Goal: Task Accomplishment & Management: Manage account settings

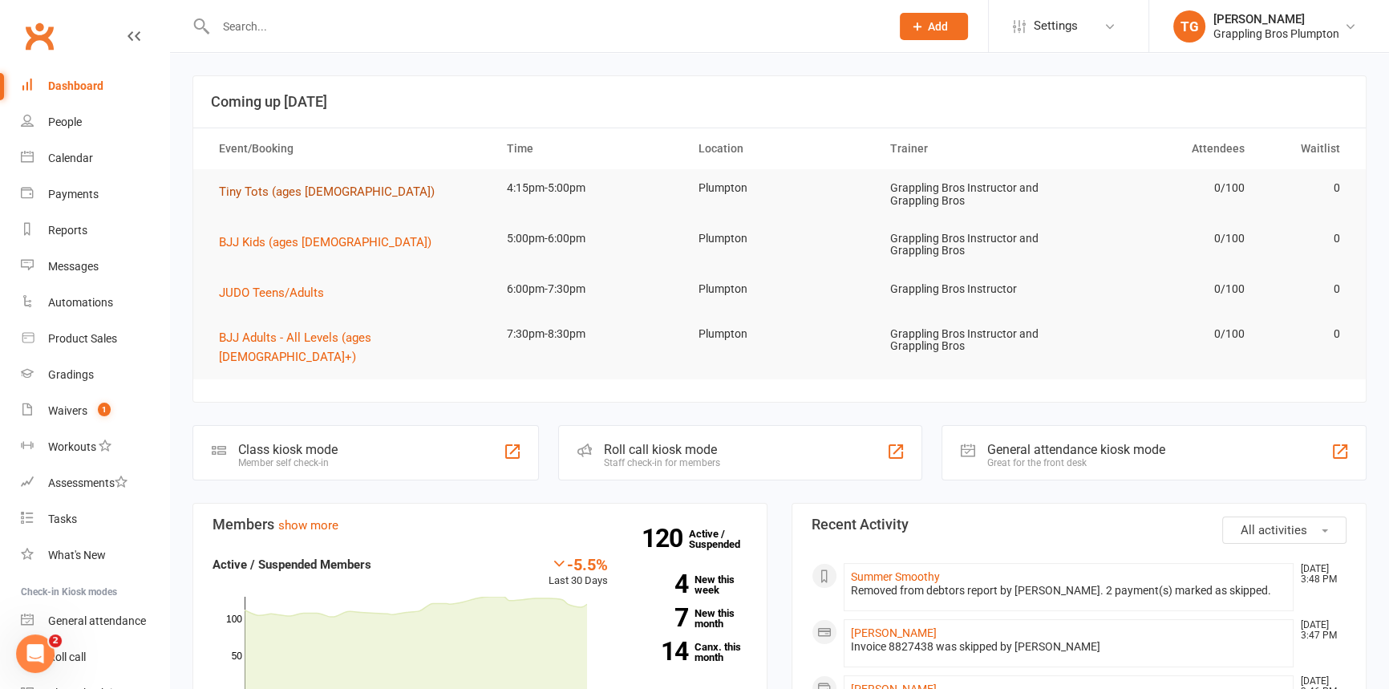
click at [248, 190] on span "Tiny Tots (ages [DEMOGRAPHIC_DATA])" at bounding box center [327, 191] width 216 height 14
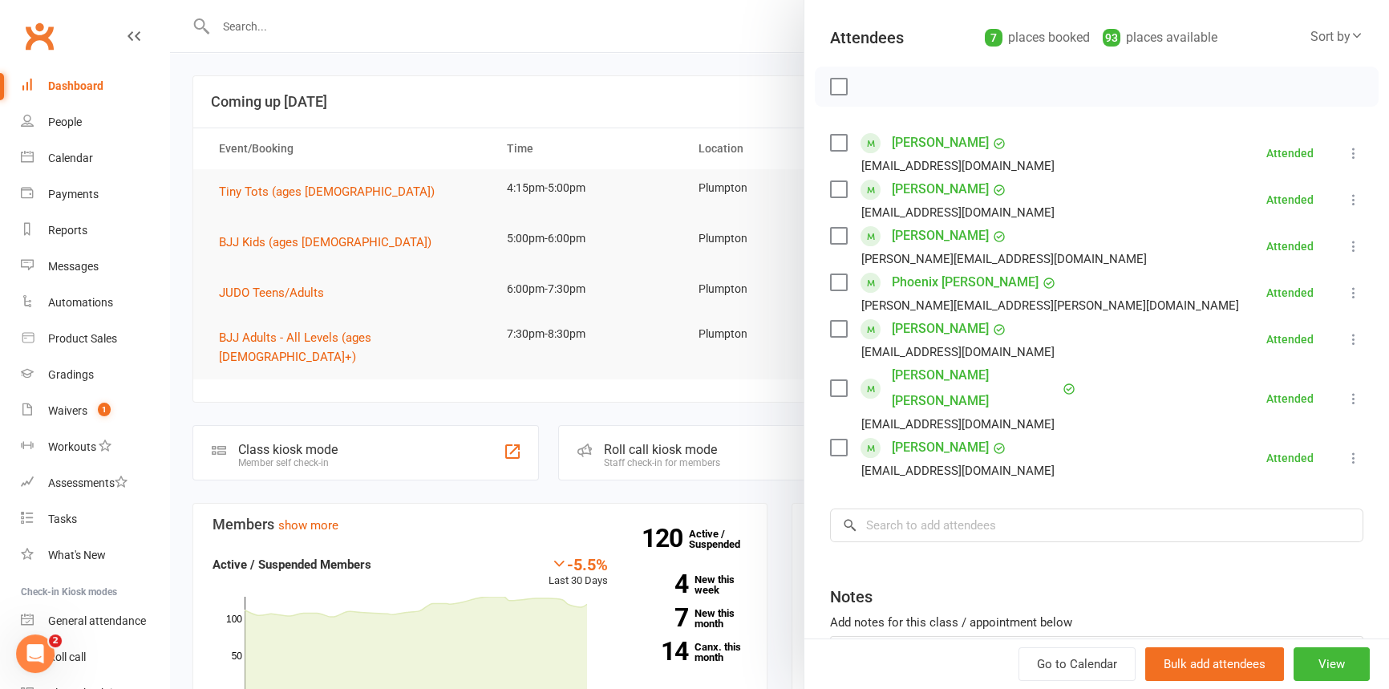
scroll to position [218, 0]
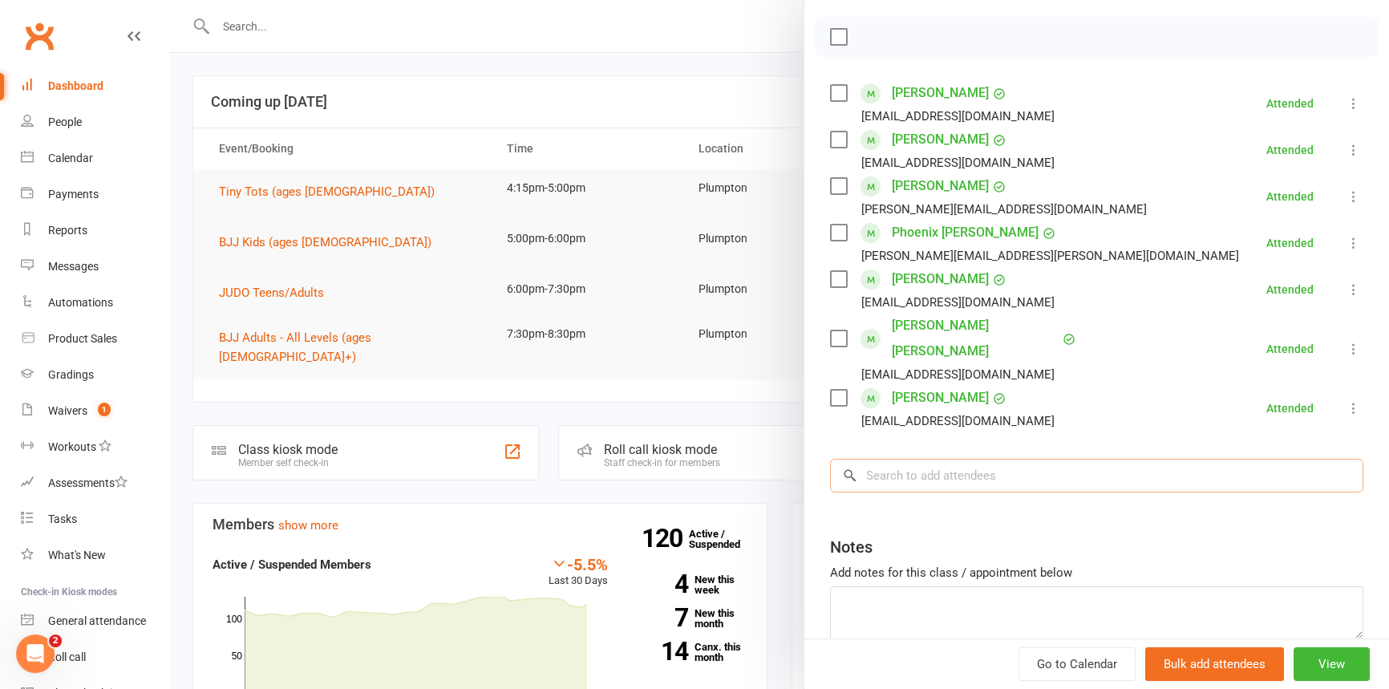
click at [906, 459] on input "search" at bounding box center [1096, 476] width 533 height 34
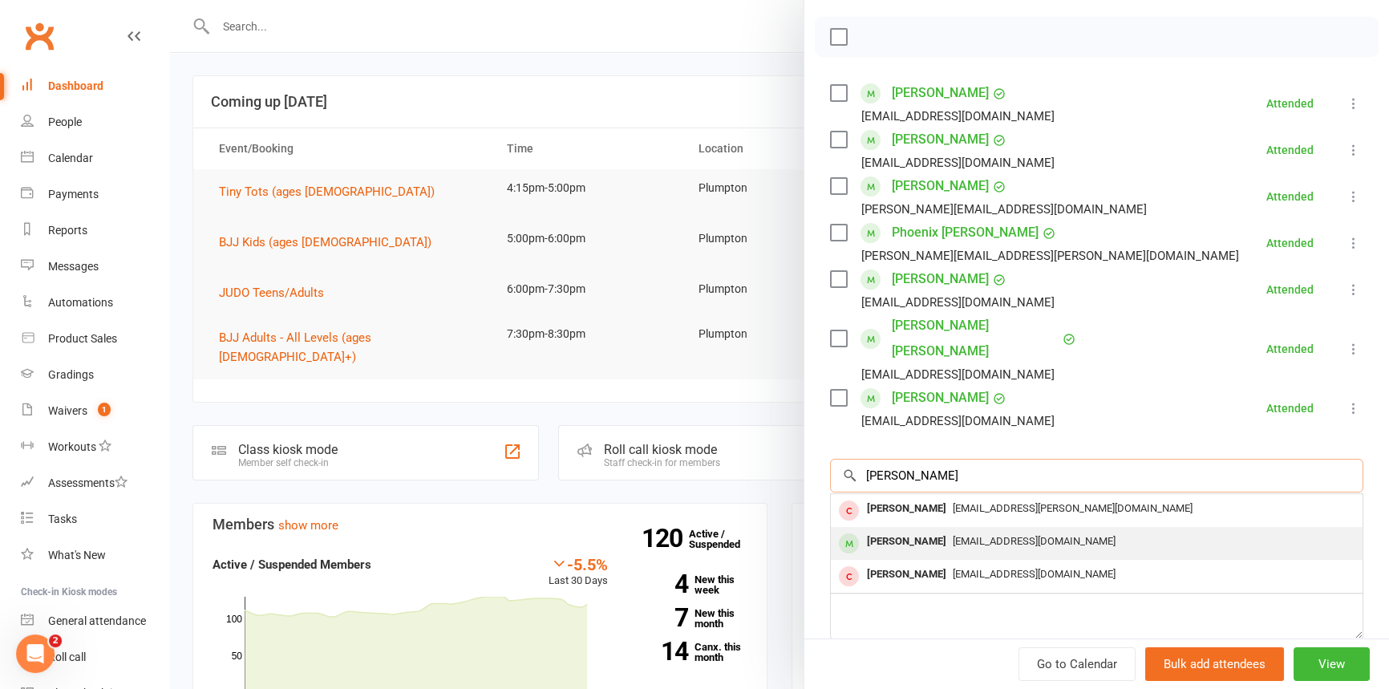
type input "[PERSON_NAME]"
click at [877, 530] on div "[PERSON_NAME]" at bounding box center [907, 541] width 92 height 23
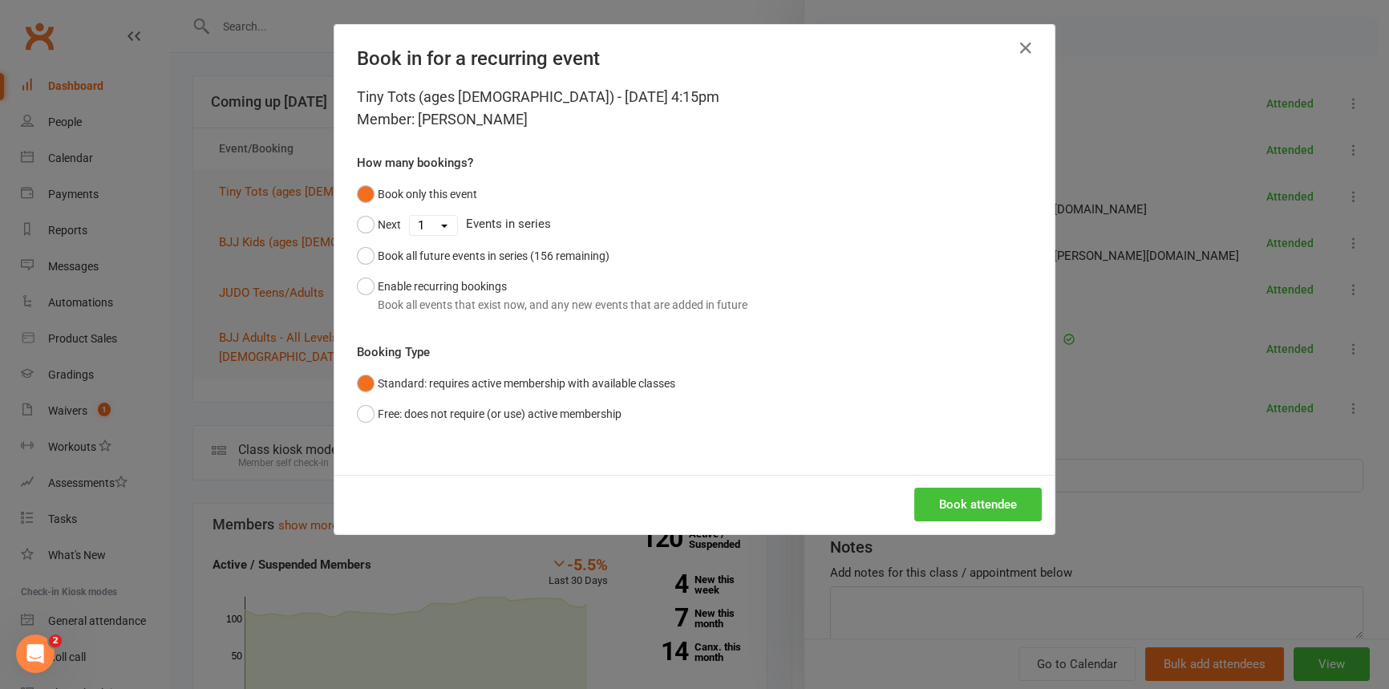
click at [970, 501] on button "Book attendee" at bounding box center [978, 505] width 128 height 34
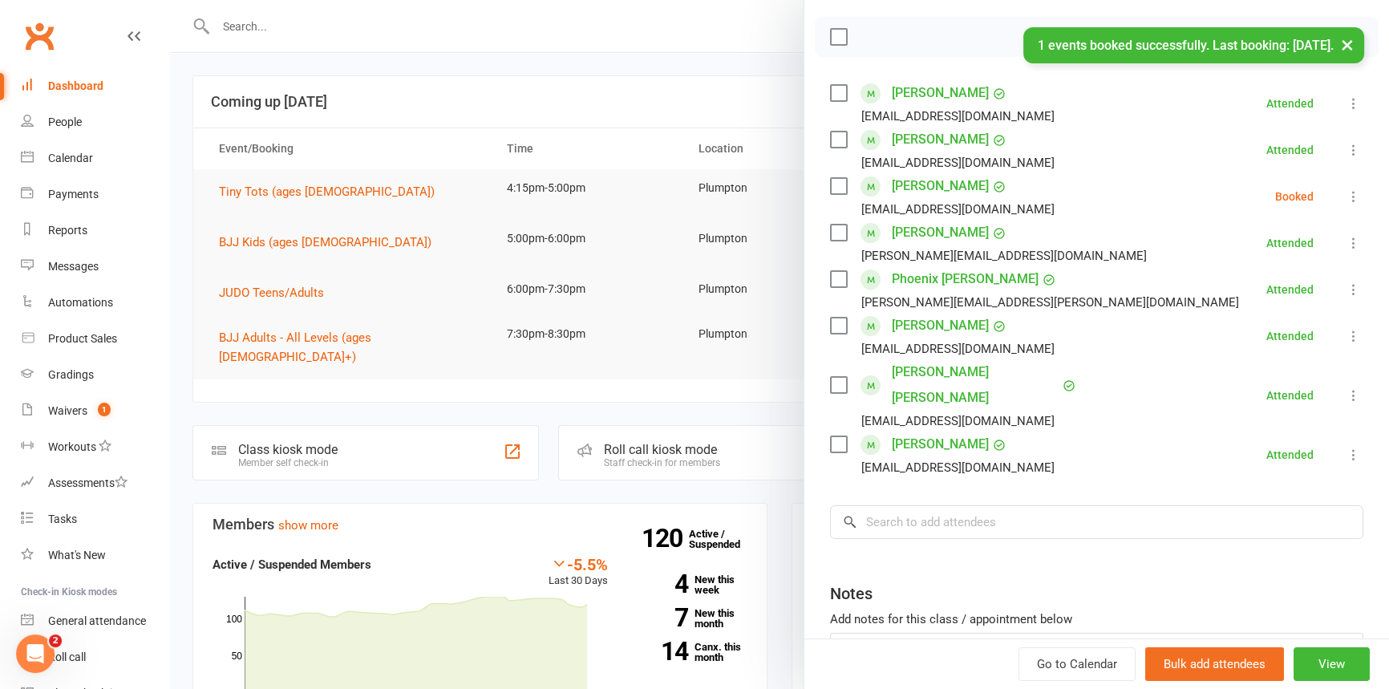
click at [1346, 192] on icon at bounding box center [1354, 196] width 16 height 16
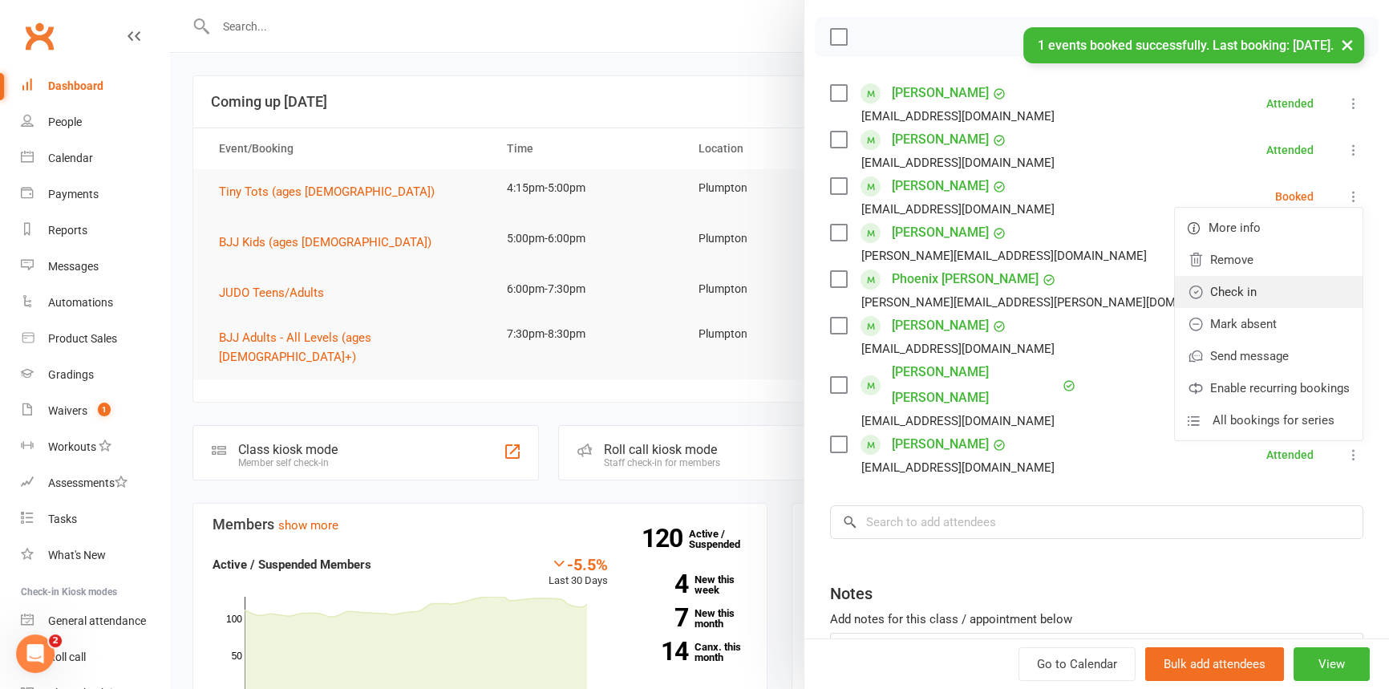
click at [1264, 297] on link "Check in" at bounding box center [1269, 292] width 188 height 32
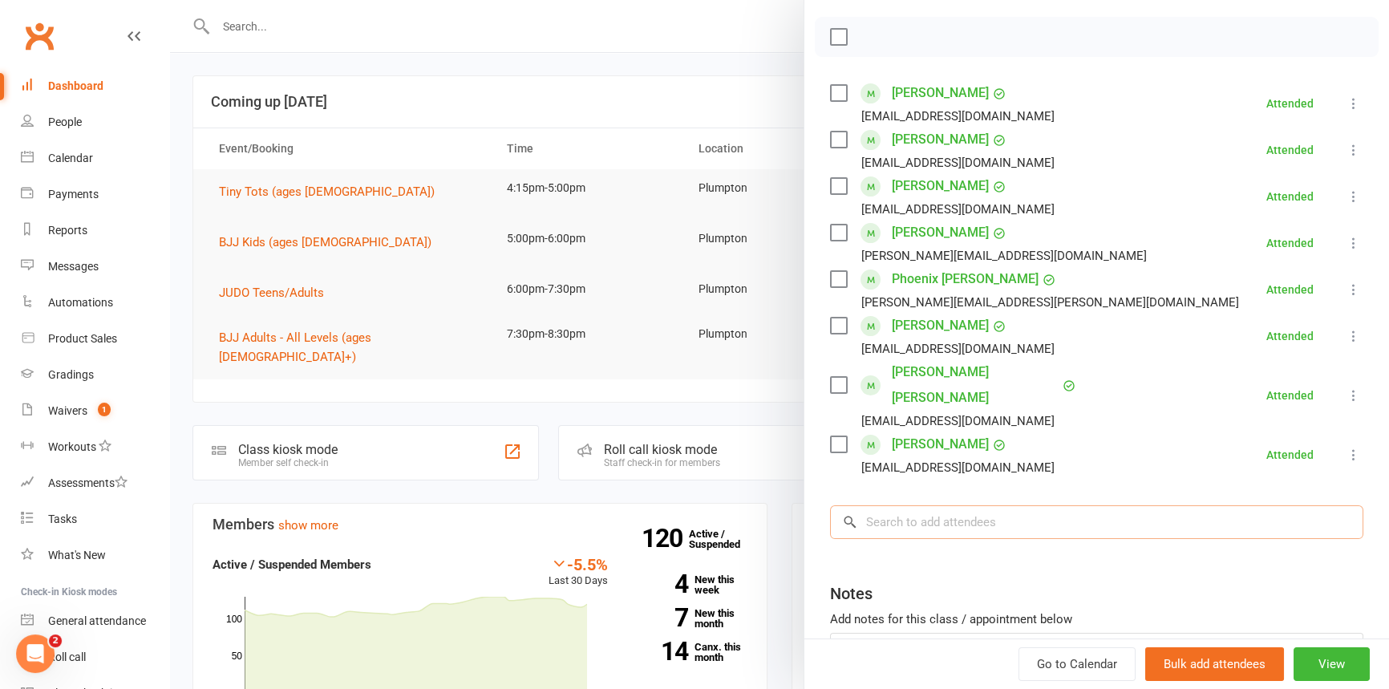
click at [898, 505] on input "search" at bounding box center [1096, 522] width 533 height 34
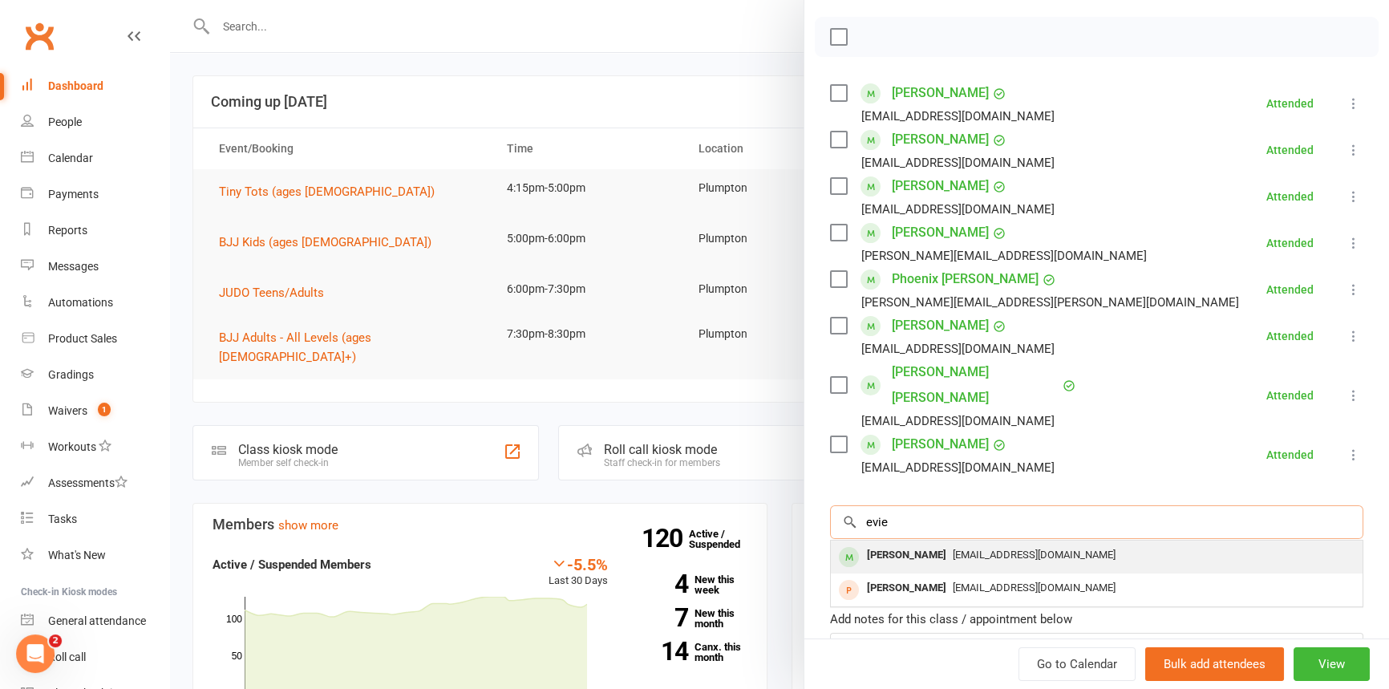
type input "evie"
click at [902, 544] on div "[PERSON_NAME]" at bounding box center [907, 555] width 92 height 23
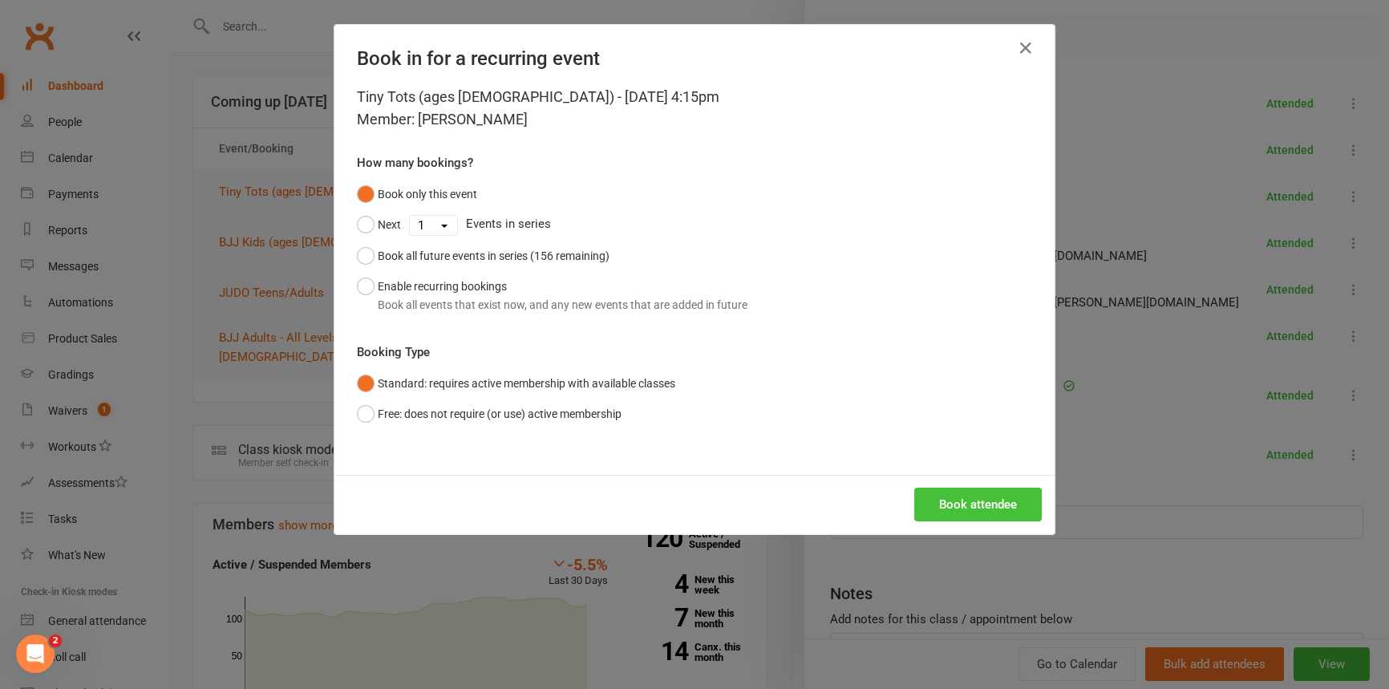
click at [967, 499] on button "Book attendee" at bounding box center [978, 505] width 128 height 34
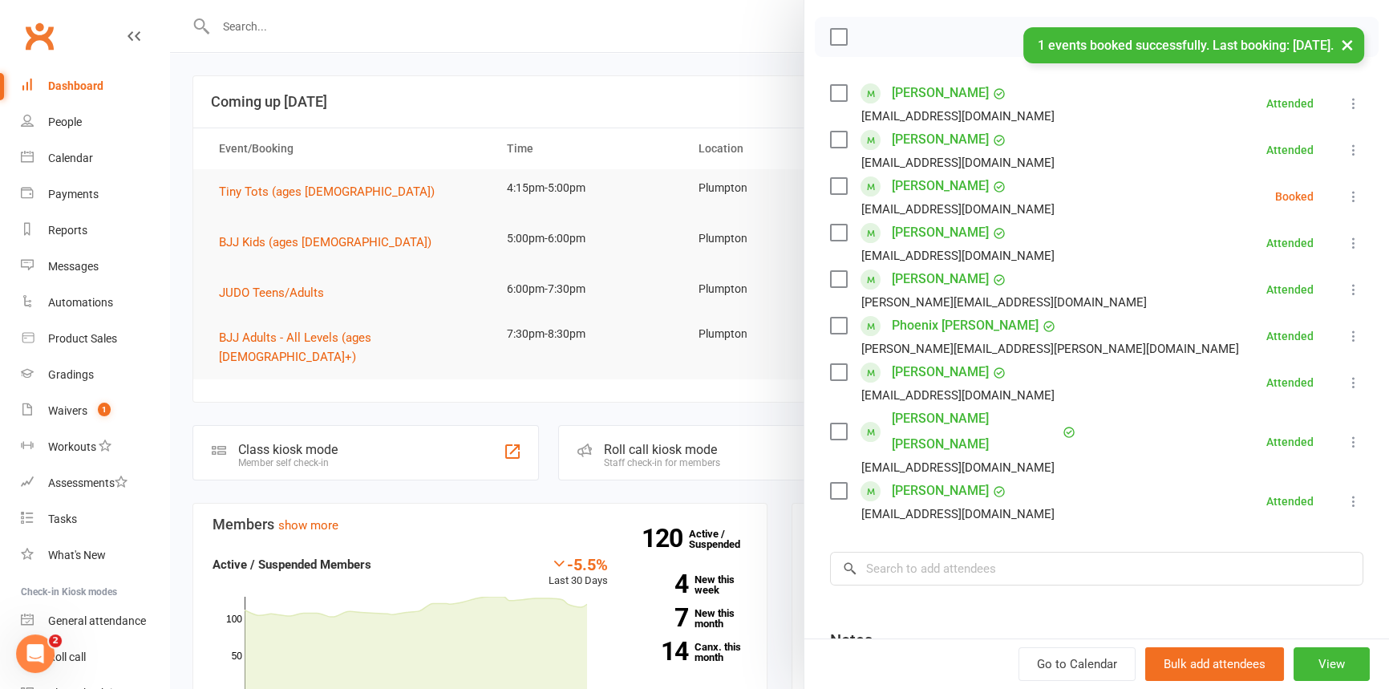
click at [1346, 191] on icon at bounding box center [1354, 196] width 16 height 16
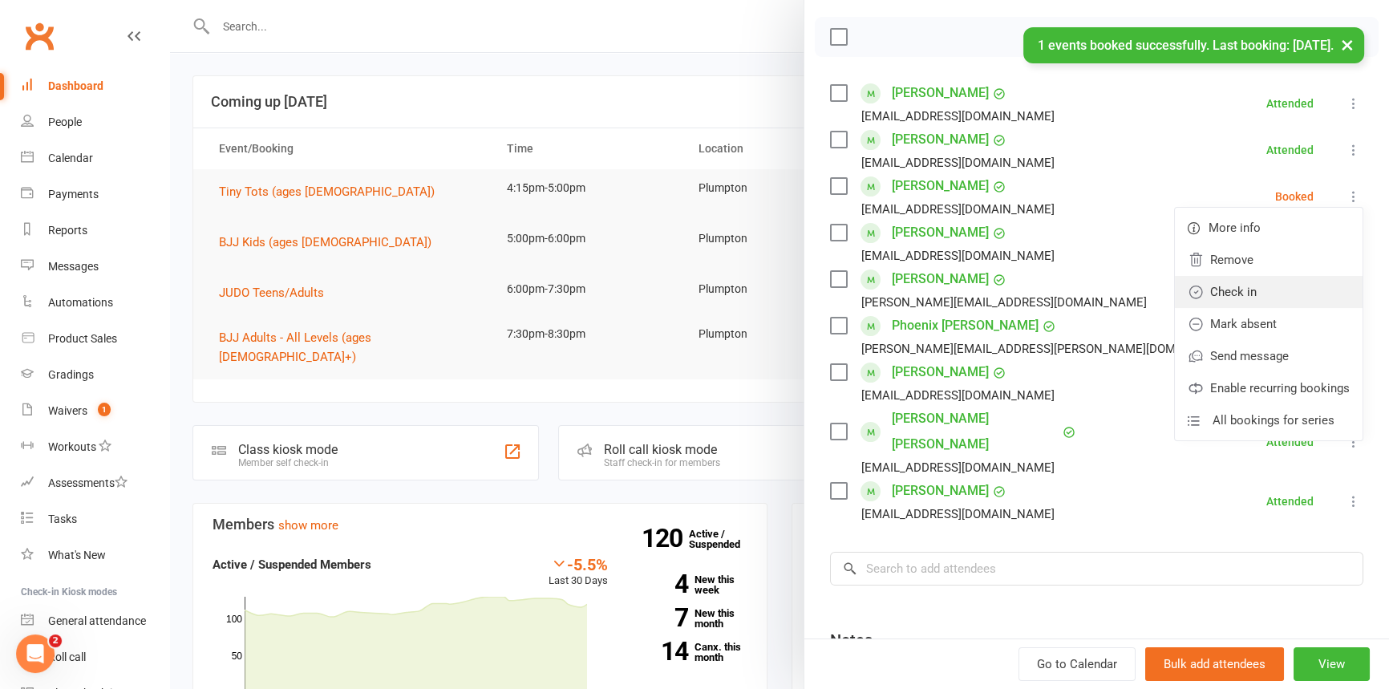
click at [1222, 291] on link "Check in" at bounding box center [1269, 292] width 188 height 32
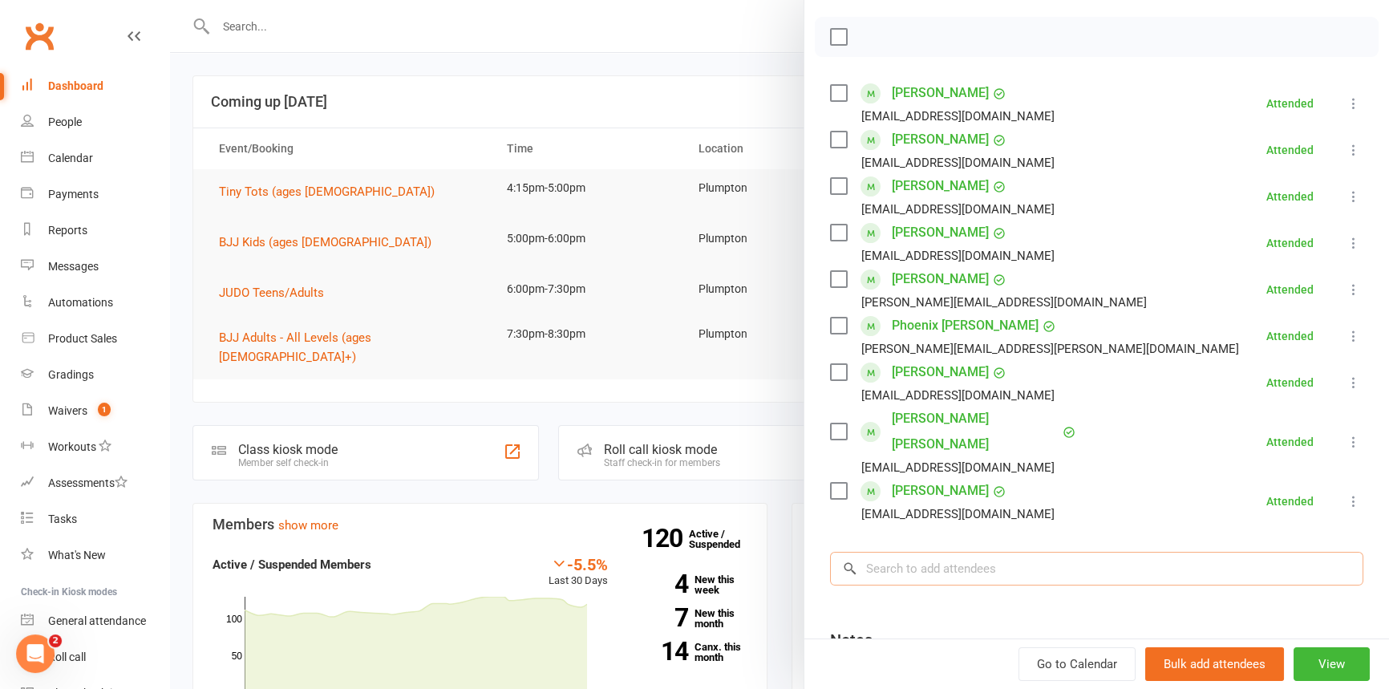
click at [890, 552] on input "search" at bounding box center [1096, 569] width 533 height 34
type input "[GEOGRAPHIC_DATA]"
click at [899, 590] on div "Rome Penese" at bounding box center [899, 601] width 76 height 23
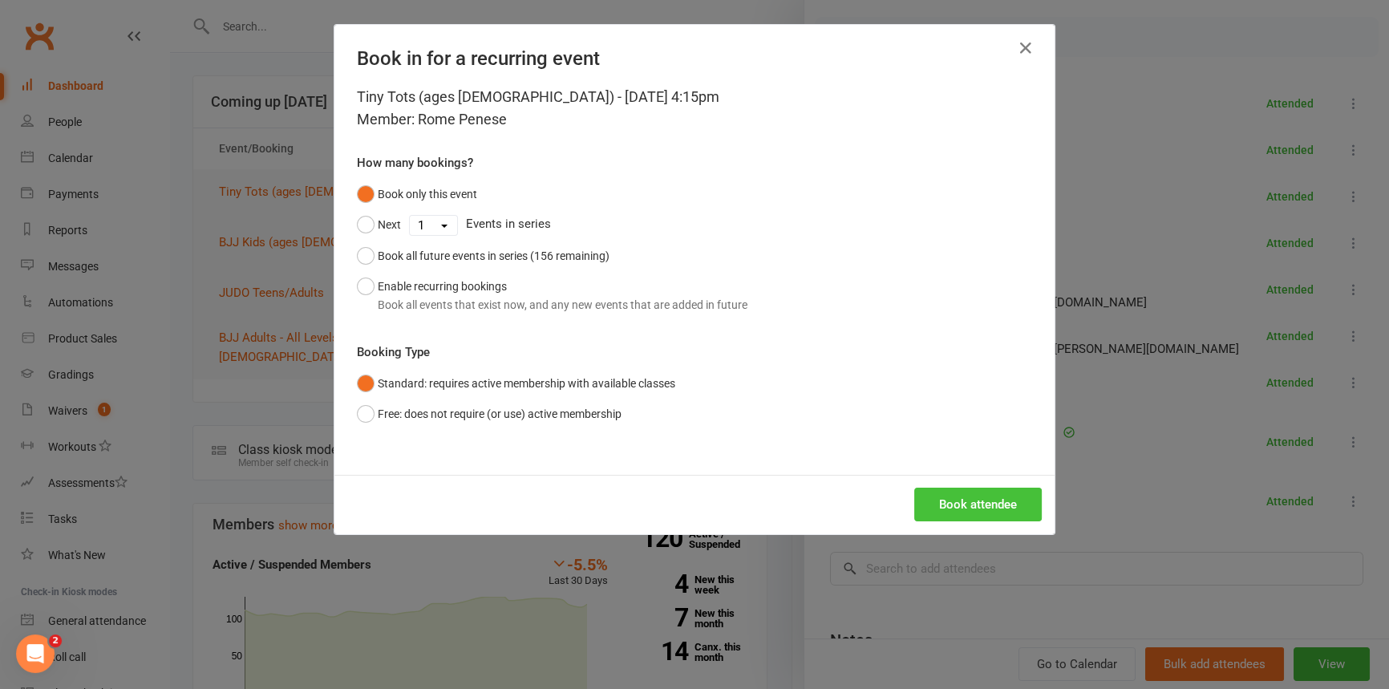
click at [951, 517] on button "Book attendee" at bounding box center [978, 505] width 128 height 34
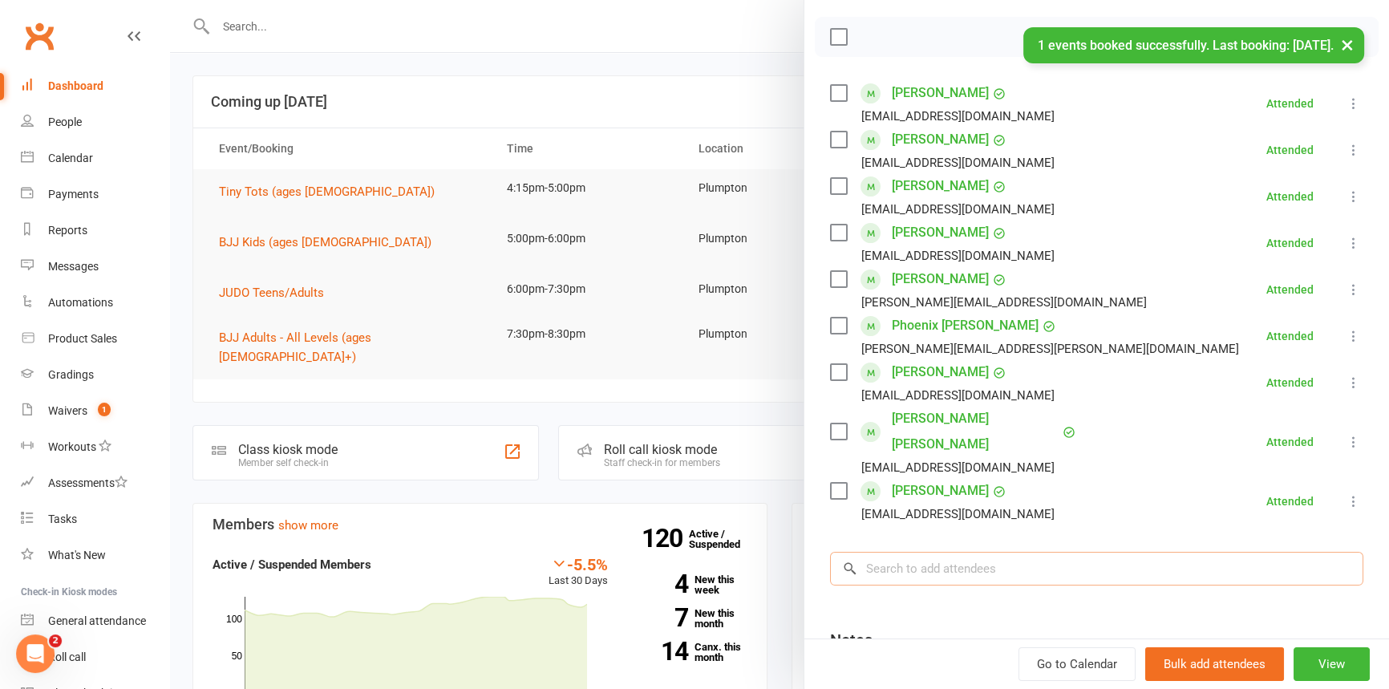
click at [930, 571] on input "search" at bounding box center [1096, 569] width 533 height 34
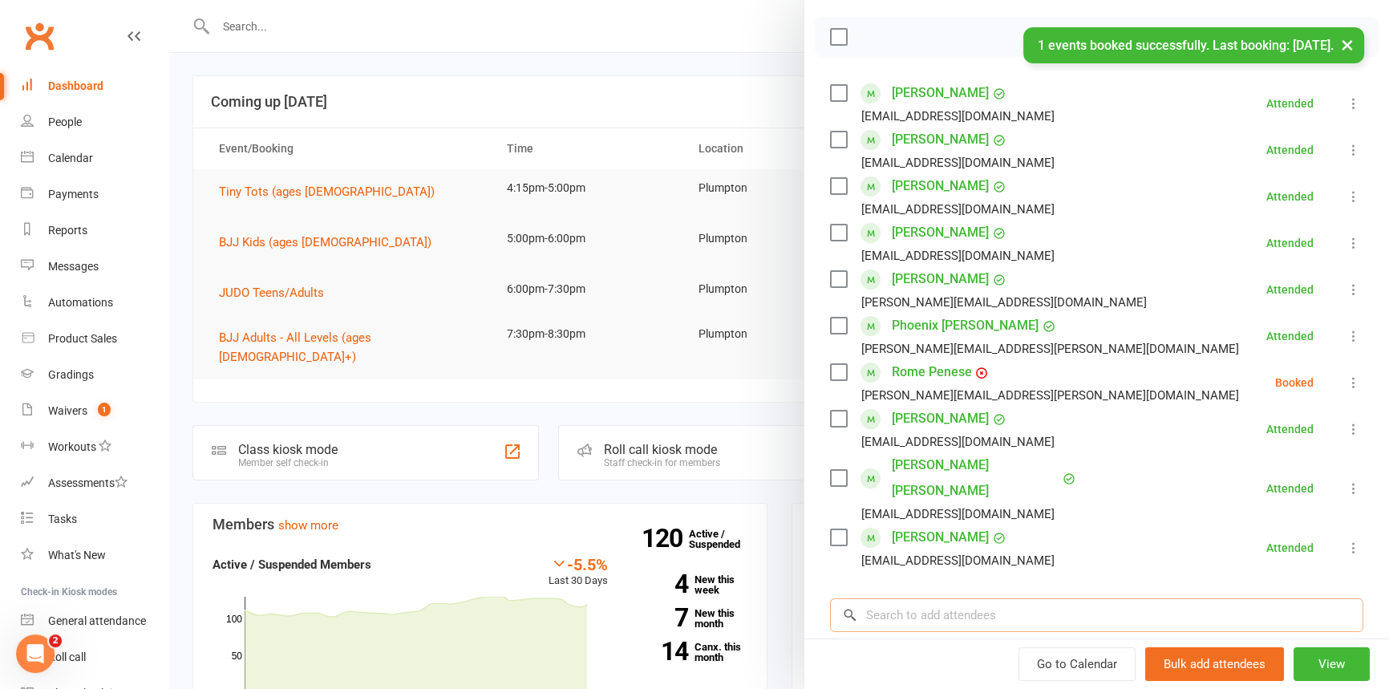
click at [921, 598] on input "search" at bounding box center [1096, 615] width 533 height 34
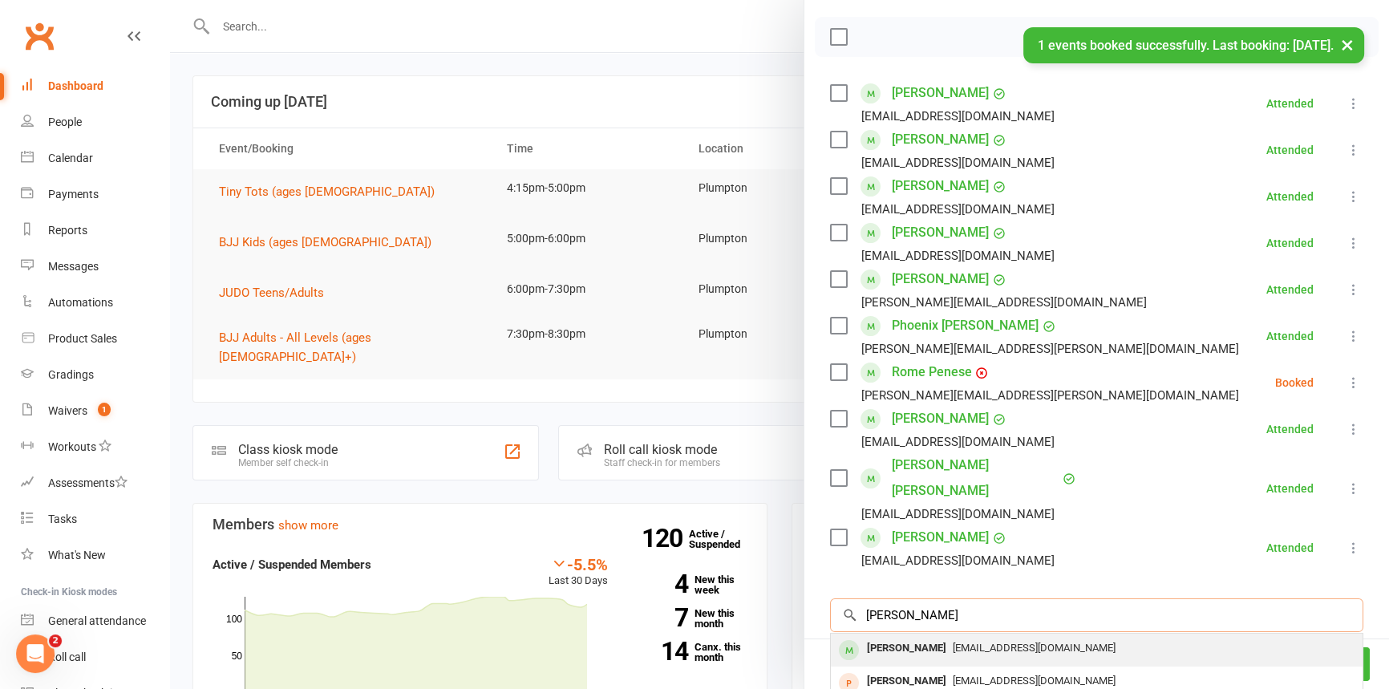
type input "[PERSON_NAME]"
click at [906, 637] on div "[PERSON_NAME]" at bounding box center [907, 648] width 92 height 23
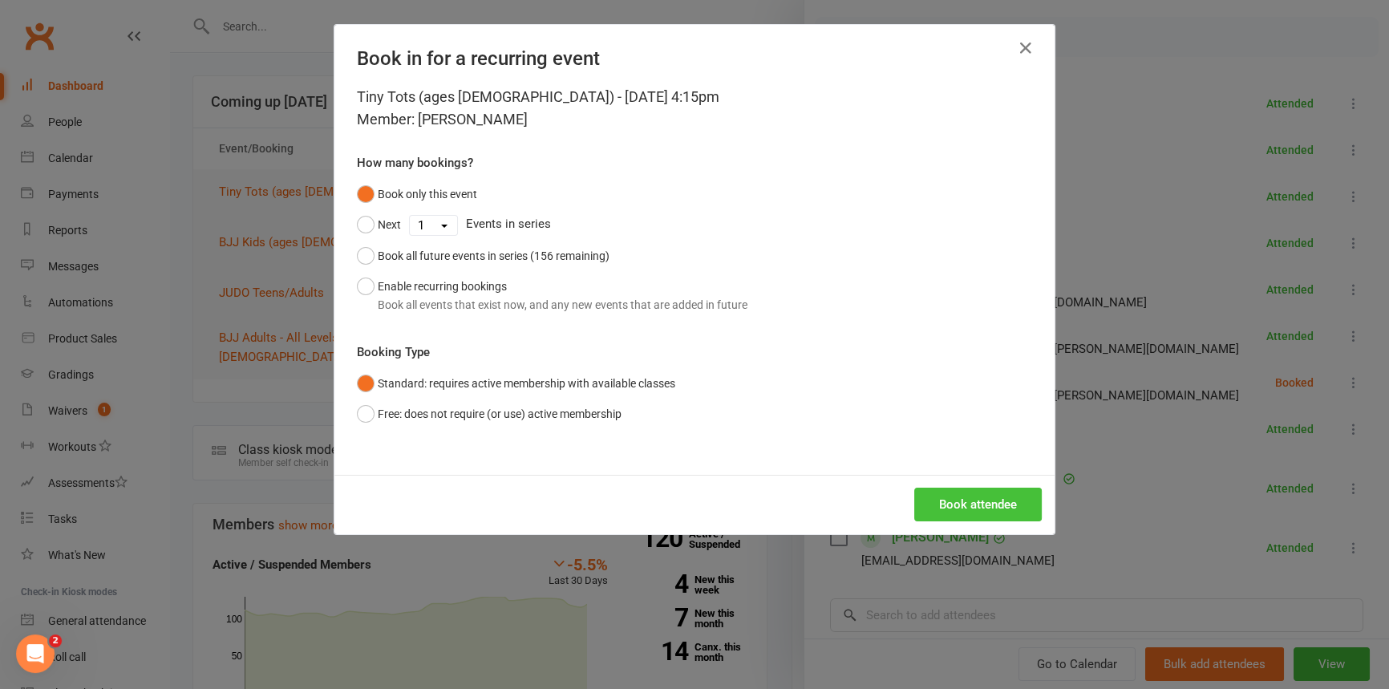
click at [955, 509] on button "Book attendee" at bounding box center [978, 505] width 128 height 34
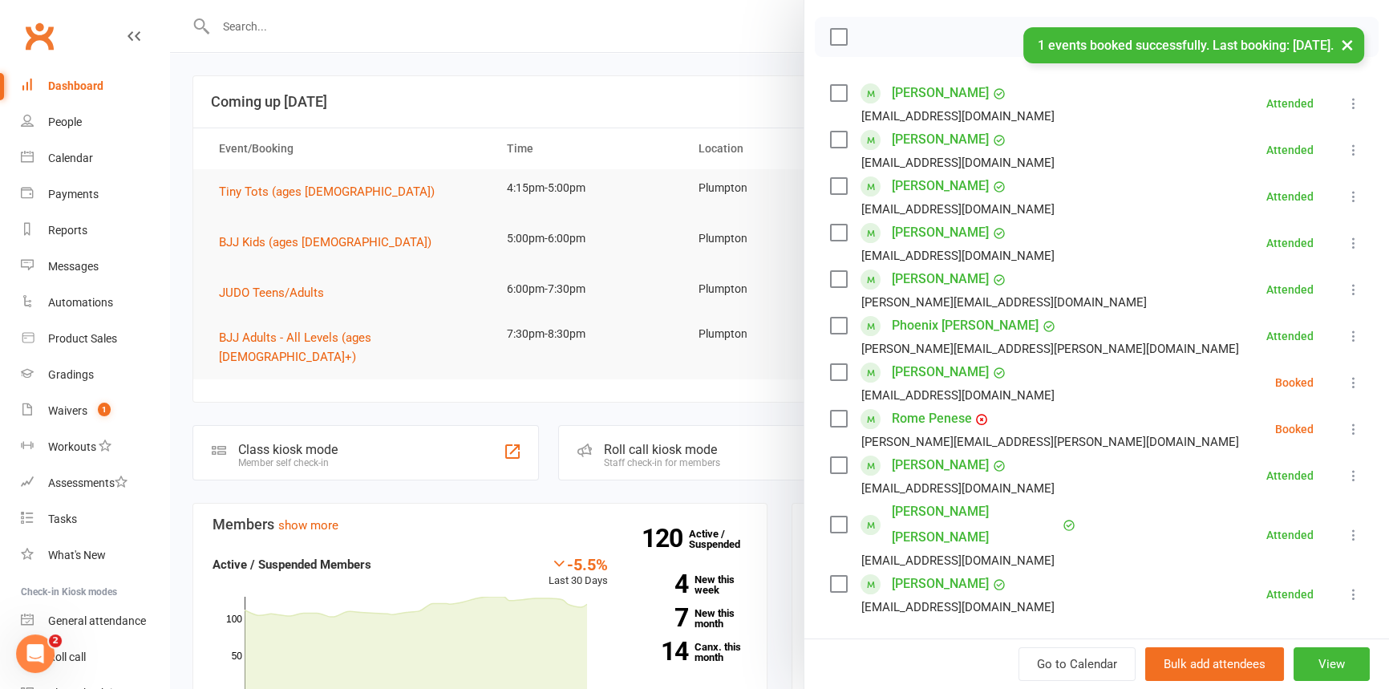
click at [1346, 376] on icon at bounding box center [1354, 383] width 16 height 16
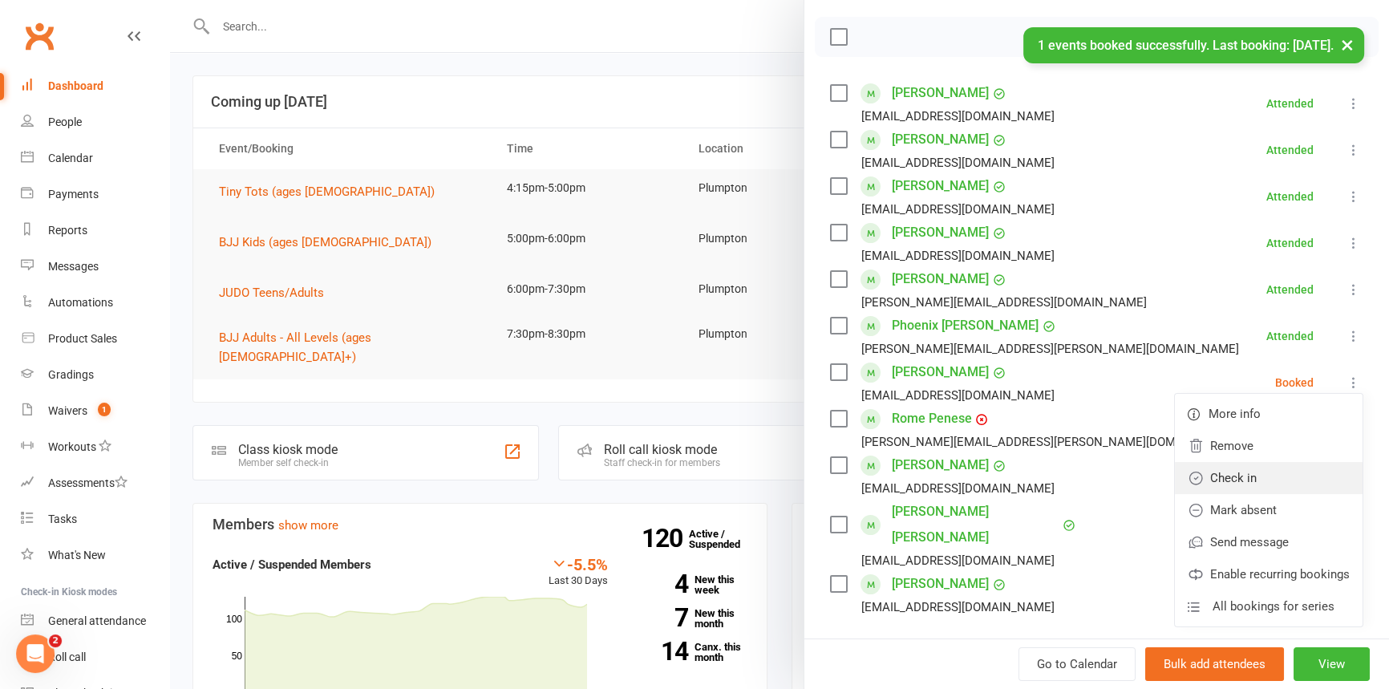
click at [1247, 473] on link "Check in" at bounding box center [1269, 478] width 188 height 32
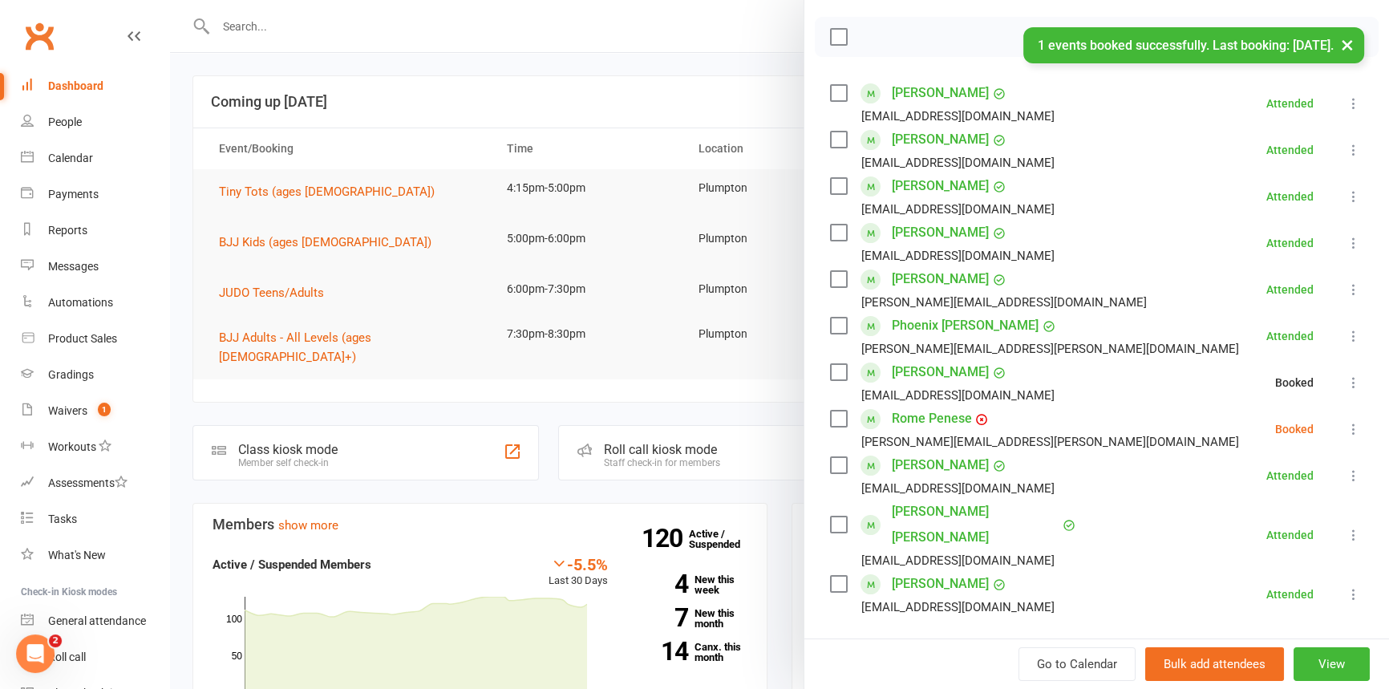
click at [1346, 426] on icon at bounding box center [1354, 429] width 16 height 16
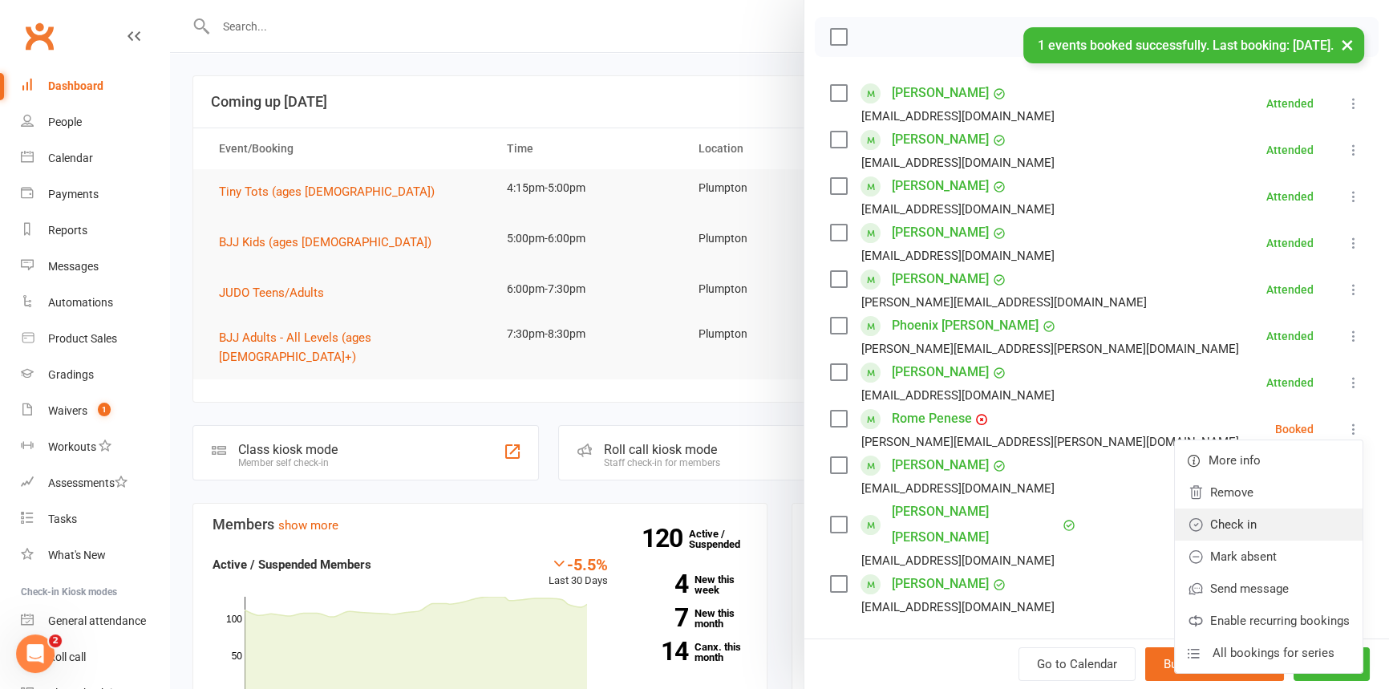
click at [1237, 529] on link "Check in" at bounding box center [1269, 525] width 188 height 32
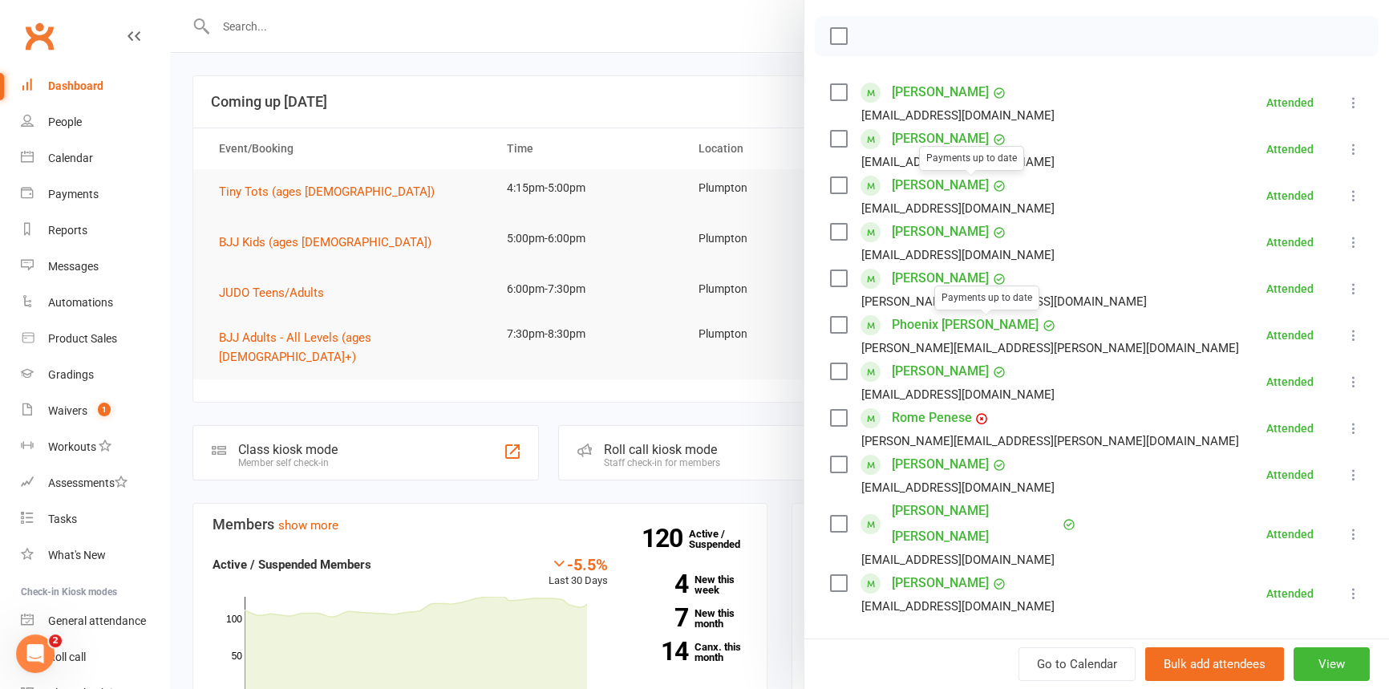
scroll to position [273, 0]
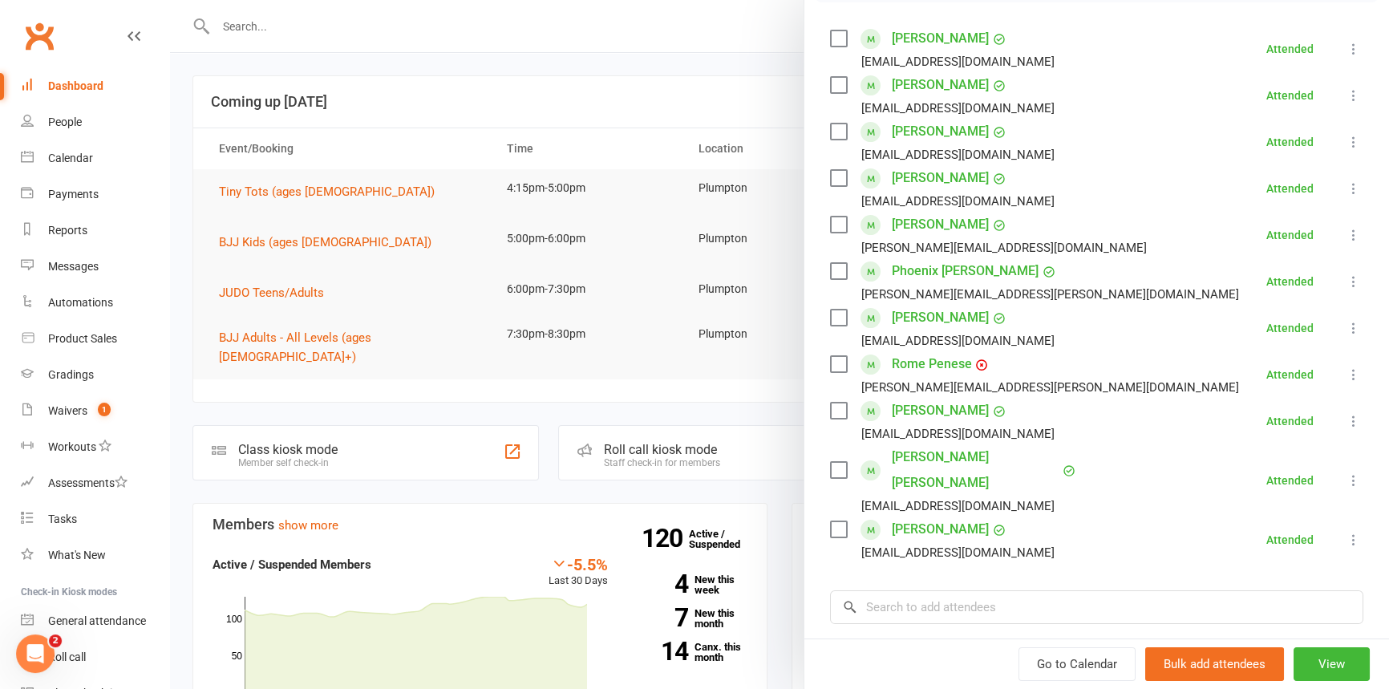
click at [1346, 327] on icon at bounding box center [1354, 328] width 16 height 16
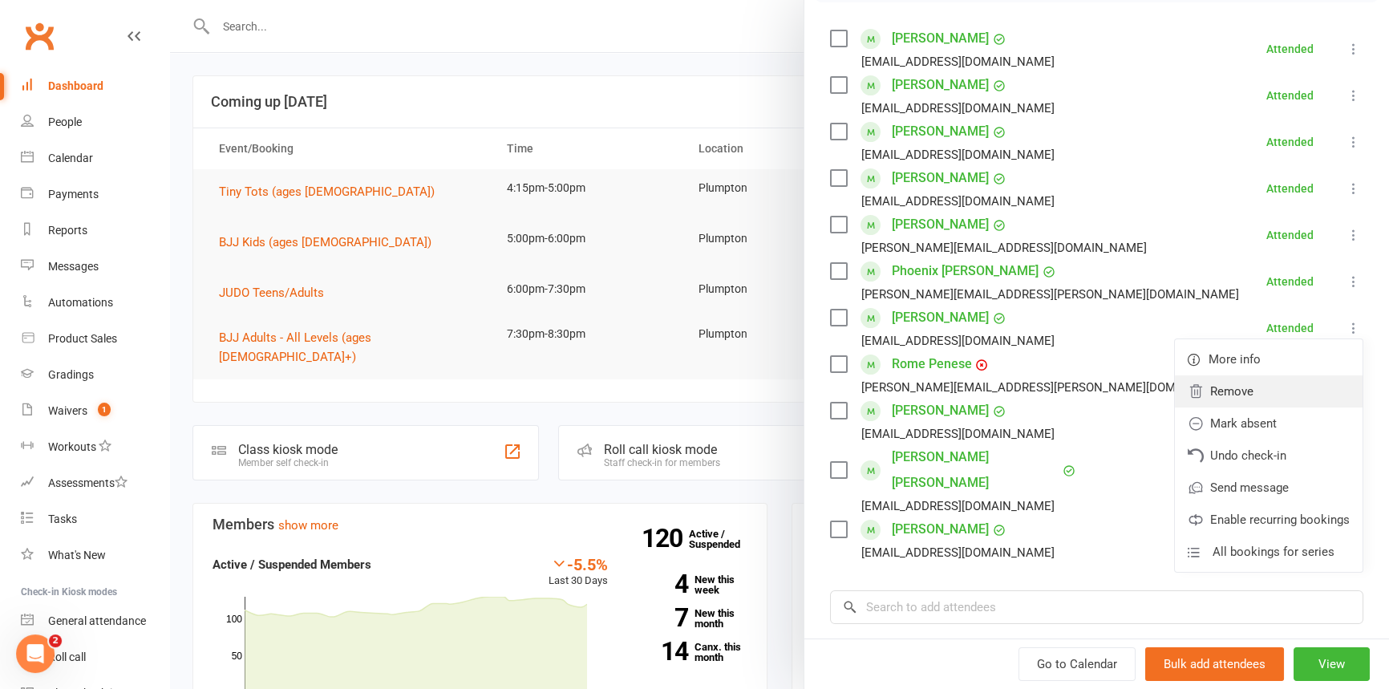
click at [1222, 402] on link "Remove" at bounding box center [1269, 391] width 188 height 32
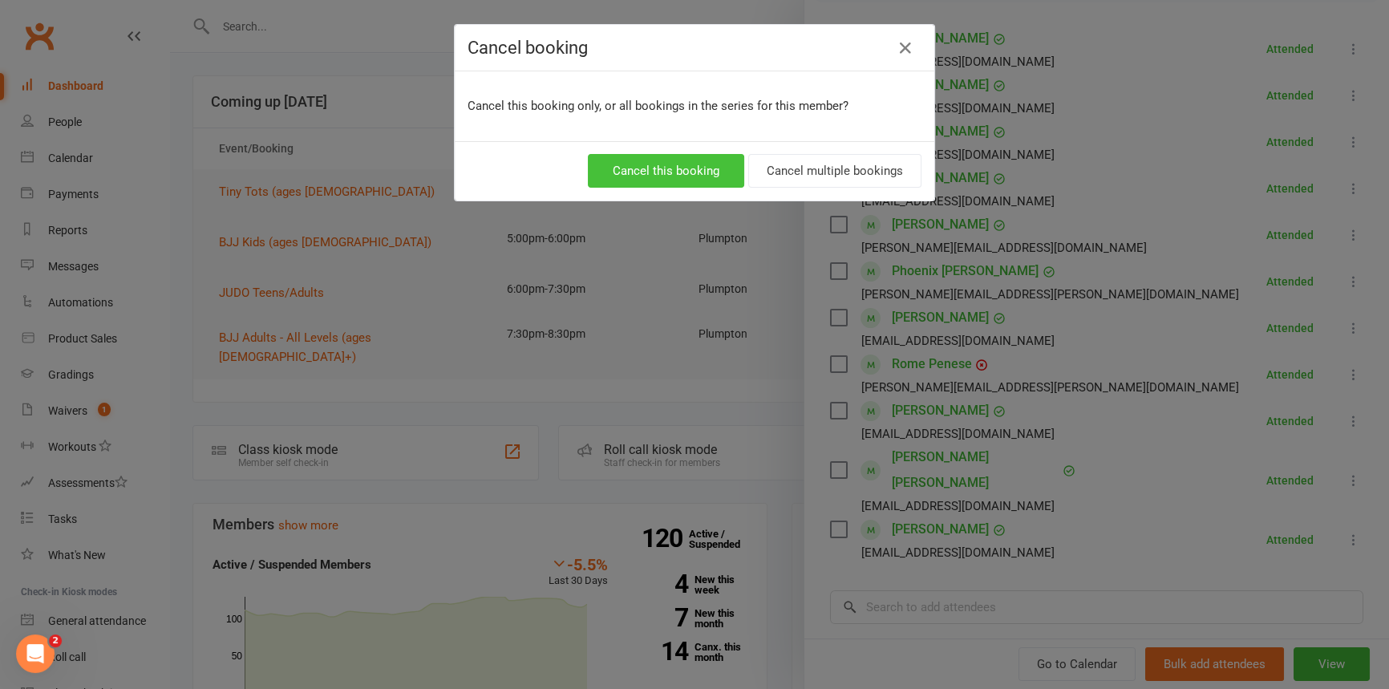
click at [646, 168] on button "Cancel this booking" at bounding box center [666, 171] width 156 height 34
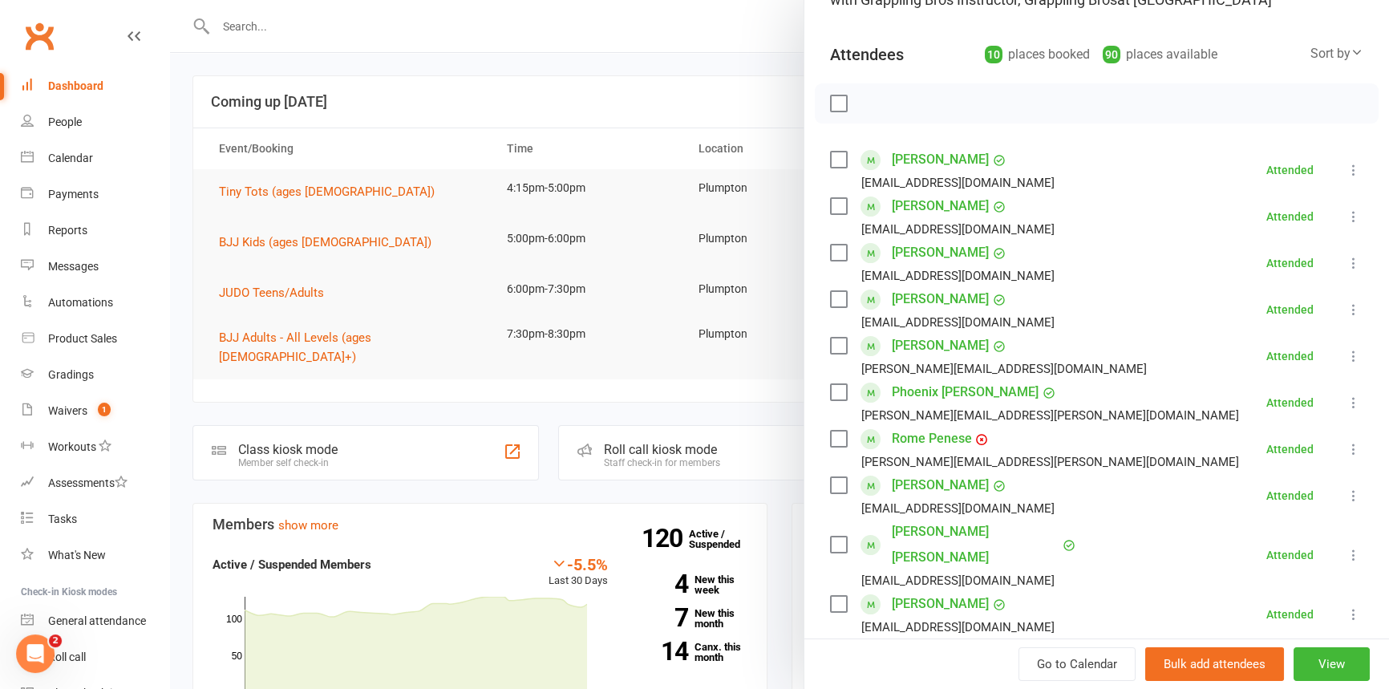
scroll to position [0, 0]
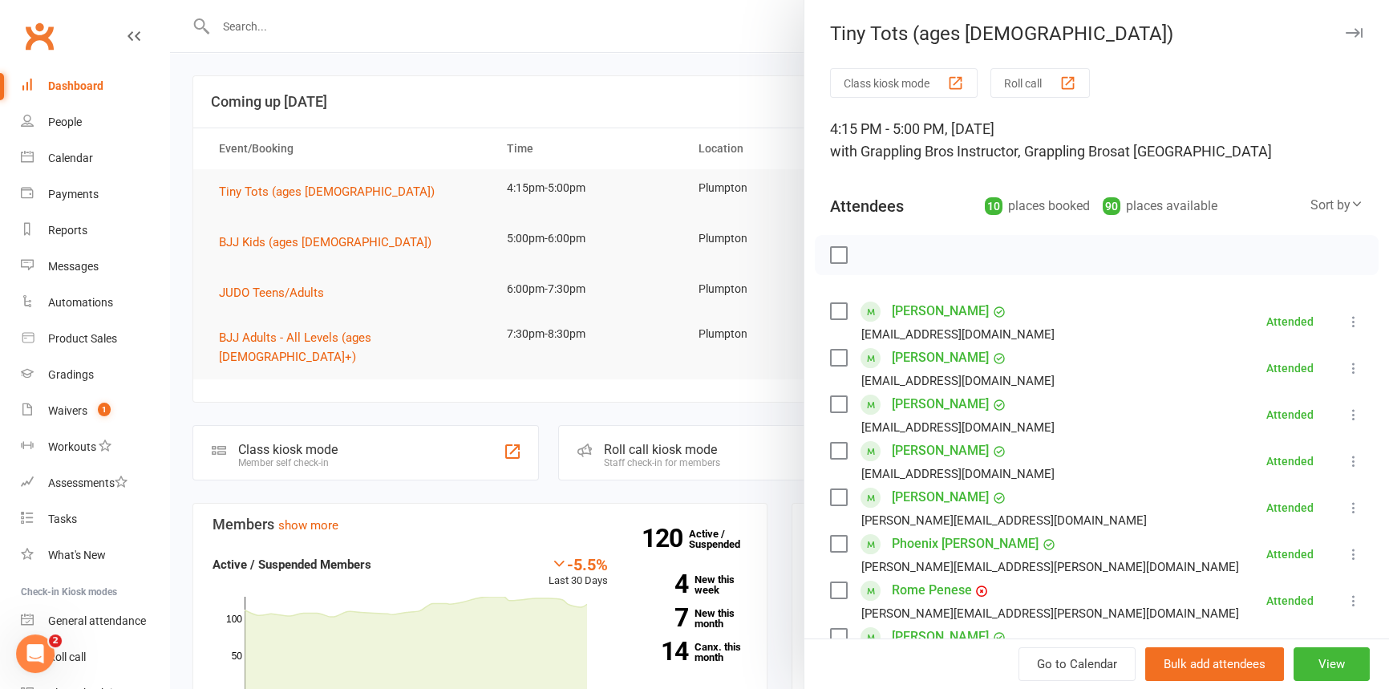
click at [1346, 32] on icon "button" at bounding box center [1354, 33] width 17 height 10
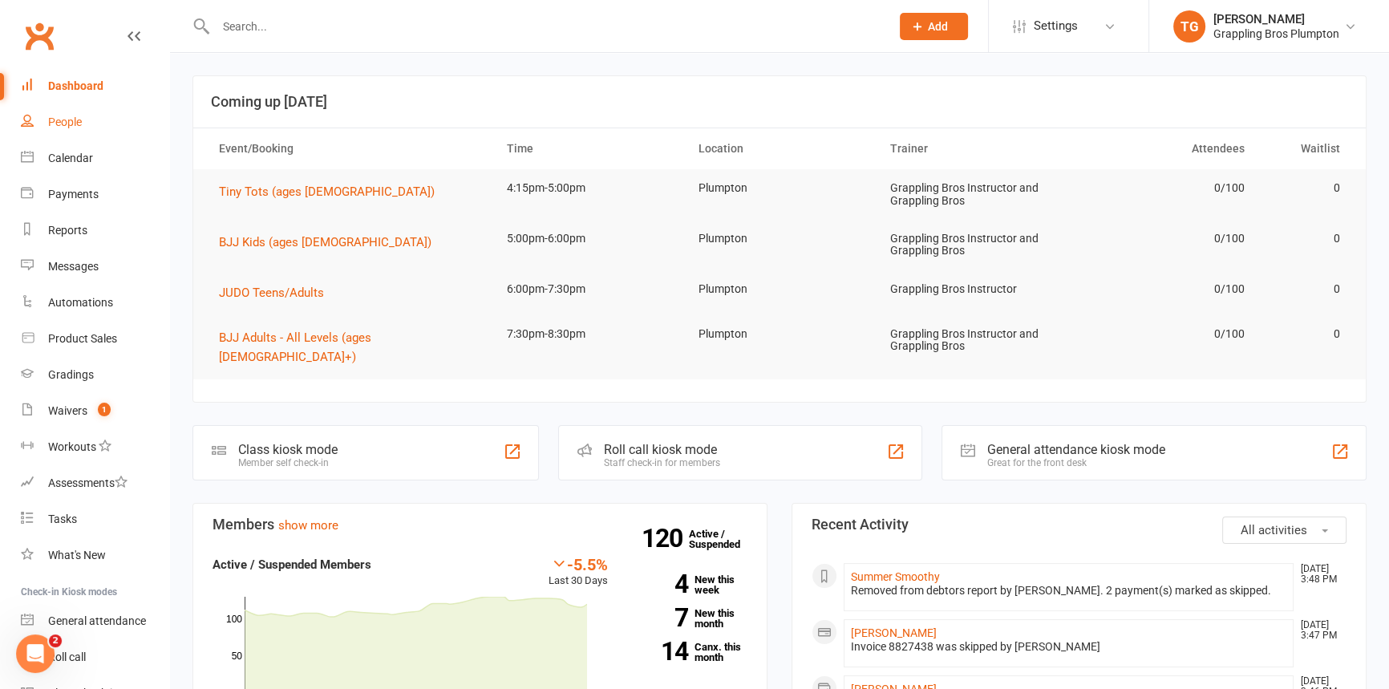
click at [66, 124] on div "People" at bounding box center [65, 121] width 34 height 13
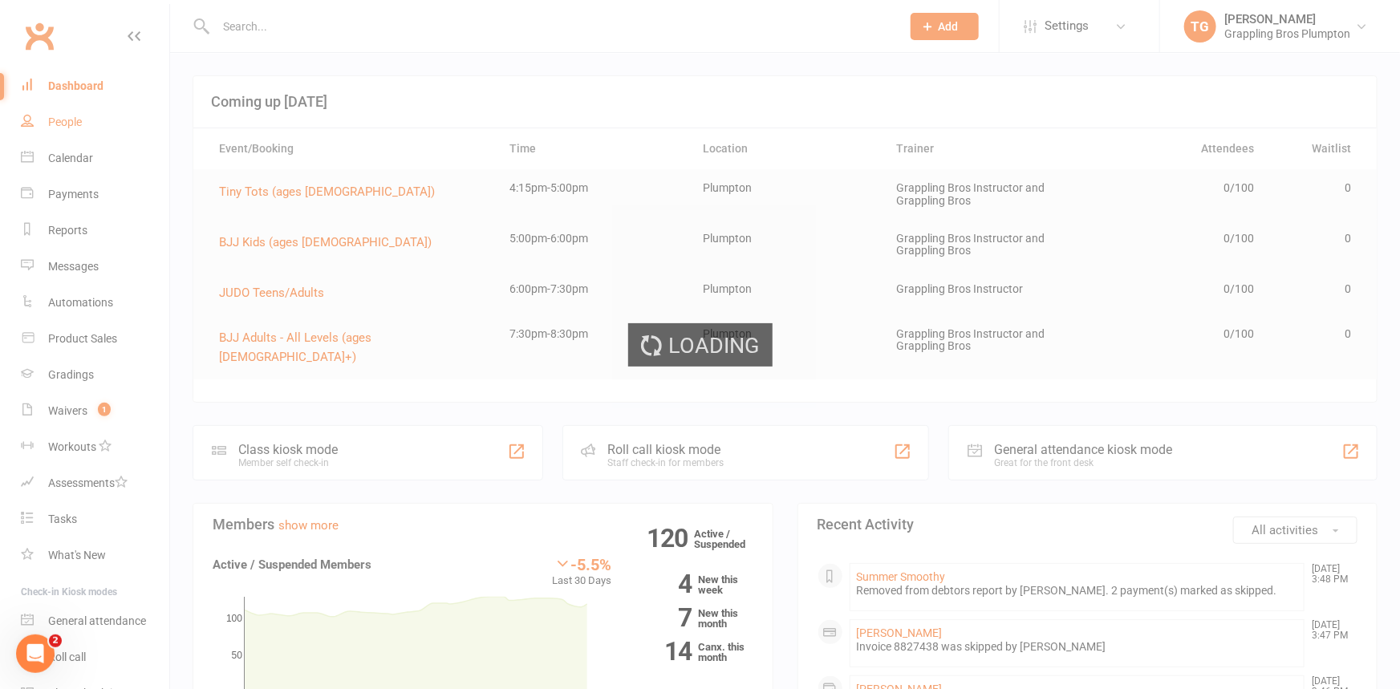
select select "100"
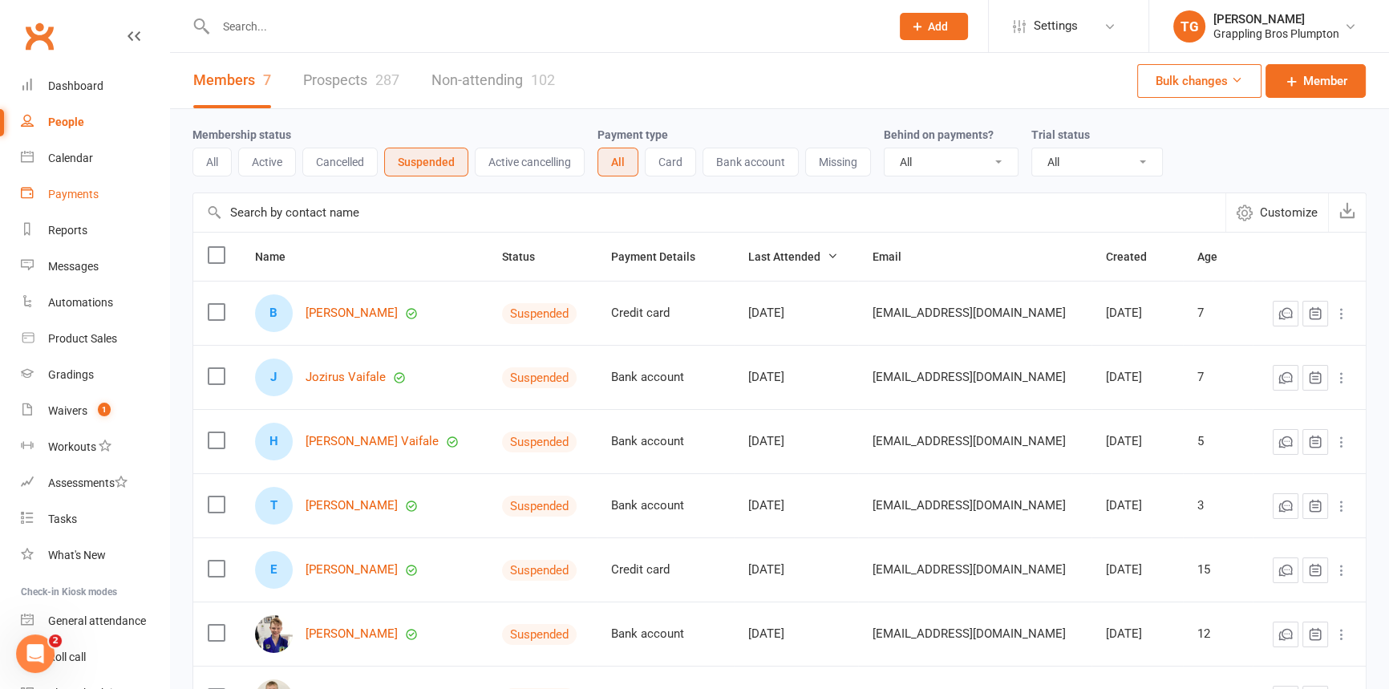
click at [55, 189] on div "Payments" at bounding box center [73, 194] width 51 height 13
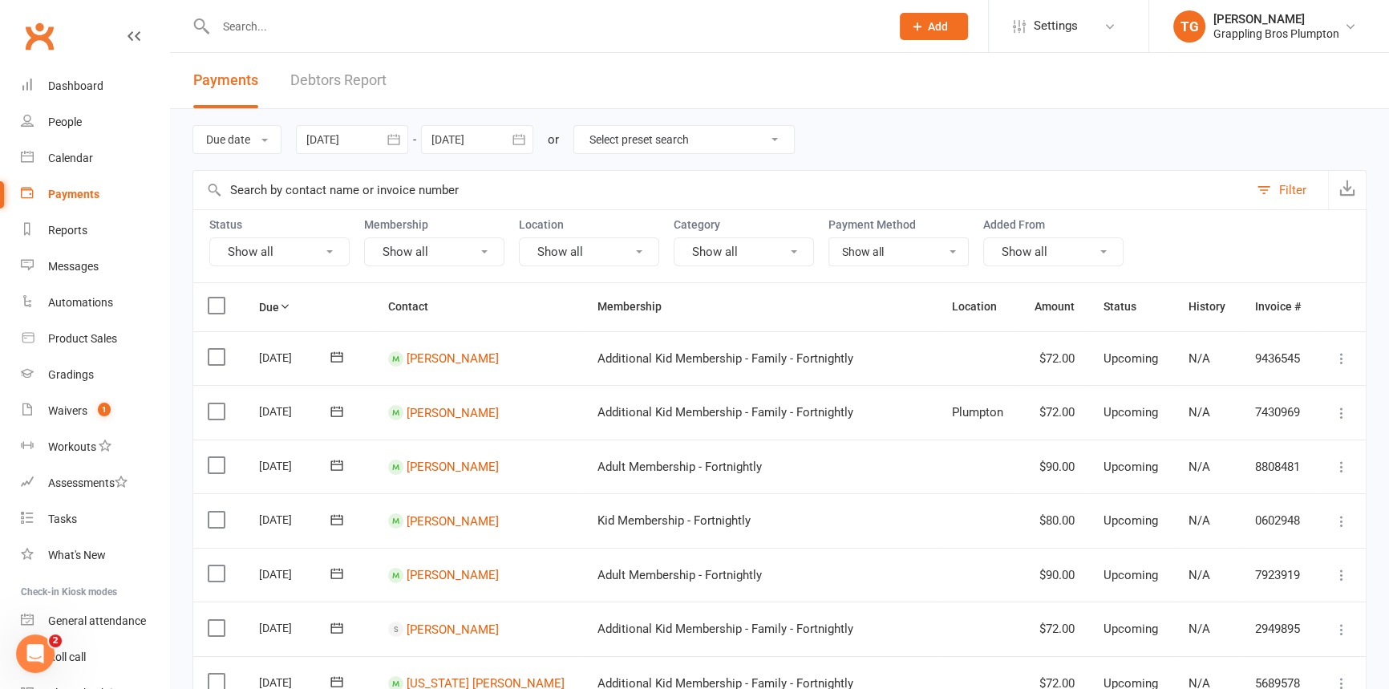
click at [396, 136] on icon "button" at bounding box center [393, 139] width 12 height 10
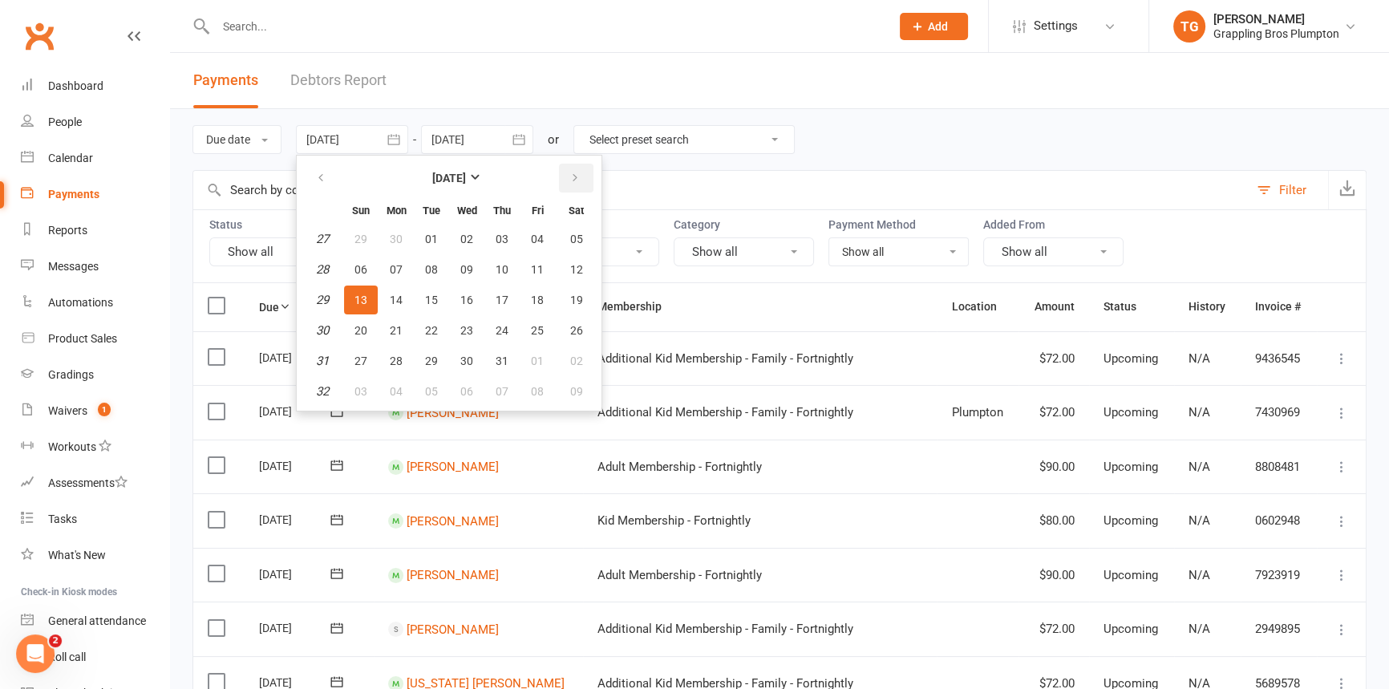
click at [573, 174] on icon "button" at bounding box center [574, 178] width 11 height 13
click at [393, 298] on span "11" at bounding box center [396, 300] width 13 height 13
type input "[DATE]"
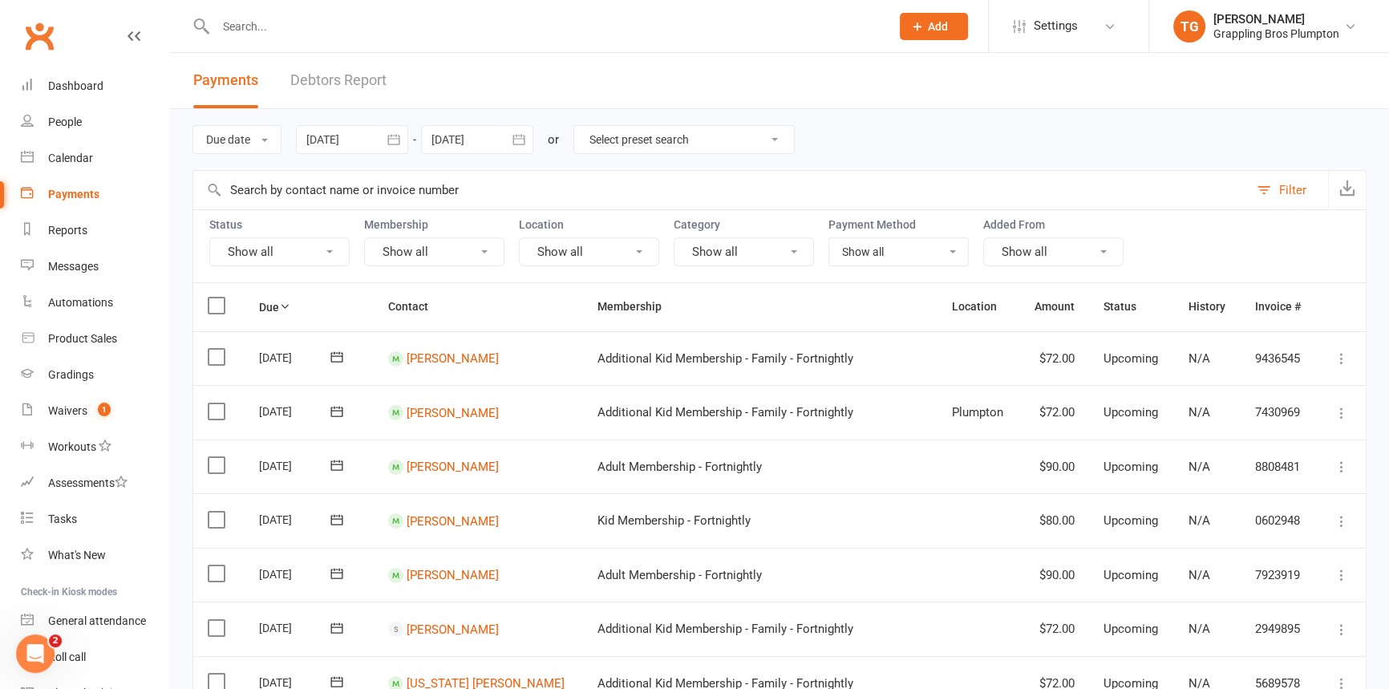
click at [511, 136] on button "button" at bounding box center [518, 139] width 29 height 29
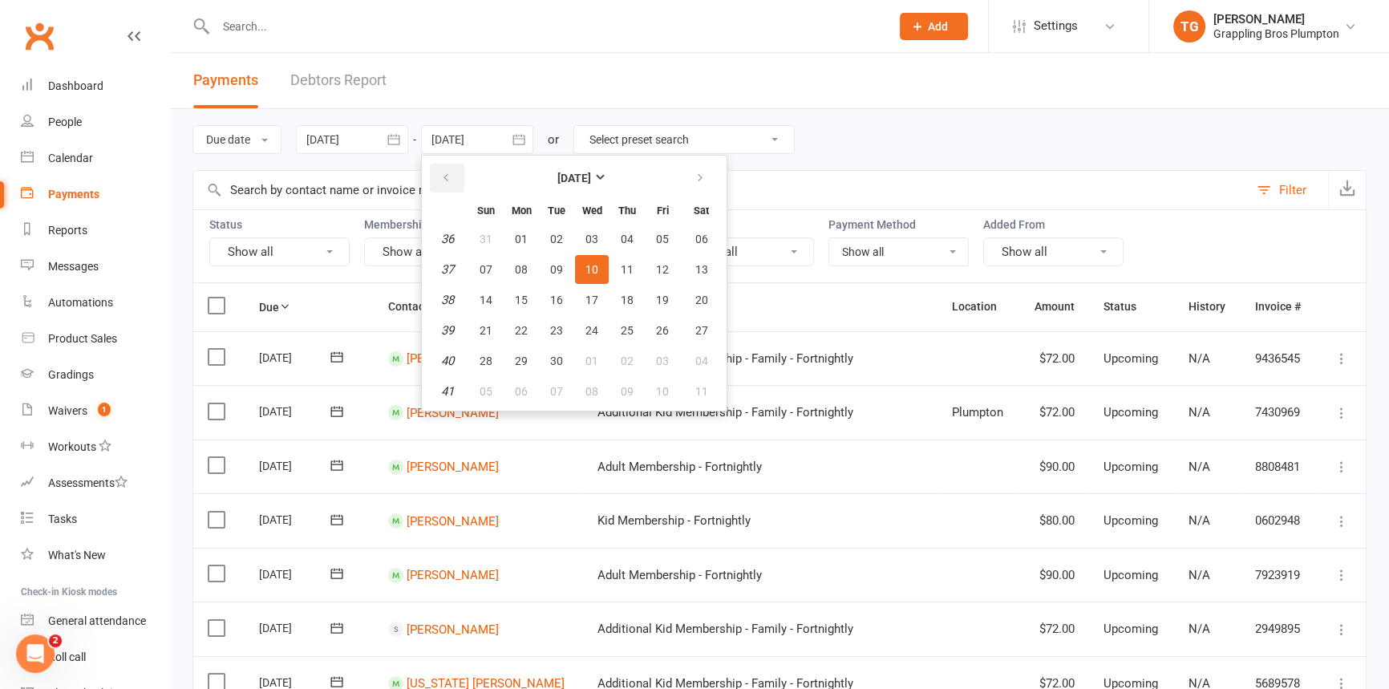
click at [440, 173] on button "button" at bounding box center [447, 178] width 34 height 29
click at [520, 297] on span "11" at bounding box center [521, 300] width 13 height 13
type input "[DATE]"
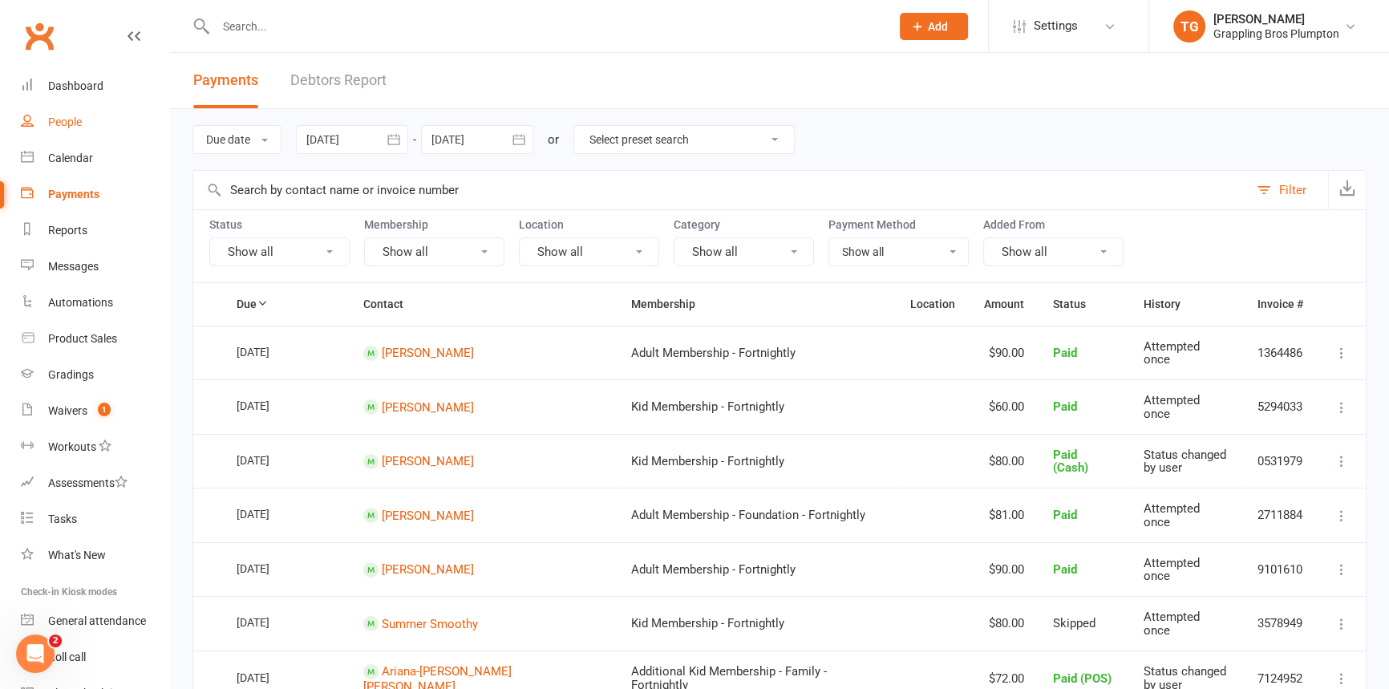
click at [67, 115] on div "People" at bounding box center [65, 121] width 34 height 13
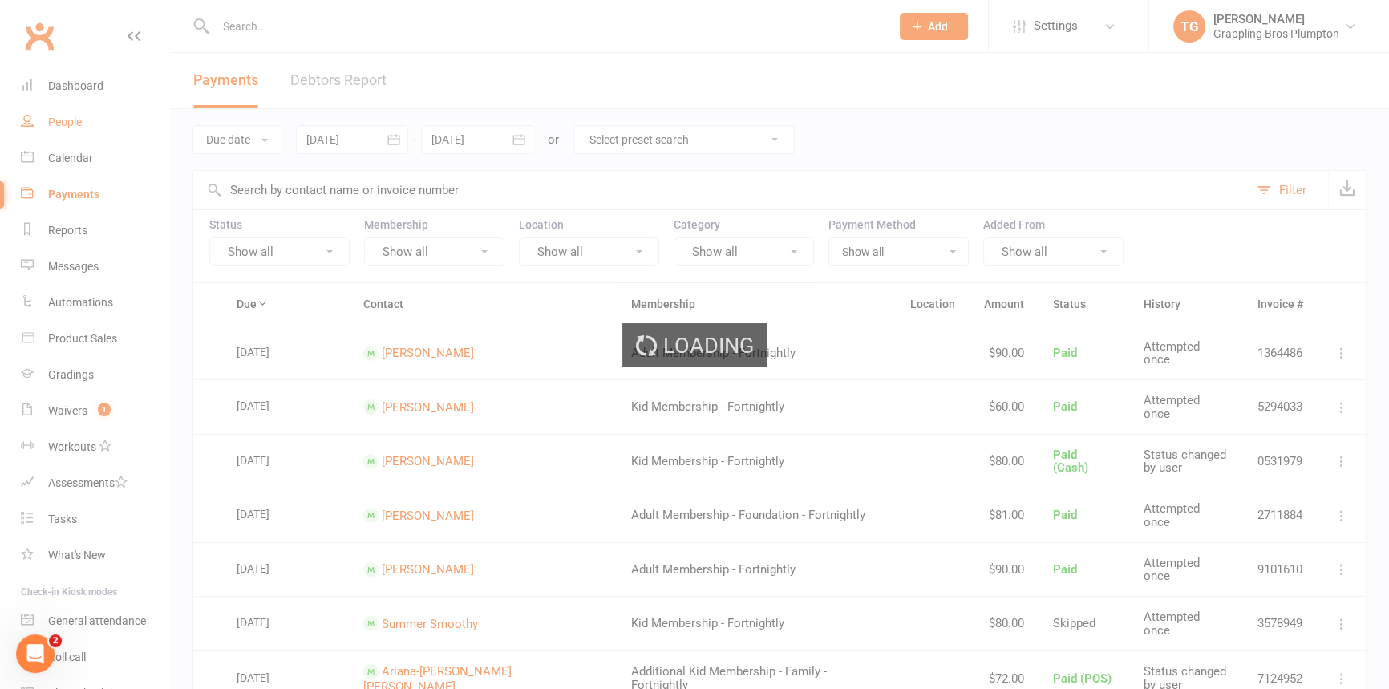
select select "100"
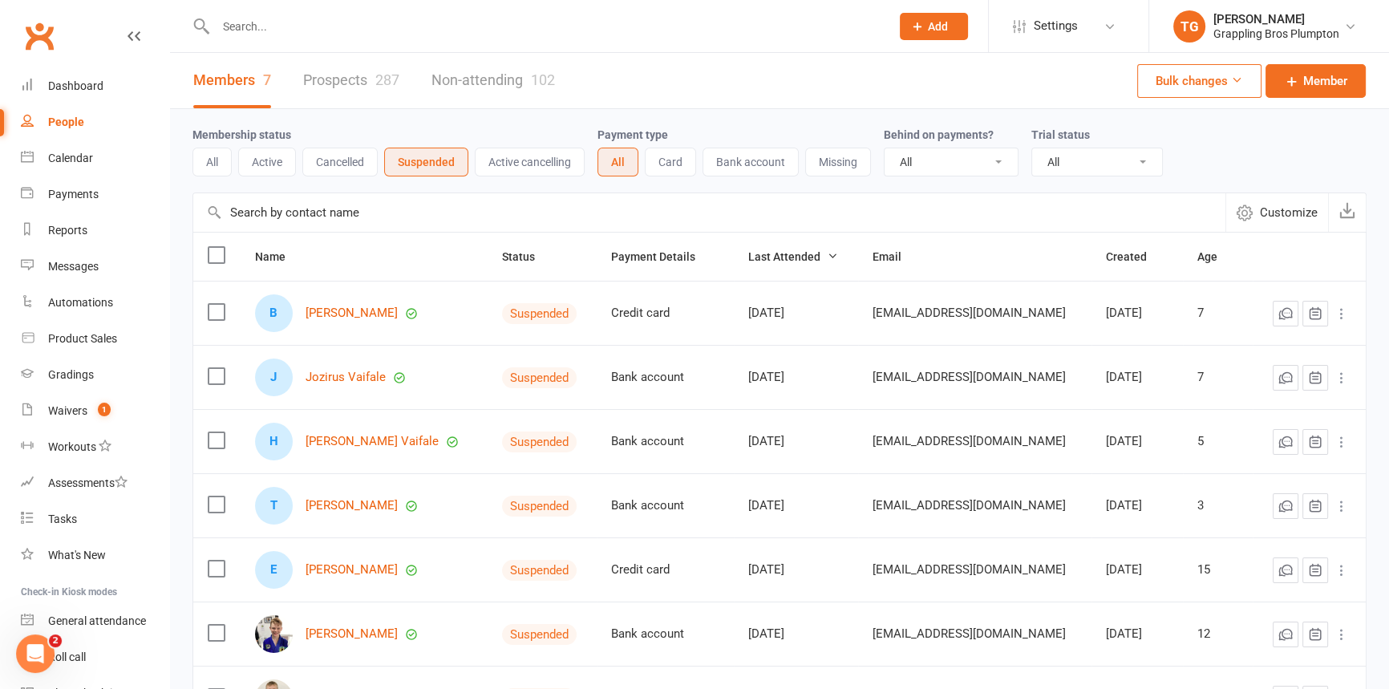
click at [279, 23] on input "text" at bounding box center [545, 26] width 668 height 22
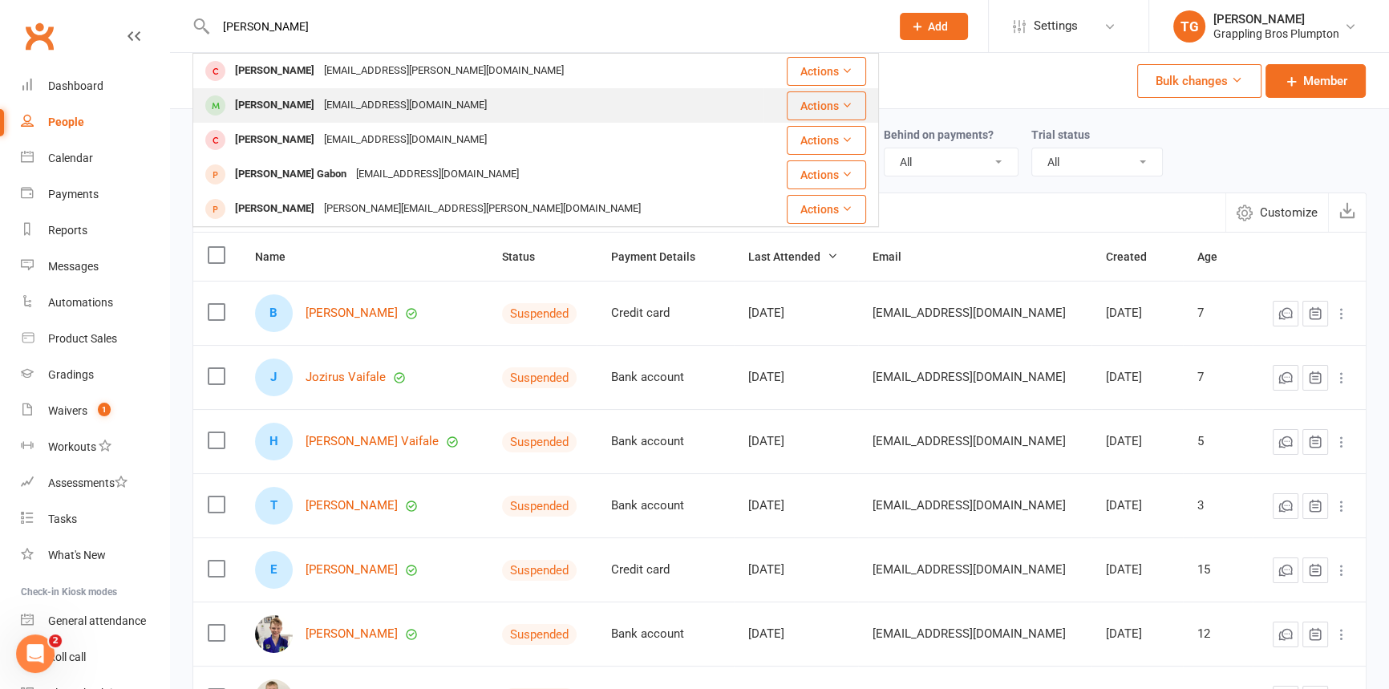
type input "[PERSON_NAME]"
click at [270, 103] on div "[PERSON_NAME]" at bounding box center [274, 105] width 89 height 23
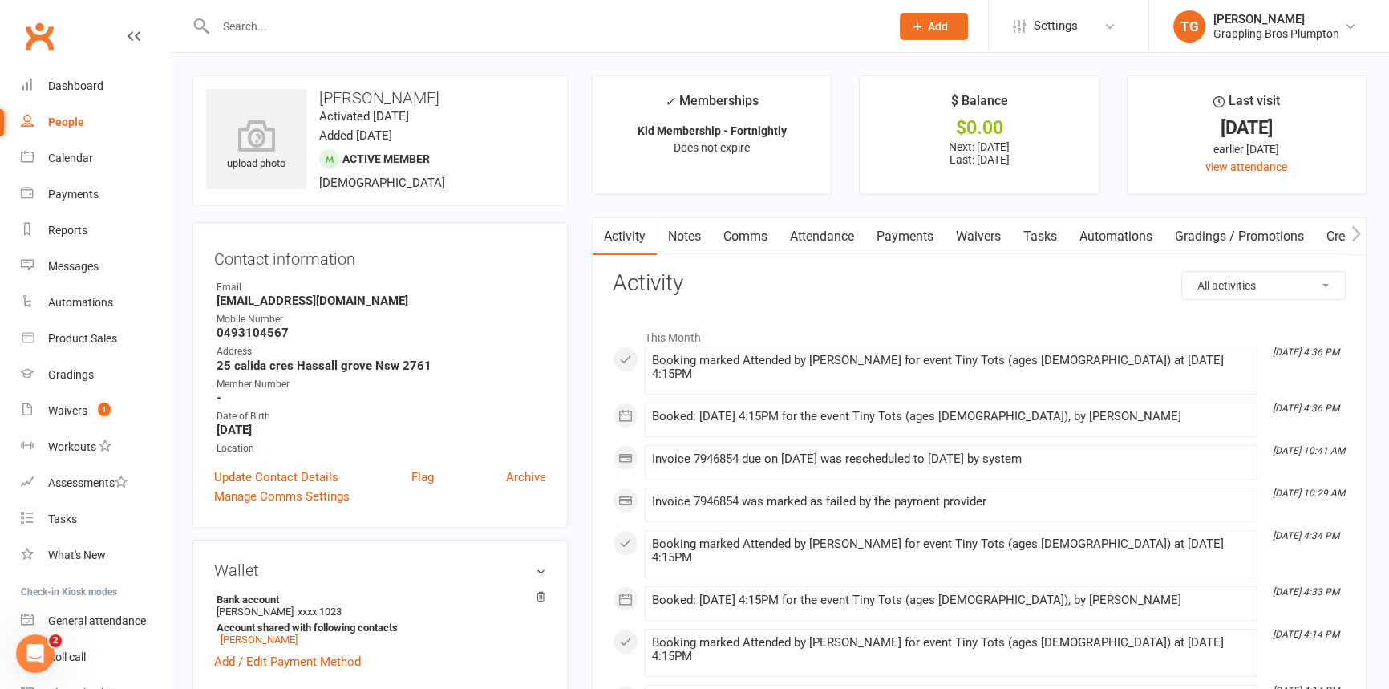
click at [888, 234] on link "Payments" at bounding box center [904, 236] width 79 height 37
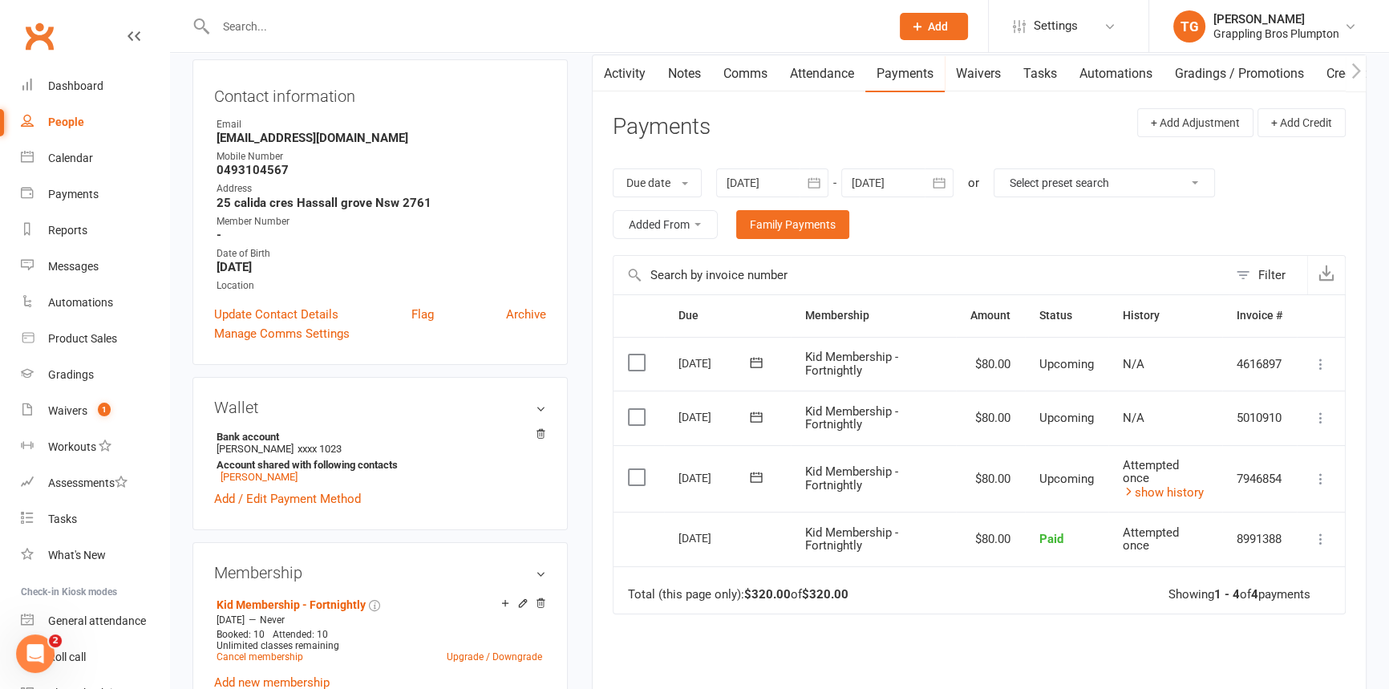
scroll to position [201, 0]
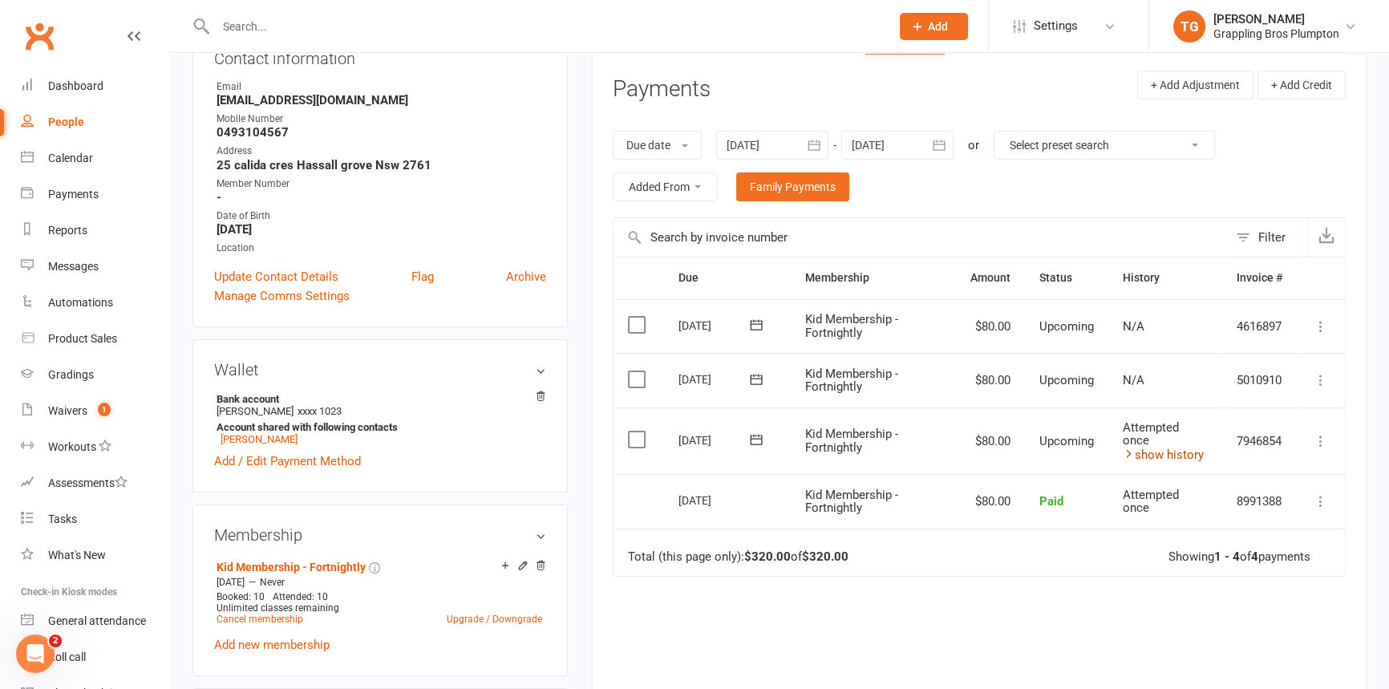
click at [1163, 449] on link "show history" at bounding box center [1163, 455] width 81 height 14
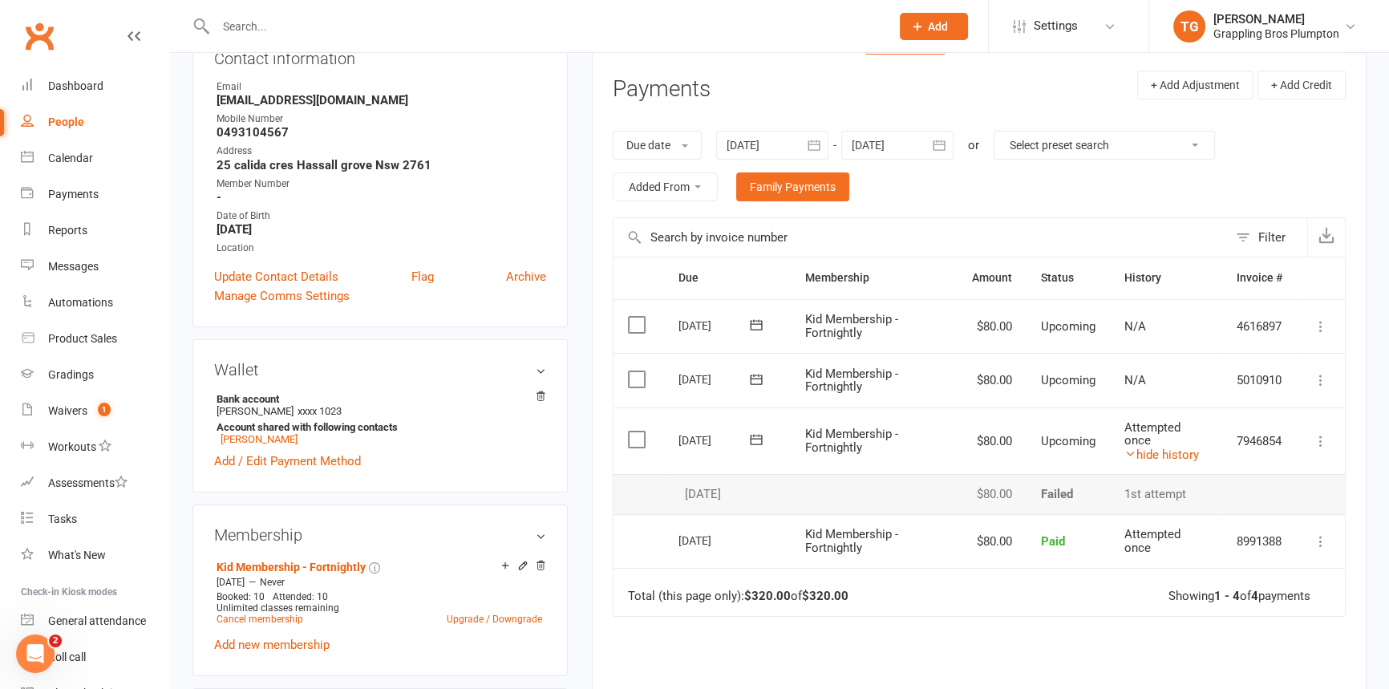
click at [1315, 440] on icon at bounding box center [1321, 441] width 16 height 16
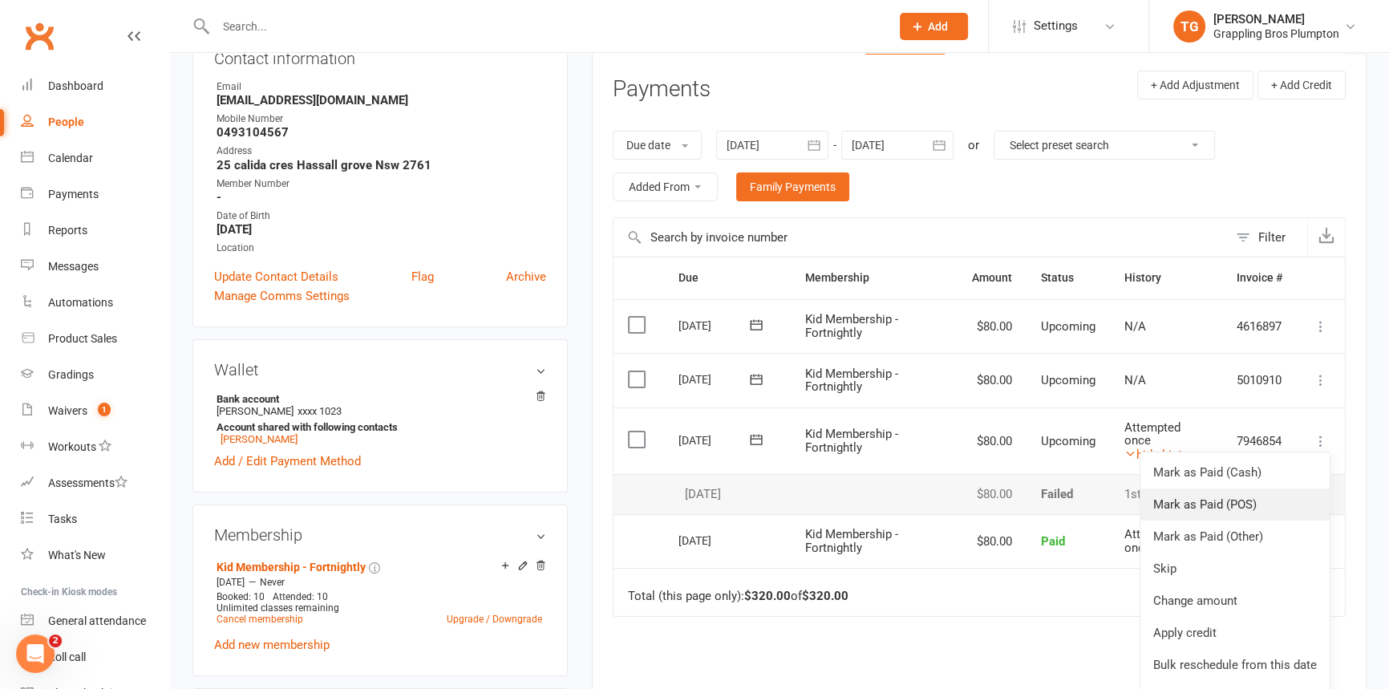
click at [1205, 500] on link "Mark as Paid (POS)" at bounding box center [1235, 504] width 189 height 32
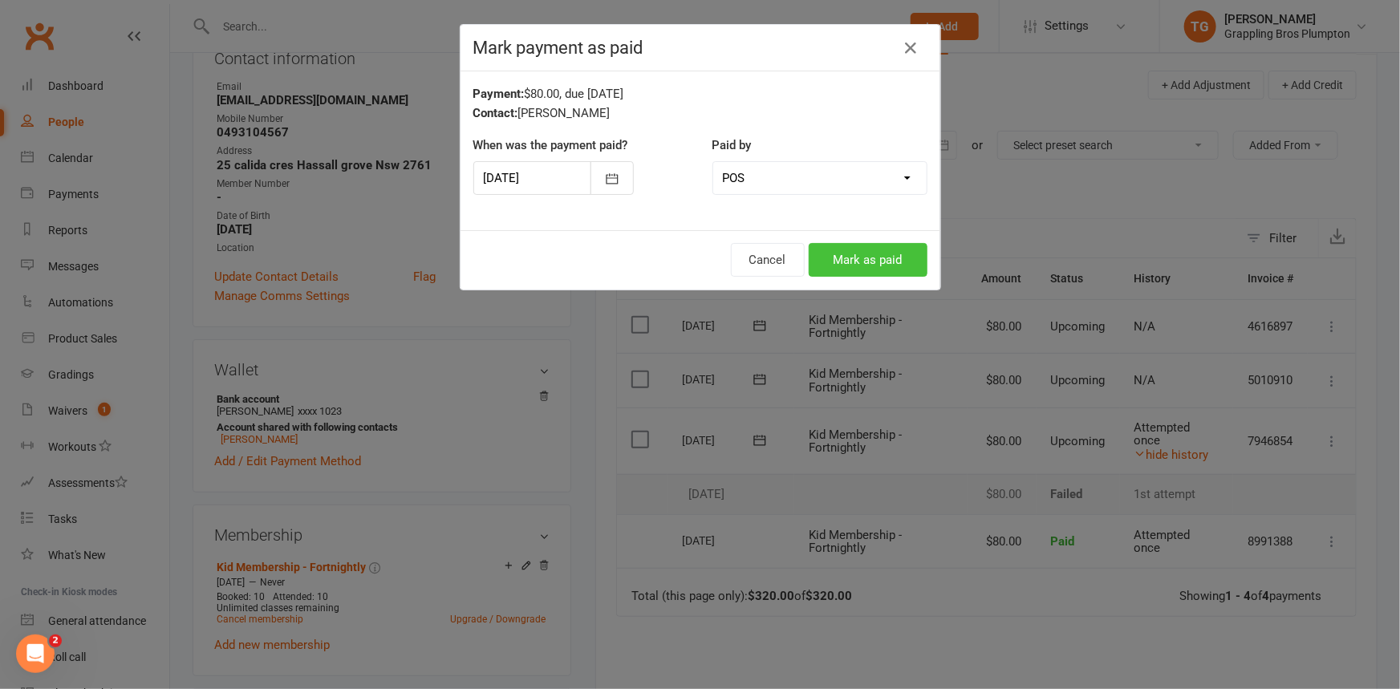
click at [843, 264] on button "Mark as paid" at bounding box center [867, 260] width 119 height 34
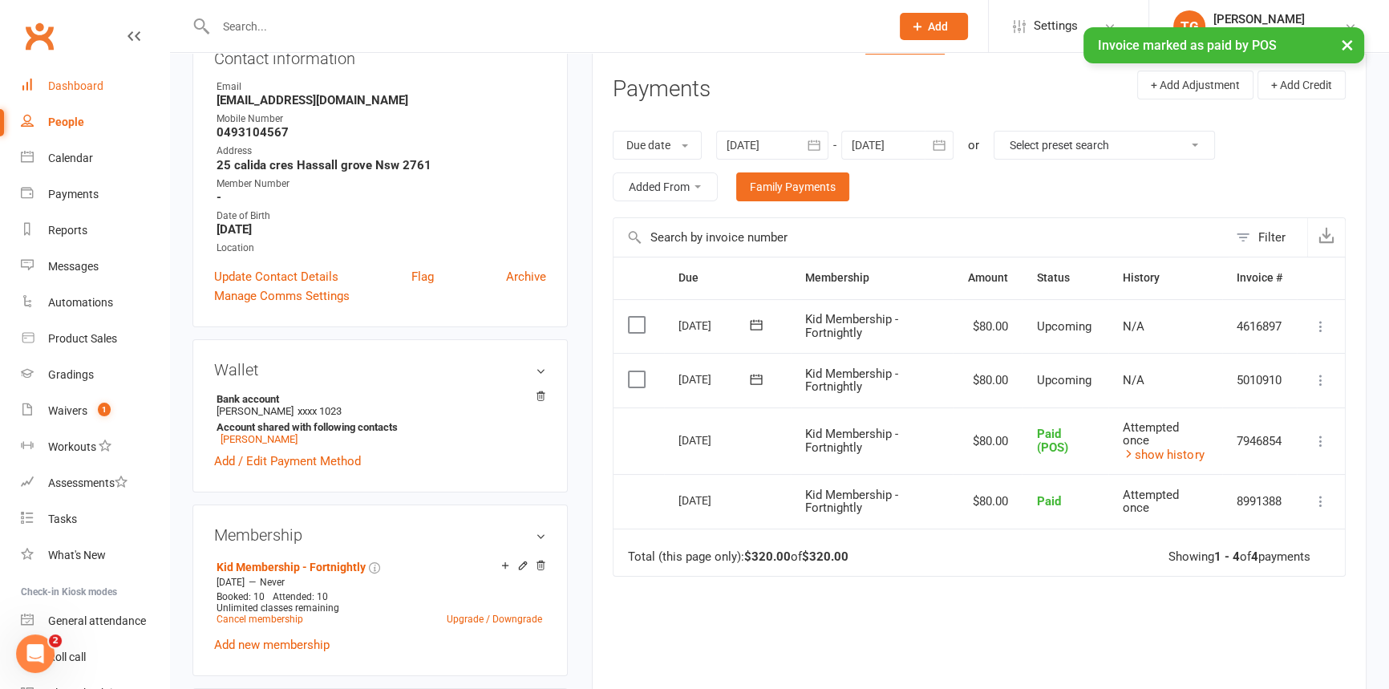
click at [63, 91] on div "Dashboard" at bounding box center [75, 85] width 55 height 13
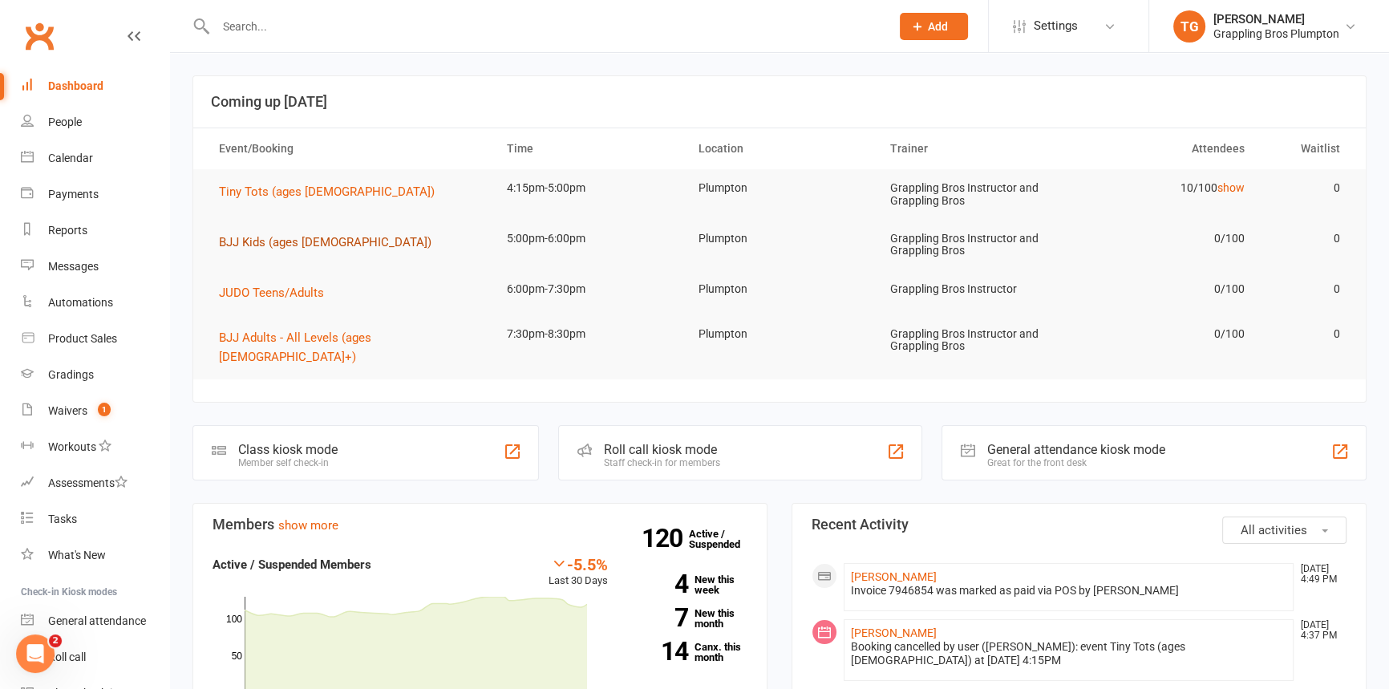
click at [241, 242] on span "BJJ Kids (ages [DEMOGRAPHIC_DATA])" at bounding box center [325, 242] width 213 height 14
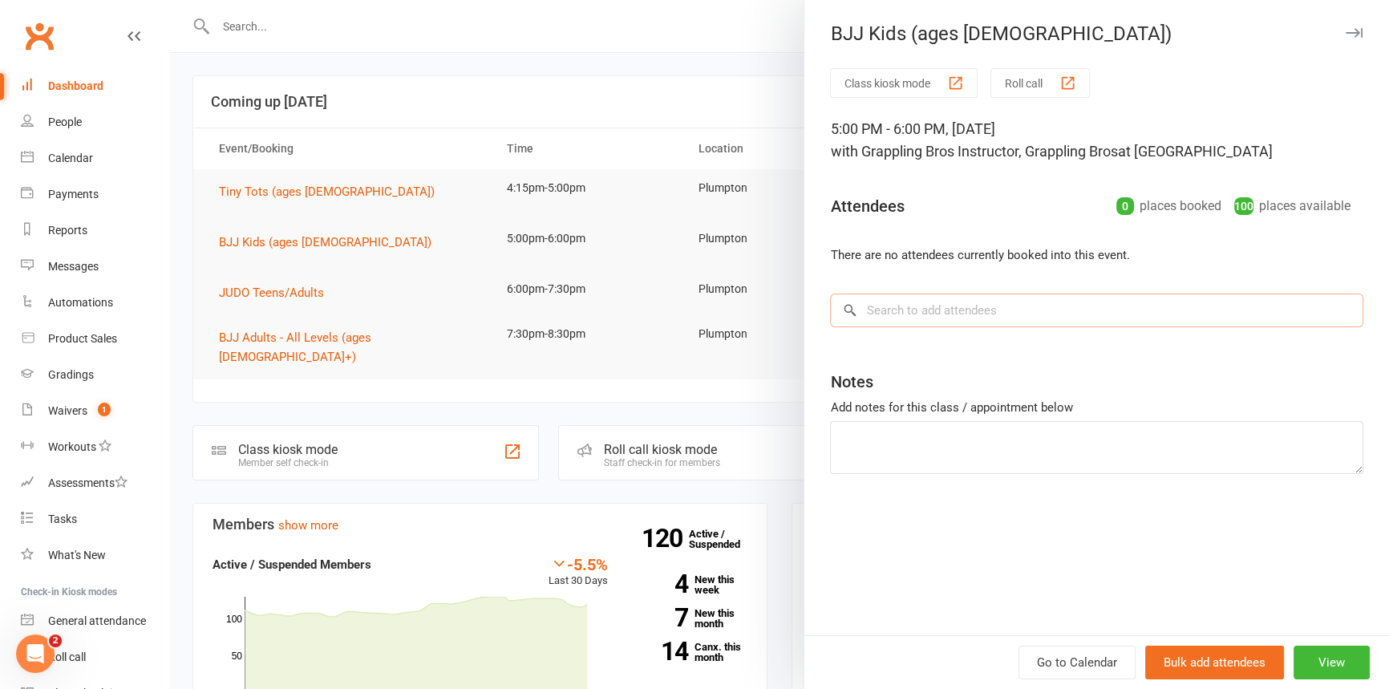
click at [898, 318] on input "search" at bounding box center [1096, 311] width 533 height 34
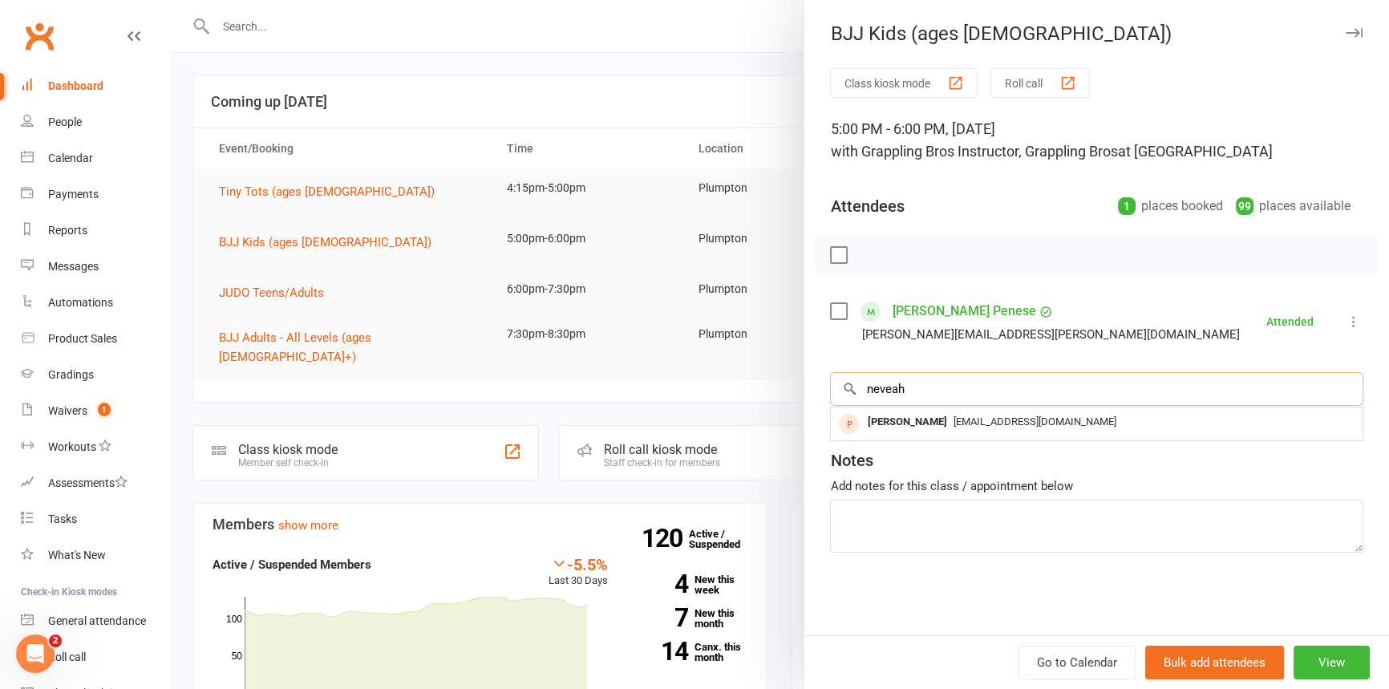
drag, startPoint x: 932, startPoint y: 391, endPoint x: 768, endPoint y: 394, distance: 164.5
click at [768, 0] on div "BJJ Kids (ages [DEMOGRAPHIC_DATA]) Class kiosk mode Roll call 5:00 PM - 6:00 PM…" at bounding box center [779, 0] width 1219 height 0
type input "nevaeh"
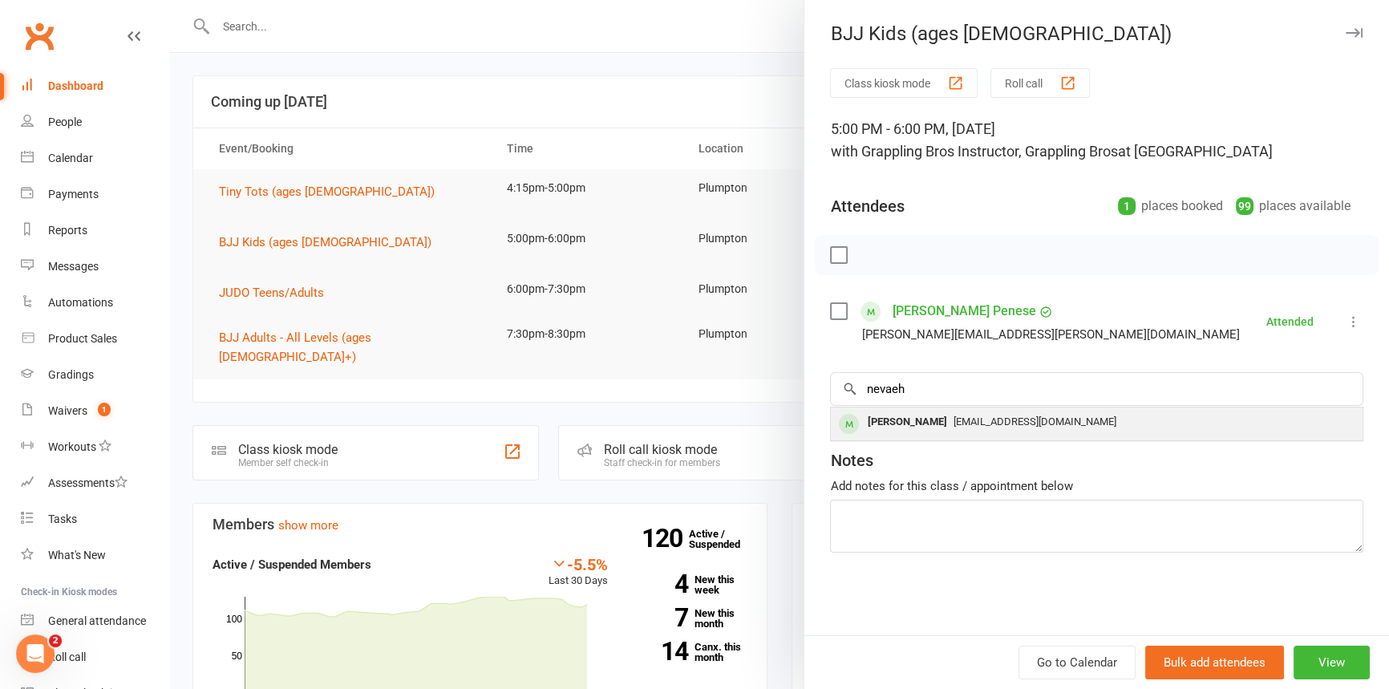
click at [887, 415] on div "[PERSON_NAME]" at bounding box center [907, 422] width 92 height 23
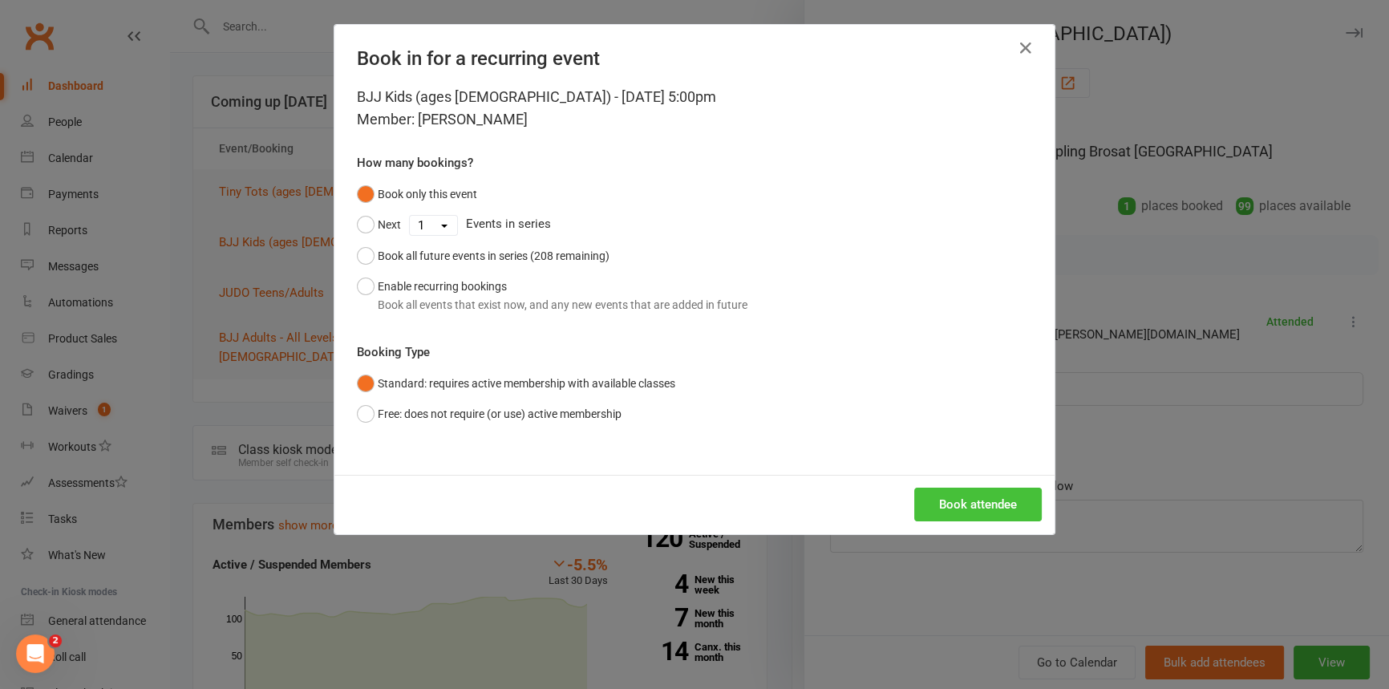
click at [946, 502] on button "Book attendee" at bounding box center [978, 505] width 128 height 34
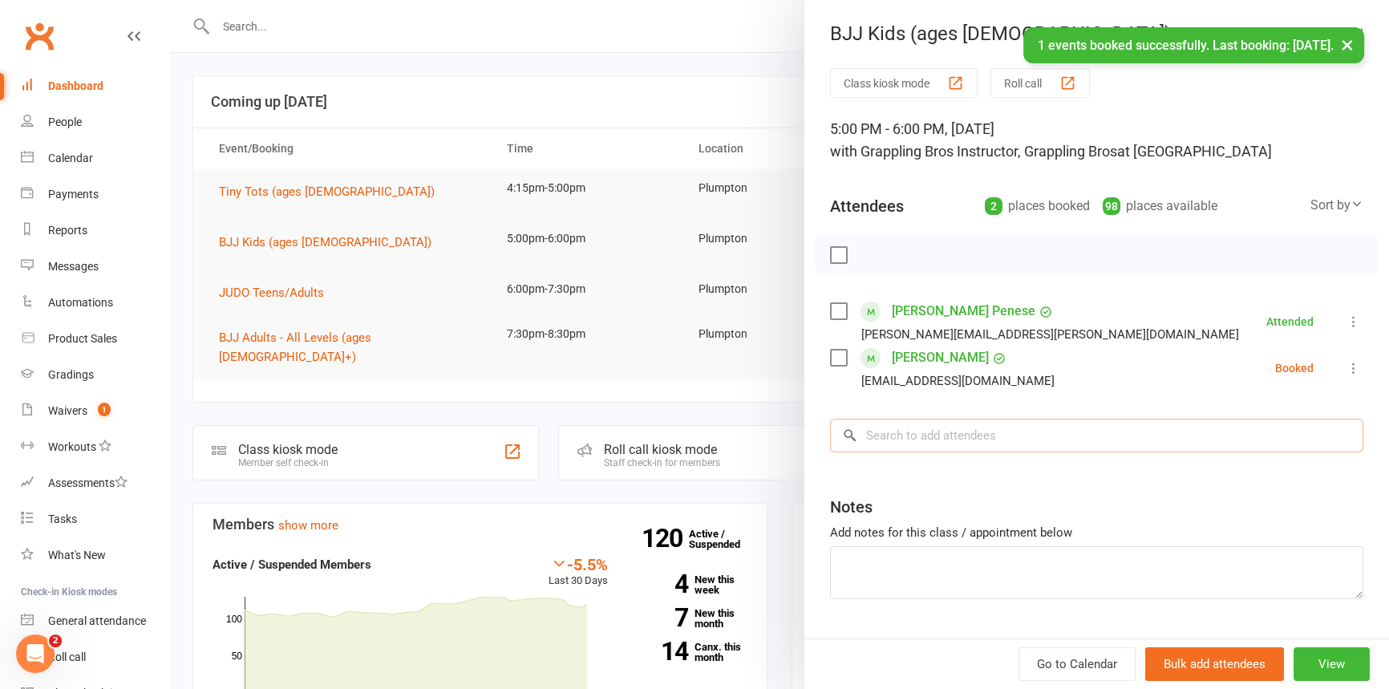
click at [881, 440] on input "search" at bounding box center [1096, 436] width 533 height 34
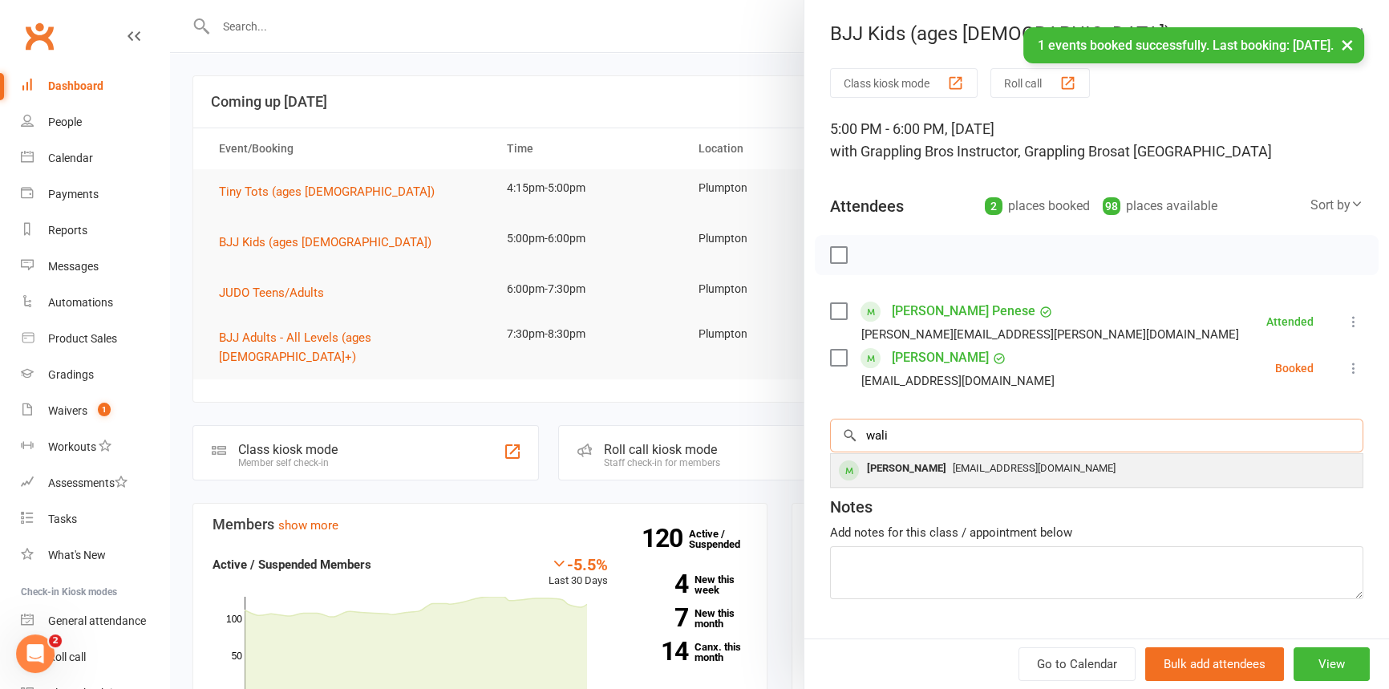
type input "wali"
click at [885, 471] on div "[PERSON_NAME]" at bounding box center [907, 468] width 92 height 23
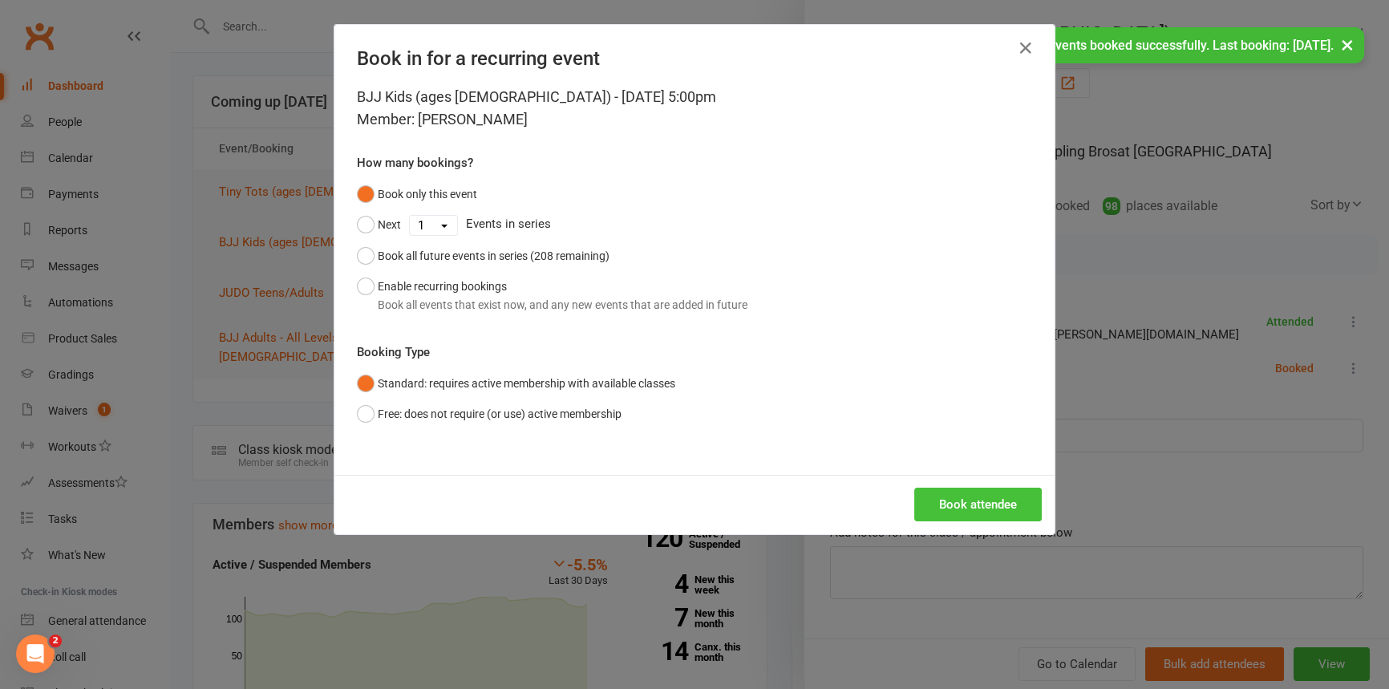
click at [950, 502] on button "Book attendee" at bounding box center [978, 505] width 128 height 34
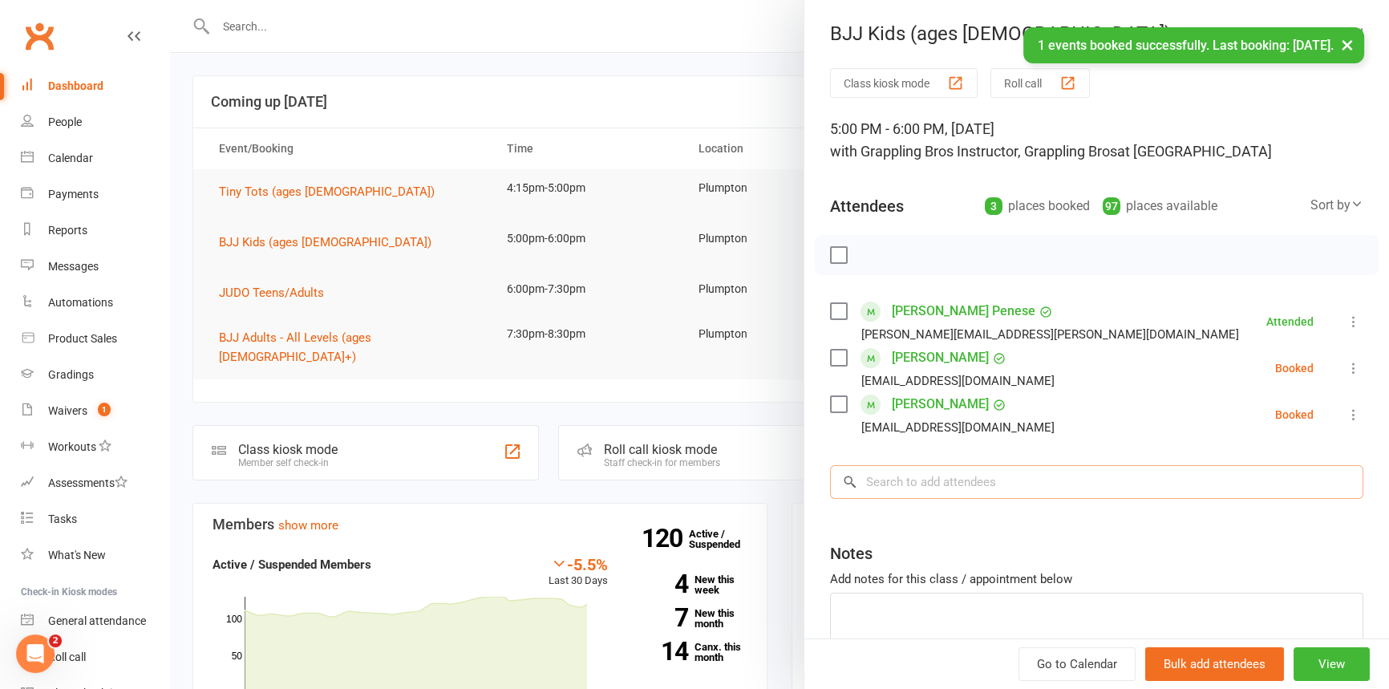
click at [940, 486] on input "search" at bounding box center [1096, 482] width 533 height 34
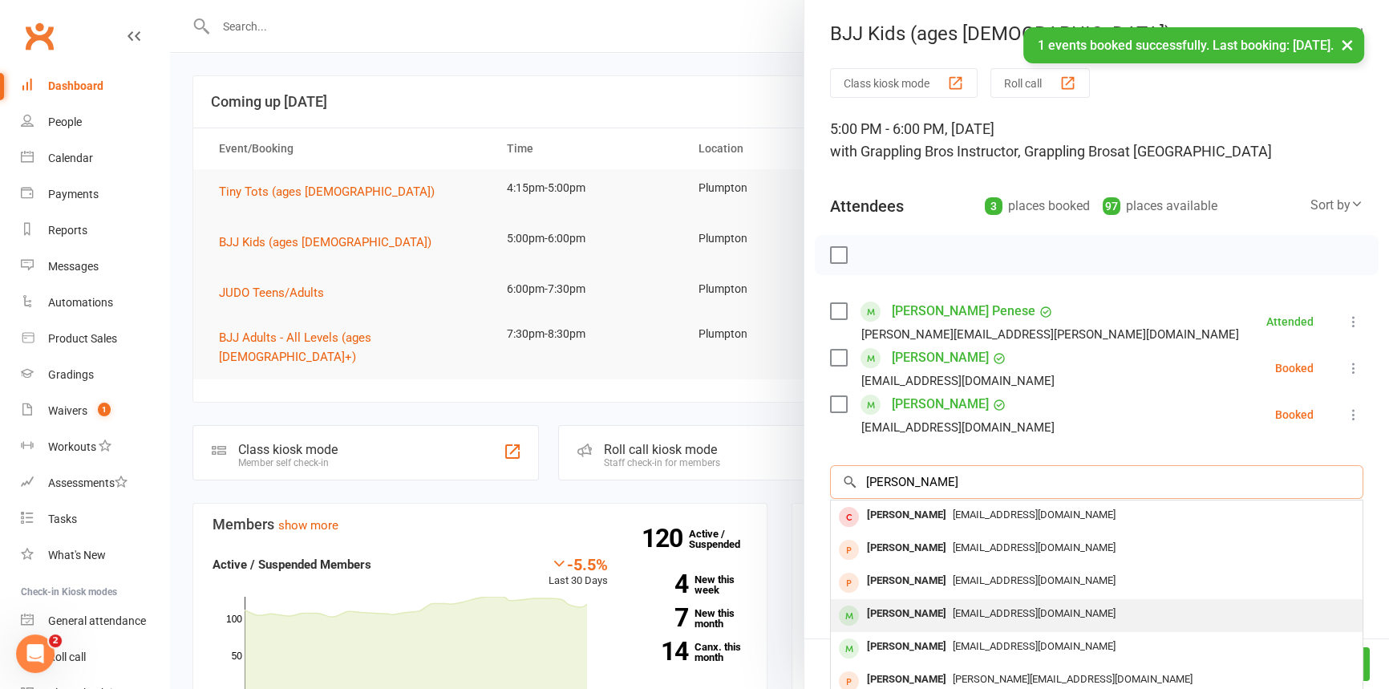
type input "[PERSON_NAME]"
click at [894, 610] on div "[PERSON_NAME]" at bounding box center [907, 613] width 92 height 23
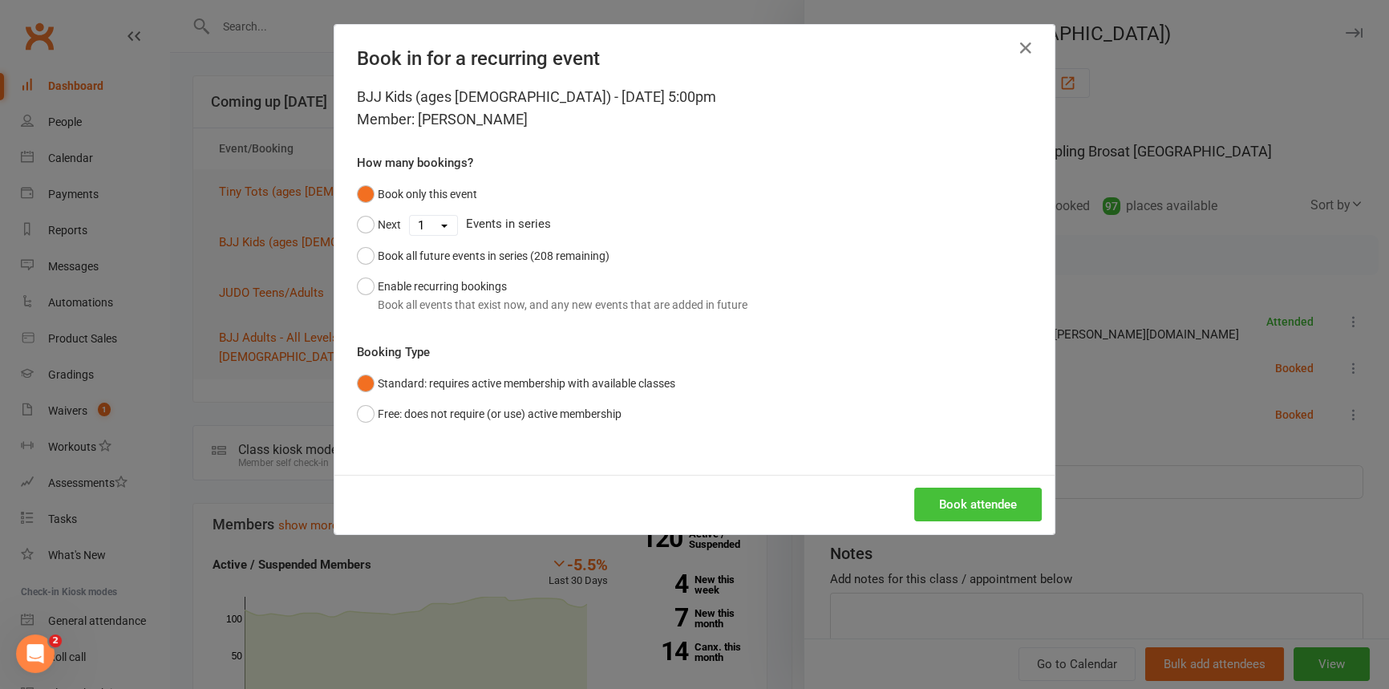
click at [947, 495] on button "Book attendee" at bounding box center [978, 505] width 128 height 34
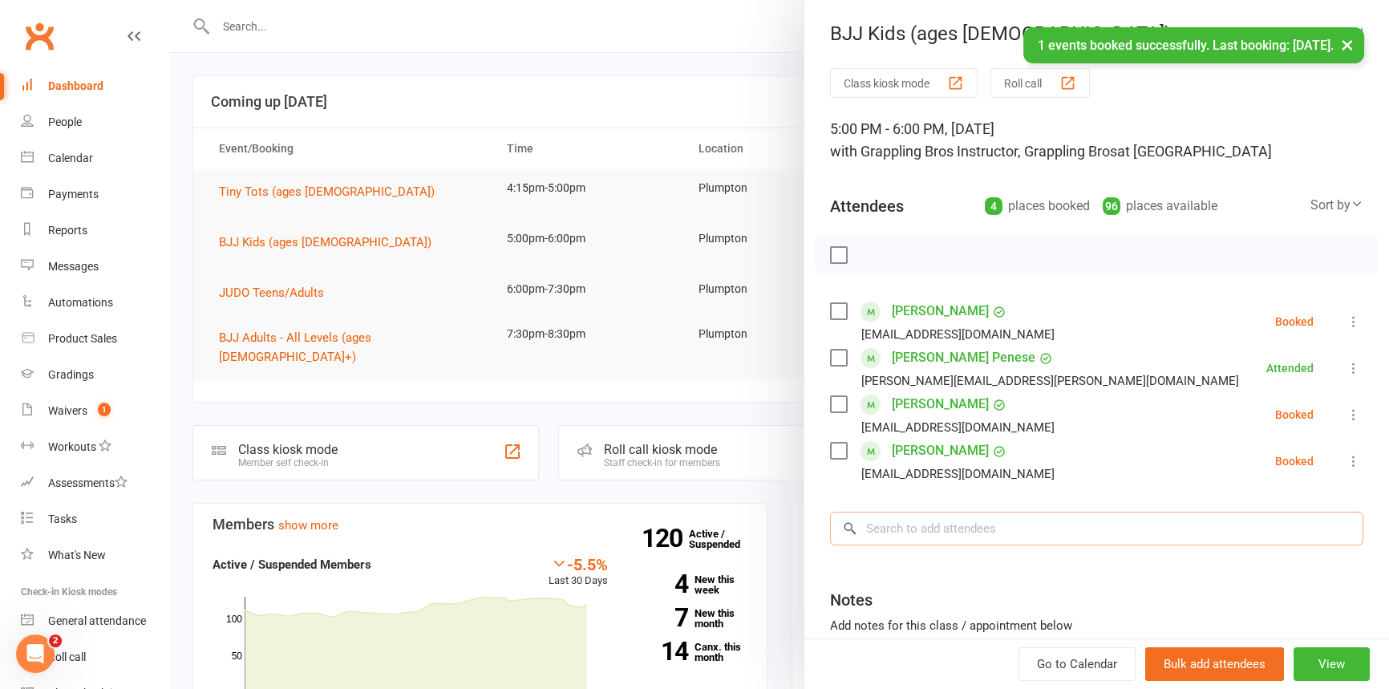
click at [890, 528] on input "search" at bounding box center [1096, 529] width 533 height 34
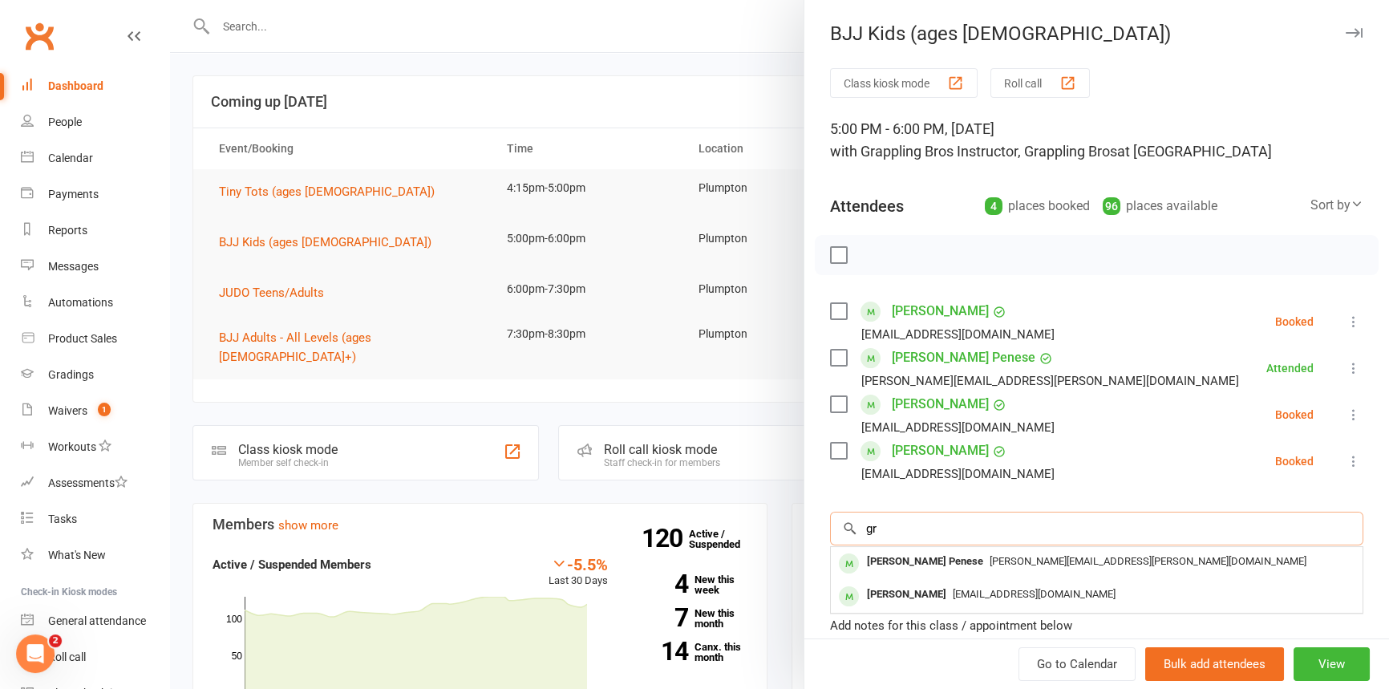
type input "g"
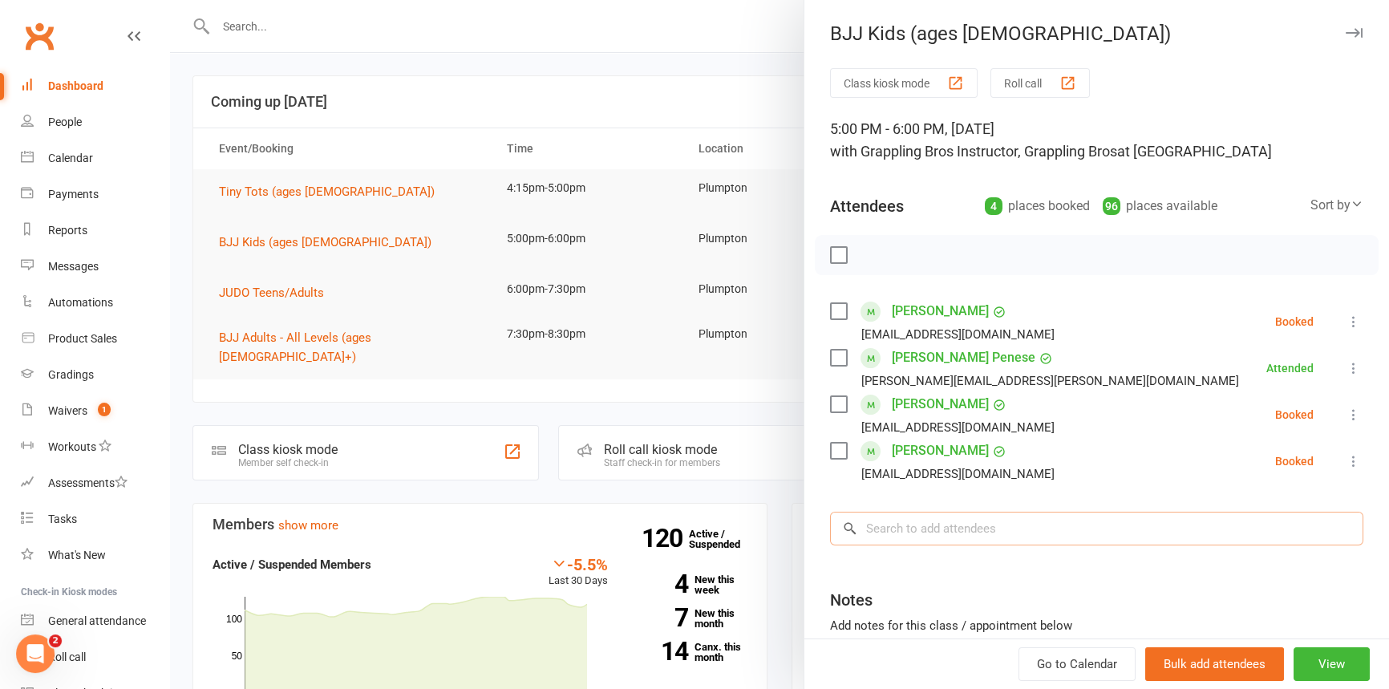
click at [890, 529] on input "search" at bounding box center [1096, 529] width 533 height 34
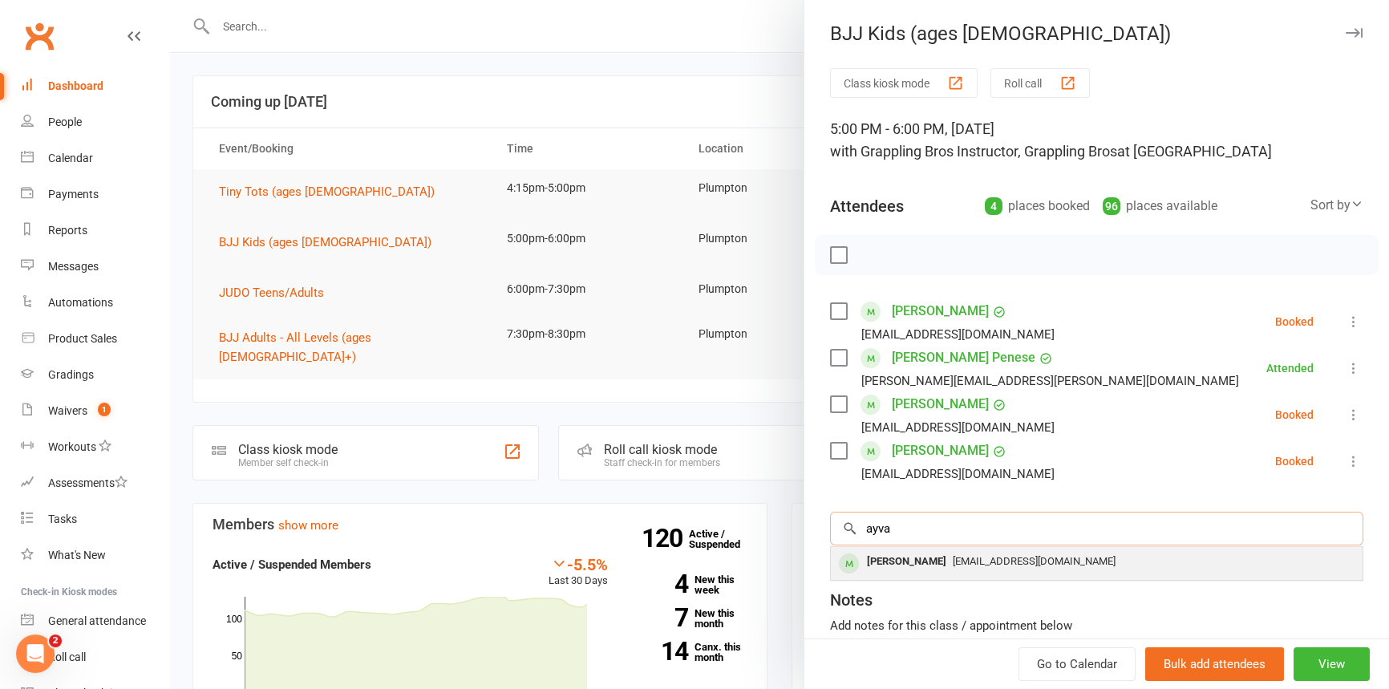
type input "ayva"
click at [896, 564] on div "[PERSON_NAME]" at bounding box center [907, 561] width 92 height 23
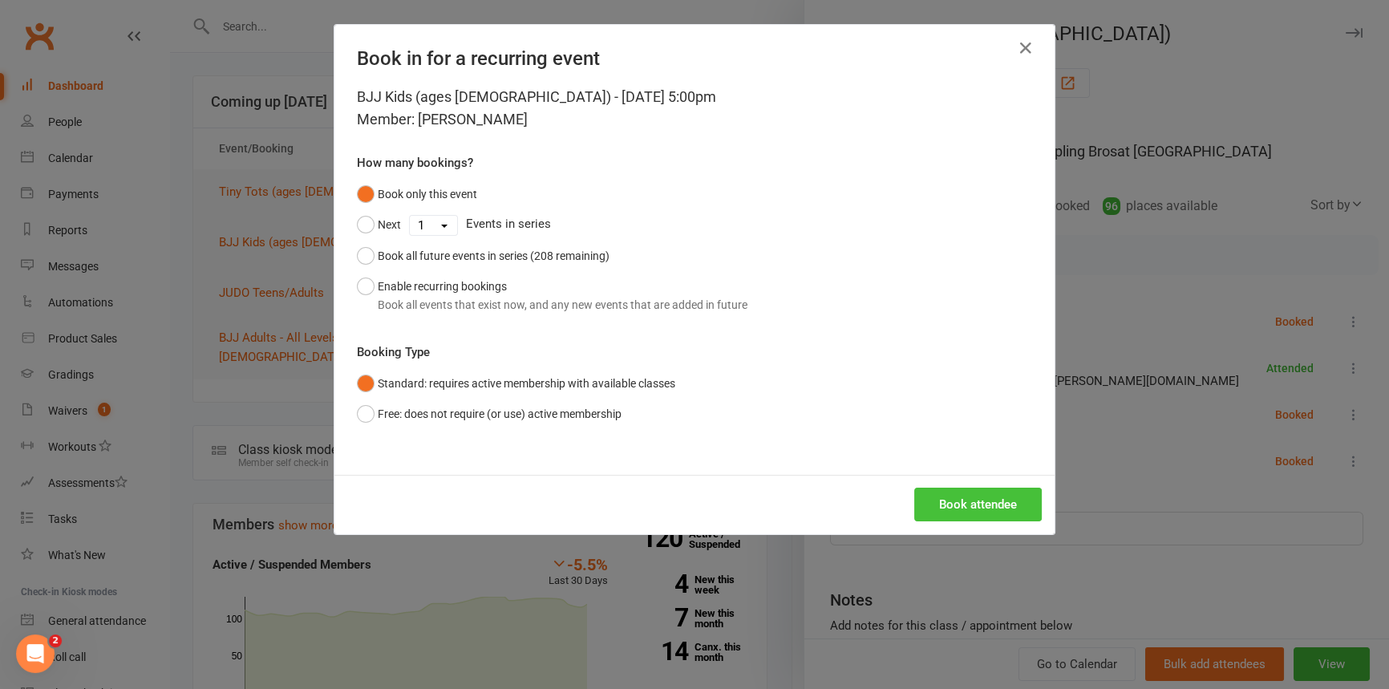
click at [946, 502] on button "Book attendee" at bounding box center [978, 505] width 128 height 34
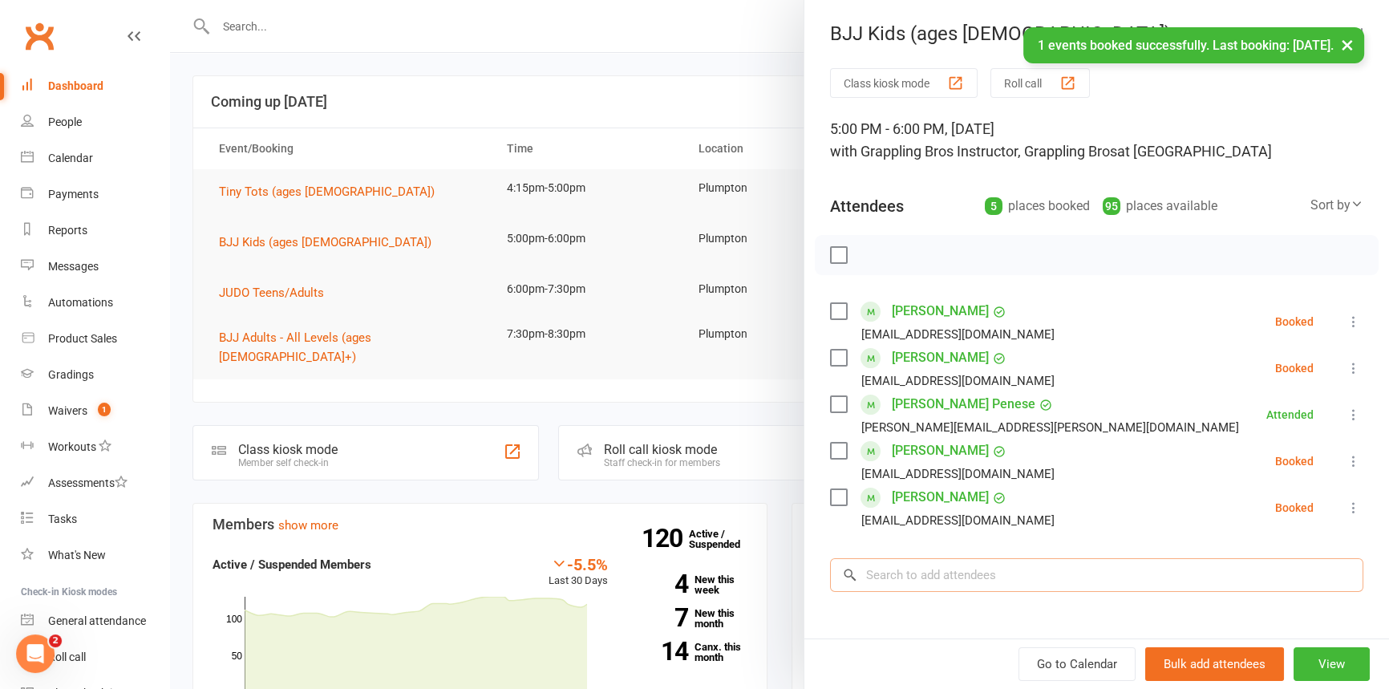
click at [870, 579] on input "search" at bounding box center [1096, 575] width 533 height 34
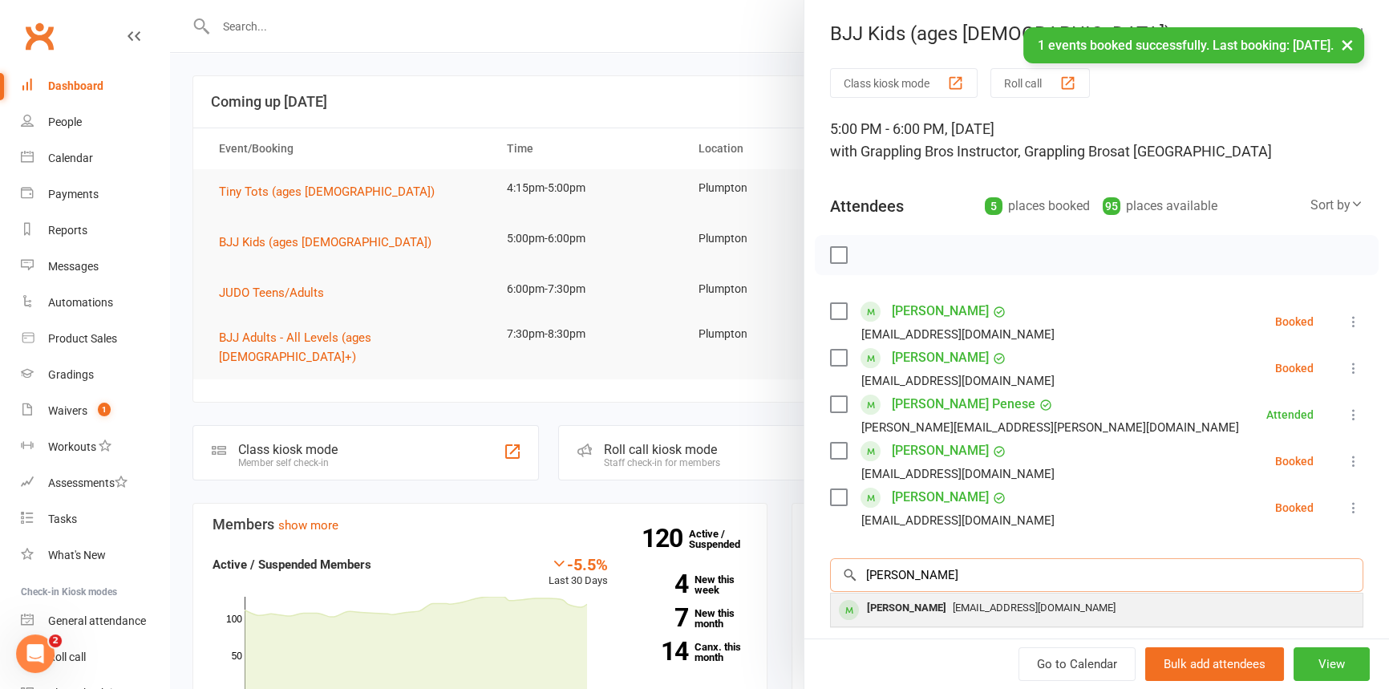
type input "[PERSON_NAME]"
click at [890, 608] on div "[PERSON_NAME]" at bounding box center [907, 608] width 92 height 23
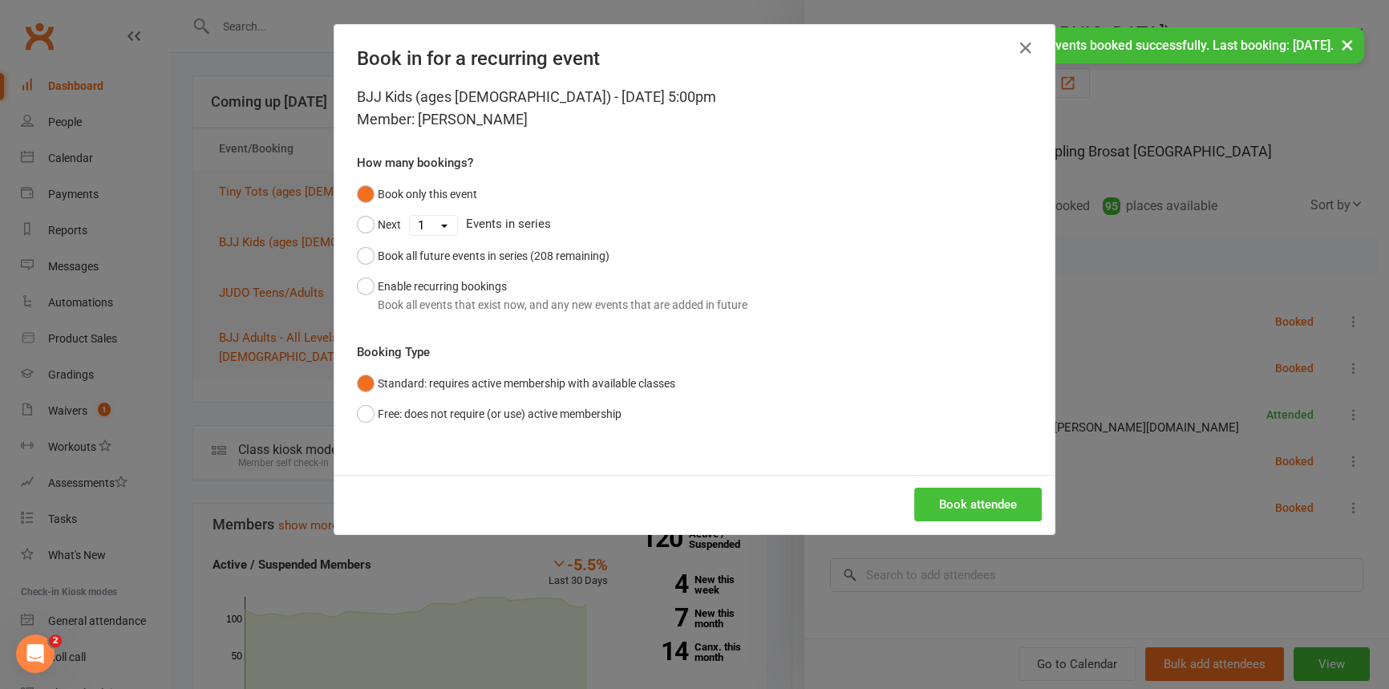
click at [960, 509] on button "Book attendee" at bounding box center [978, 505] width 128 height 34
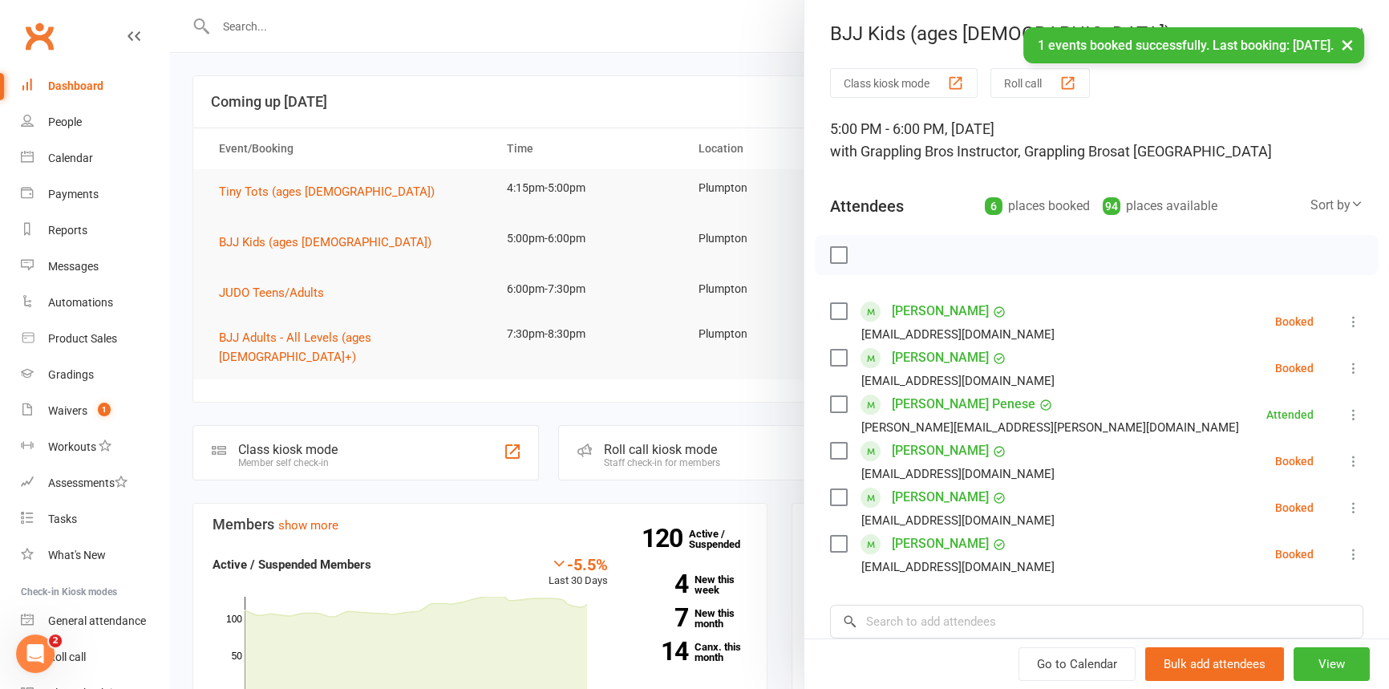
click at [1346, 316] on icon at bounding box center [1354, 322] width 16 height 16
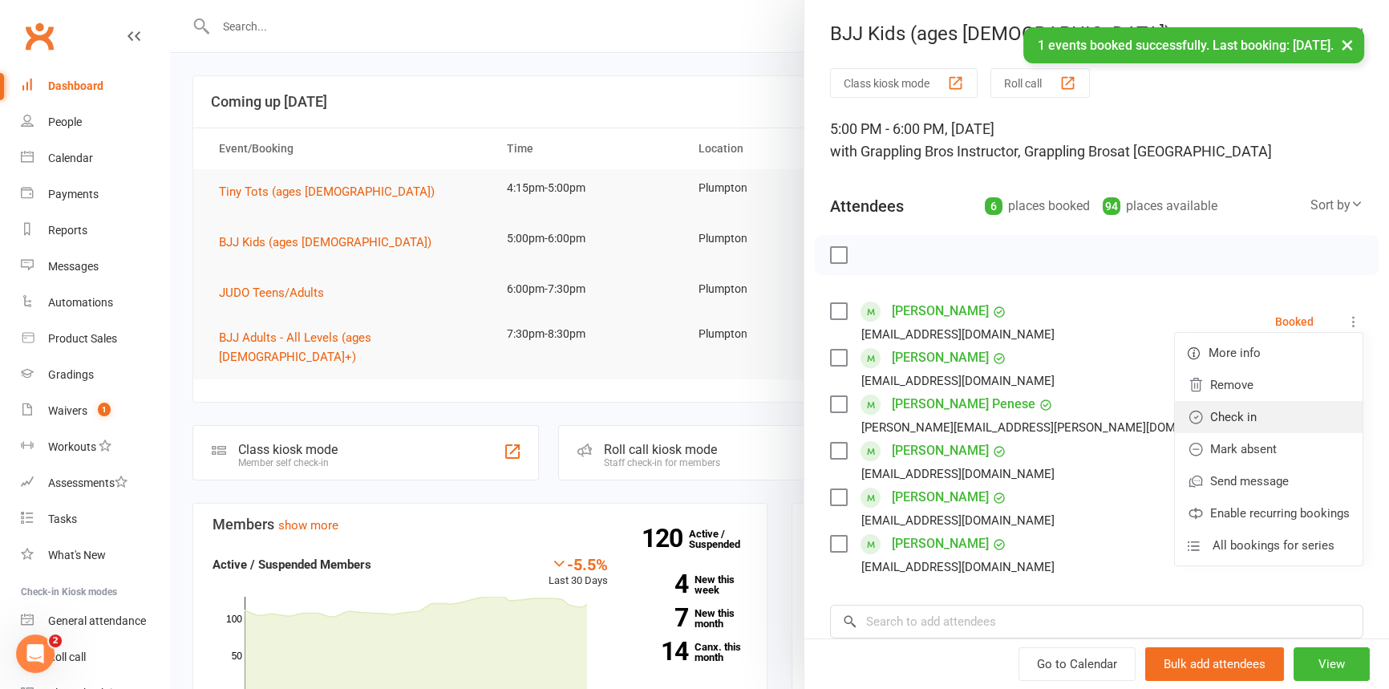
click at [1246, 420] on link "Check in" at bounding box center [1269, 417] width 188 height 32
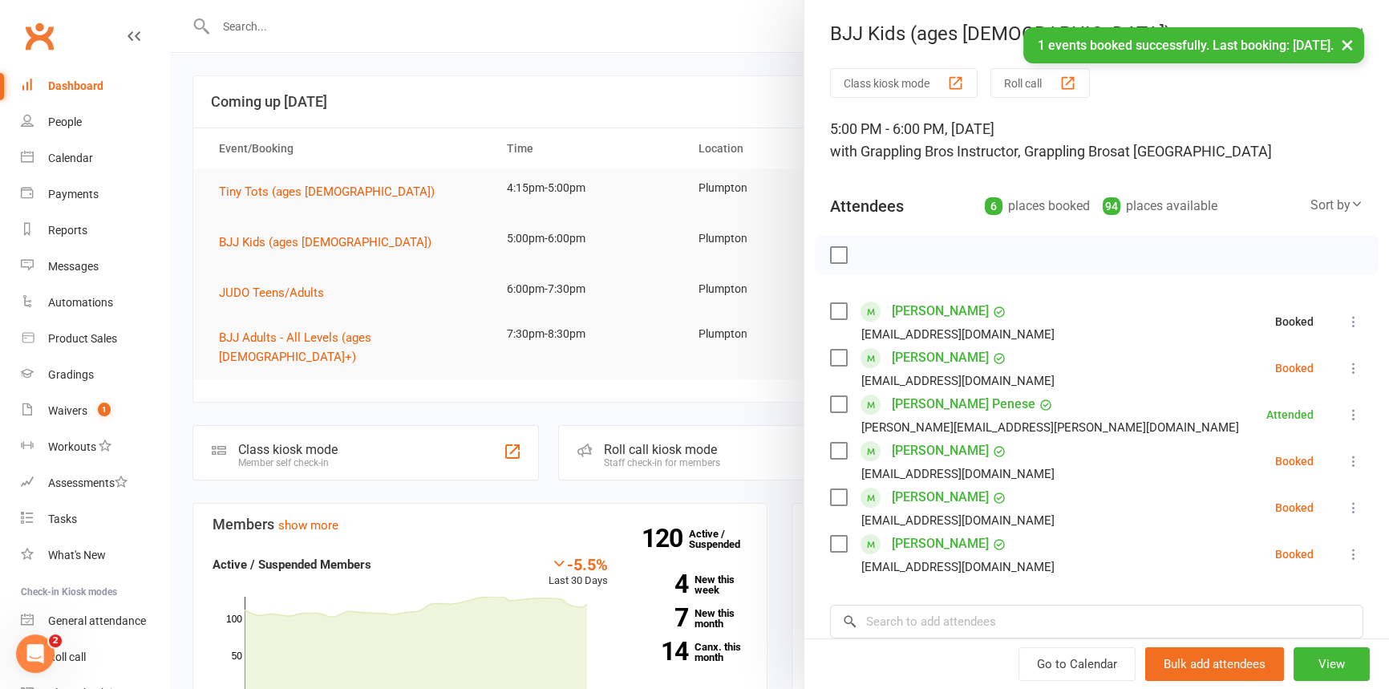
click at [1346, 367] on icon at bounding box center [1354, 368] width 16 height 16
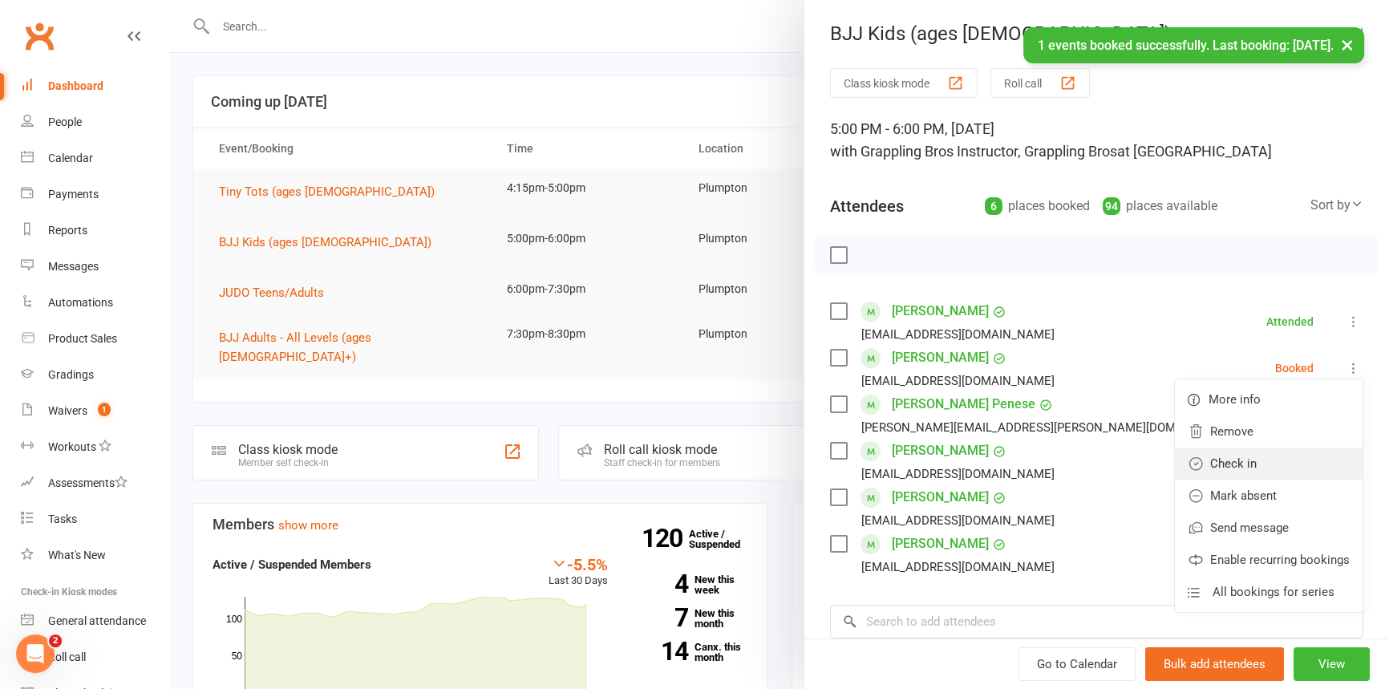
click at [1219, 463] on link "Check in" at bounding box center [1269, 464] width 188 height 32
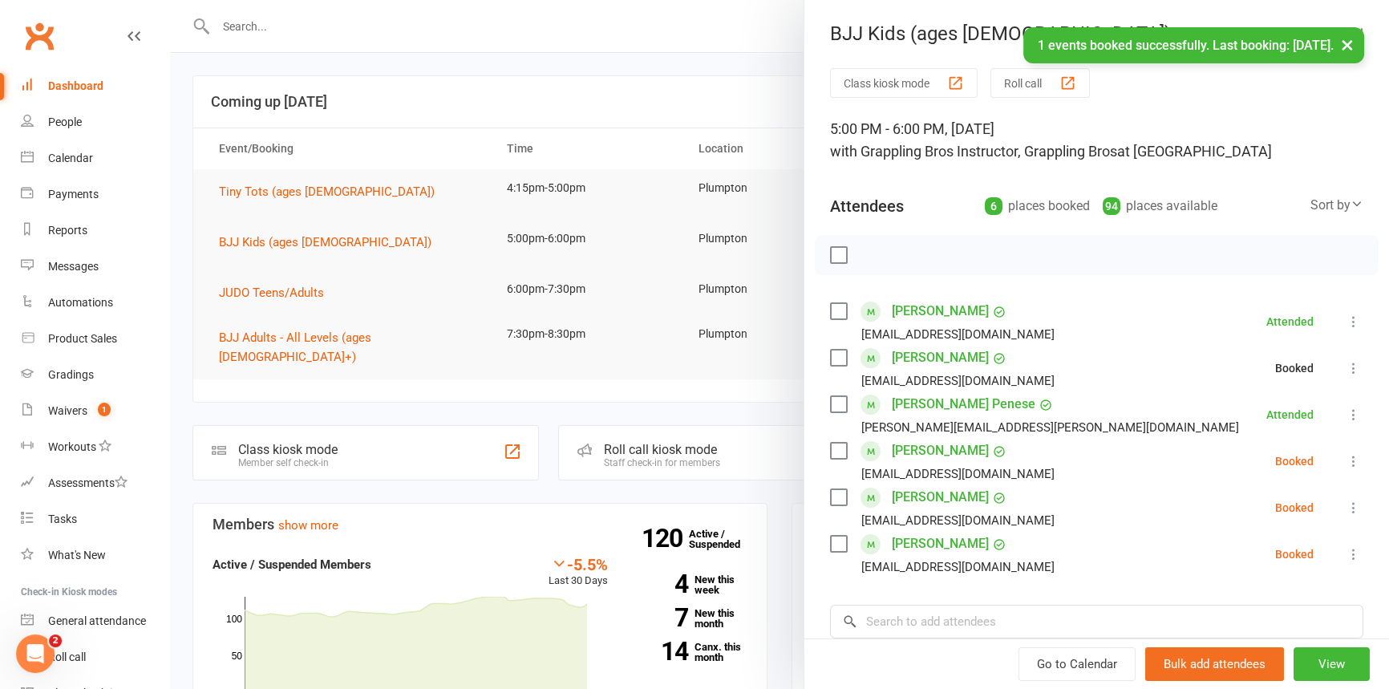
click at [1346, 458] on icon at bounding box center [1354, 461] width 16 height 16
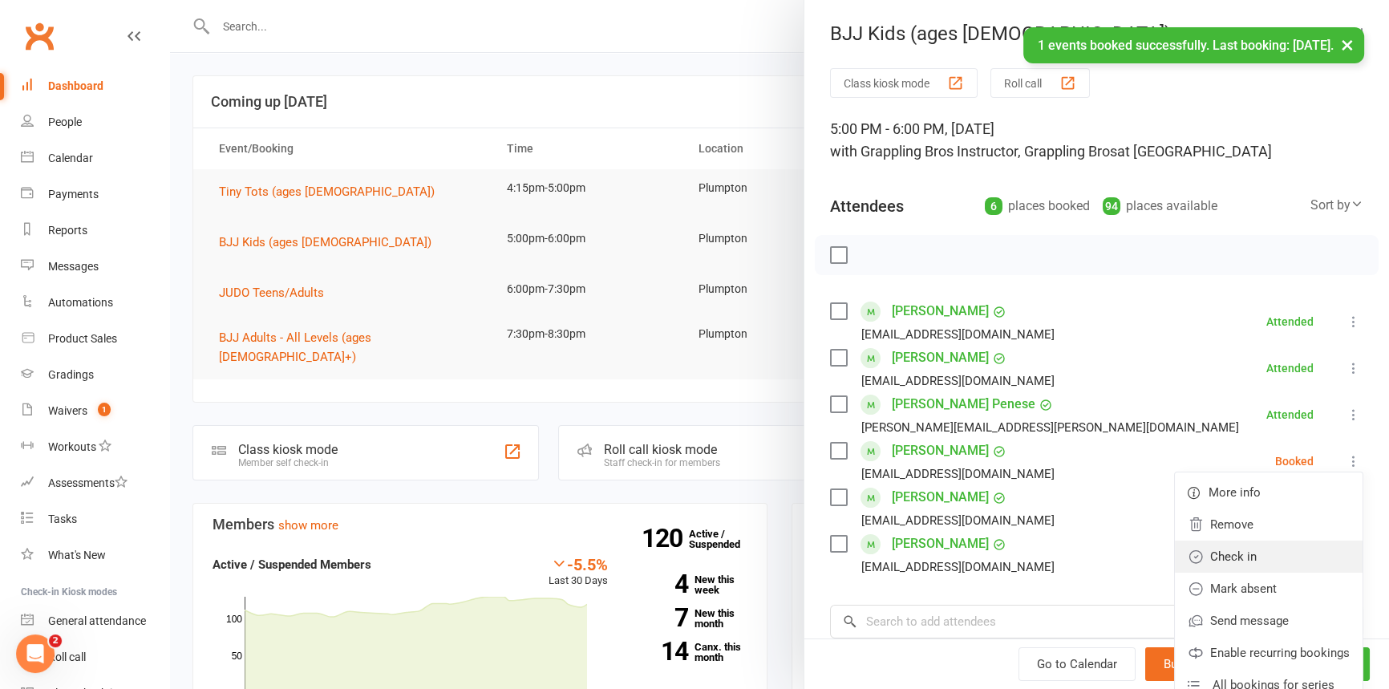
click at [1208, 547] on link "Check in" at bounding box center [1269, 557] width 188 height 32
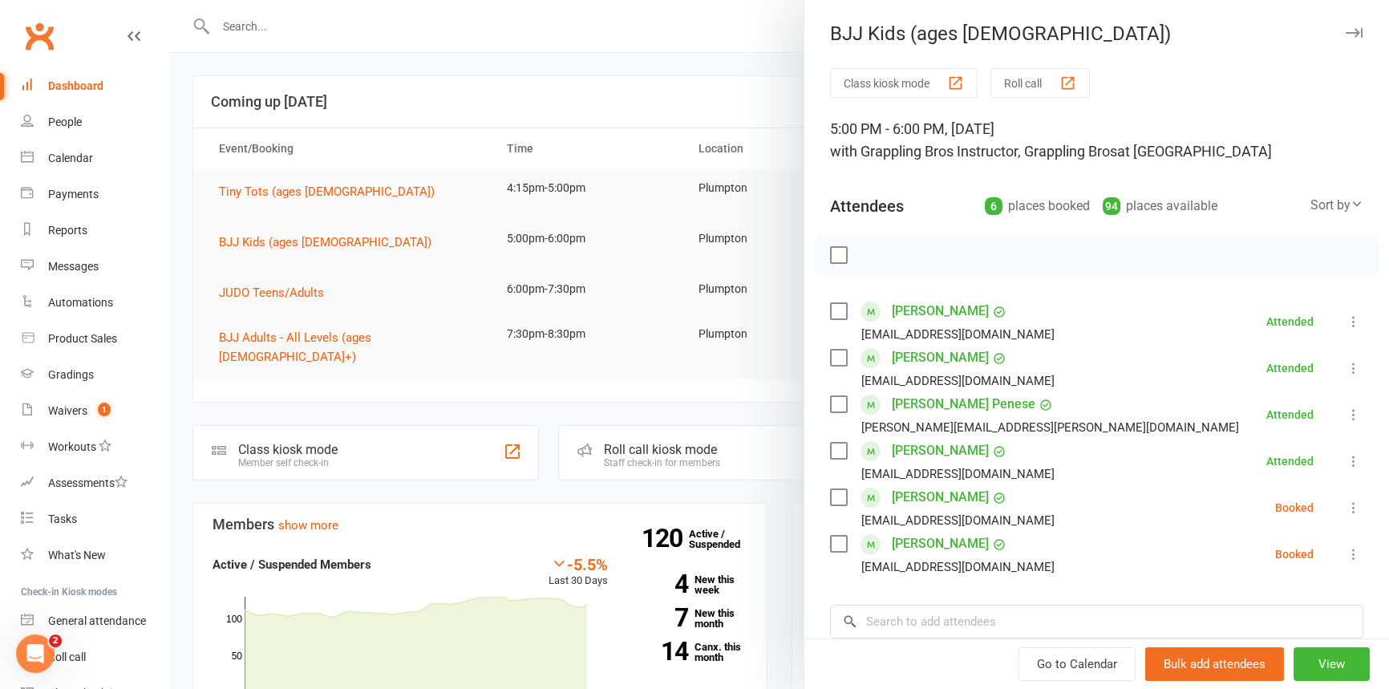
click at [1346, 509] on icon at bounding box center [1354, 508] width 16 height 16
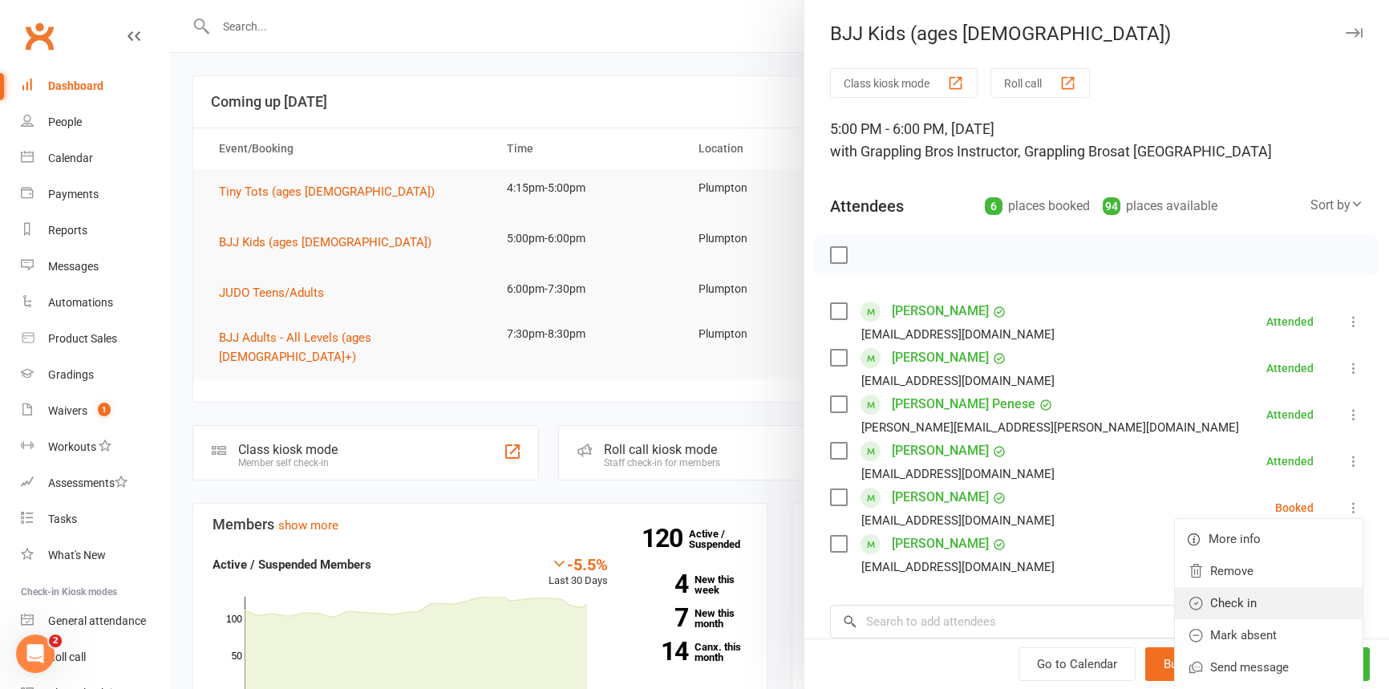
click at [1213, 605] on link "Check in" at bounding box center [1269, 603] width 188 height 32
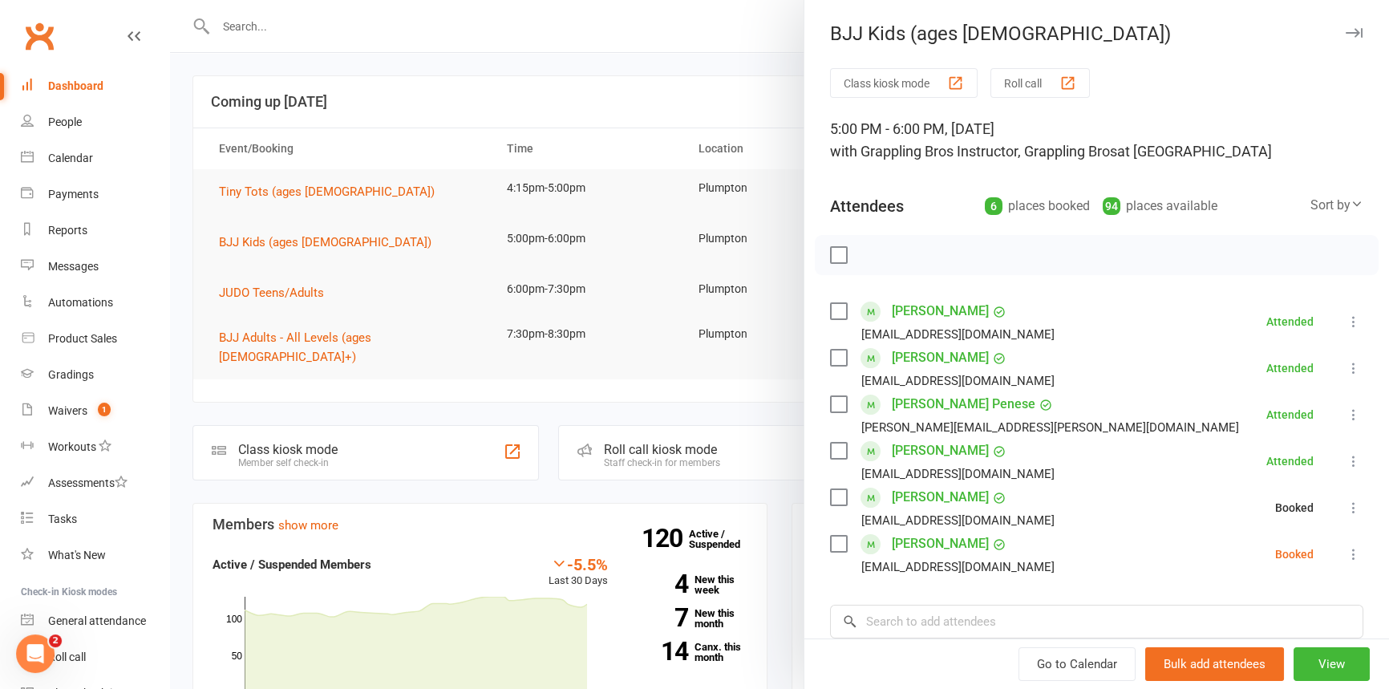
click at [1346, 553] on icon at bounding box center [1354, 554] width 16 height 16
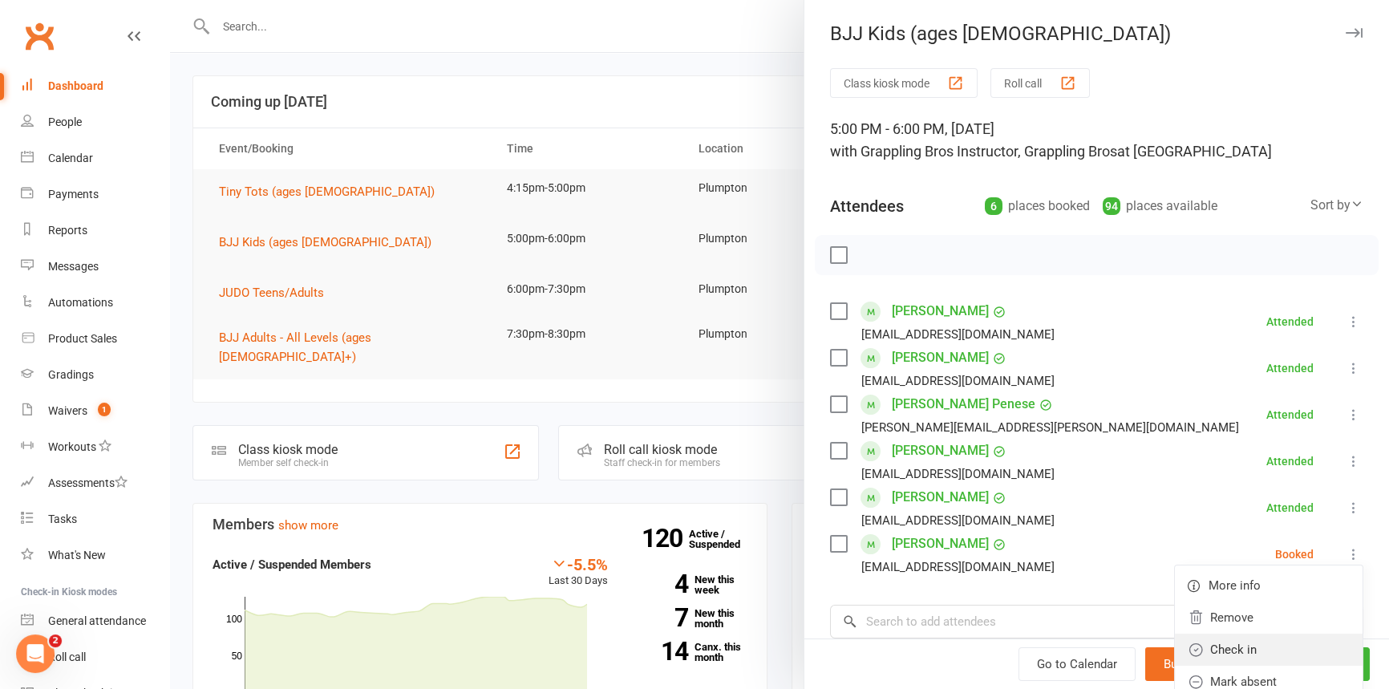
click at [1224, 635] on link "Check in" at bounding box center [1269, 650] width 188 height 32
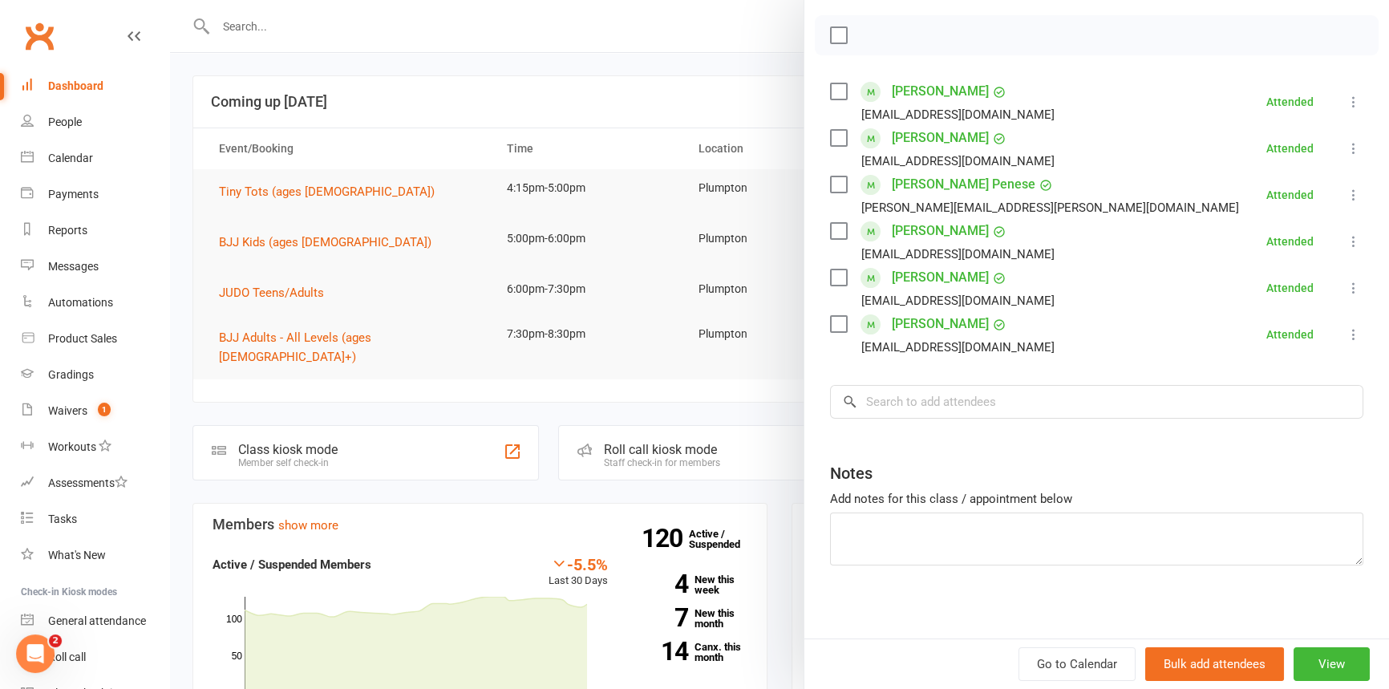
scroll to position [225, 0]
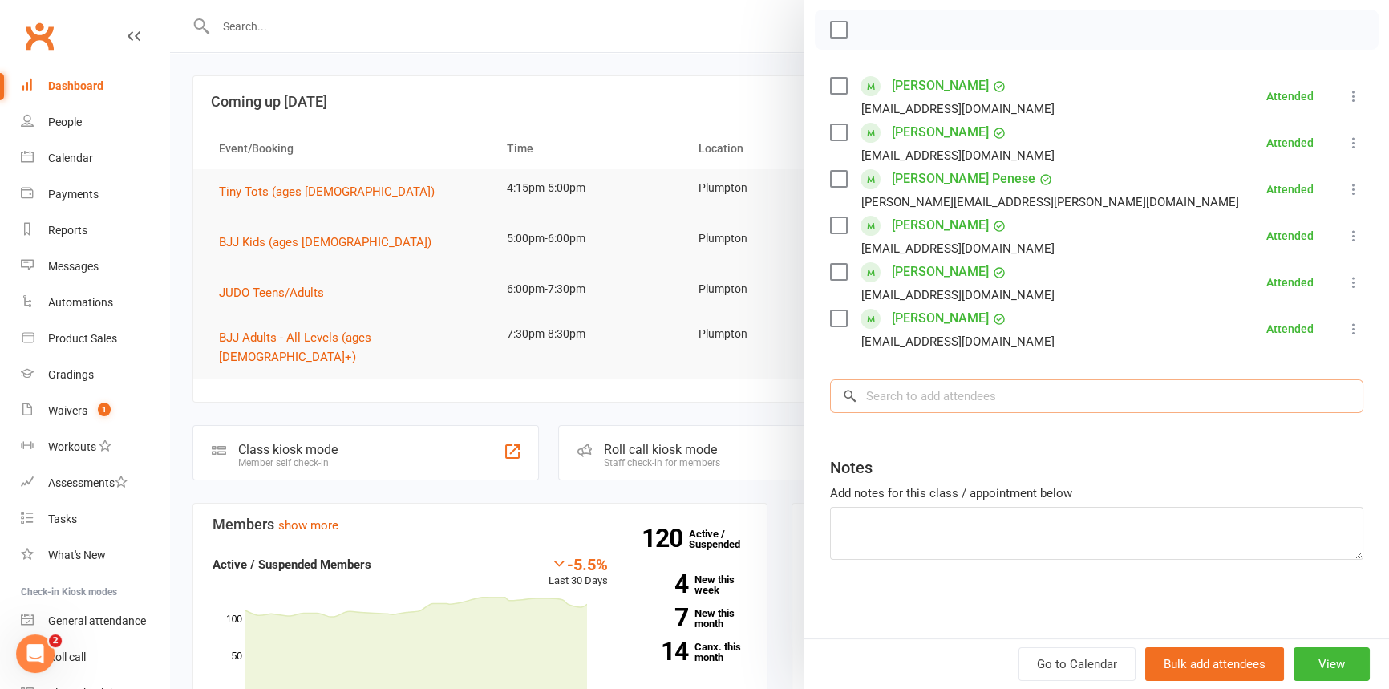
click at [872, 387] on input "search" at bounding box center [1096, 396] width 533 height 34
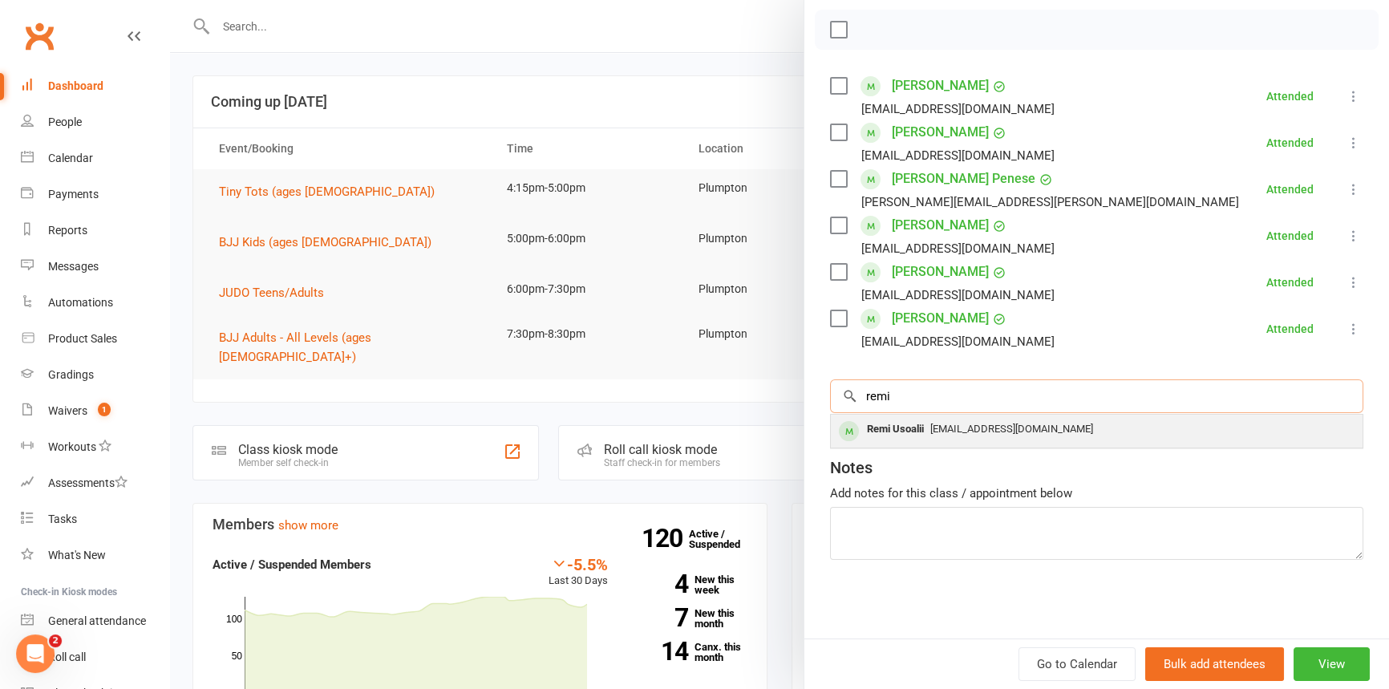
type input "remi"
click at [889, 429] on div "Remi Usoalii" at bounding box center [896, 429] width 70 height 23
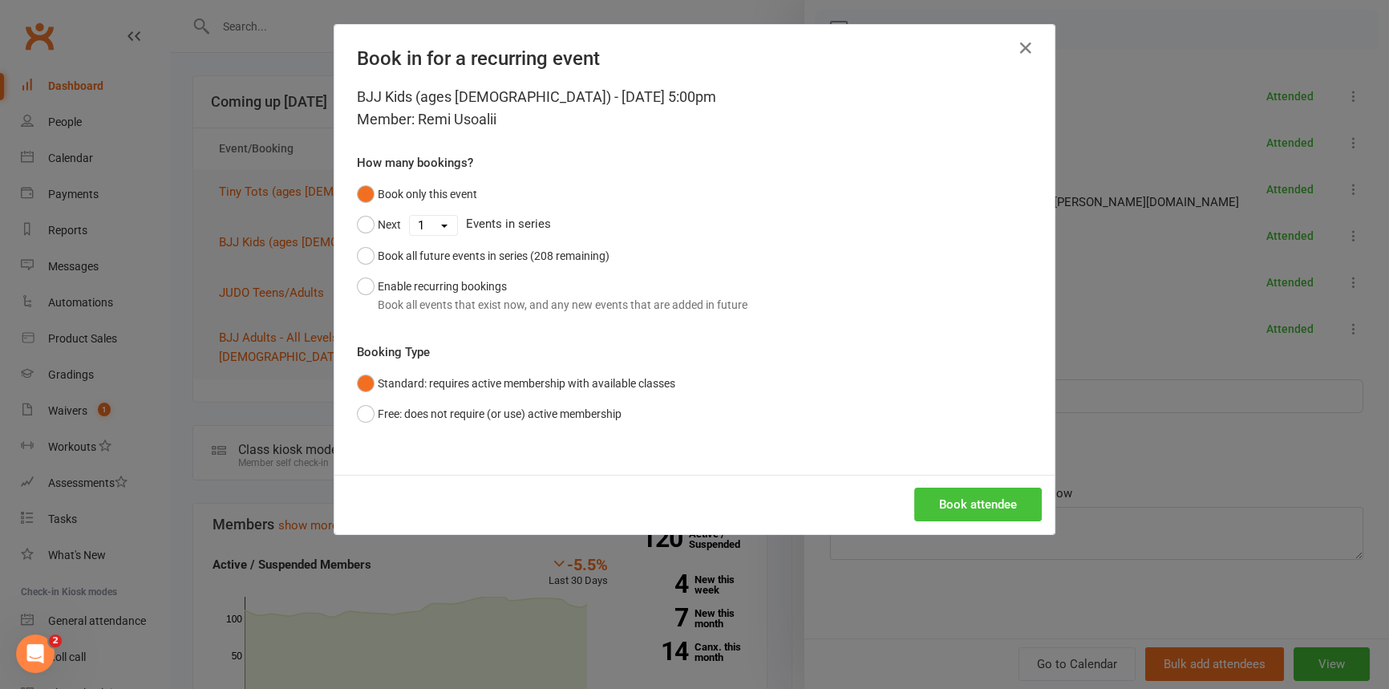
click at [962, 506] on button "Book attendee" at bounding box center [978, 505] width 128 height 34
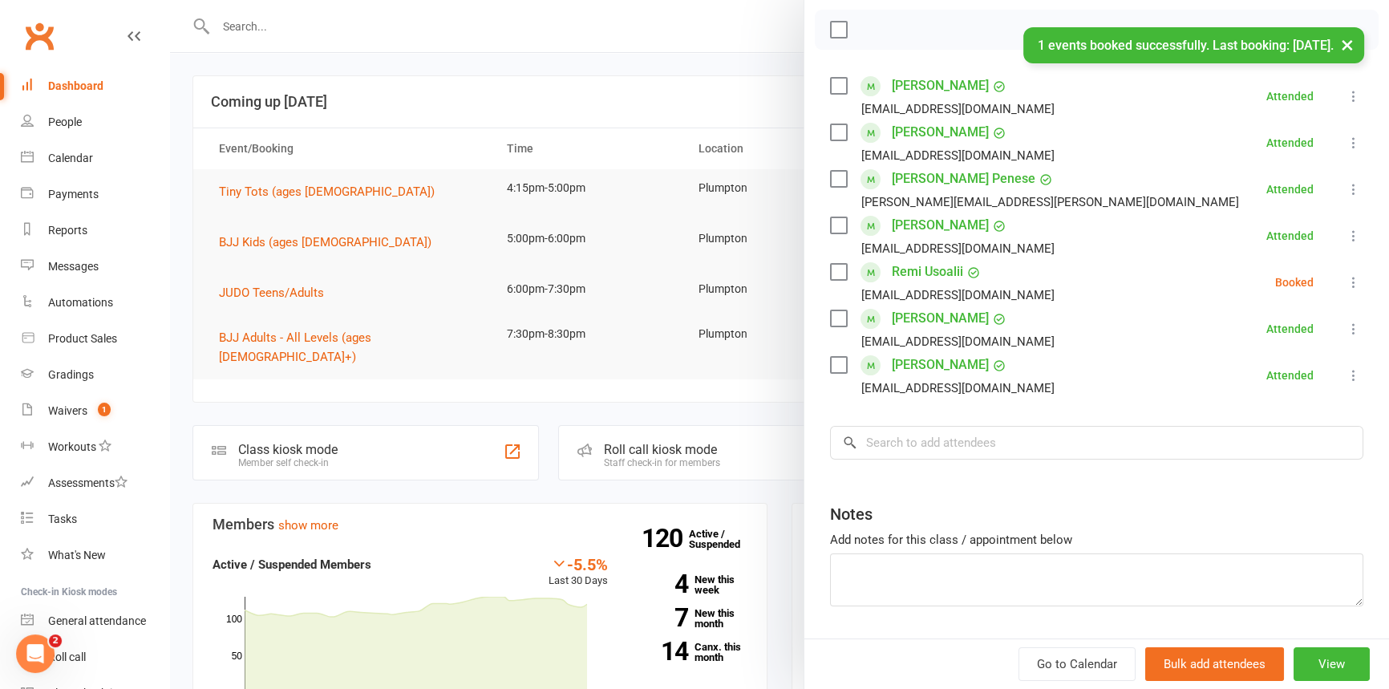
click at [1346, 280] on icon at bounding box center [1354, 282] width 16 height 16
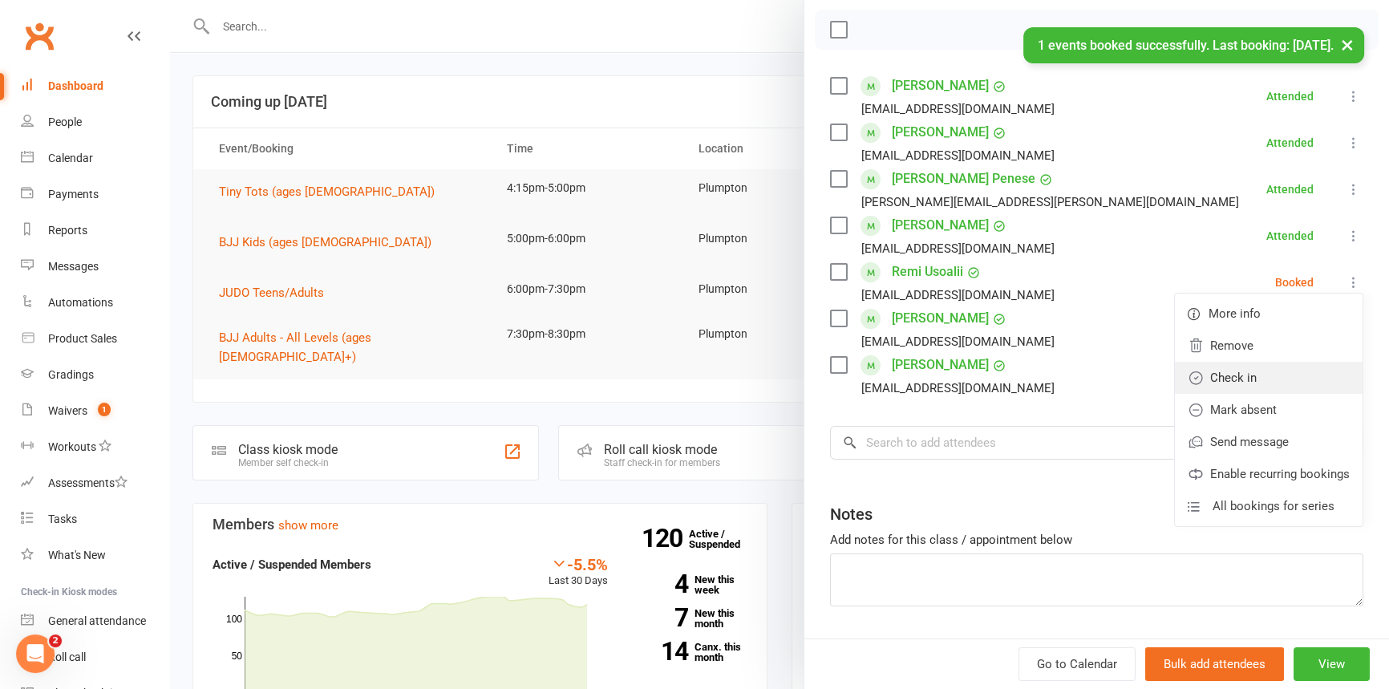
click at [1241, 375] on link "Check in" at bounding box center [1269, 378] width 188 height 32
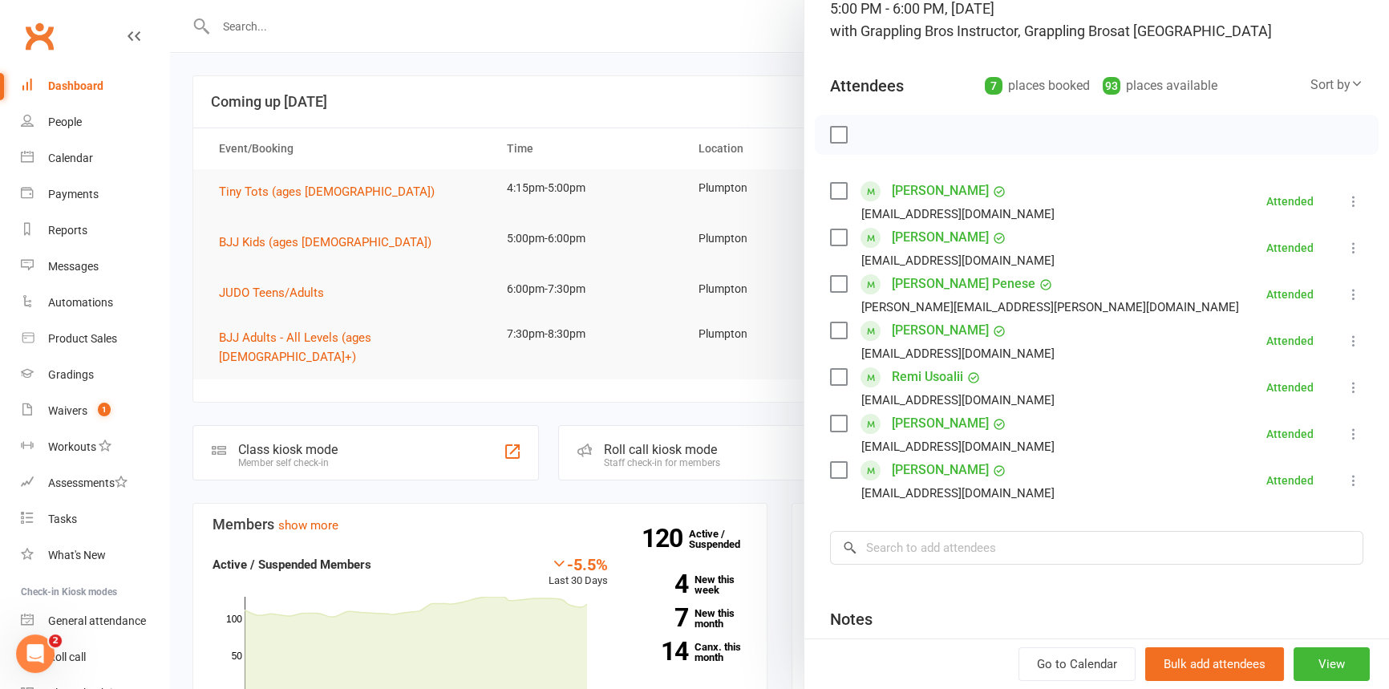
scroll to position [0, 0]
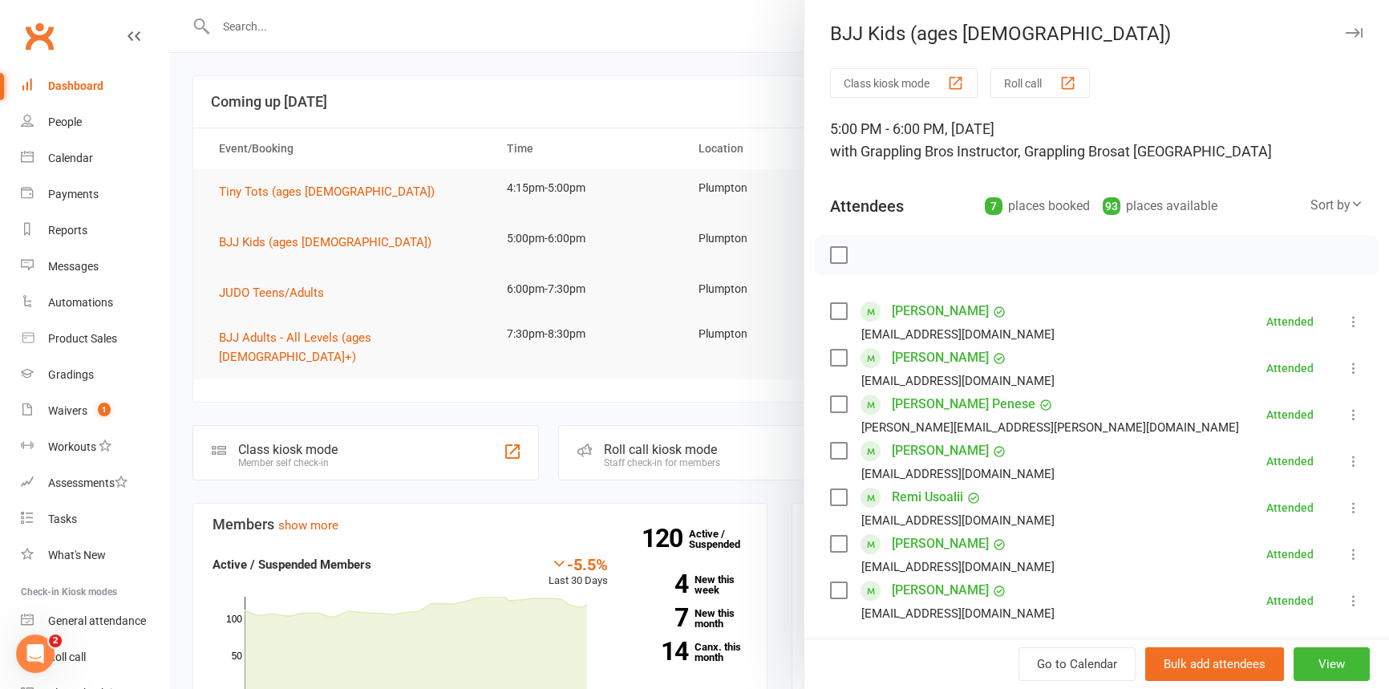
click at [1346, 30] on icon "button" at bounding box center [1354, 33] width 17 height 10
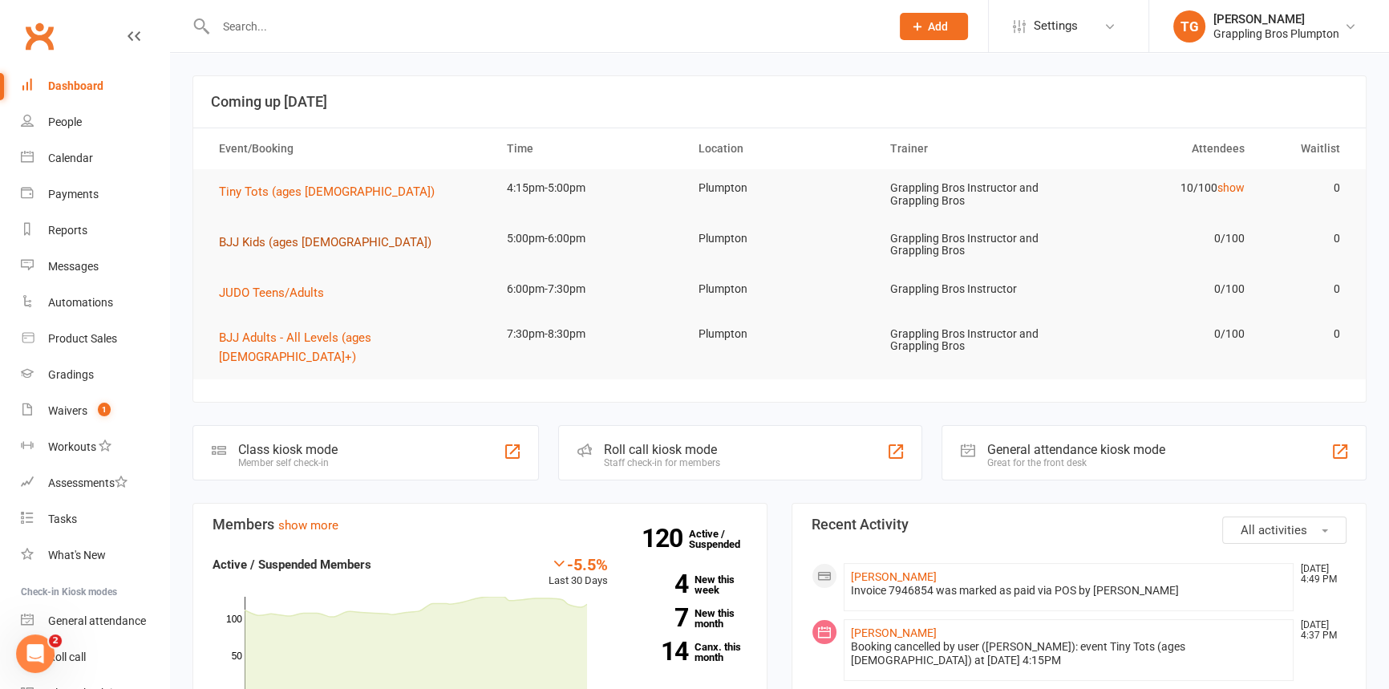
click at [241, 241] on span "BJJ Kids (ages [DEMOGRAPHIC_DATA])" at bounding box center [325, 242] width 213 height 14
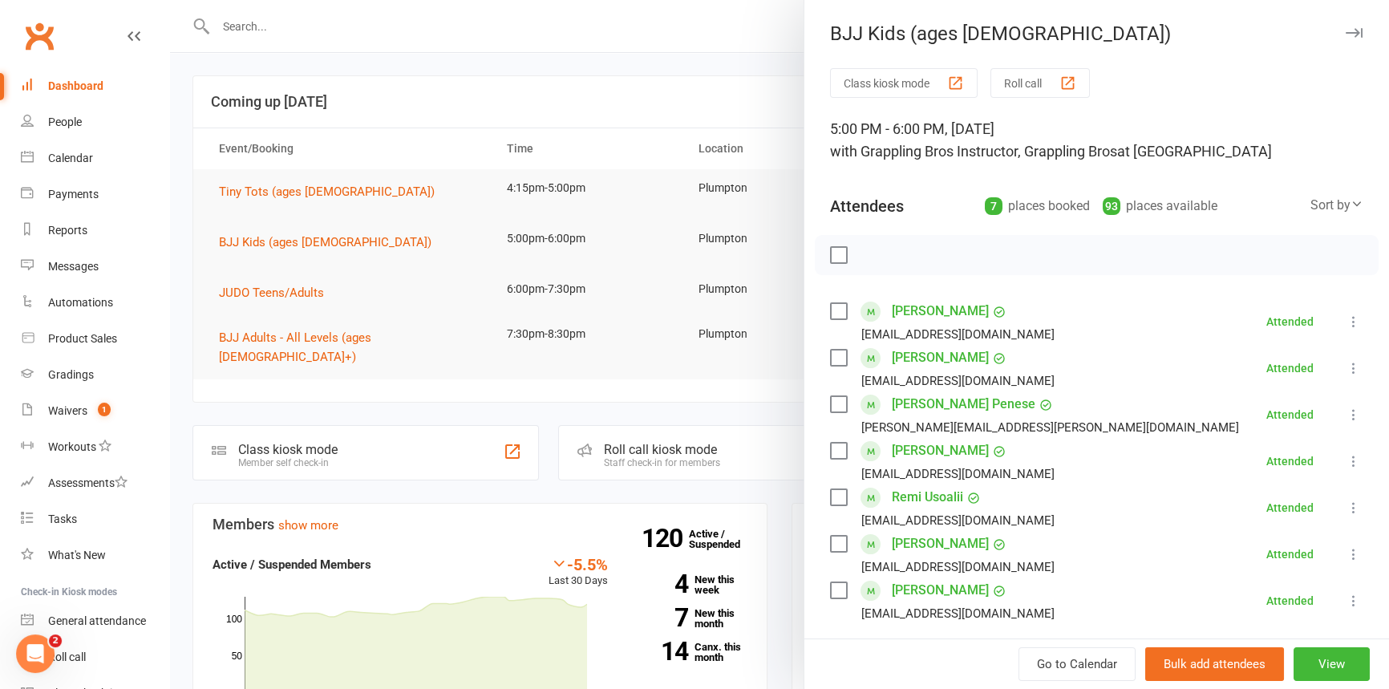
click at [1344, 26] on button "button" at bounding box center [1353, 32] width 19 height 19
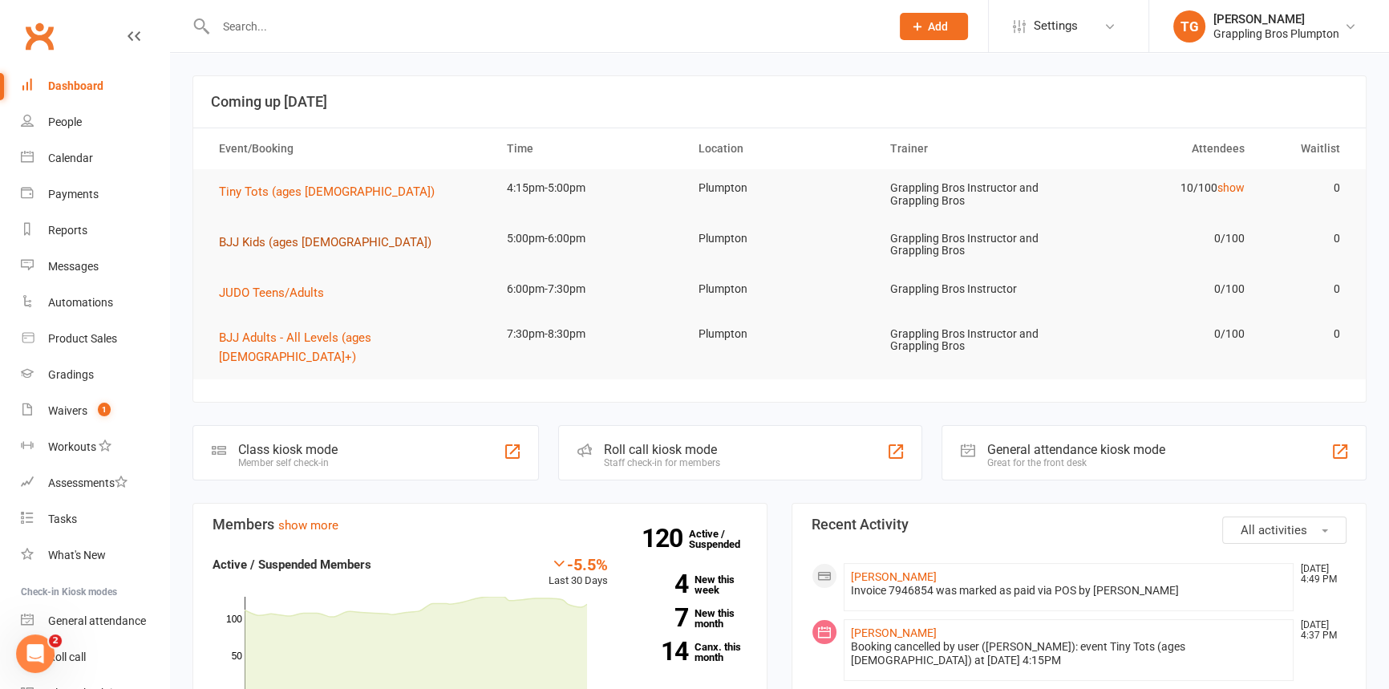
click at [253, 249] on span "BJJ Kids (ages [DEMOGRAPHIC_DATA])" at bounding box center [325, 242] width 213 height 14
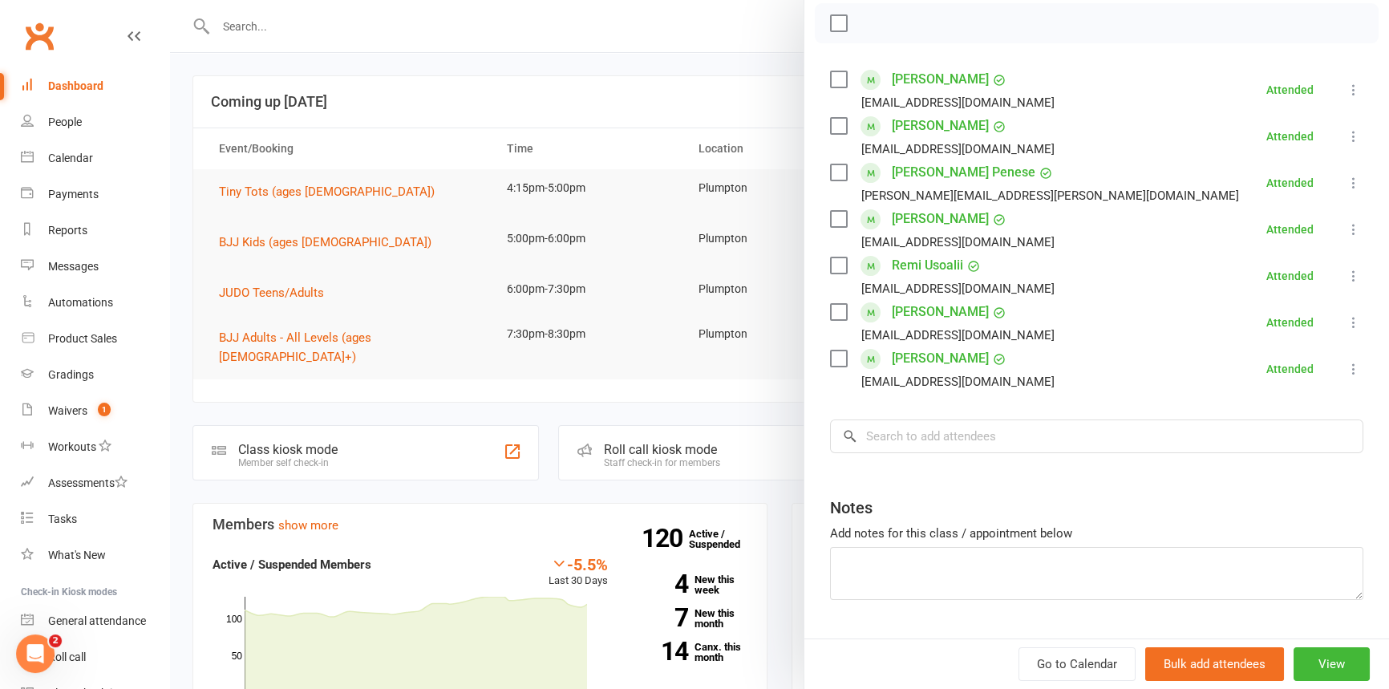
scroll to position [237, 0]
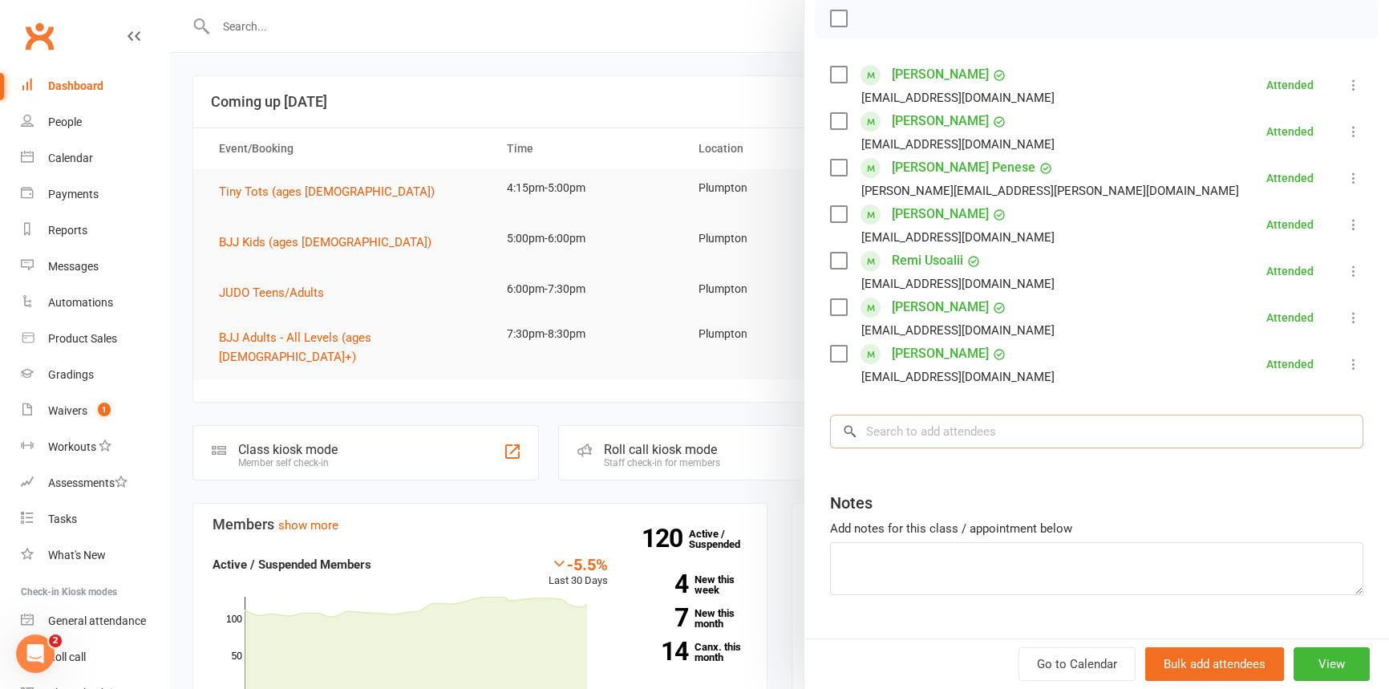
click at [864, 429] on input "search" at bounding box center [1096, 432] width 533 height 34
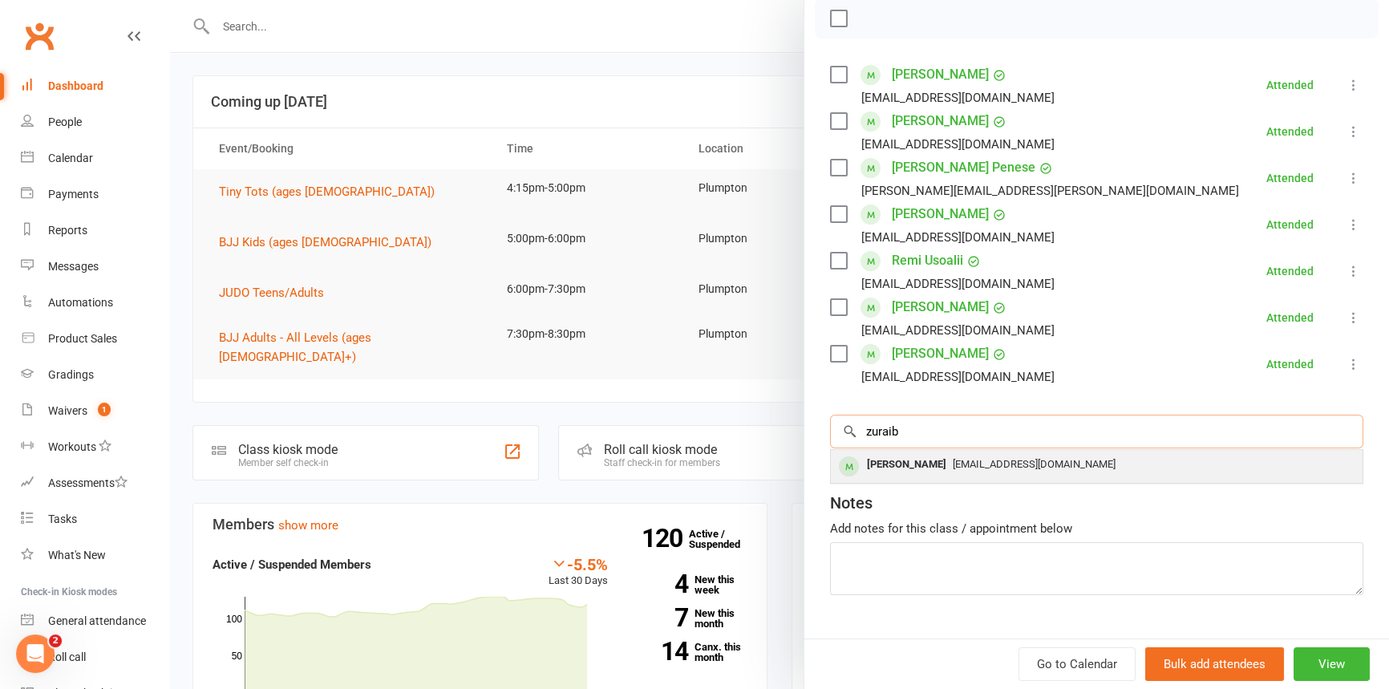
type input "zuraib"
click at [889, 461] on div "[PERSON_NAME]" at bounding box center [907, 464] width 92 height 23
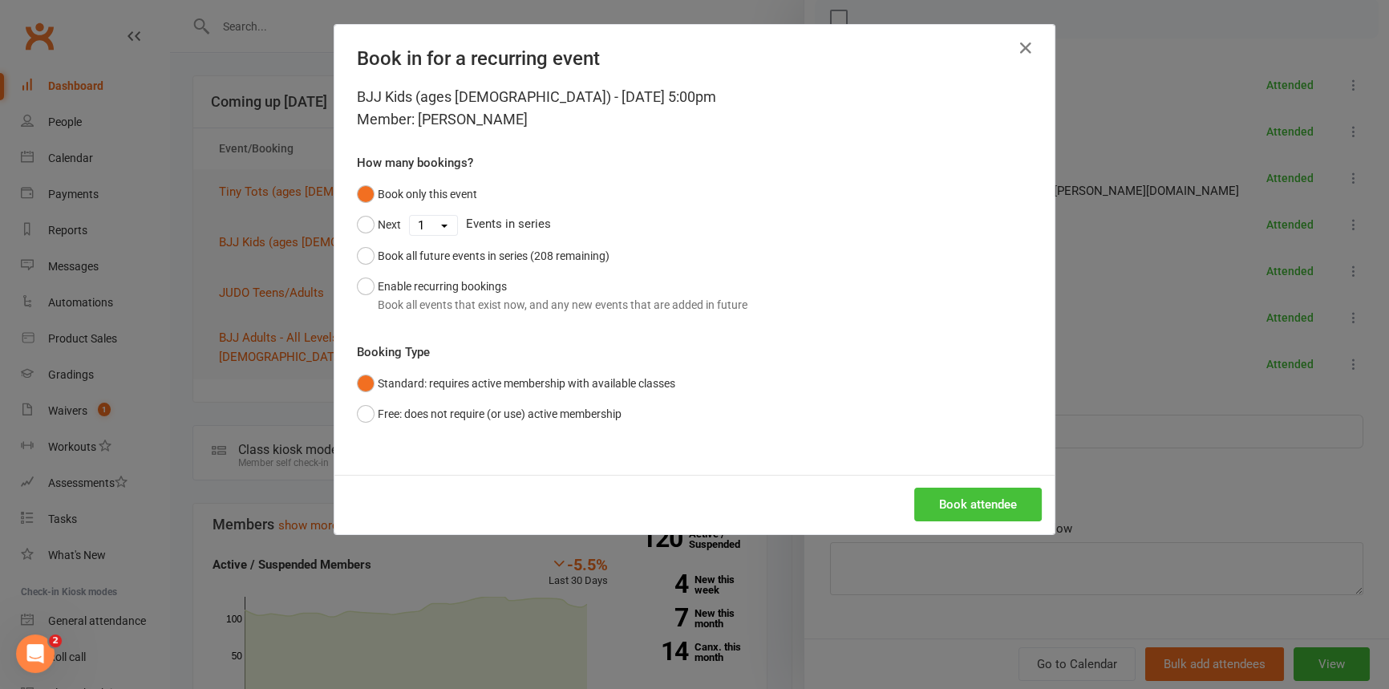
click at [963, 496] on button "Book attendee" at bounding box center [978, 505] width 128 height 34
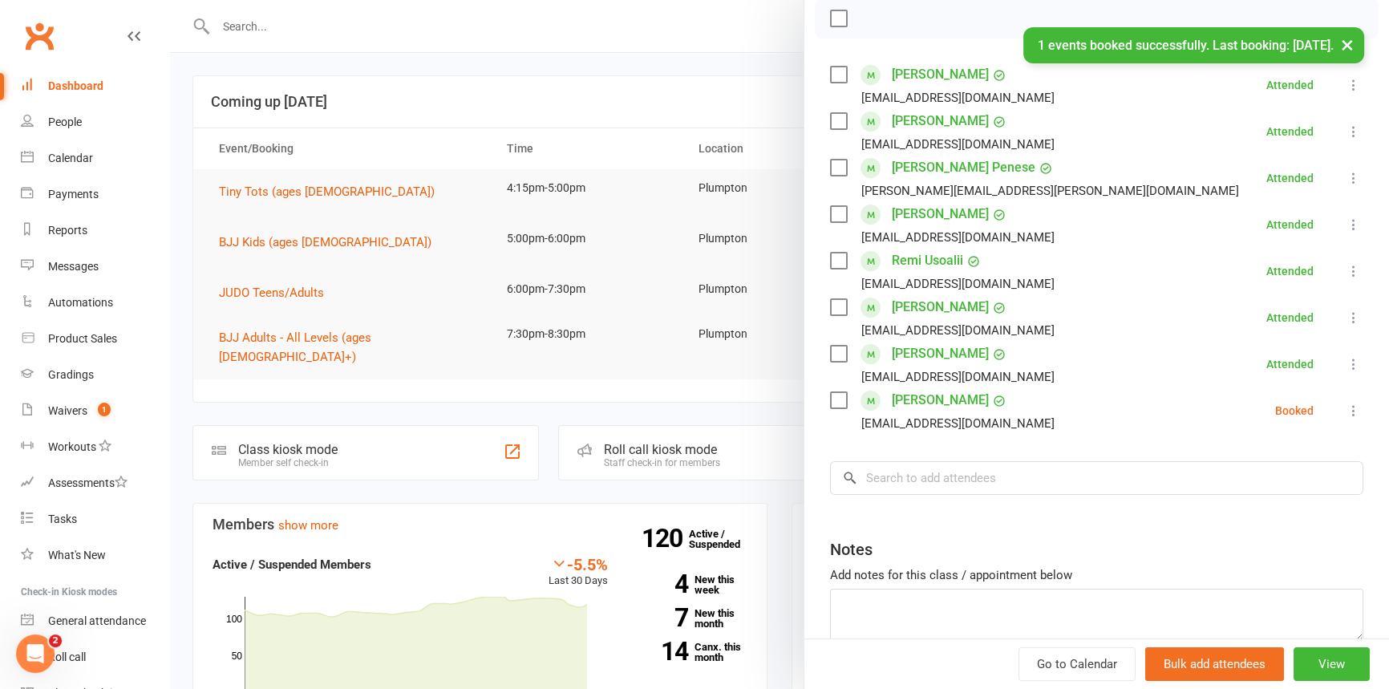
click at [1346, 407] on icon at bounding box center [1354, 411] width 16 height 16
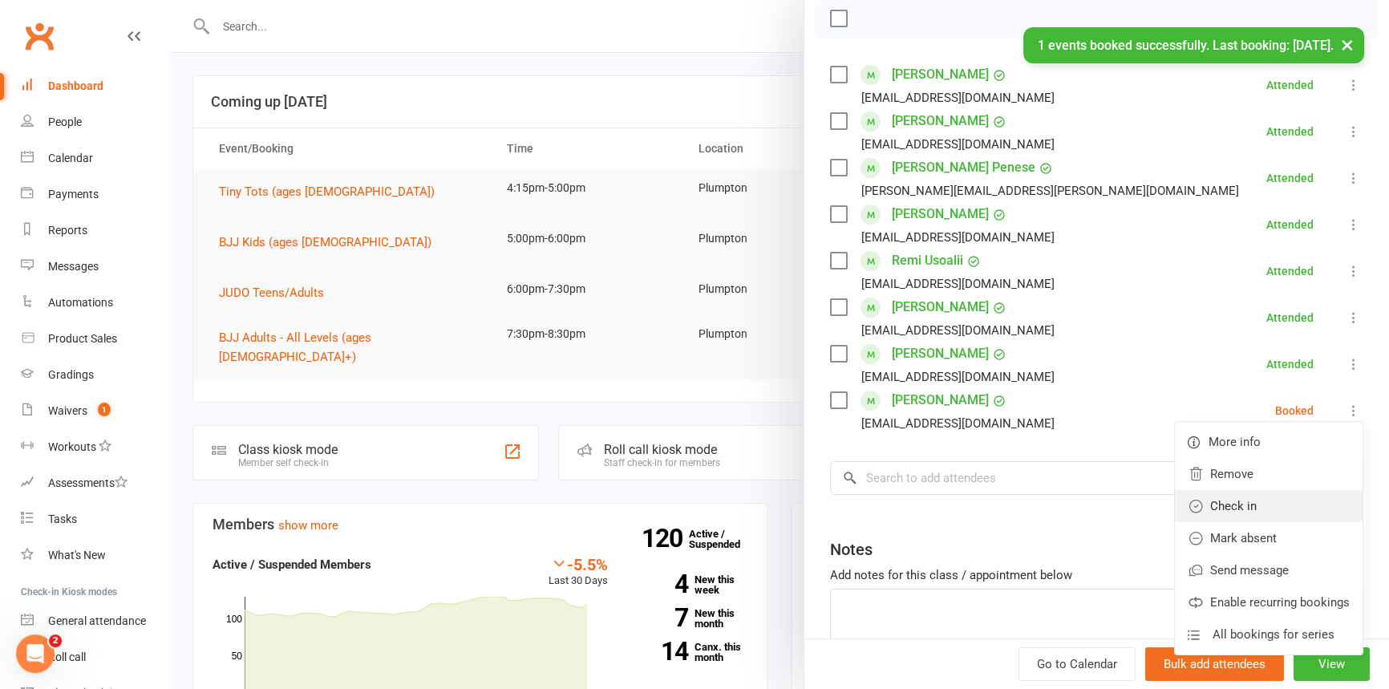
click at [1256, 498] on link "Check in" at bounding box center [1269, 506] width 188 height 32
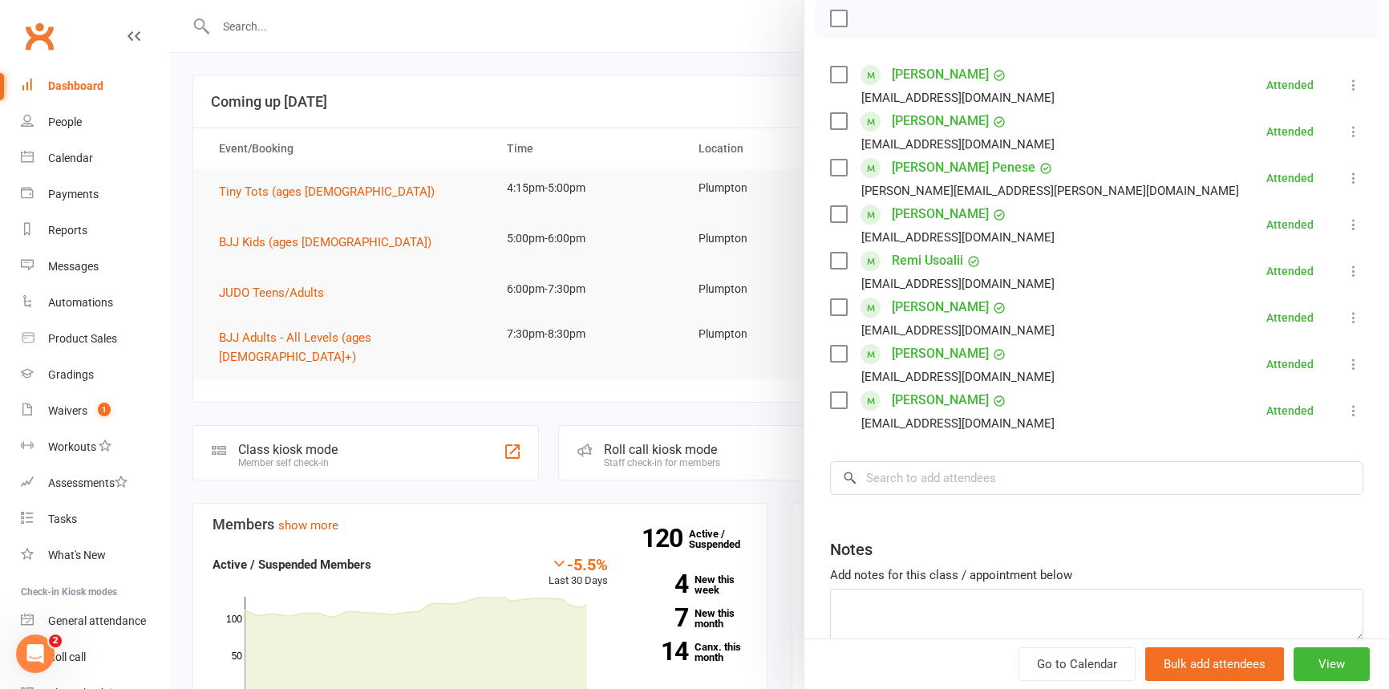
scroll to position [0, 0]
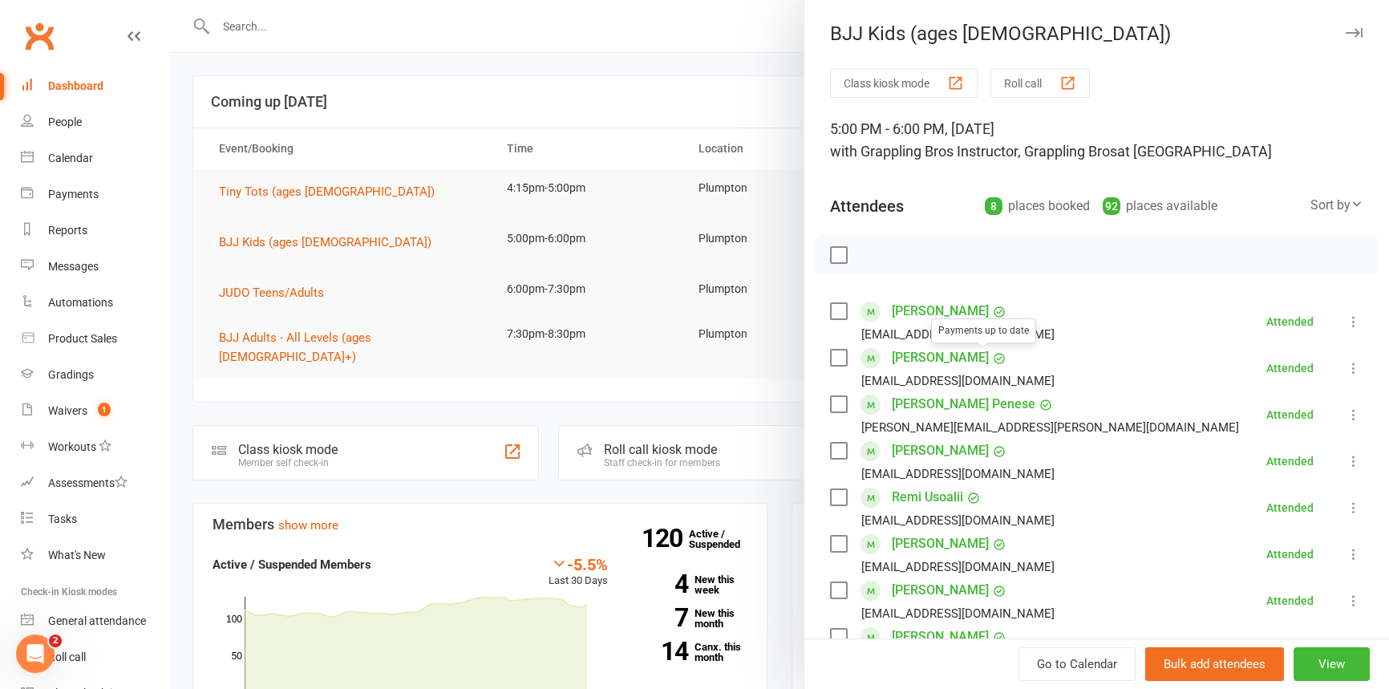
click at [1346, 32] on icon "button" at bounding box center [1354, 33] width 17 height 10
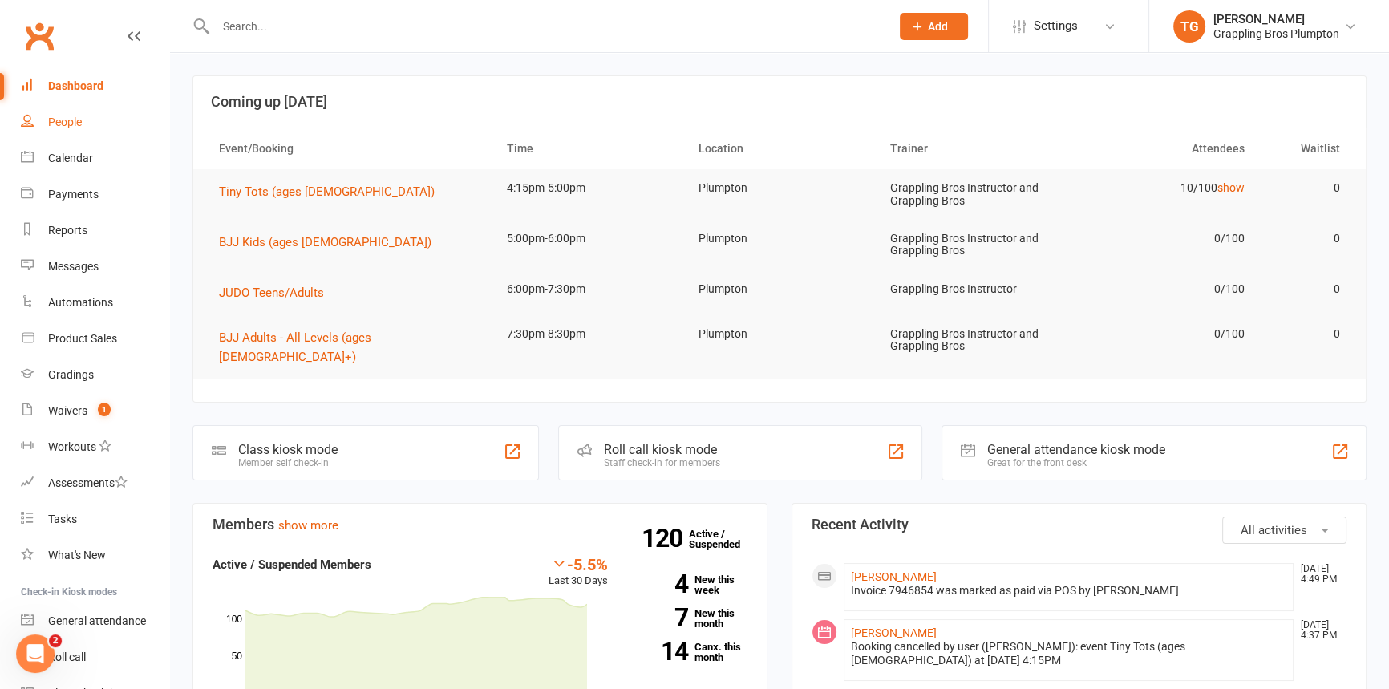
click at [64, 127] on div "People" at bounding box center [65, 121] width 34 height 13
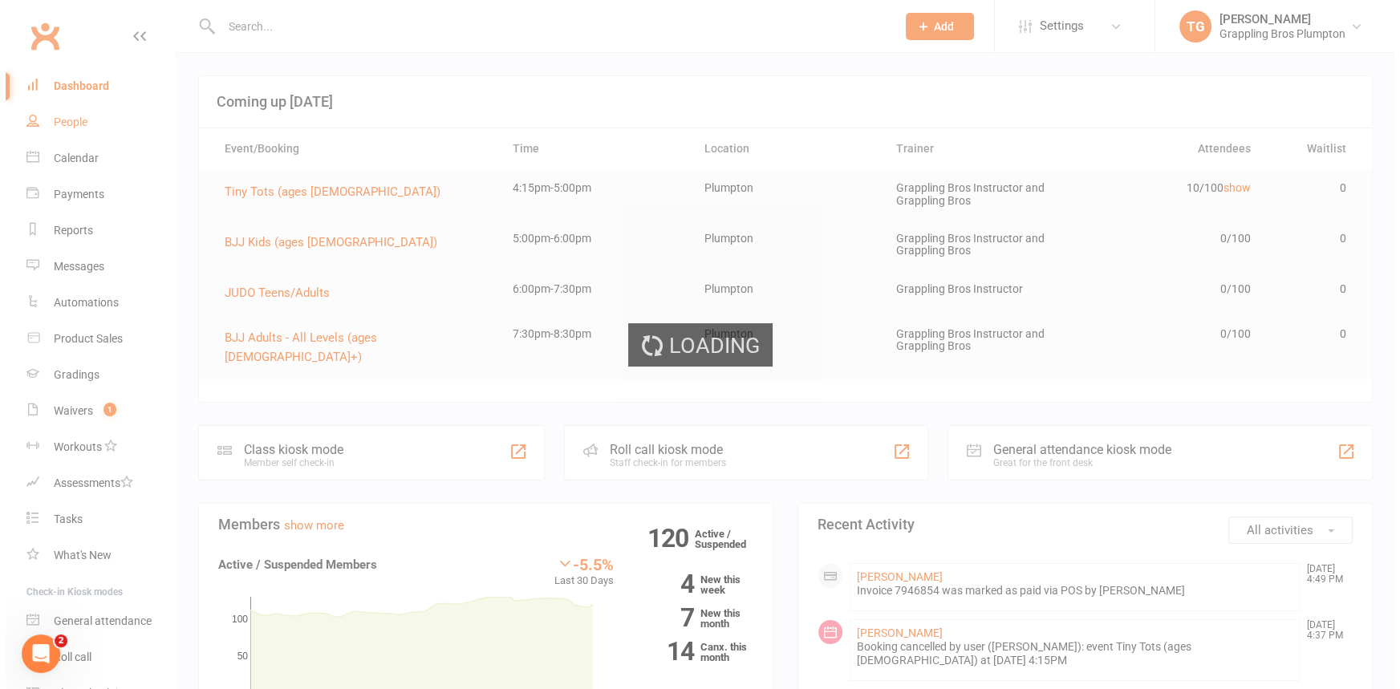
select select "100"
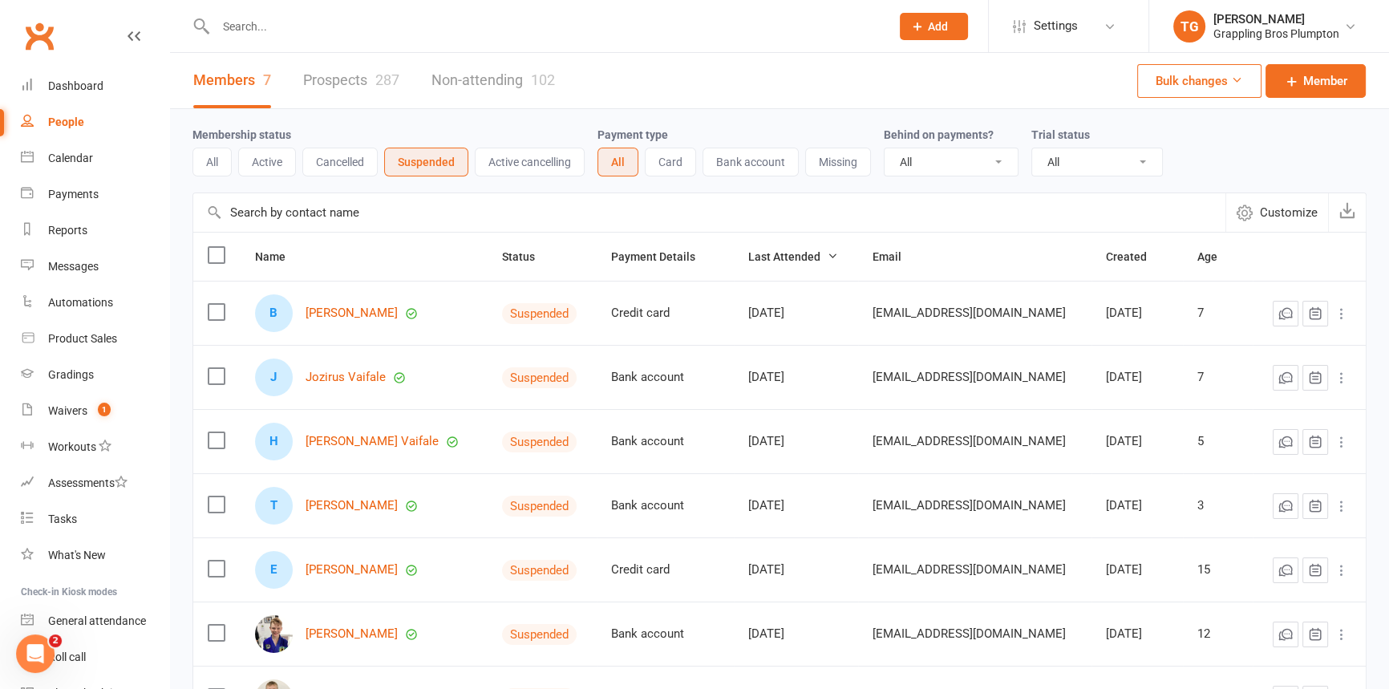
click at [253, 33] on input "text" at bounding box center [545, 26] width 668 height 22
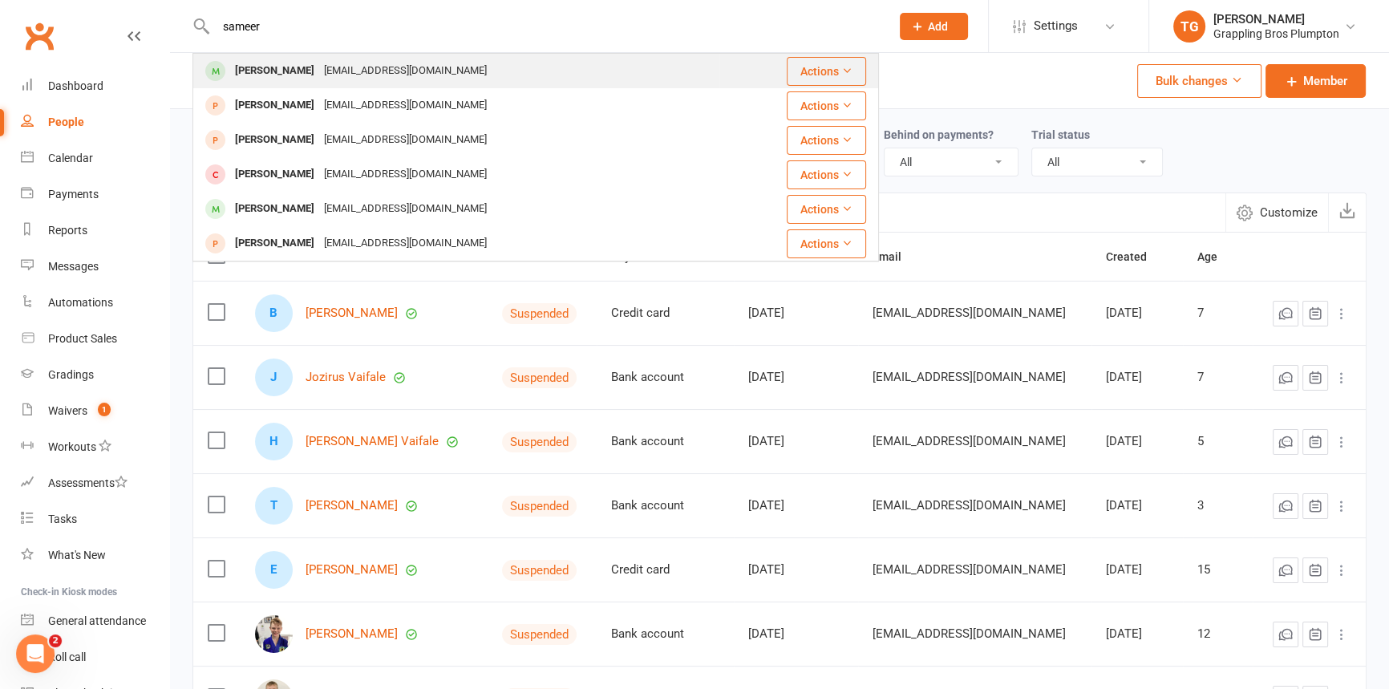
type input "sameer"
click at [269, 65] on div "[PERSON_NAME]" at bounding box center [274, 70] width 89 height 23
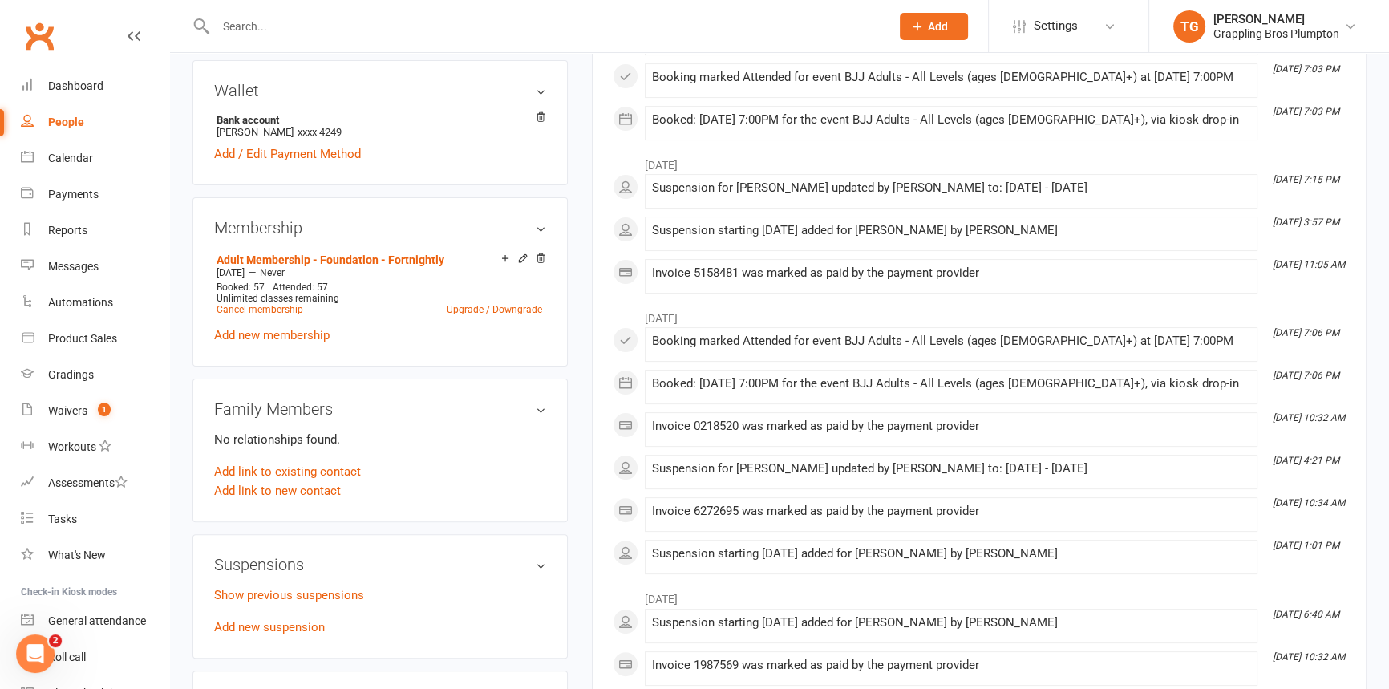
scroll to position [510, 0]
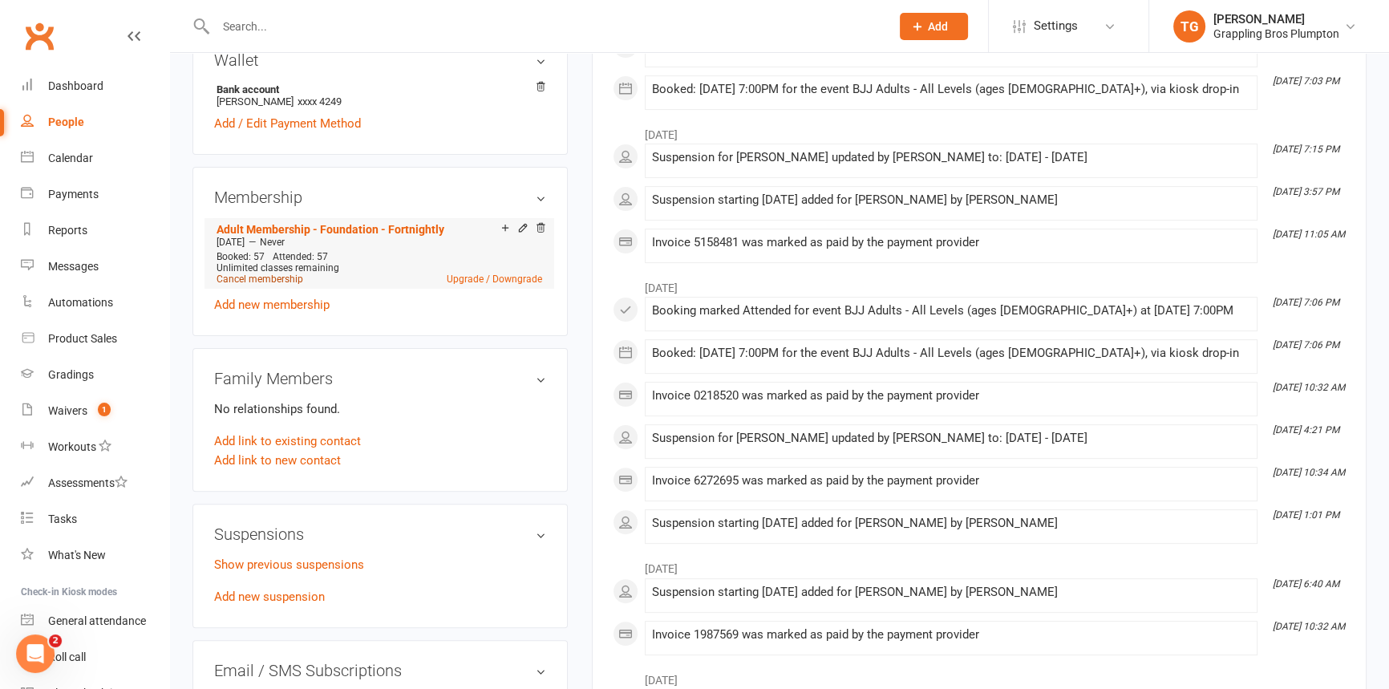
click at [243, 281] on link "Cancel membership" at bounding box center [260, 279] width 87 height 11
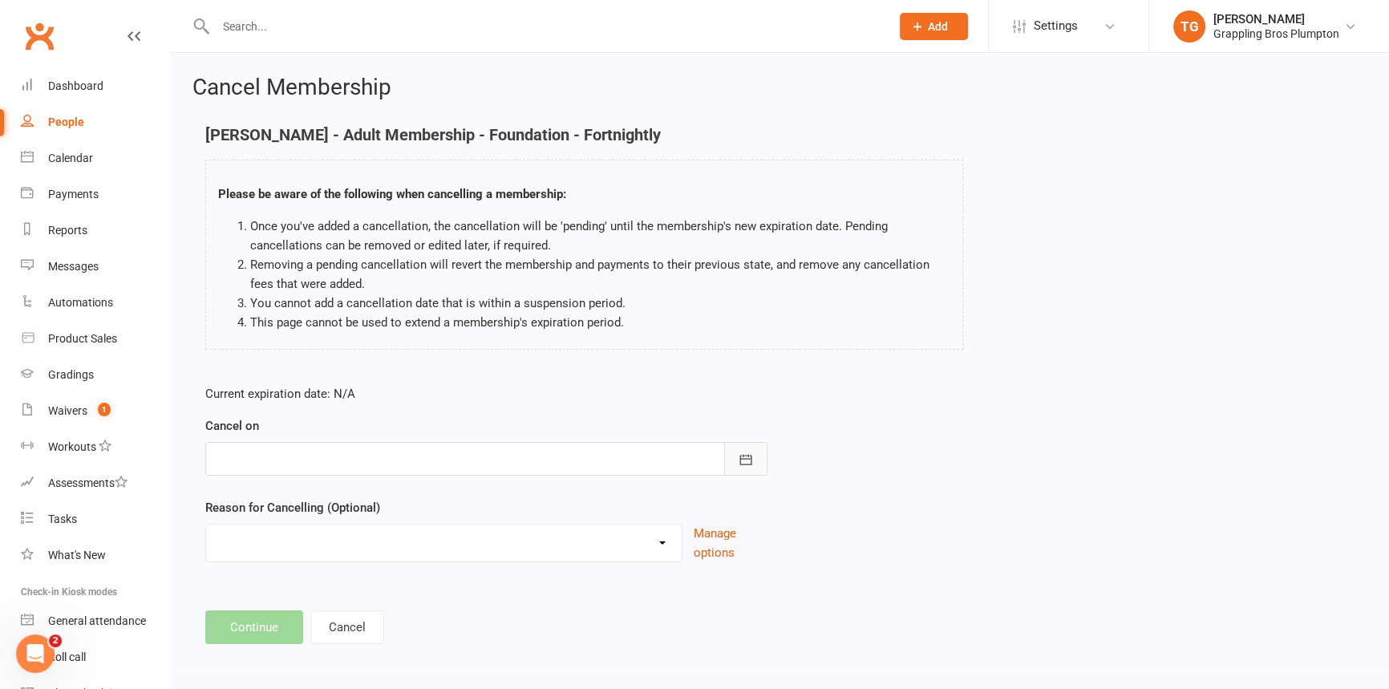
click at [755, 465] on button "button" at bounding box center [745, 459] width 43 height 34
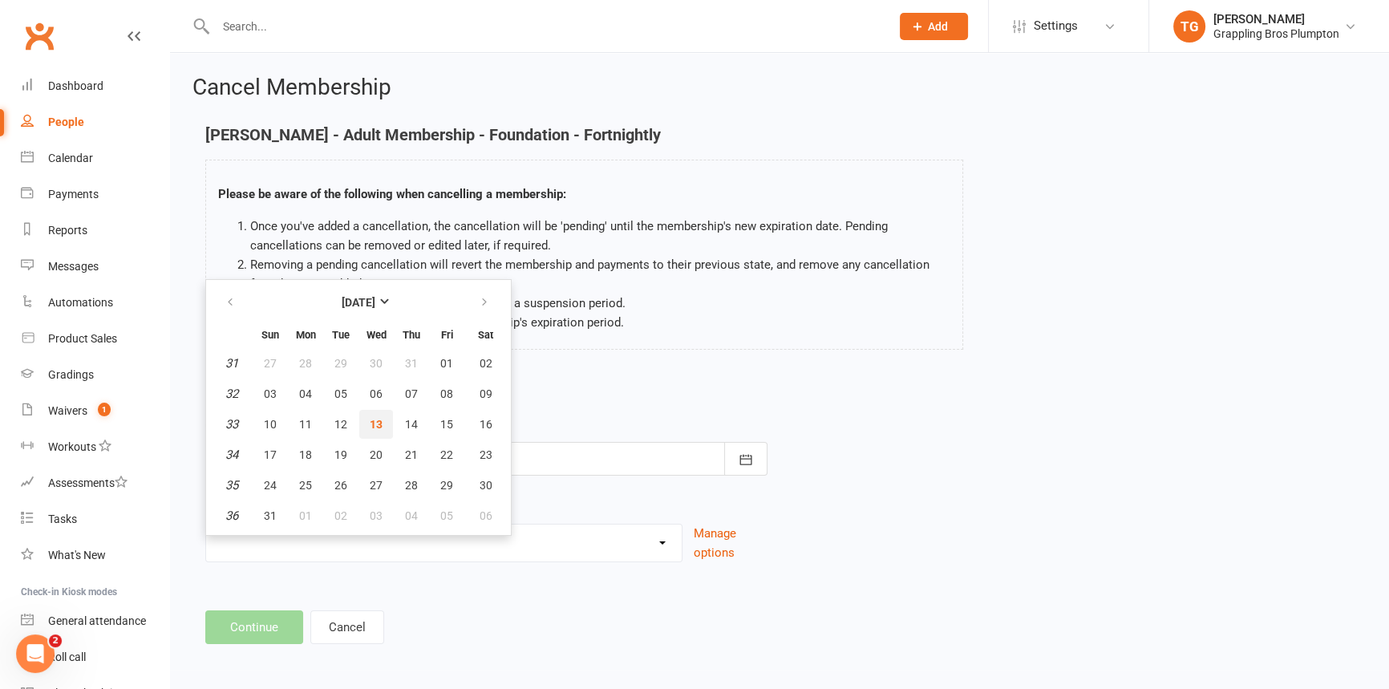
click at [372, 431] on button "13" at bounding box center [376, 424] width 34 height 29
type input "[DATE]"
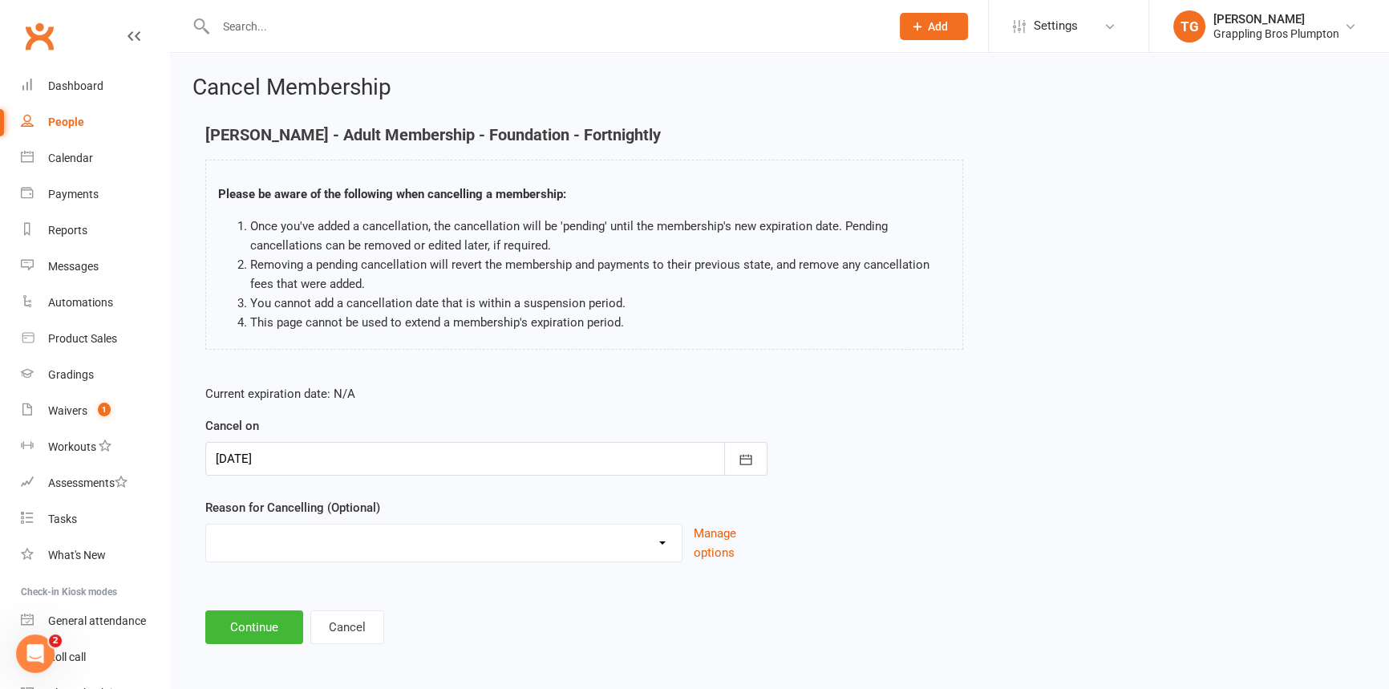
click at [664, 549] on select "Holiday Injury Other reason" at bounding box center [444, 541] width 476 height 32
select select "2"
click at [206, 525] on select "Holiday Injury Other reason" at bounding box center [444, 541] width 476 height 32
click at [256, 611] on input at bounding box center [486, 627] width 562 height 34
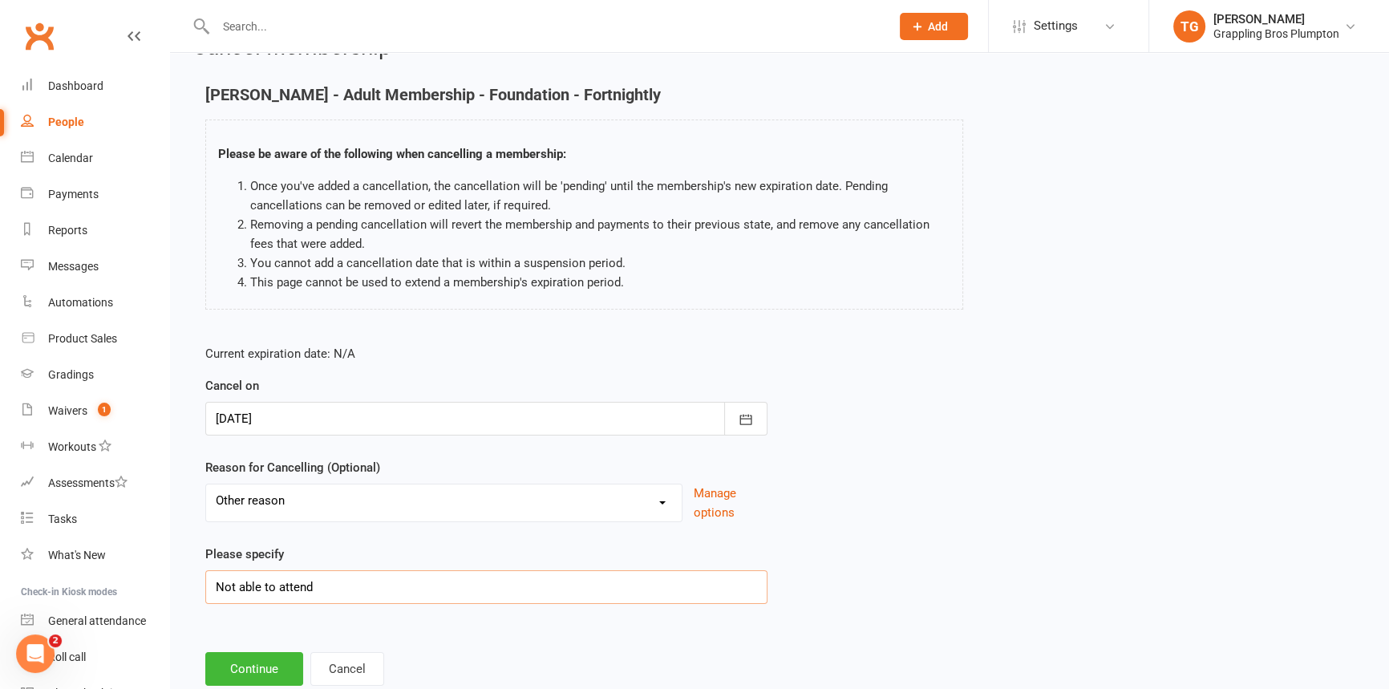
scroll to position [84, 0]
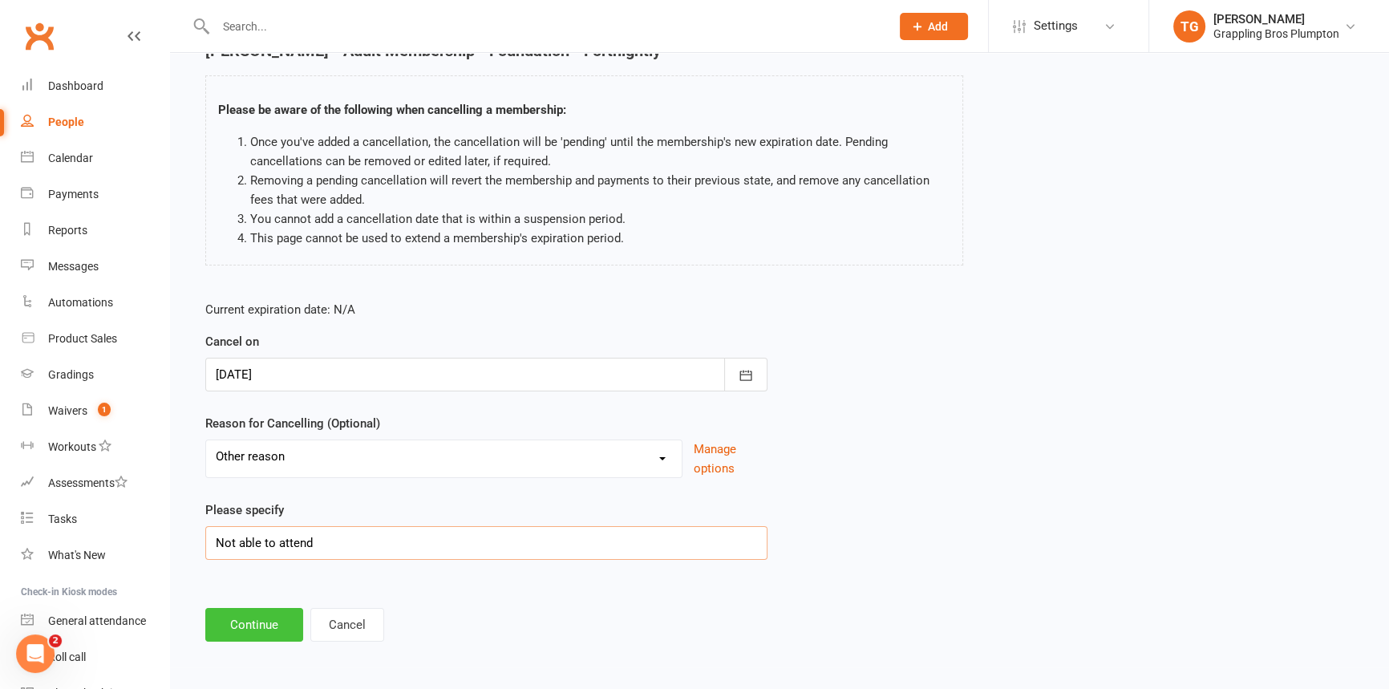
type input "Not able to attend"
click at [257, 633] on button "Continue" at bounding box center [254, 625] width 98 height 34
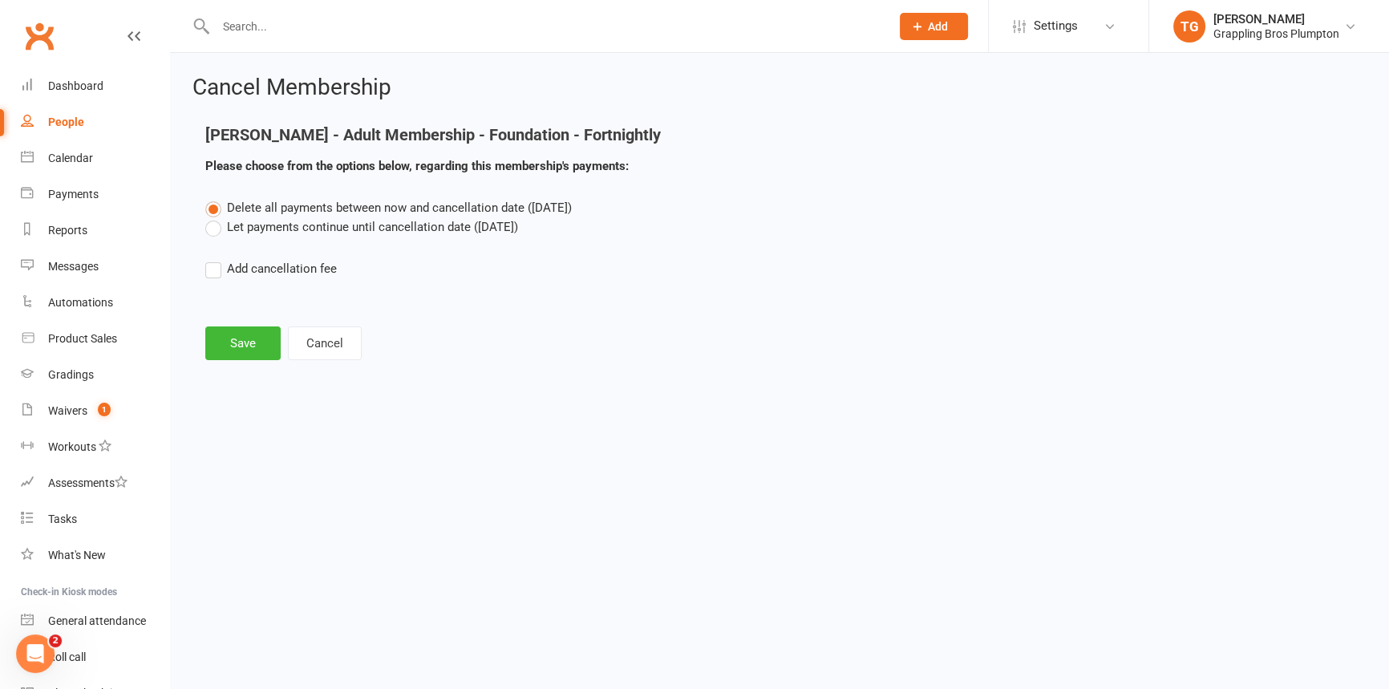
scroll to position [0, 0]
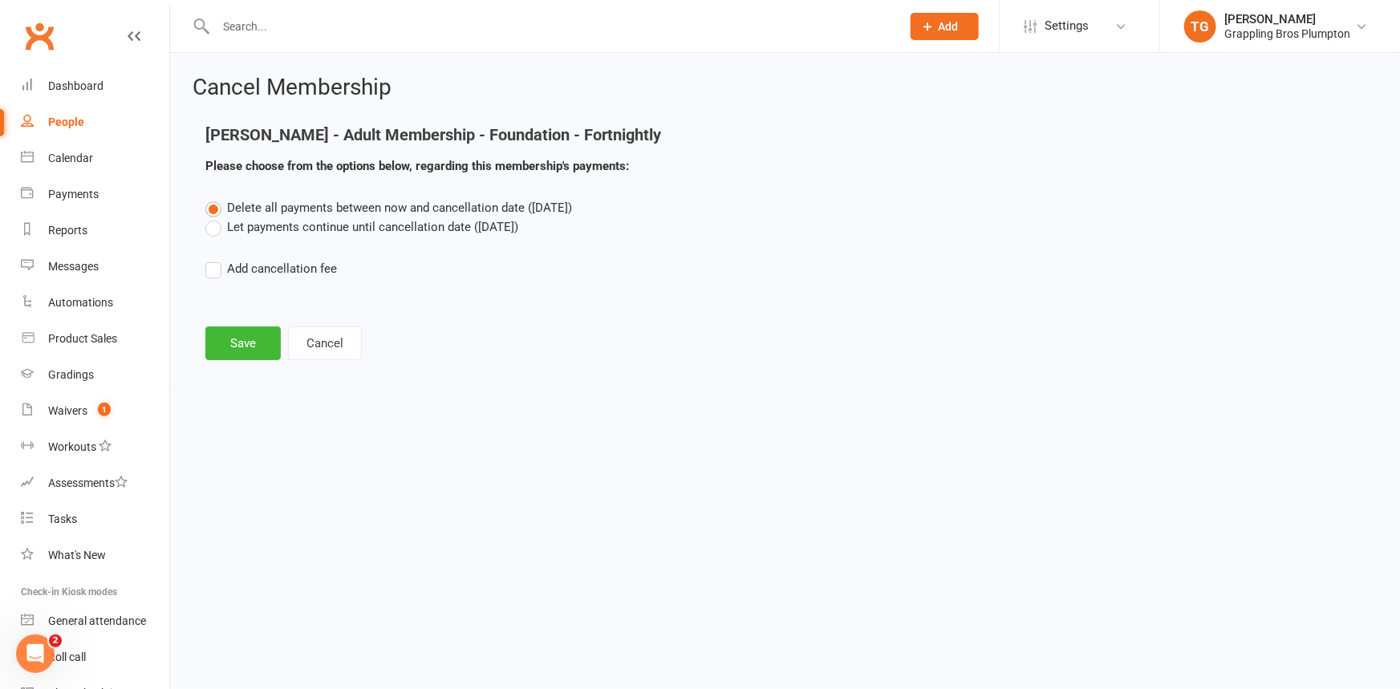
click at [219, 230] on label "Let payments continue until cancellation date ([DATE])" at bounding box center [361, 226] width 313 height 19
click at [216, 217] on input "Let payments continue until cancellation date ([DATE])" at bounding box center [210, 217] width 10 height 0
click at [227, 340] on button "Save" at bounding box center [242, 343] width 75 height 34
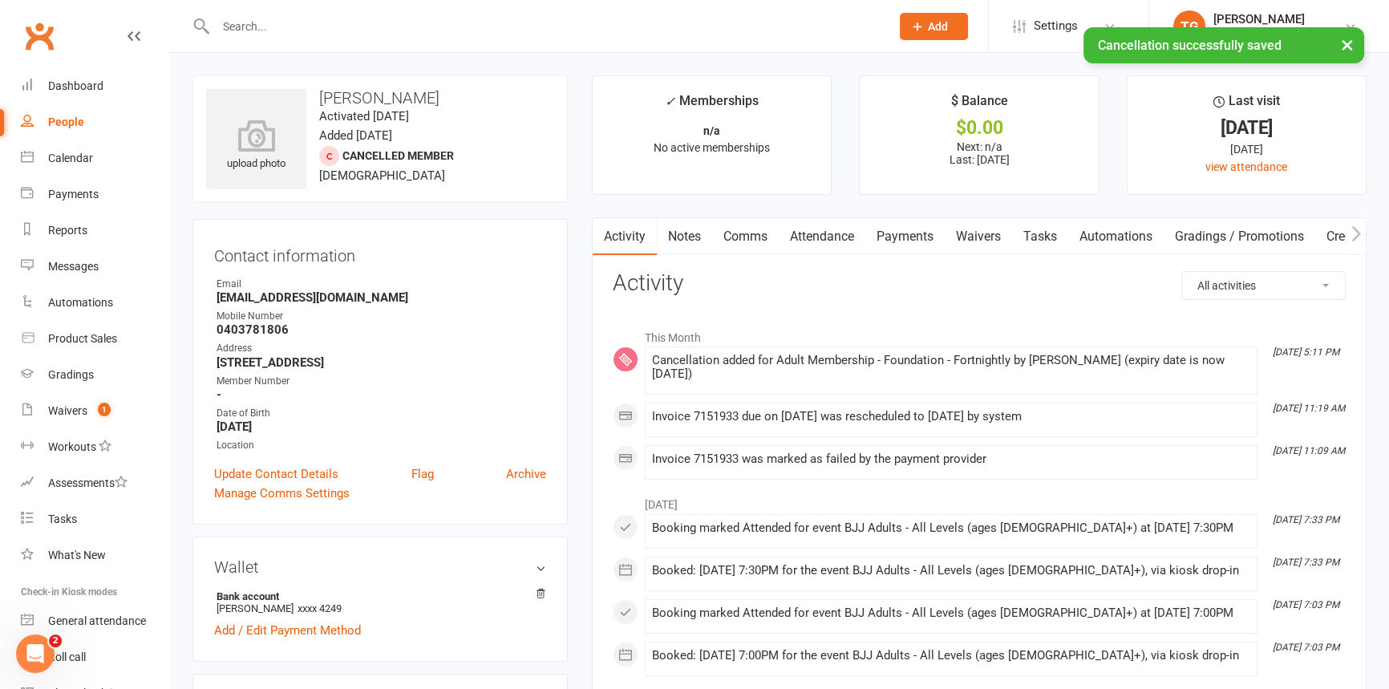
click at [893, 228] on link "Payments" at bounding box center [904, 236] width 79 height 37
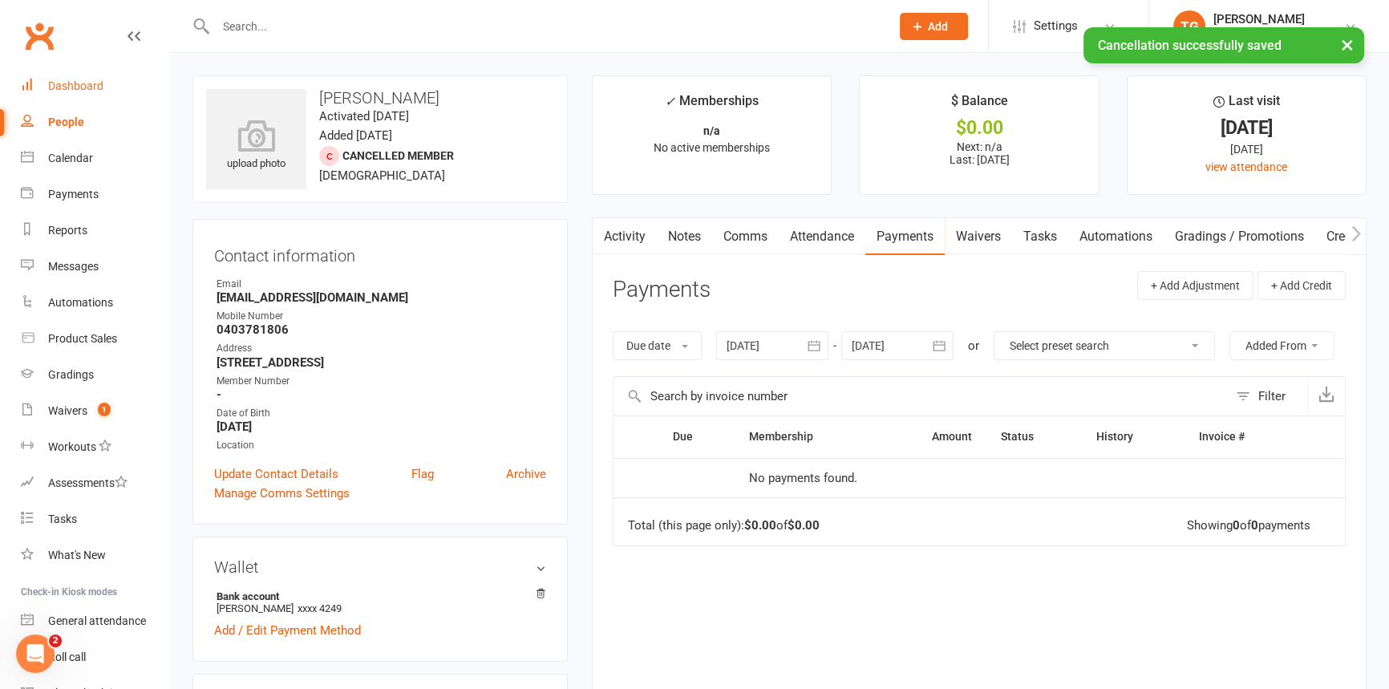
click at [79, 87] on div "Dashboard" at bounding box center [75, 85] width 55 height 13
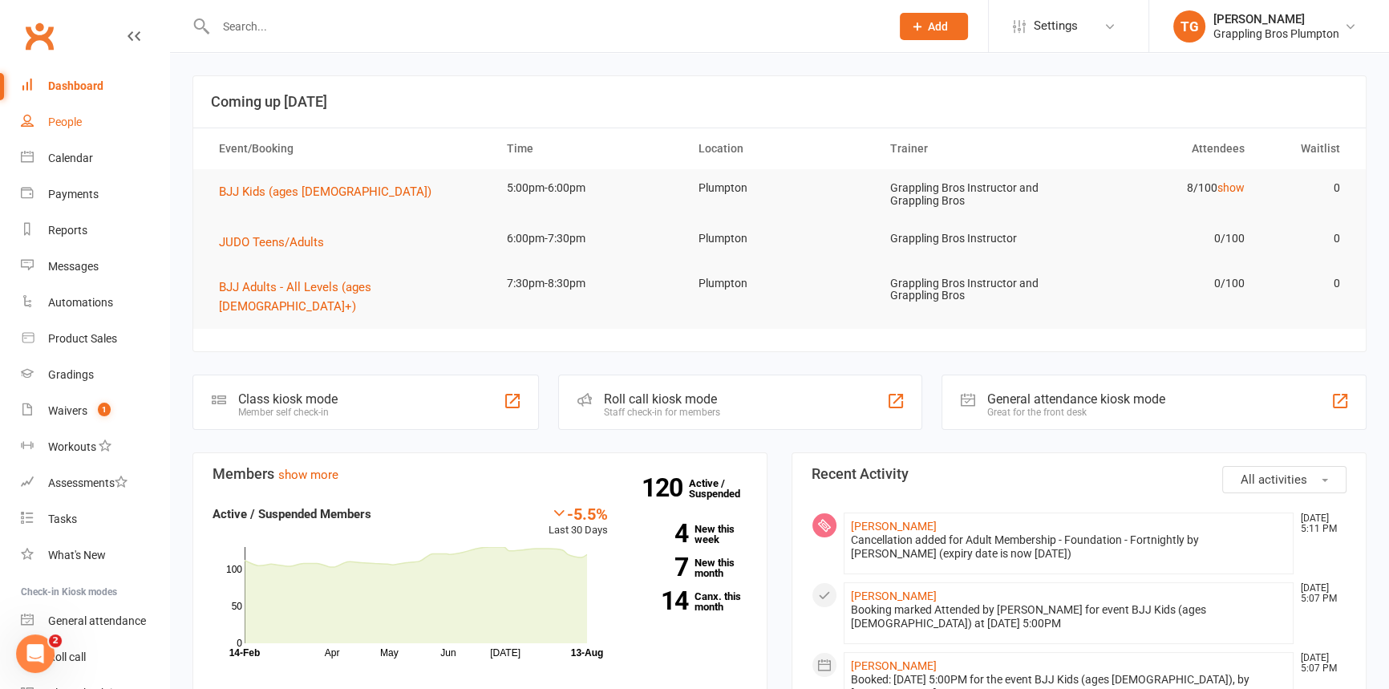
click at [54, 126] on div "People" at bounding box center [65, 121] width 34 height 13
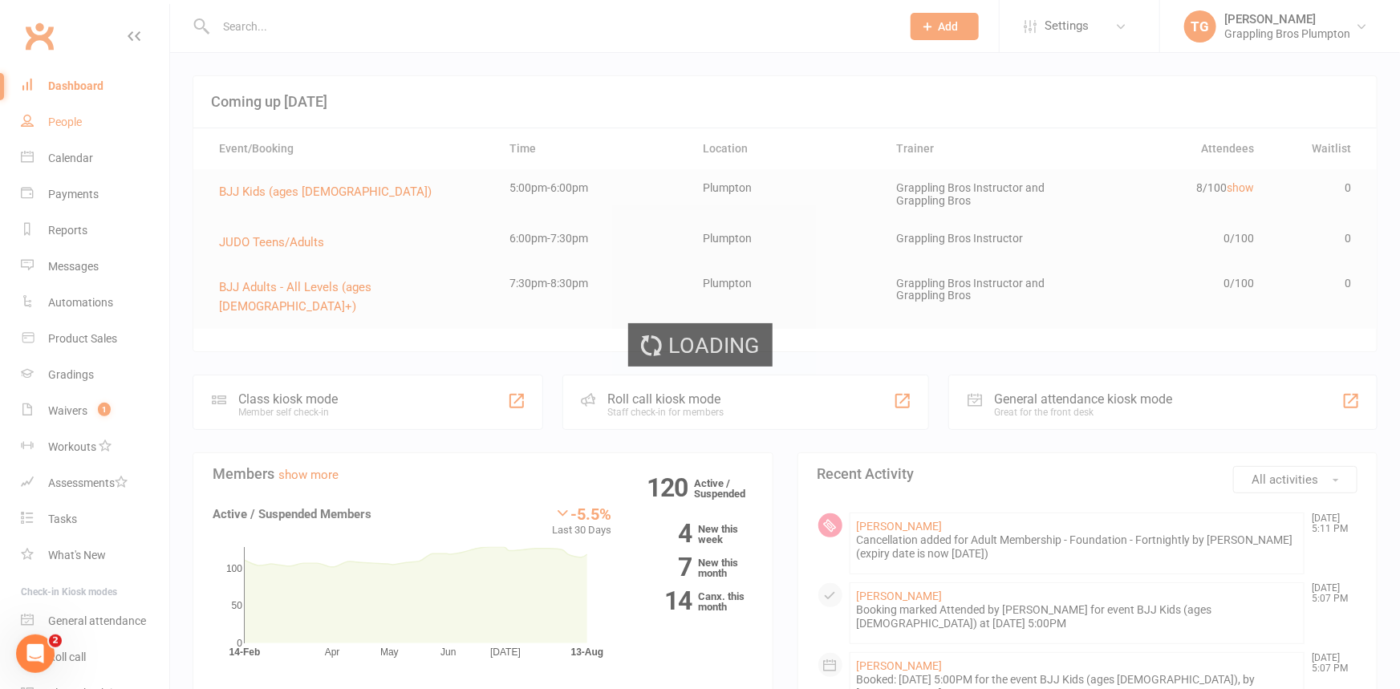
select select "100"
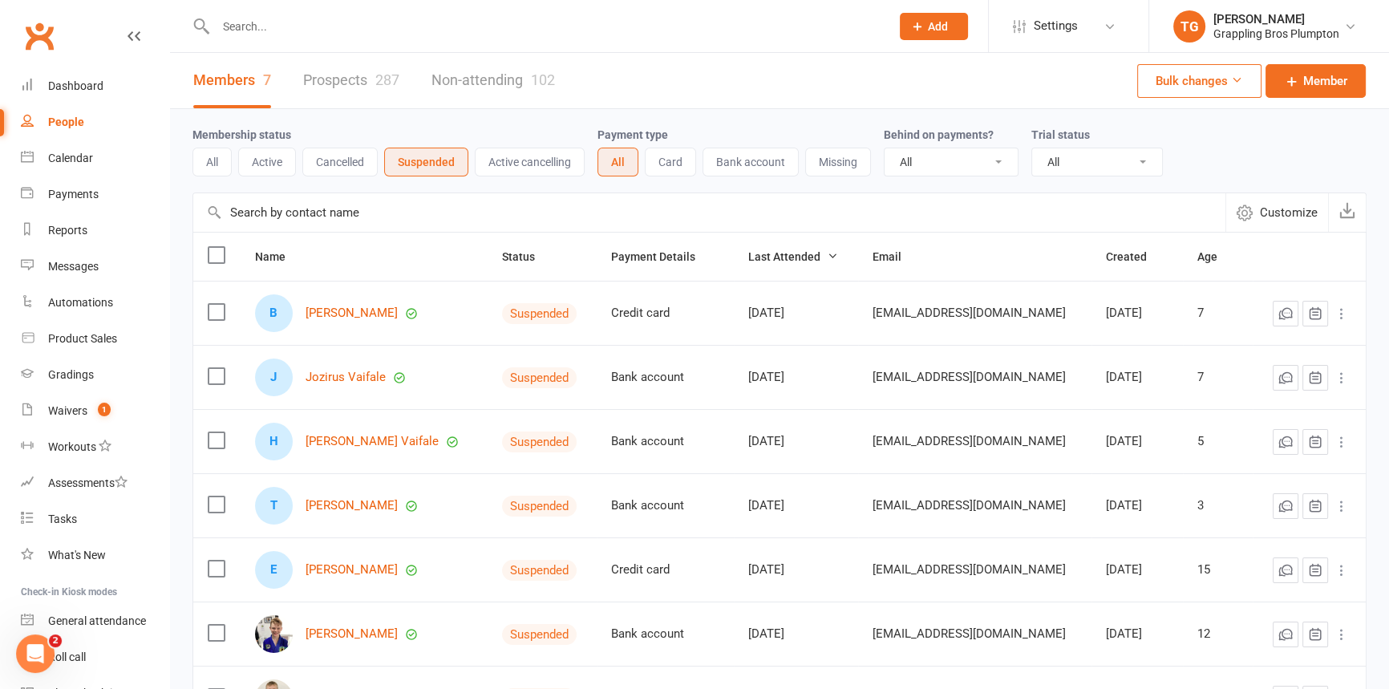
click at [521, 156] on button "Active cancelling" at bounding box center [530, 162] width 110 height 29
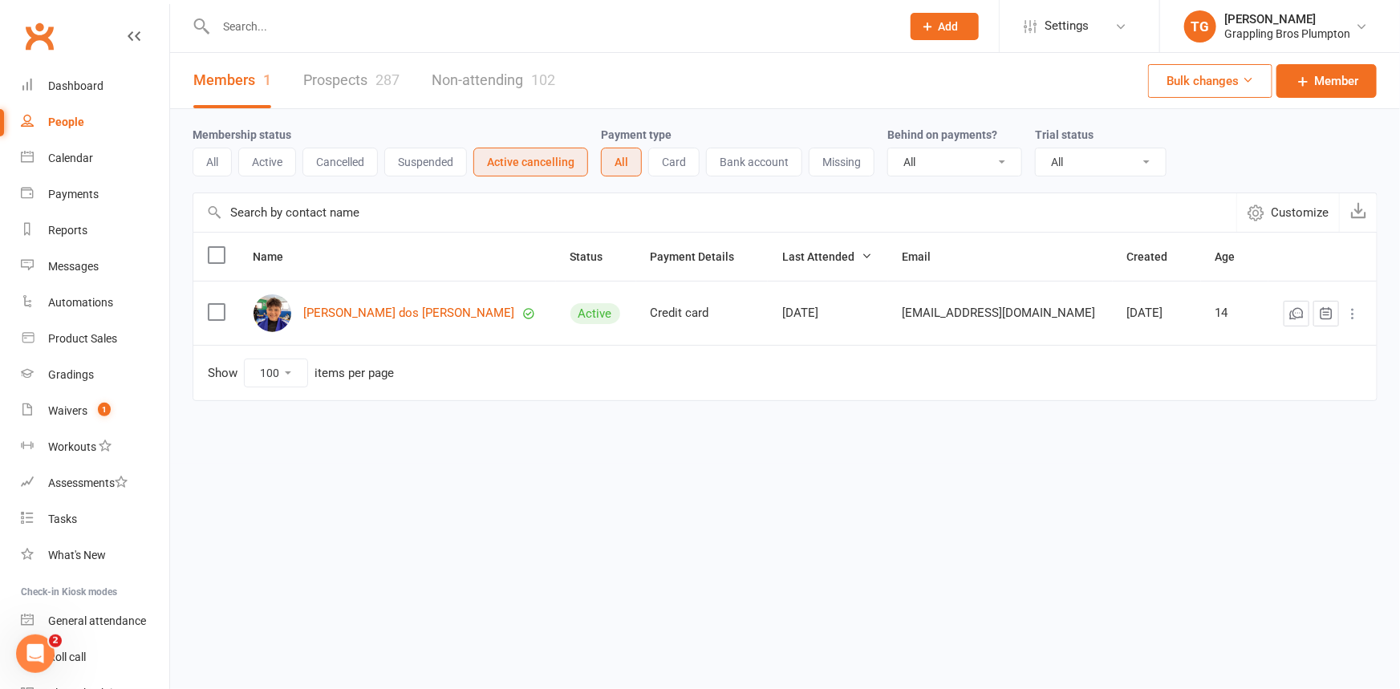
click at [422, 164] on button "Suspended" at bounding box center [425, 162] width 83 height 29
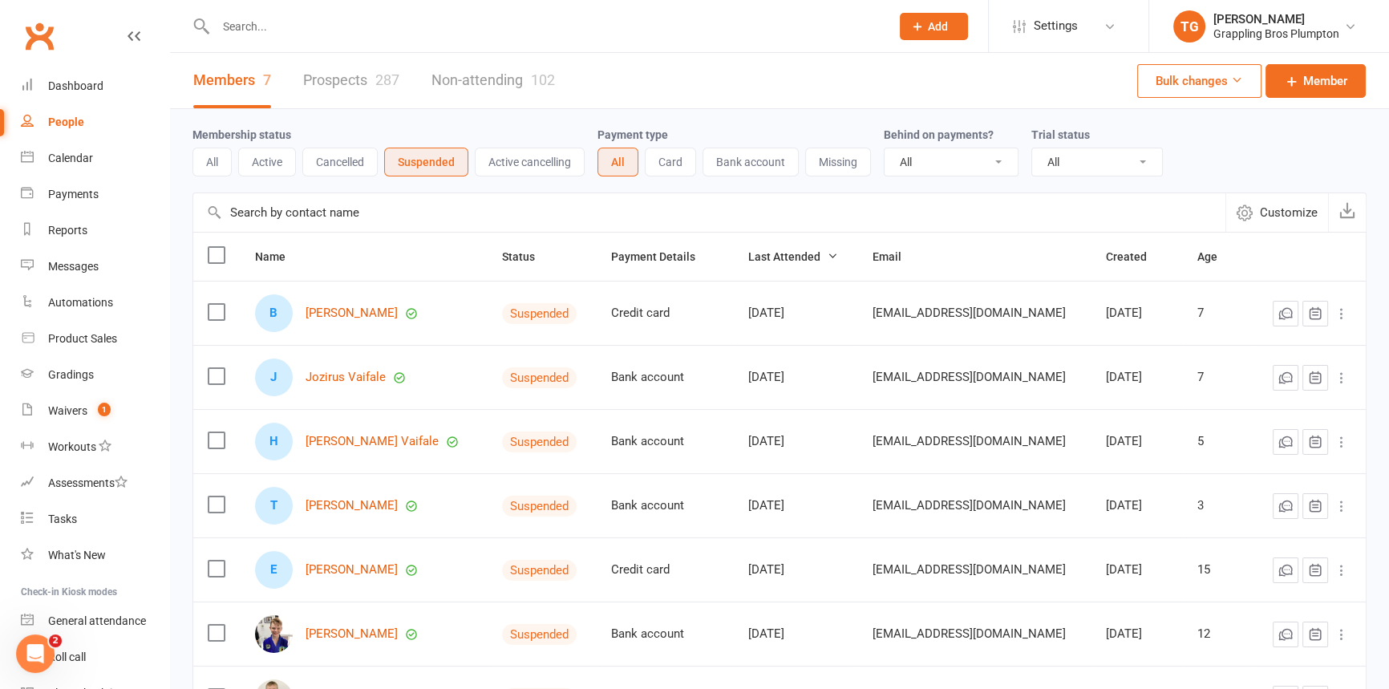
click at [348, 165] on button "Cancelled" at bounding box center [339, 162] width 75 height 29
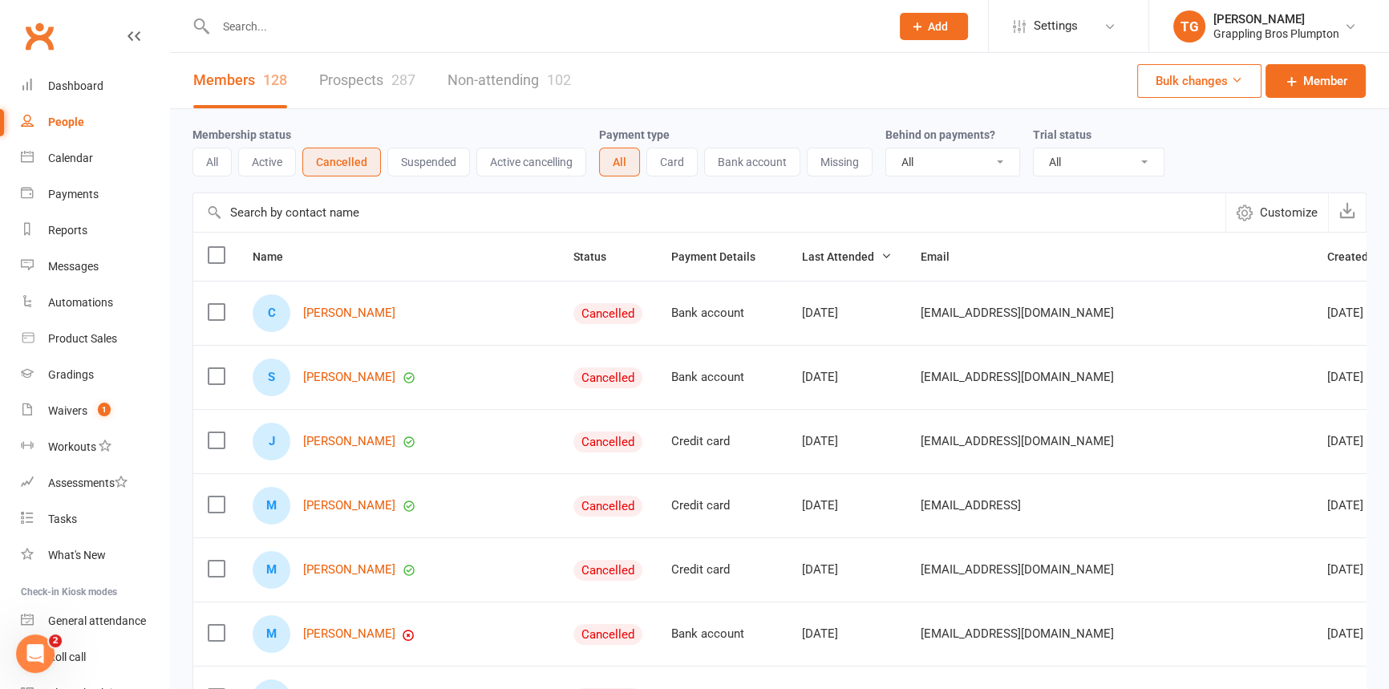
click at [428, 174] on button "Suspended" at bounding box center [428, 162] width 83 height 29
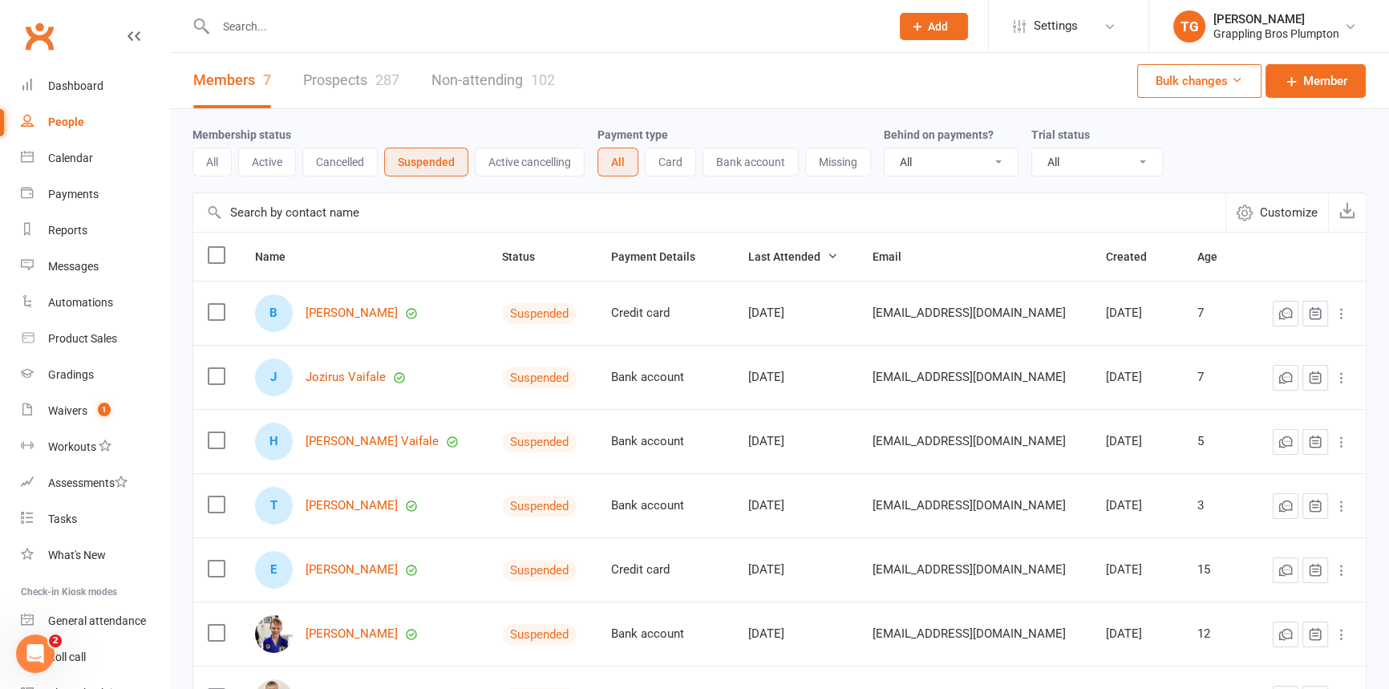
click at [509, 170] on button "Active cancelling" at bounding box center [530, 162] width 110 height 29
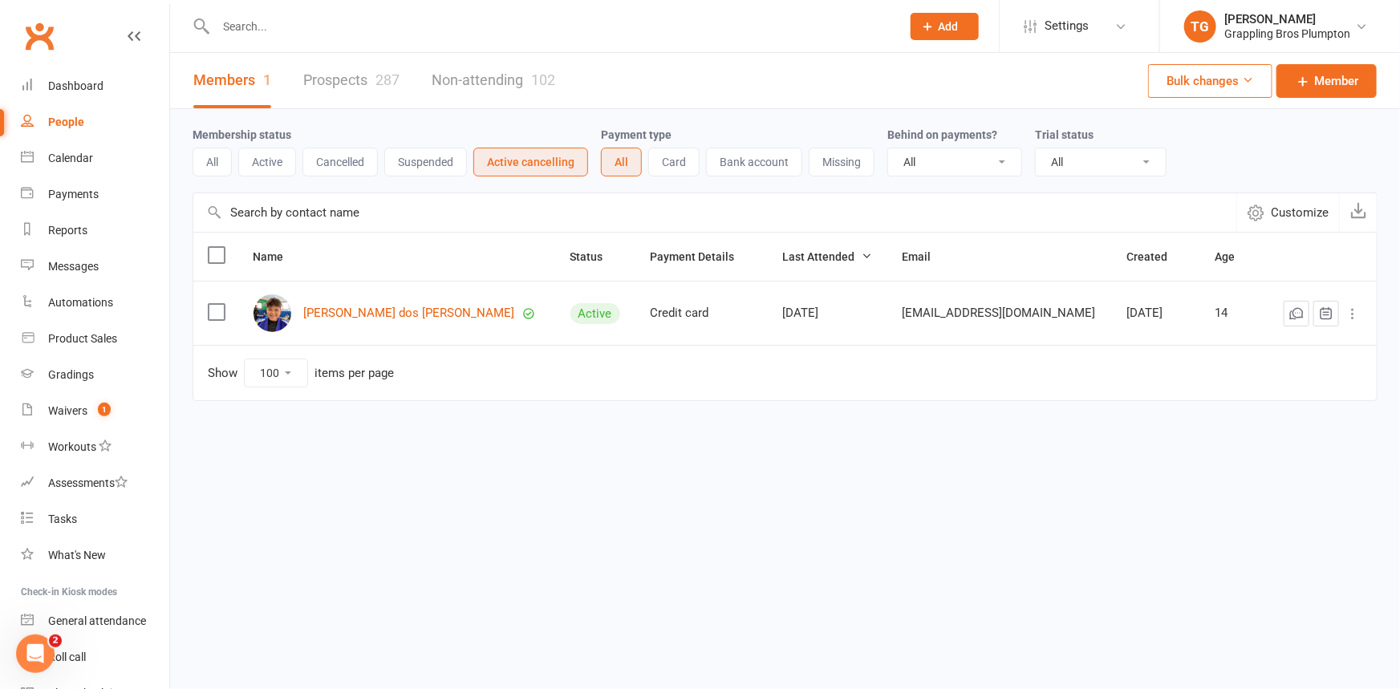
click at [256, 160] on button "Active" at bounding box center [267, 162] width 58 height 29
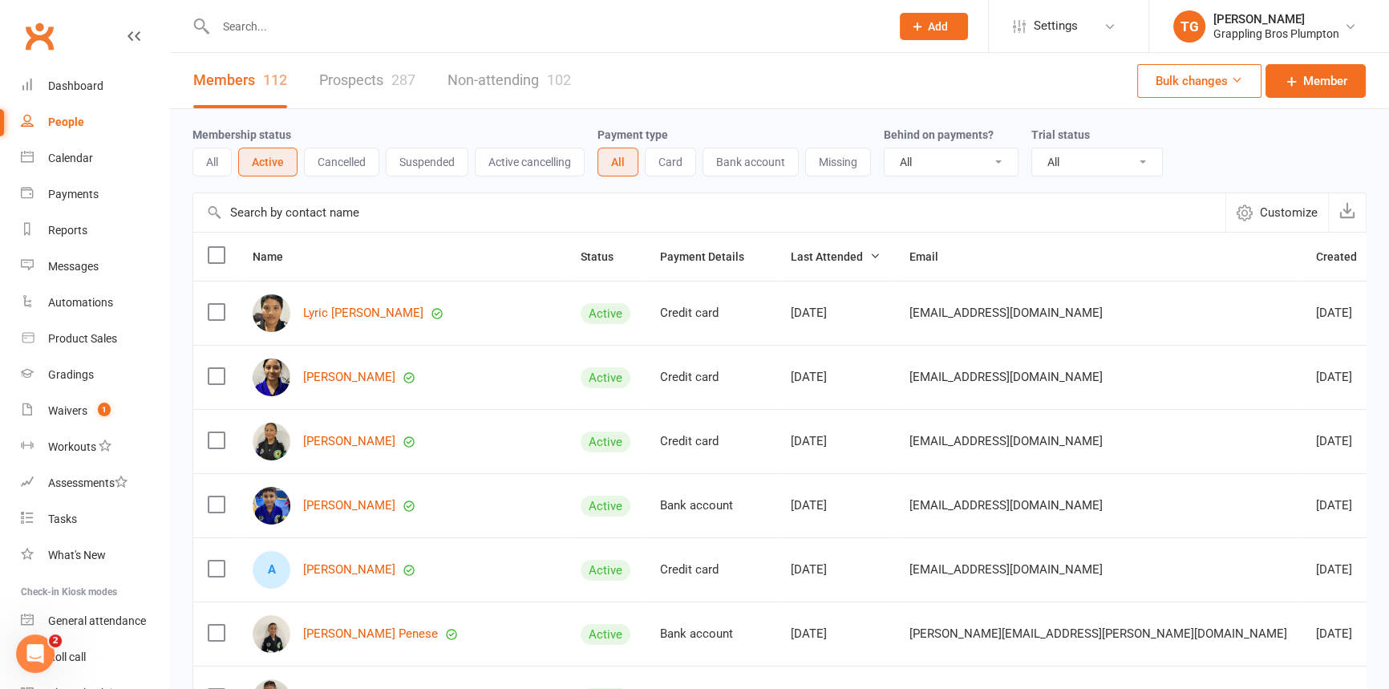
click at [419, 171] on button "Suspended" at bounding box center [427, 162] width 83 height 29
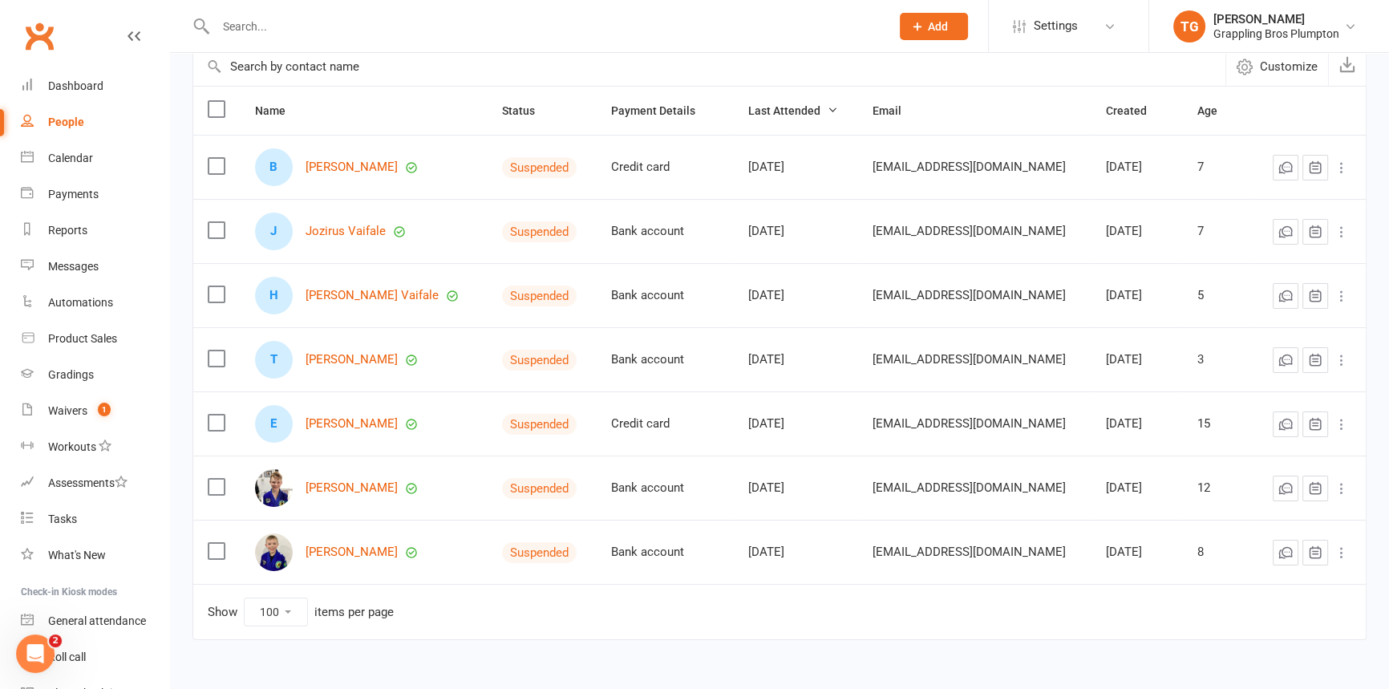
scroll to position [144, 0]
click at [65, 79] on link "Dashboard" at bounding box center [95, 86] width 148 height 36
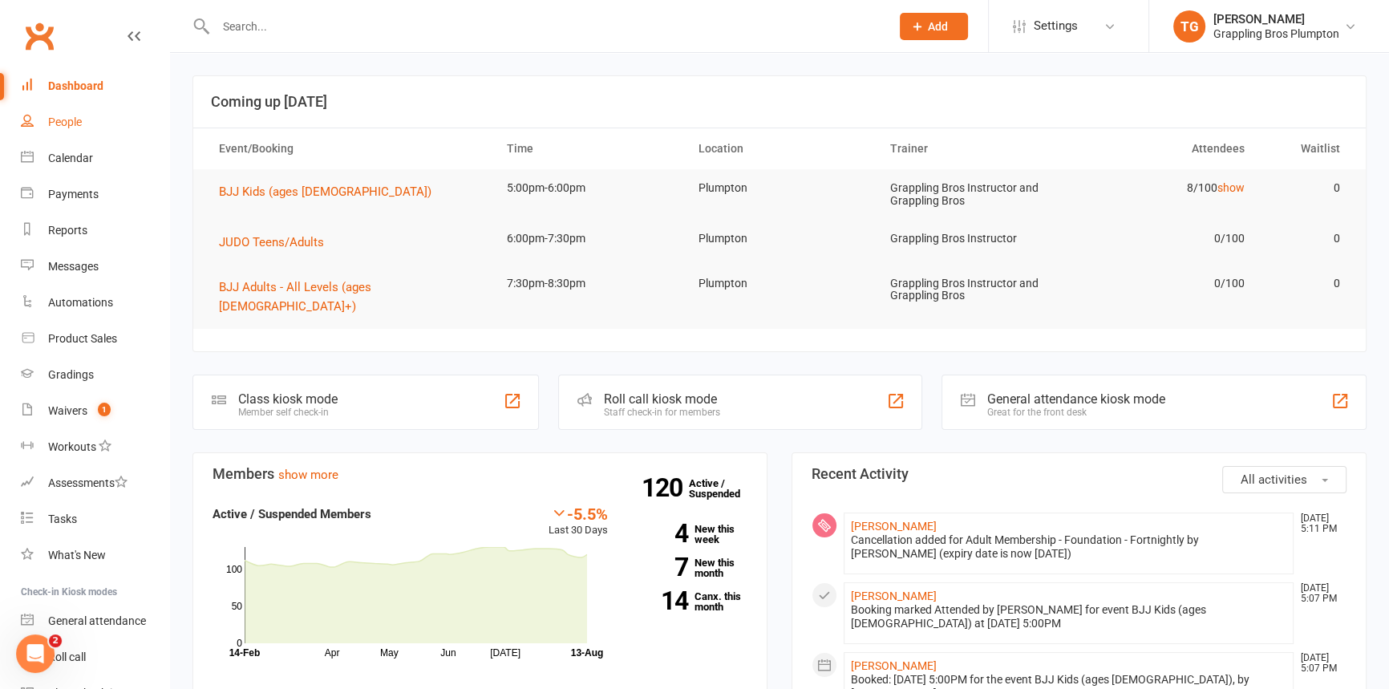
click at [69, 122] on div "People" at bounding box center [65, 121] width 34 height 13
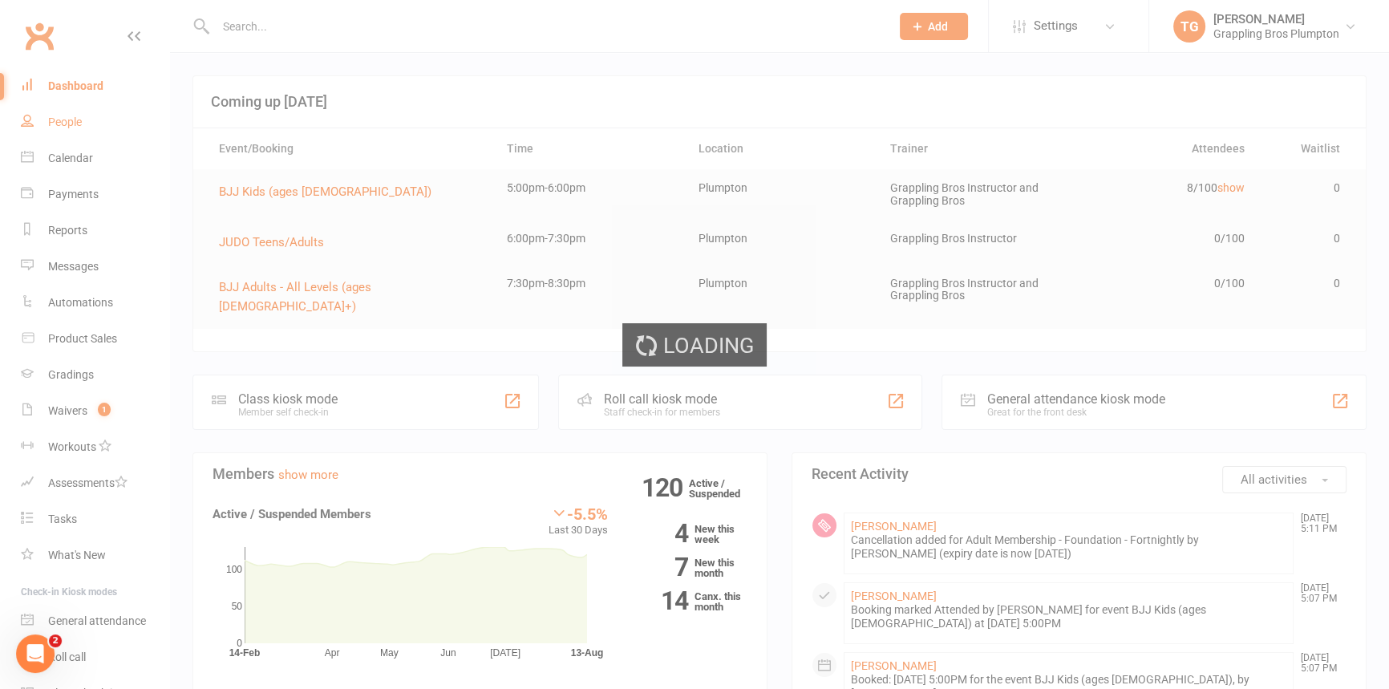
select select "100"
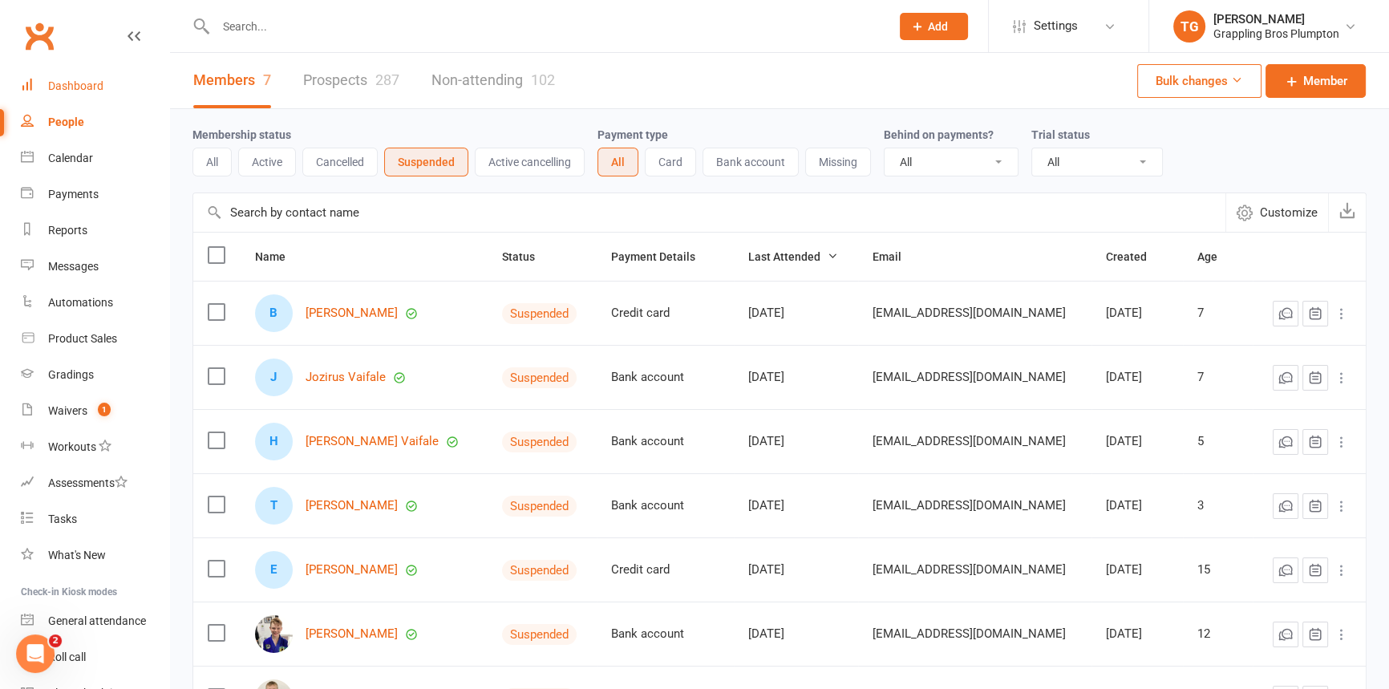
click at [79, 87] on div "Dashboard" at bounding box center [75, 85] width 55 height 13
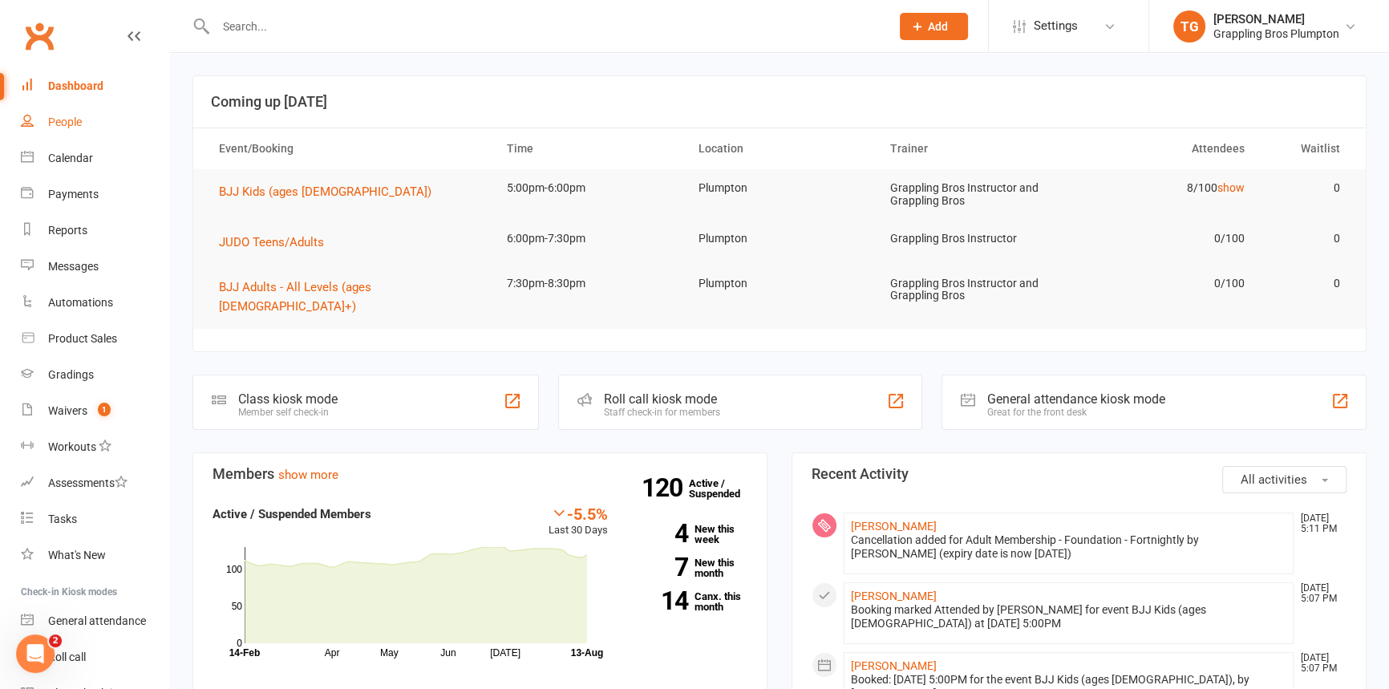
click at [59, 115] on div "People" at bounding box center [65, 121] width 34 height 13
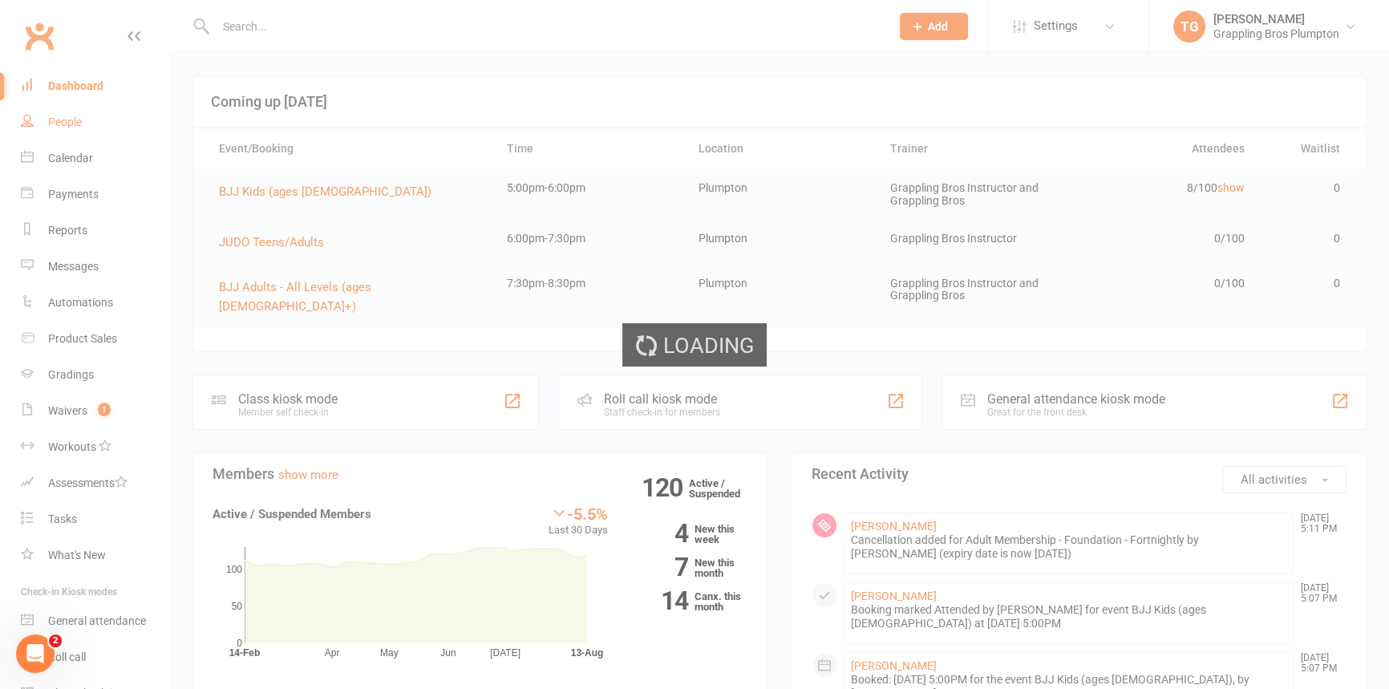
select select "100"
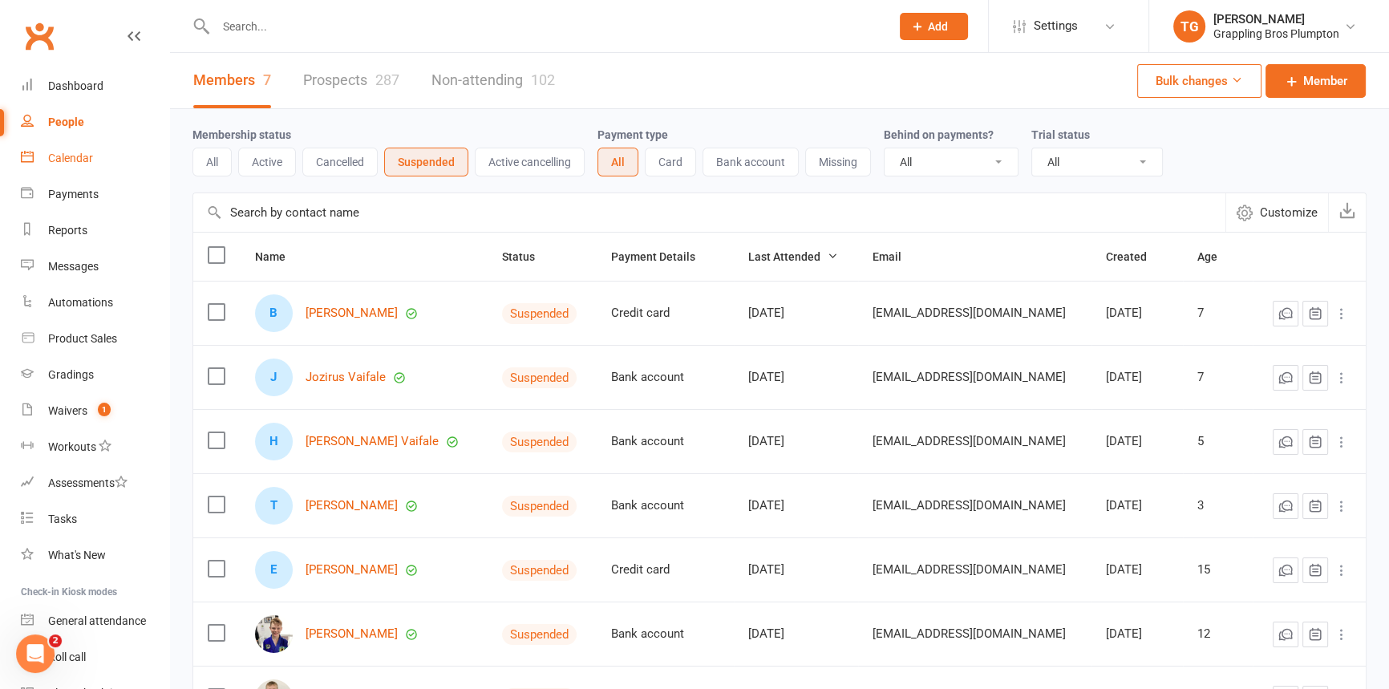
click at [86, 160] on div "Calendar" at bounding box center [70, 158] width 45 height 13
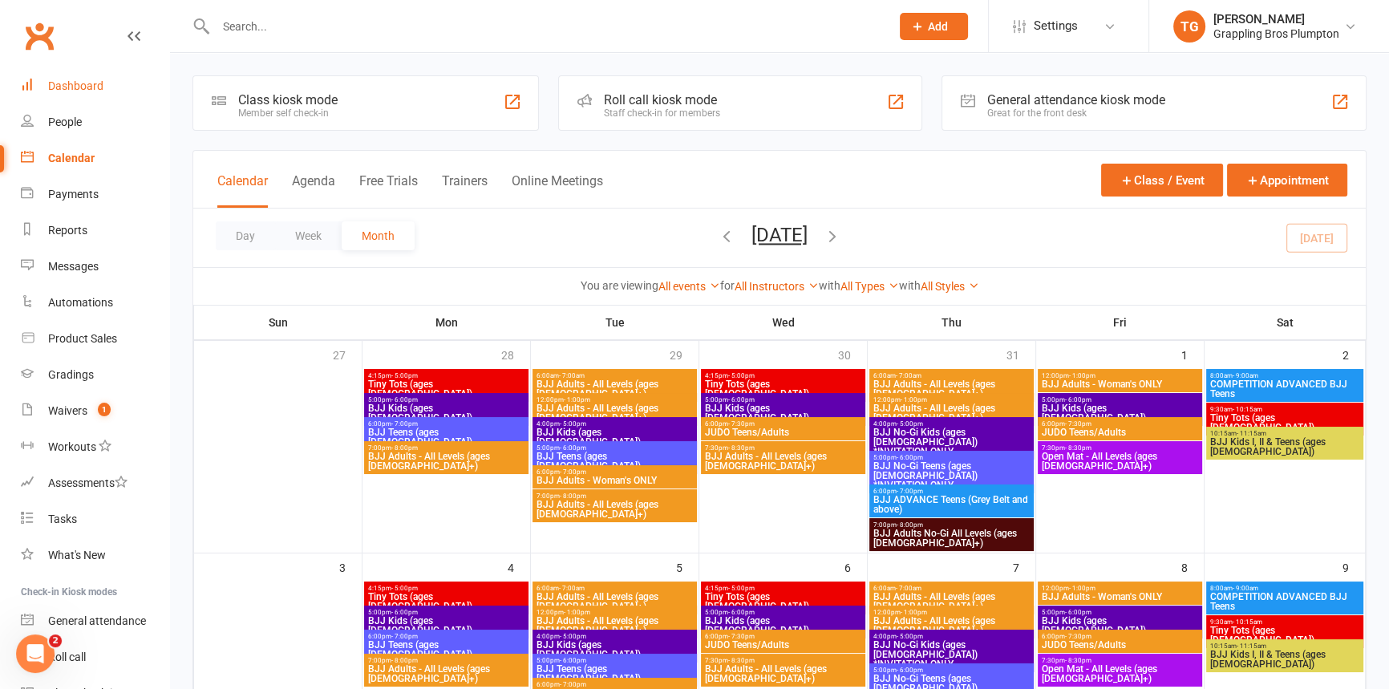
click at [53, 82] on div "Dashboard" at bounding box center [75, 85] width 55 height 13
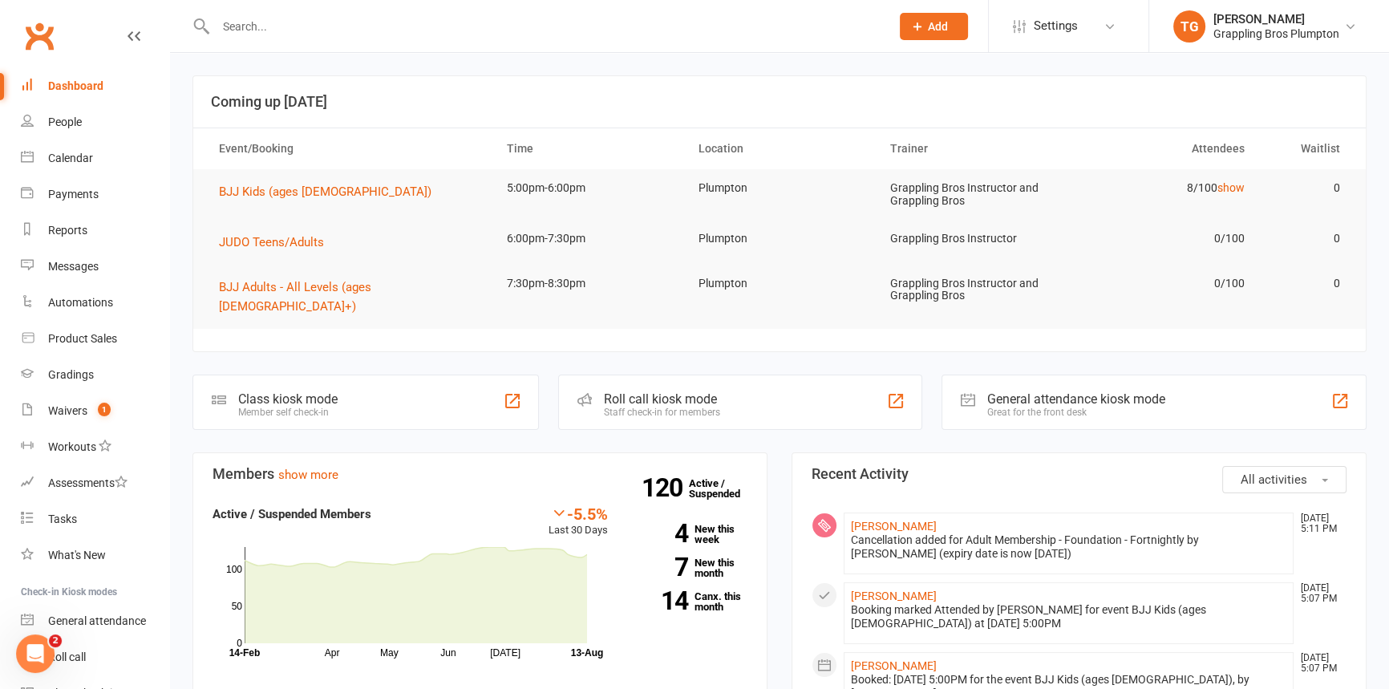
click at [63, 82] on div "Dashboard" at bounding box center [75, 85] width 55 height 13
click at [67, 408] on div "Waivers" at bounding box center [67, 410] width 39 height 13
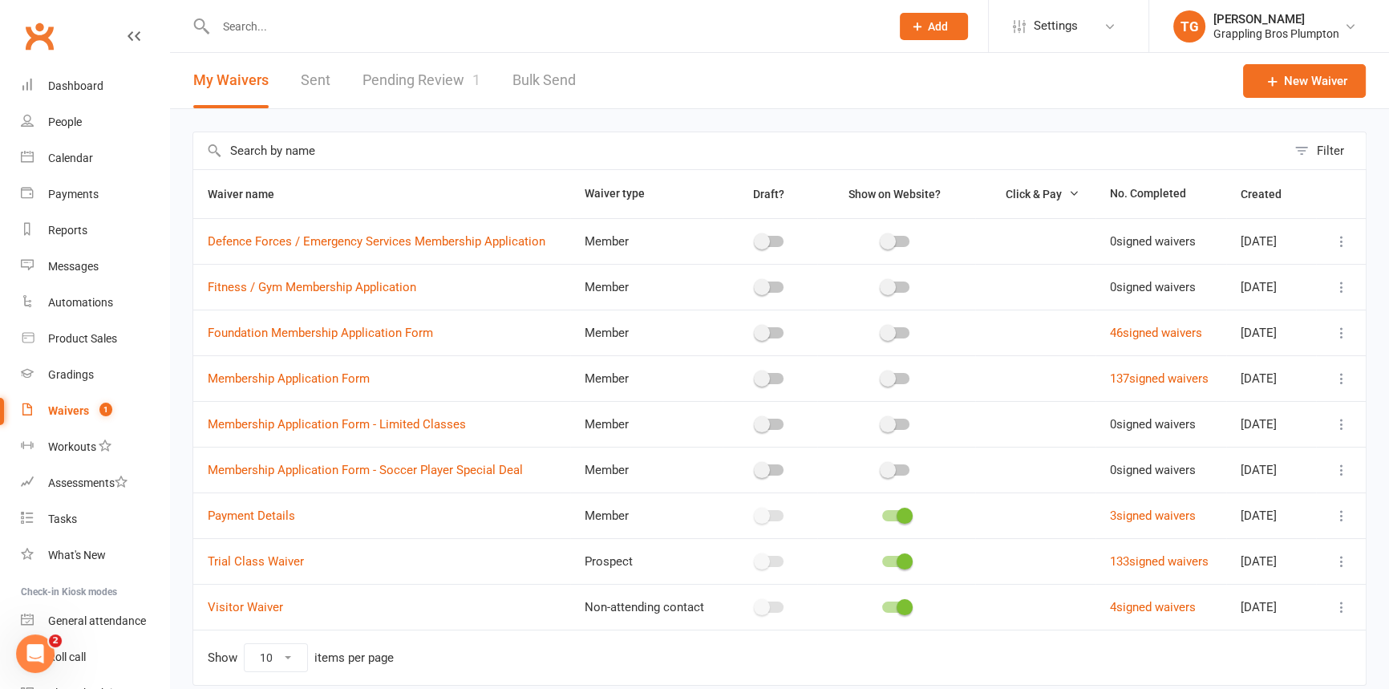
click at [396, 76] on link "Pending Review 1" at bounding box center [422, 80] width 118 height 55
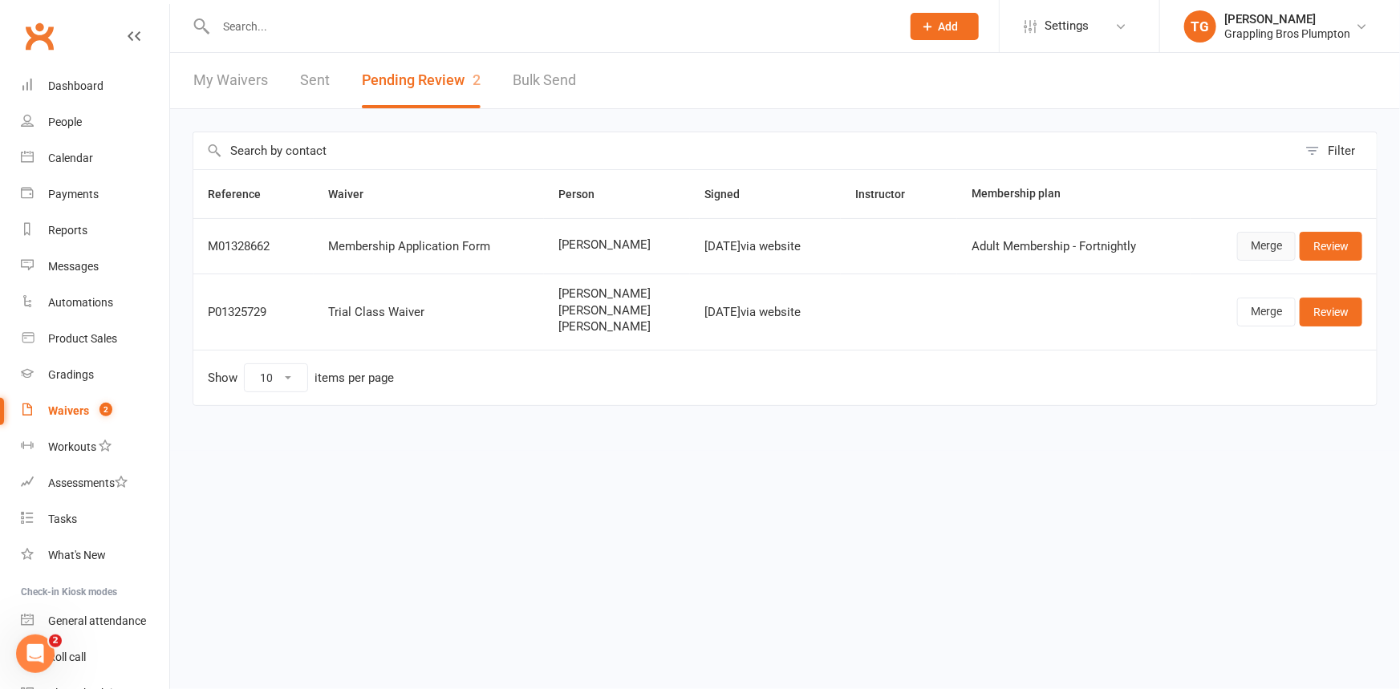
click at [1263, 243] on link "Merge" at bounding box center [1266, 246] width 59 height 29
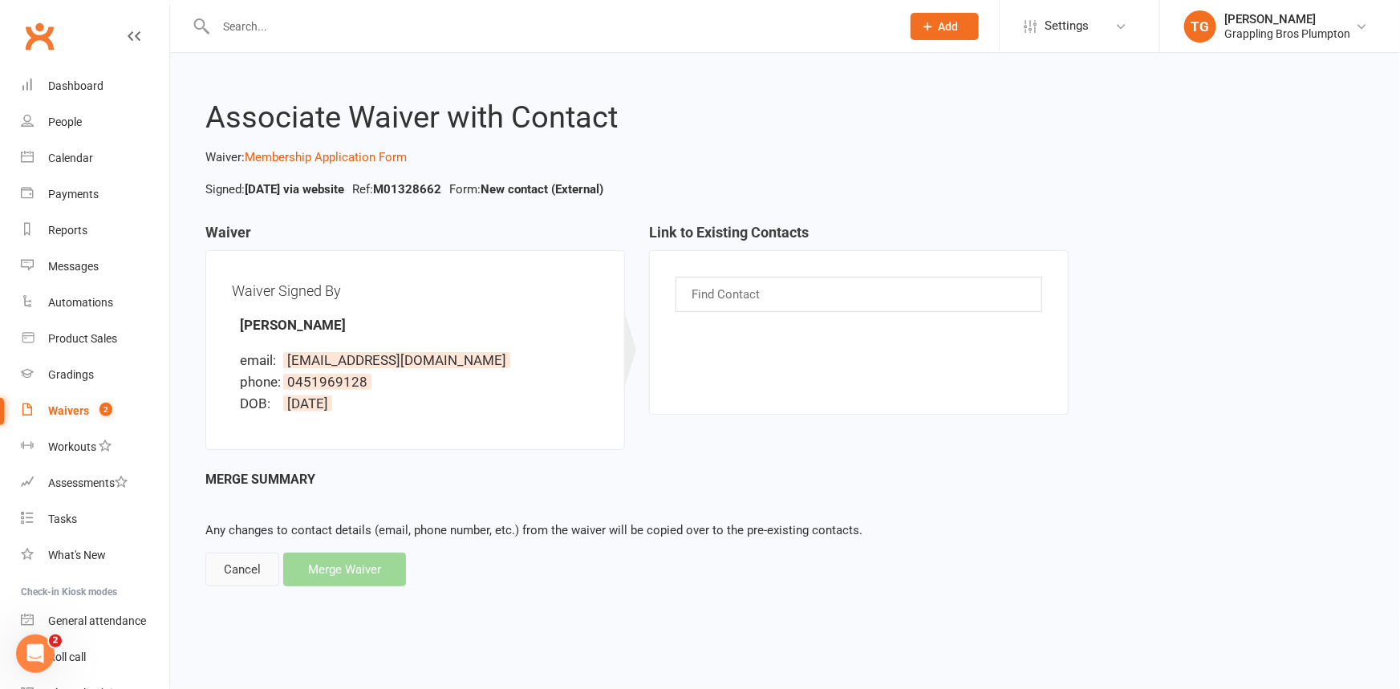
click at [264, 568] on div "Cancel" at bounding box center [242, 570] width 74 height 34
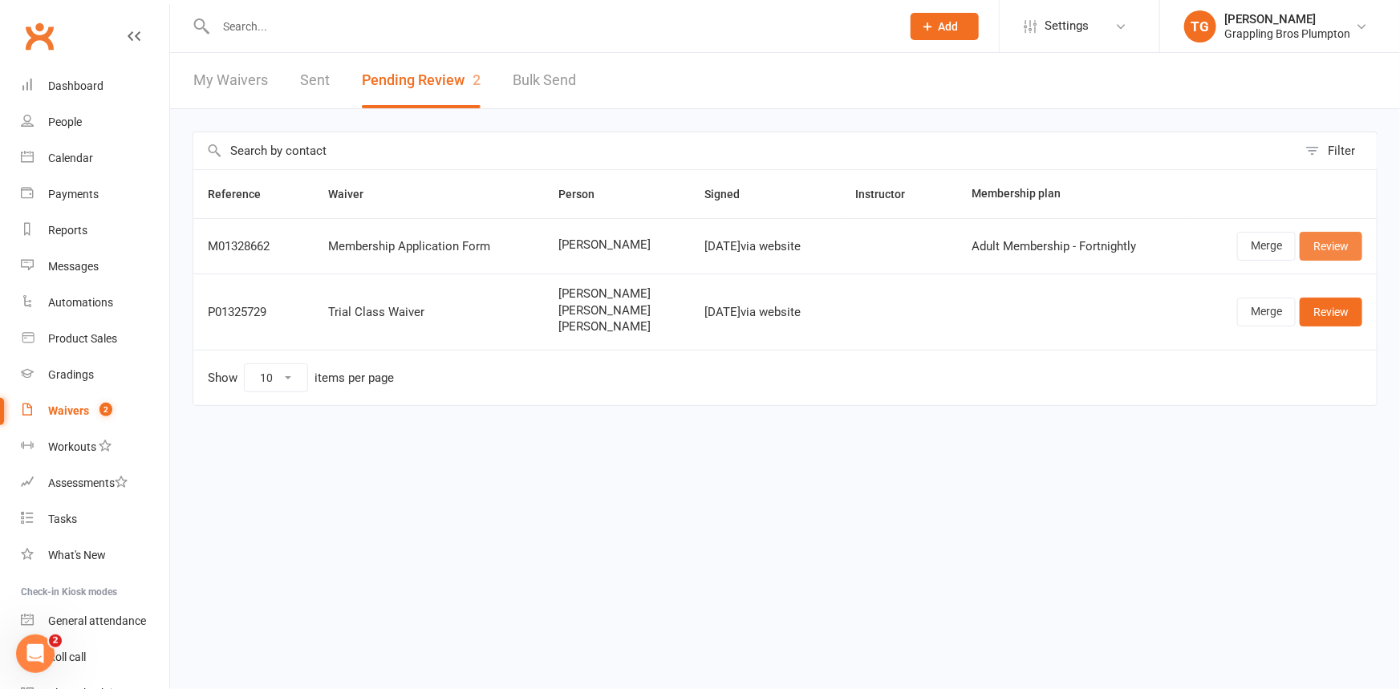
click at [1333, 252] on link "Review" at bounding box center [1330, 246] width 63 height 29
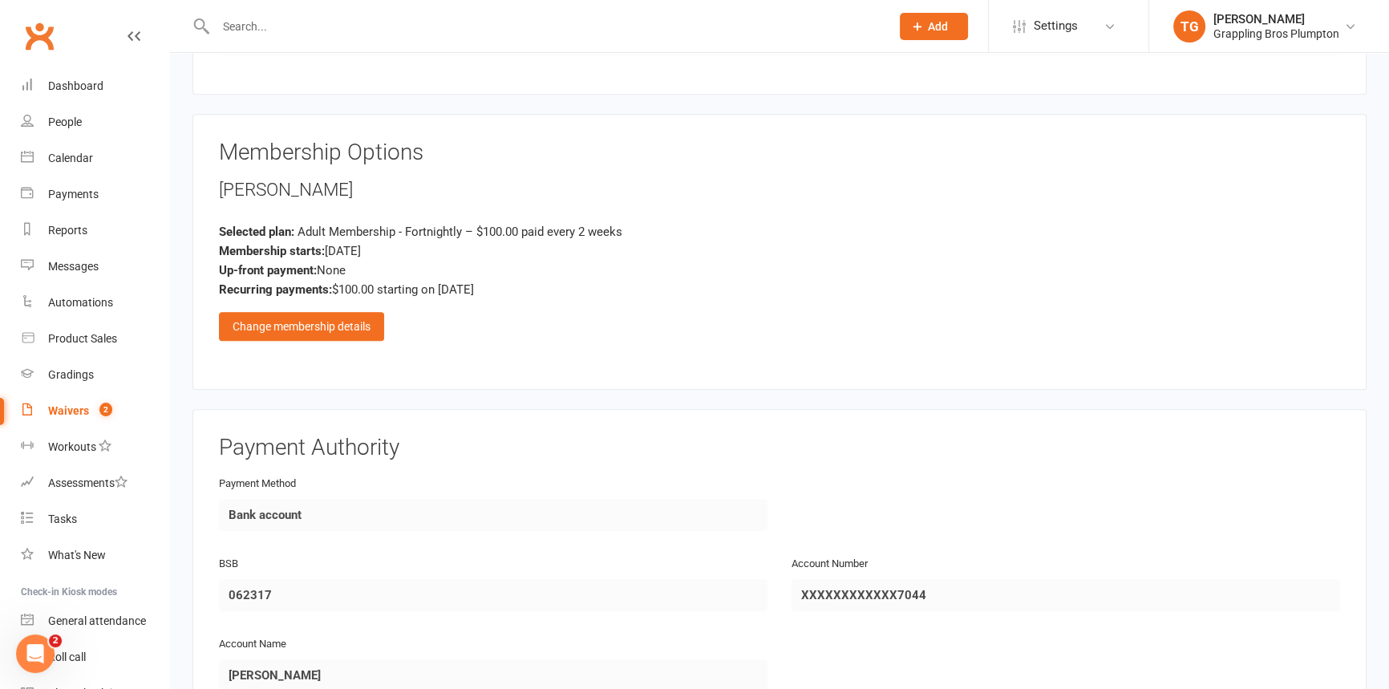
scroll to position [1440, 0]
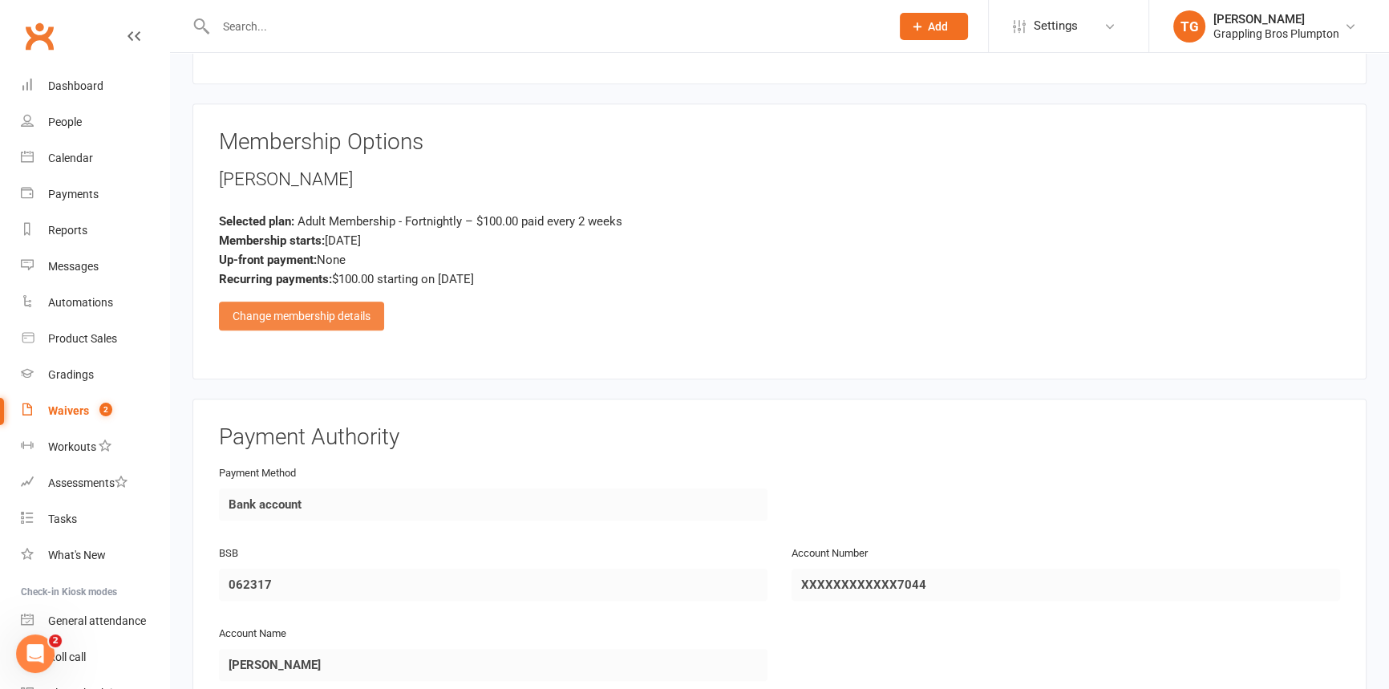
click at [302, 302] on div "Change membership details" at bounding box center [301, 316] width 165 height 29
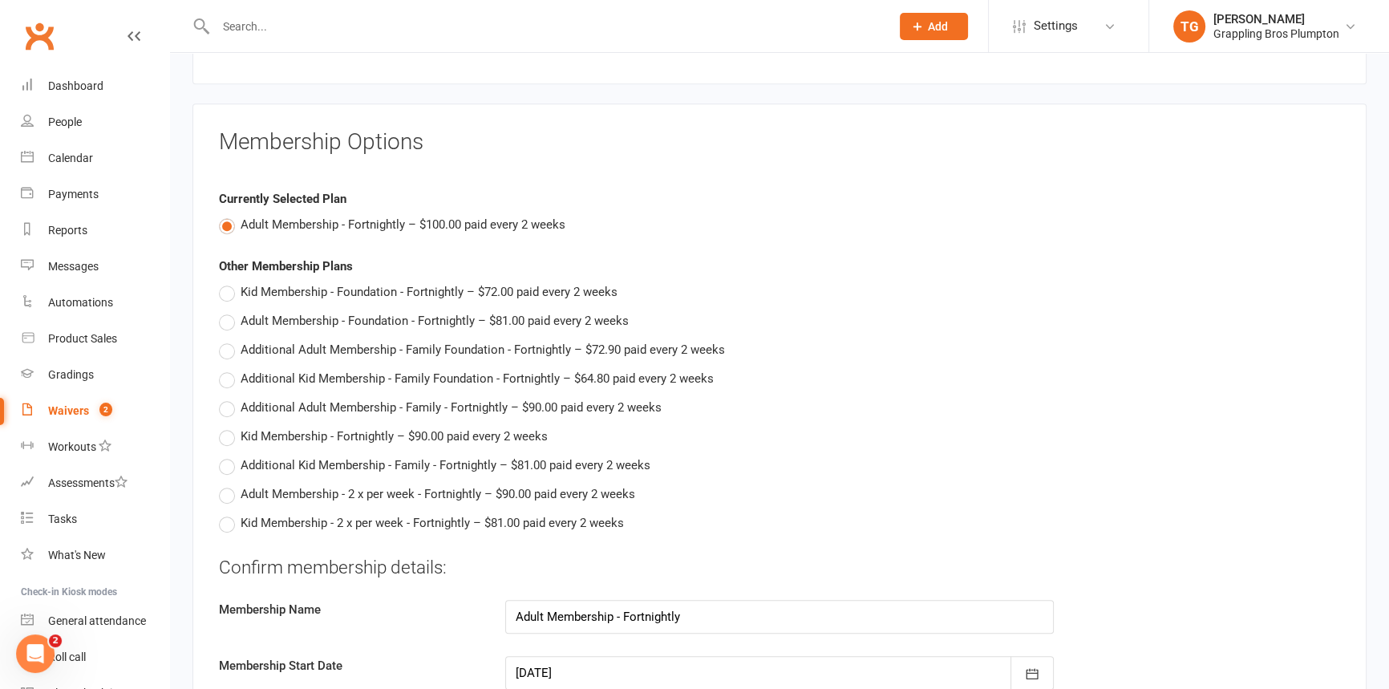
click at [229, 484] on label "Adult Membership - 2 x per week - Fortnightly – $90.00 paid every 2 weeks" at bounding box center [427, 493] width 416 height 19
click at [229, 484] on input "Adult Membership - 2 x per week - Fortnightly – $90.00 paid every 2 weeks" at bounding box center [224, 484] width 10 height 0
type input "Adult Membership - 2 x per week - Fortnightly"
type input "90"
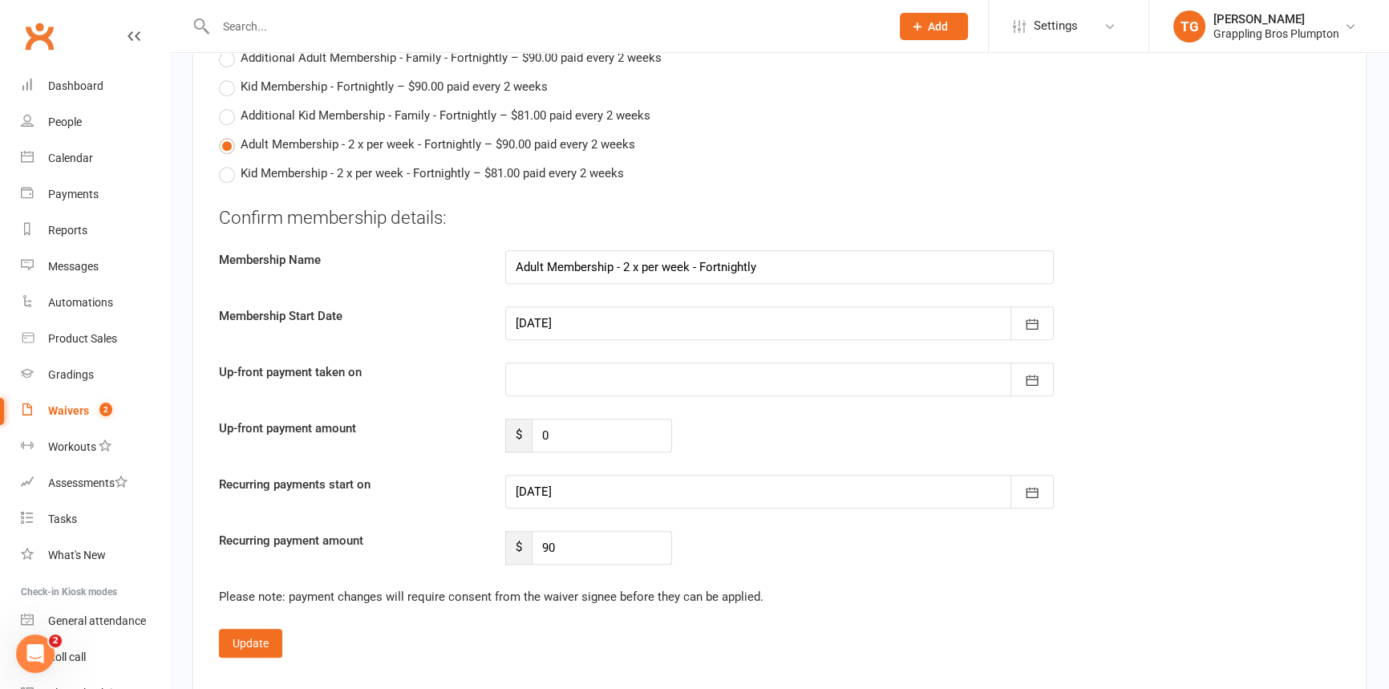
scroll to position [2041, 0]
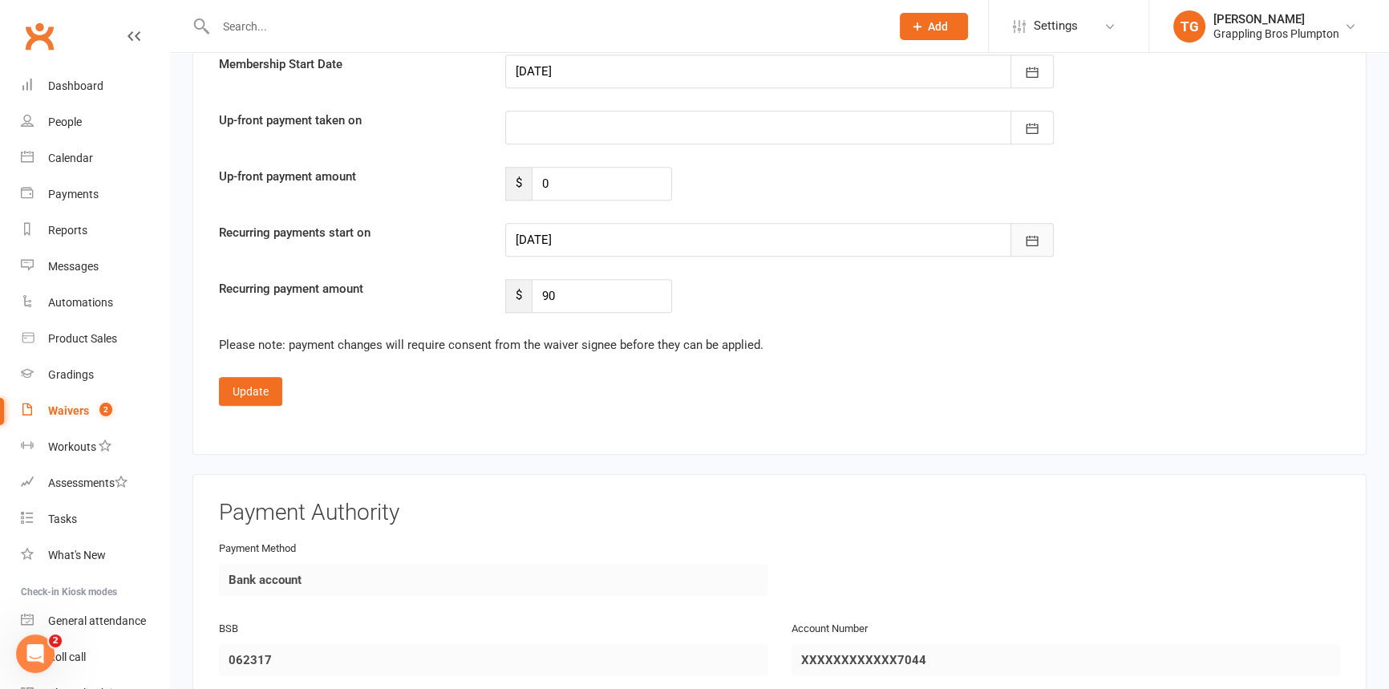
click at [1037, 235] on icon "button" at bounding box center [1033, 240] width 12 height 10
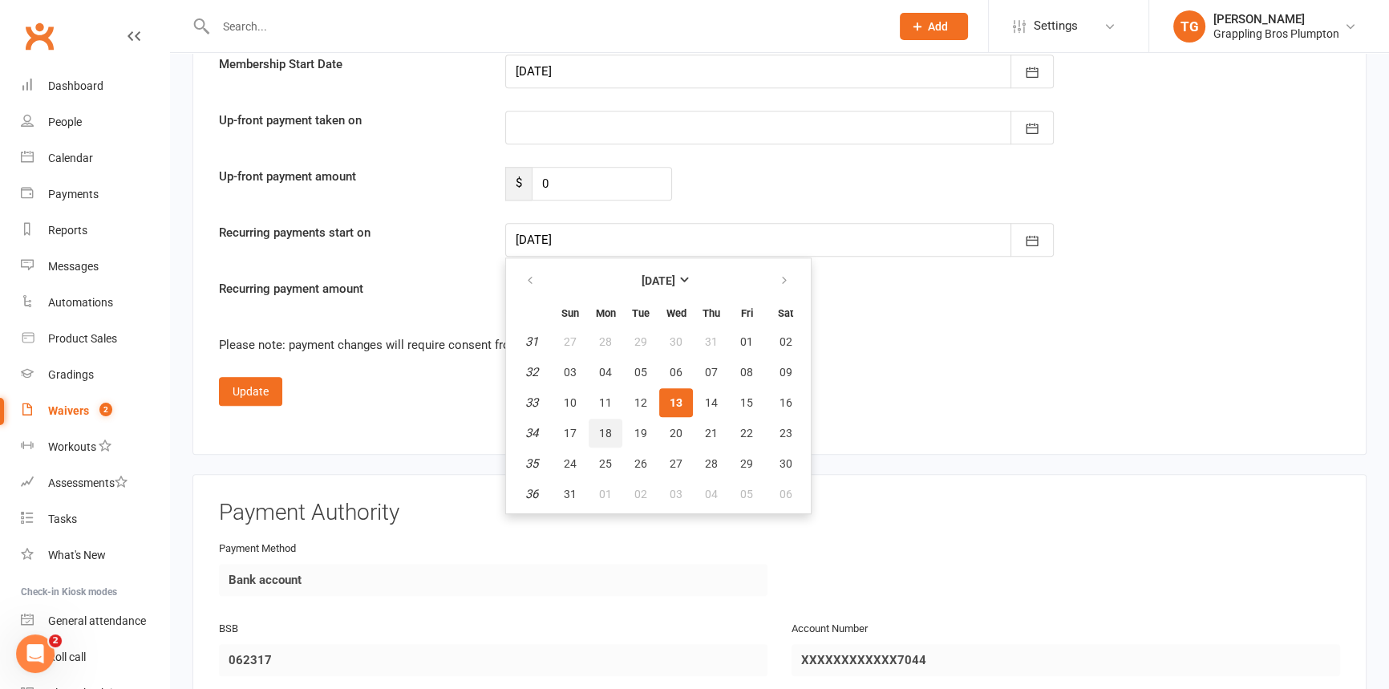
click at [602, 427] on span "18" at bounding box center [605, 433] width 13 height 13
type input "[DATE]"
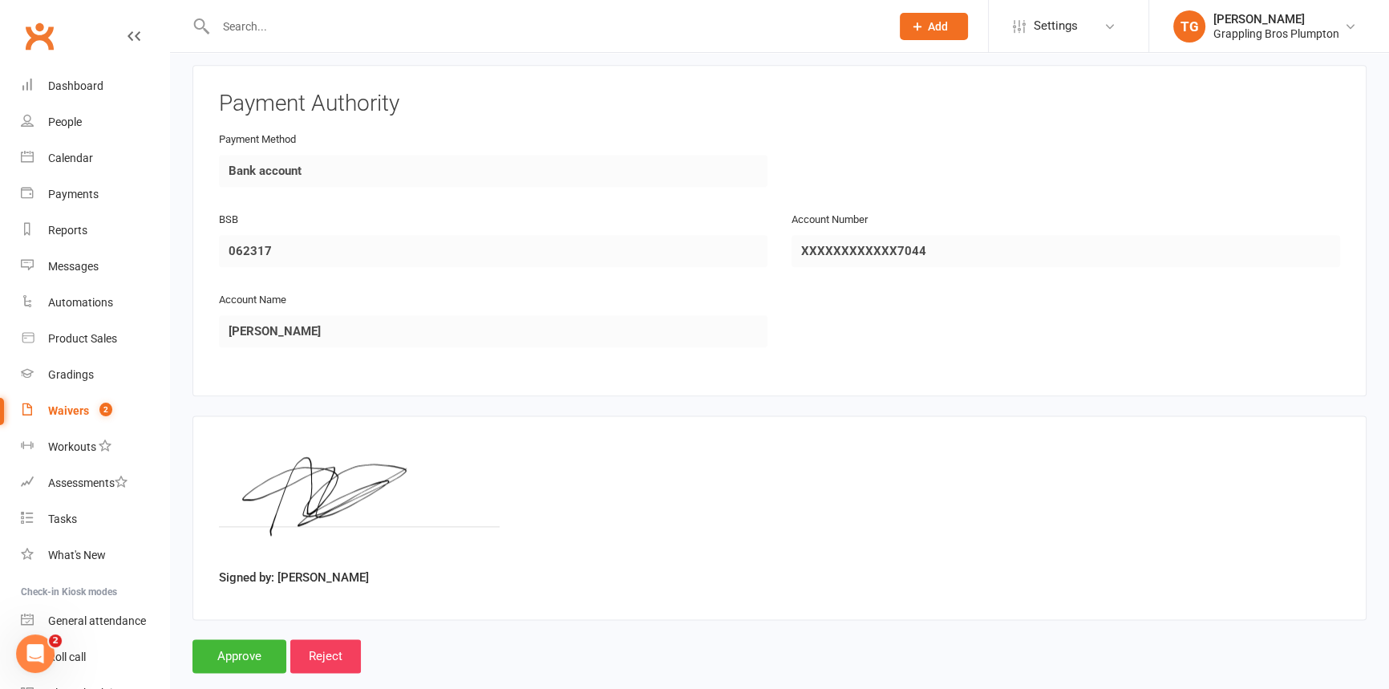
scroll to position [2454, 0]
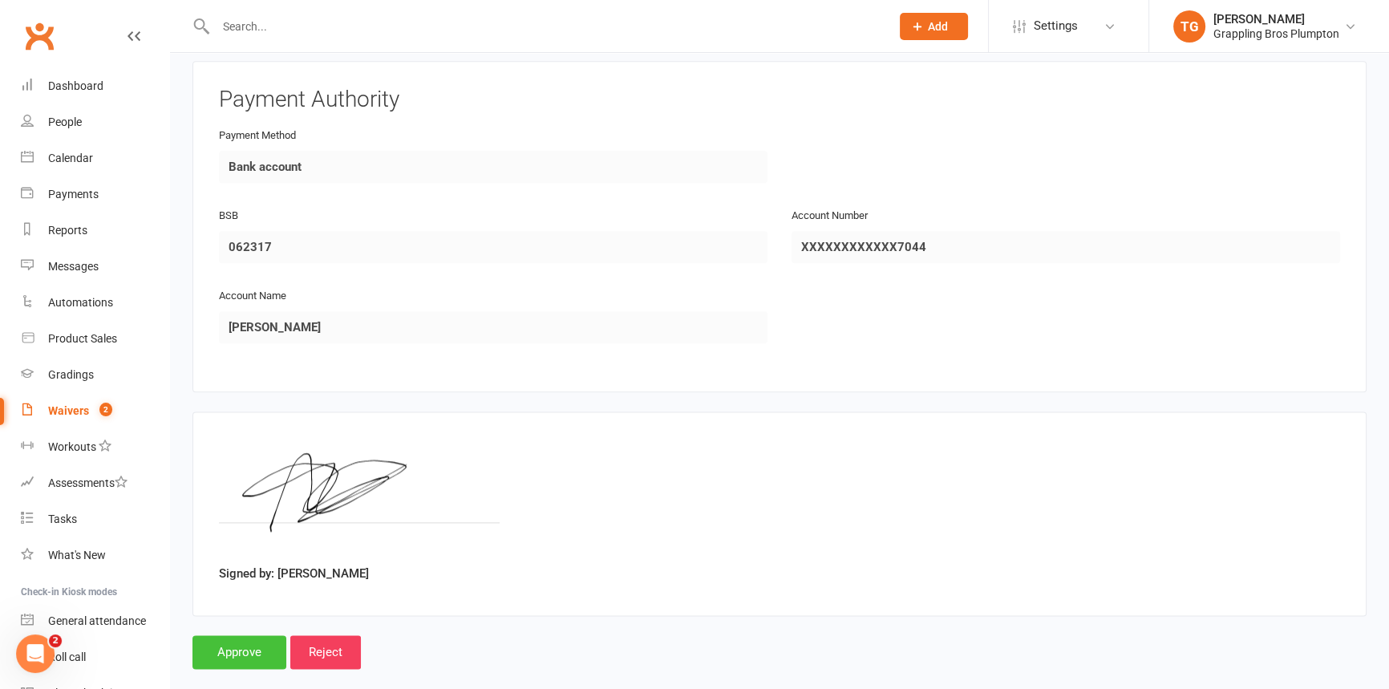
click at [237, 635] on input "Approve" at bounding box center [239, 652] width 94 height 34
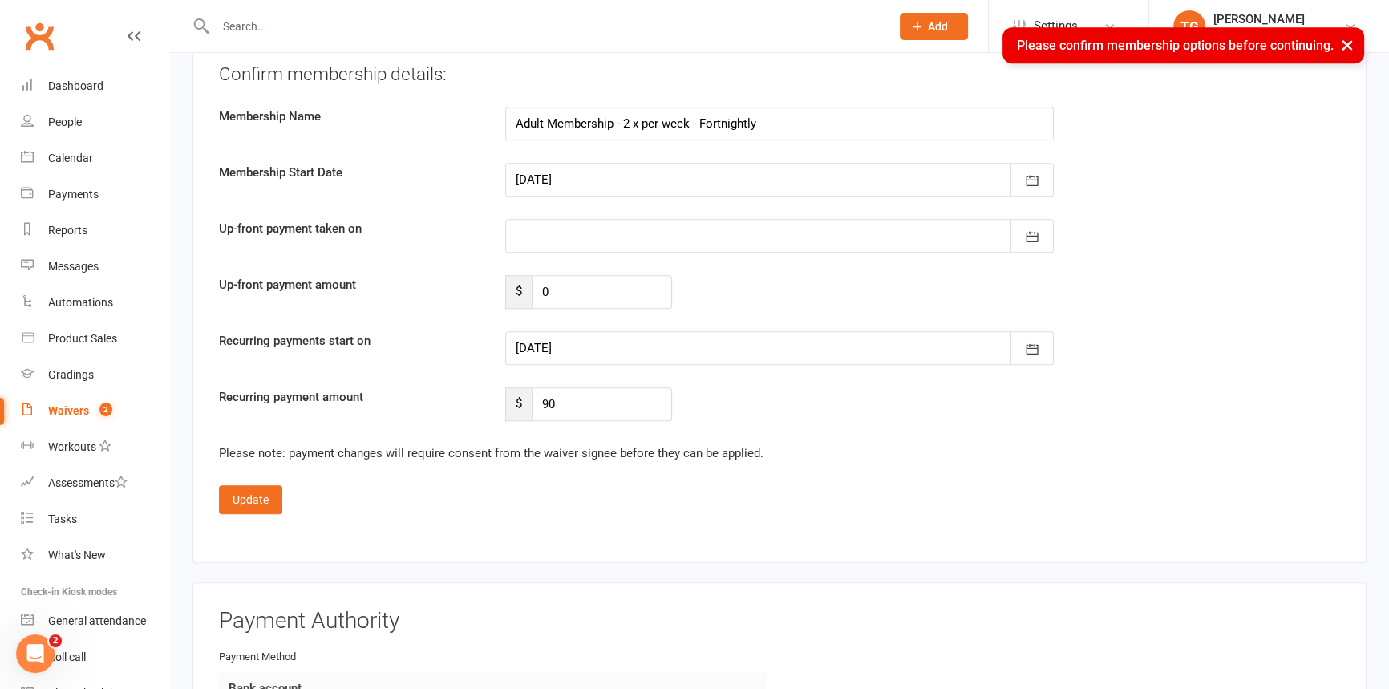
scroll to position [1943, 0]
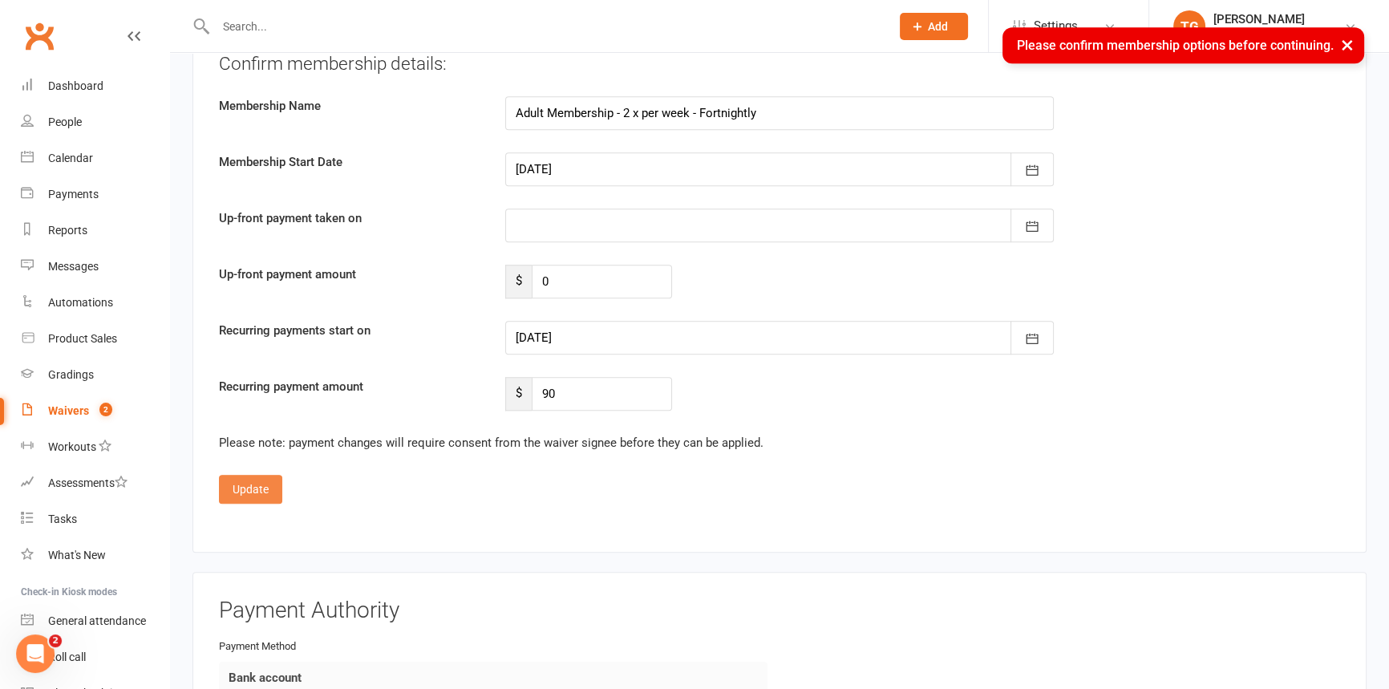
click at [245, 475] on button "Update" at bounding box center [250, 489] width 63 height 29
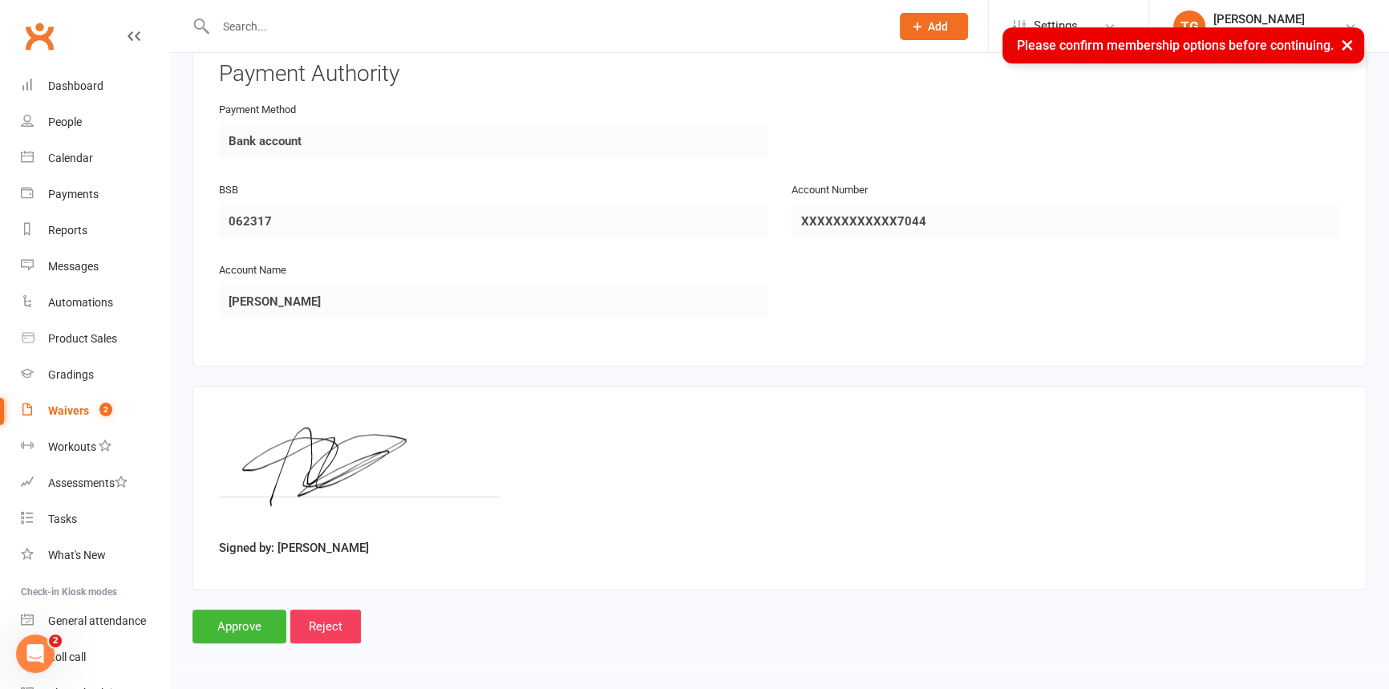
scroll to position [1778, 0]
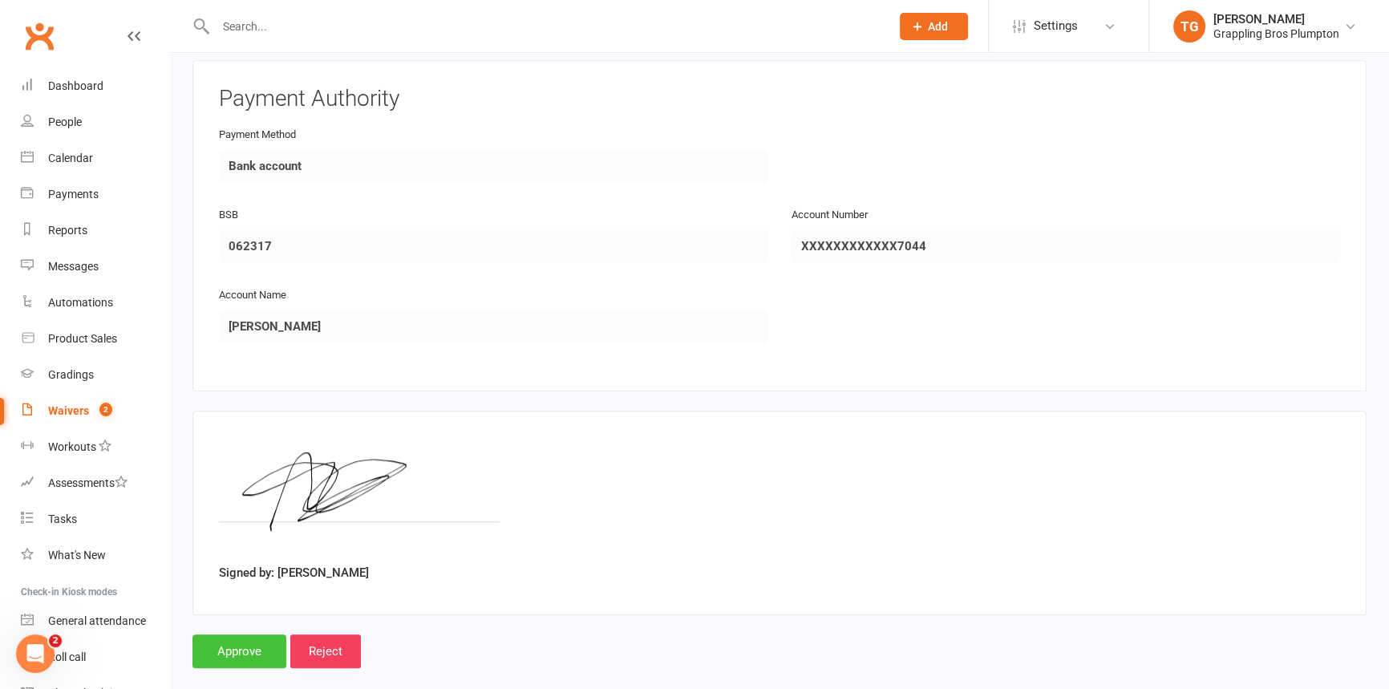
click at [225, 634] on input "Approve" at bounding box center [239, 651] width 94 height 34
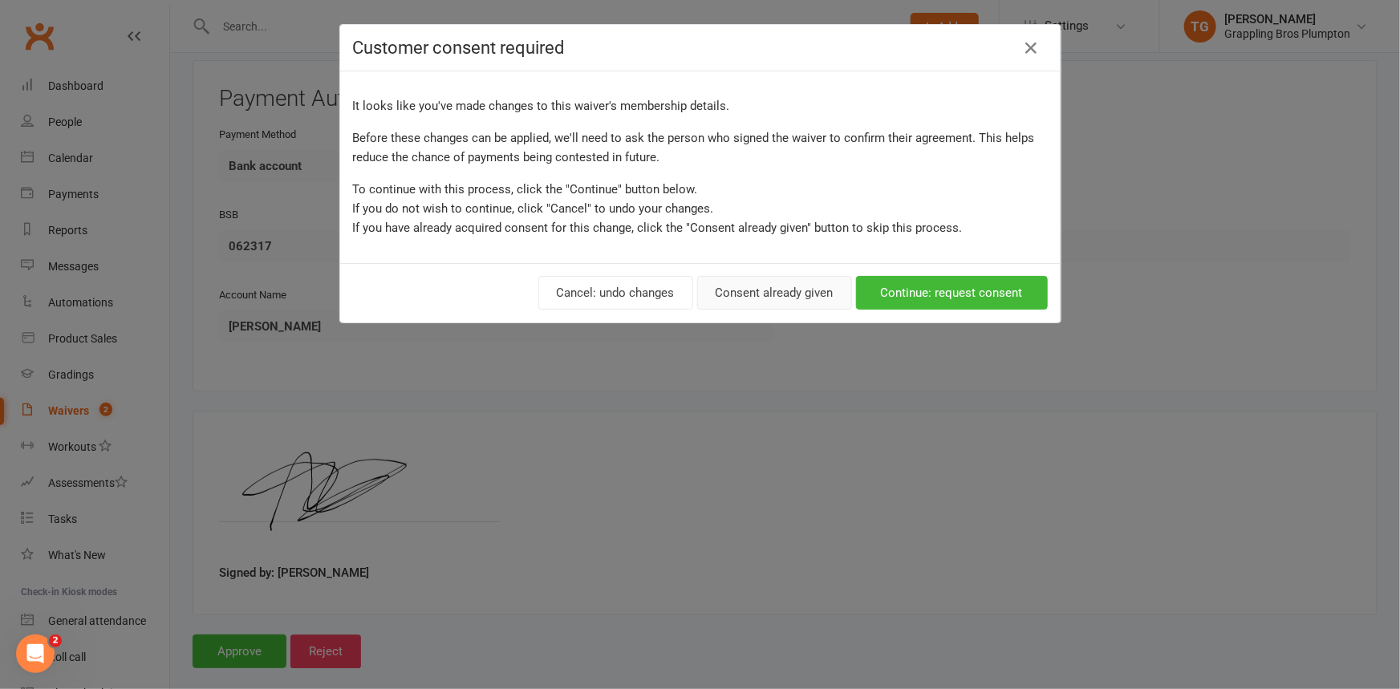
click at [758, 297] on button "Consent already given" at bounding box center [774, 293] width 155 height 34
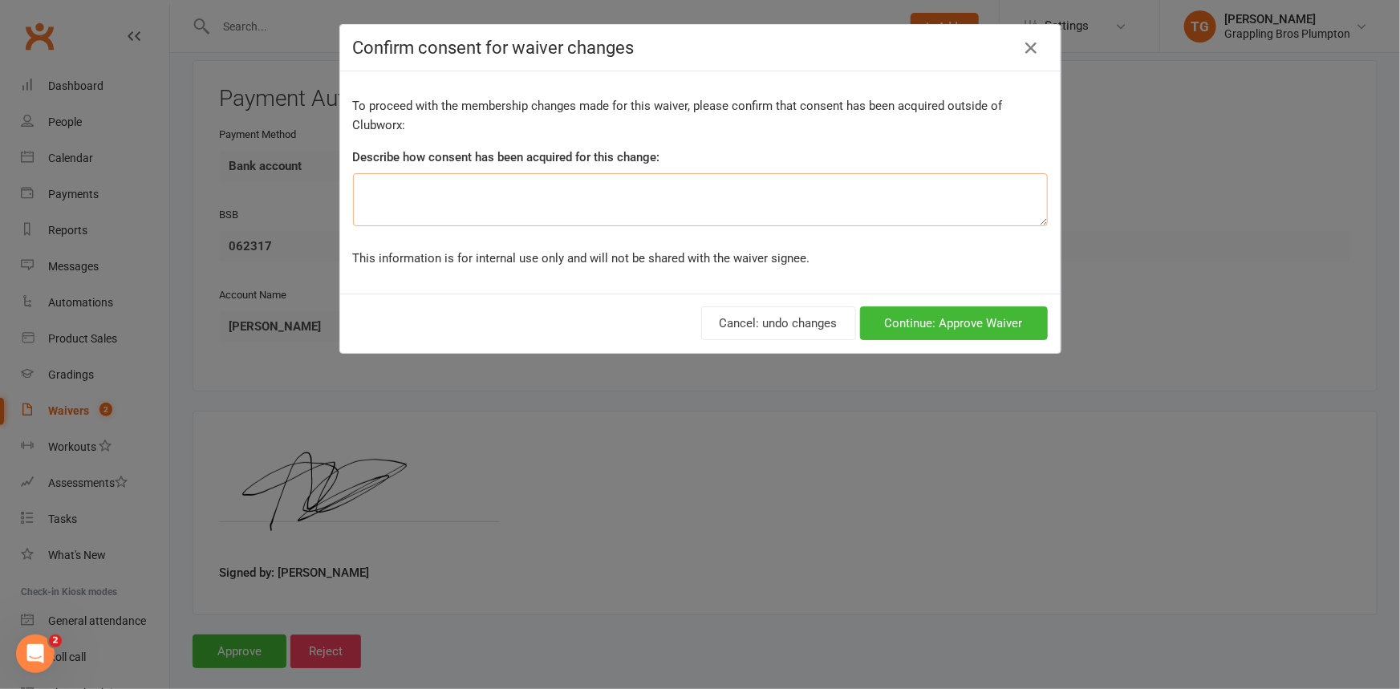
click at [472, 206] on textarea at bounding box center [700, 199] width 695 height 53
type textarea "verbal"
click at [938, 321] on button "Continue: Approve Waiver" at bounding box center [954, 323] width 188 height 34
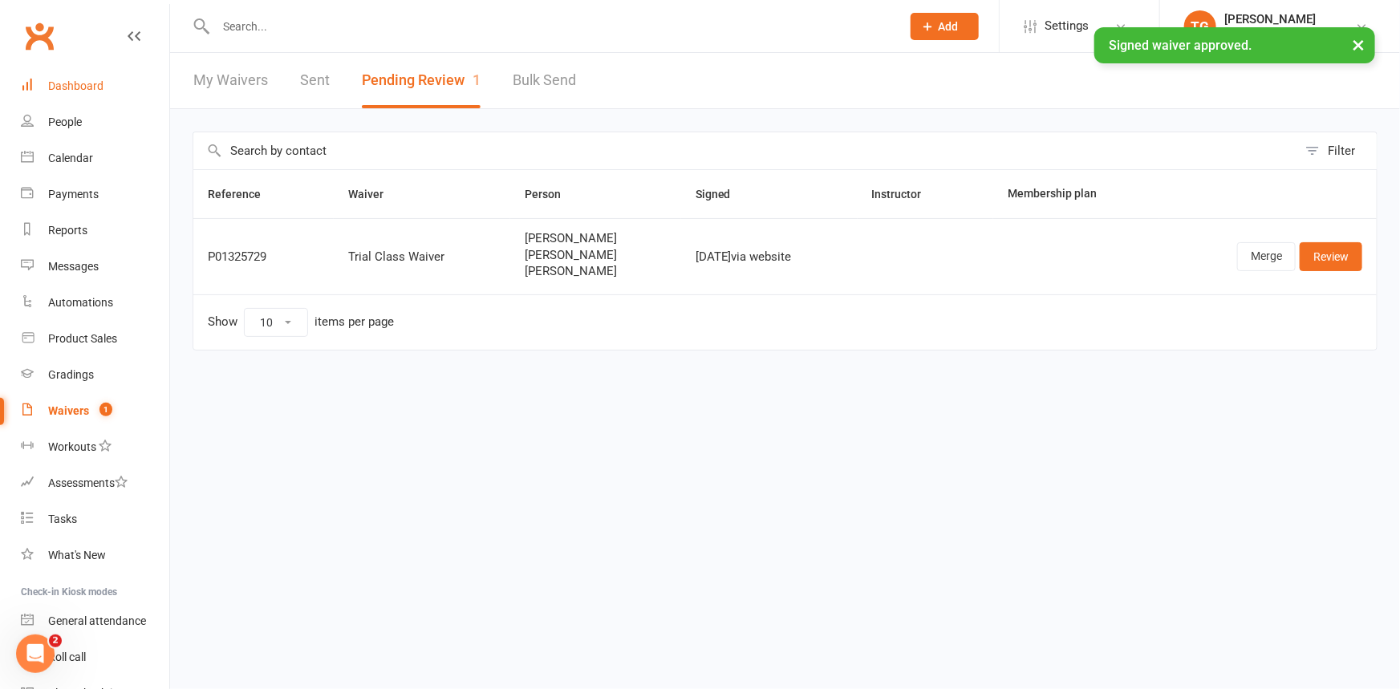
click at [63, 80] on div "Dashboard" at bounding box center [75, 85] width 55 height 13
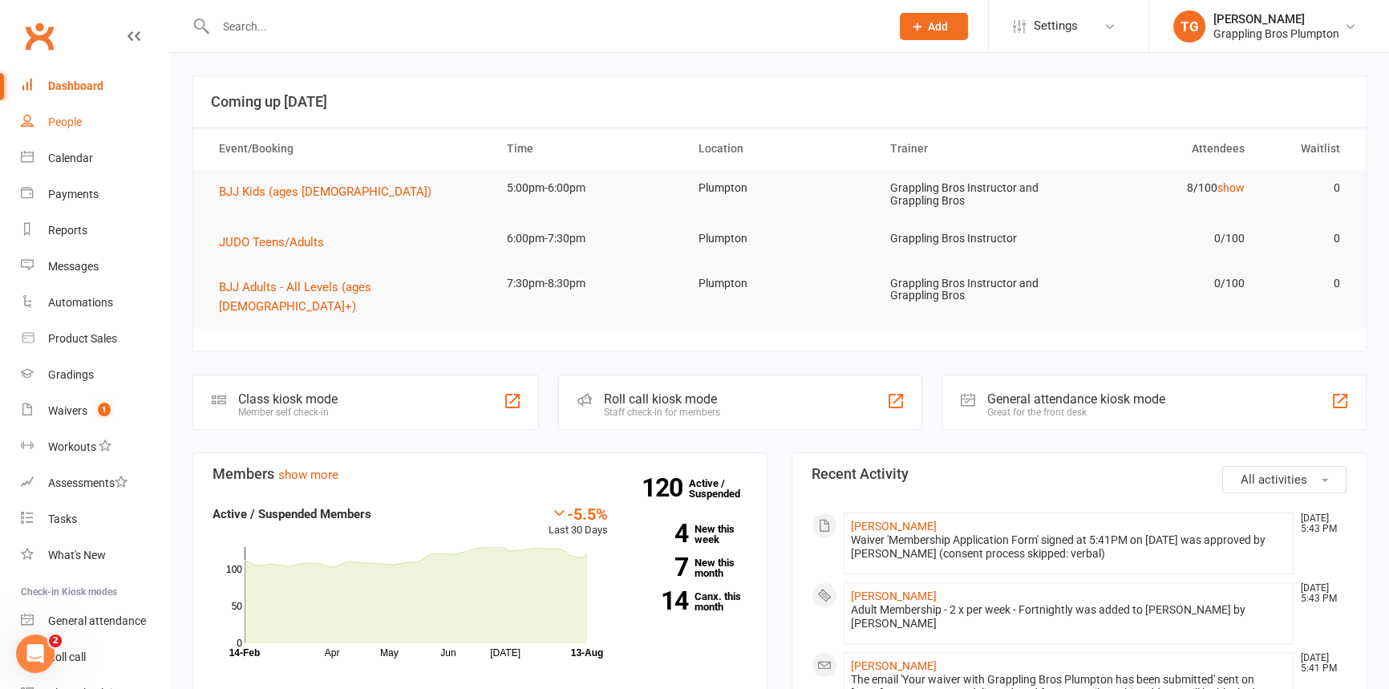
click at [66, 120] on div "People" at bounding box center [65, 121] width 34 height 13
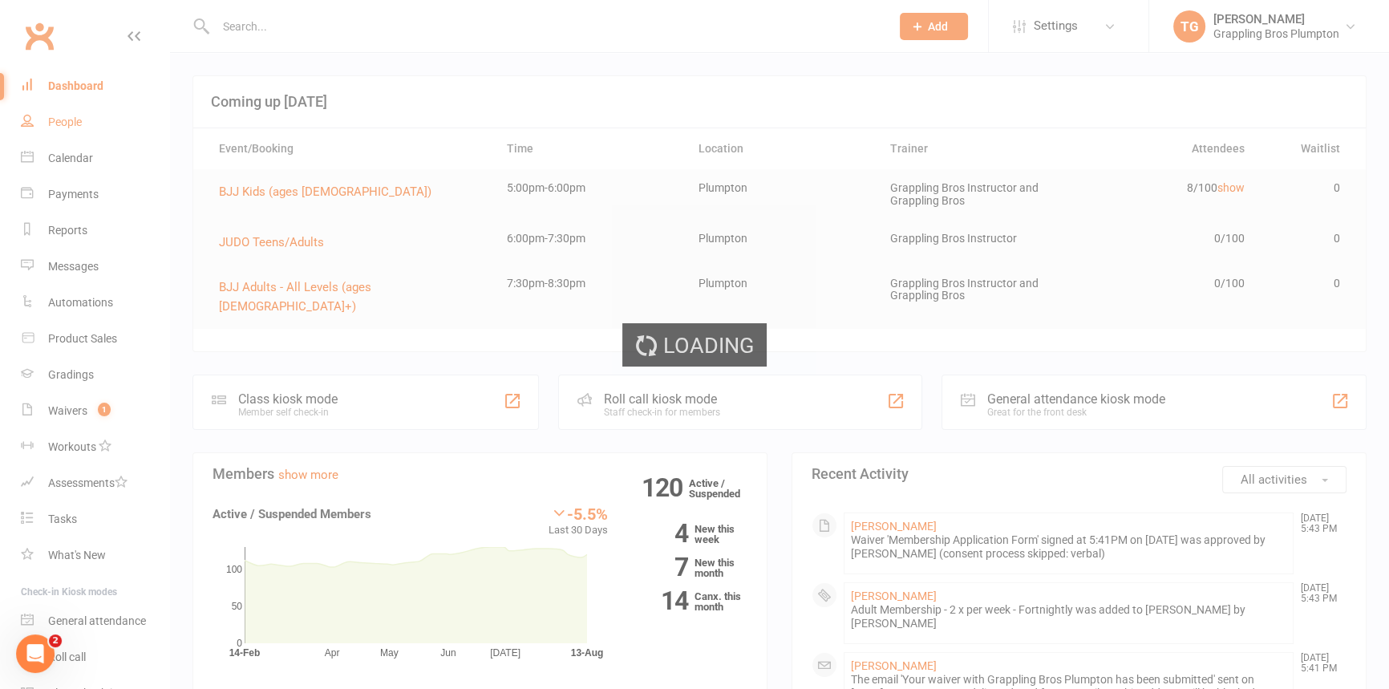
select select "100"
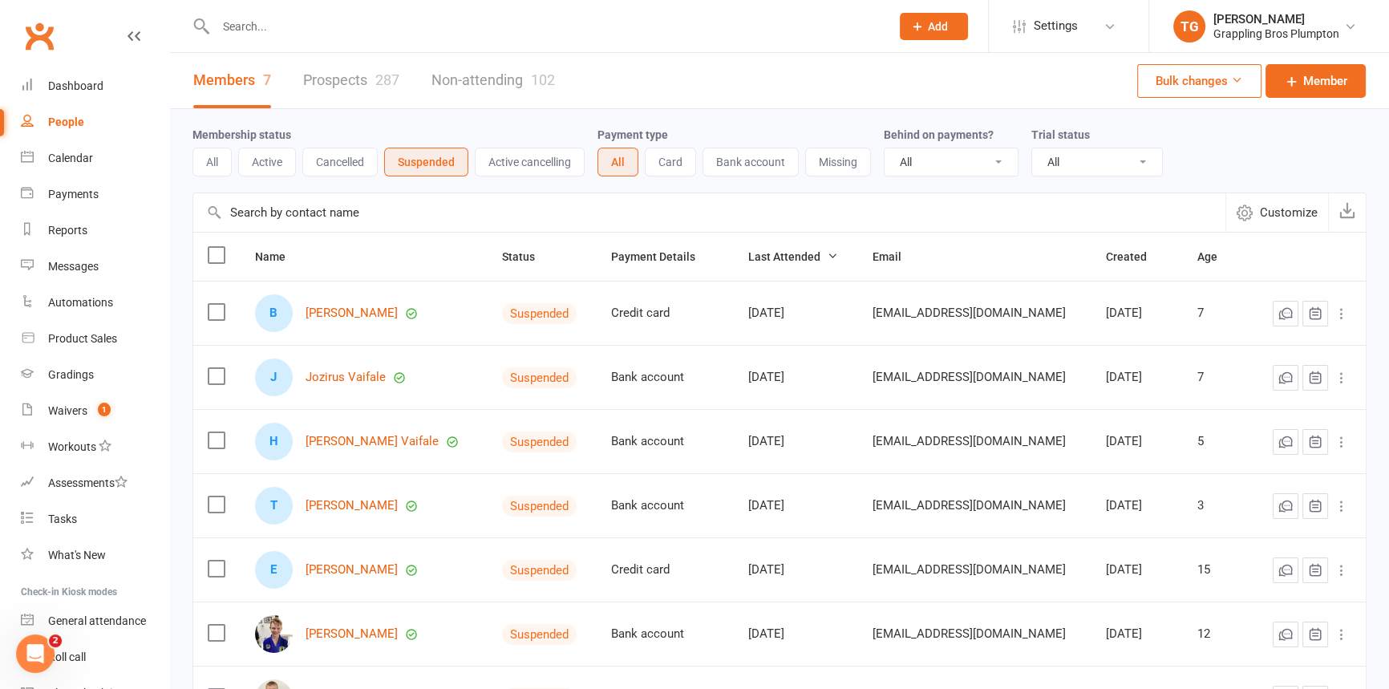
click at [241, 23] on input "text" at bounding box center [545, 26] width 668 height 22
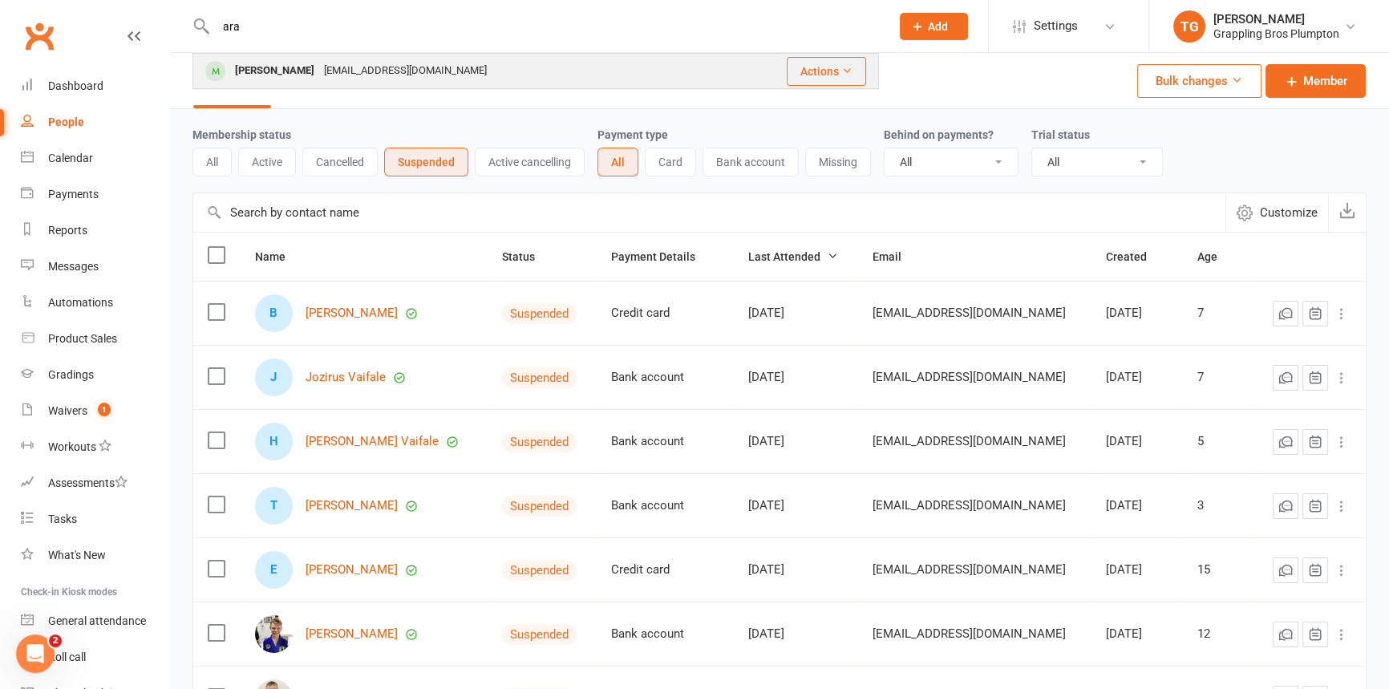
type input "ara"
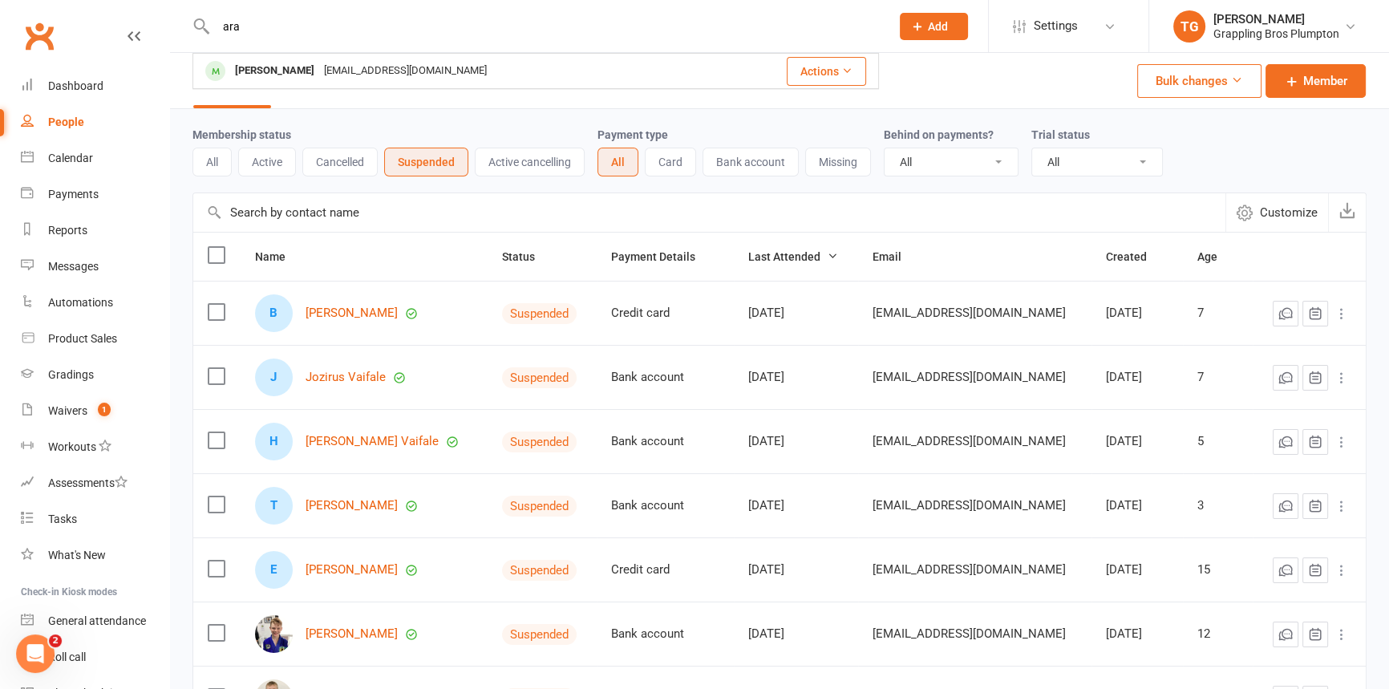
click at [272, 66] on div "[PERSON_NAME]" at bounding box center [274, 70] width 89 height 23
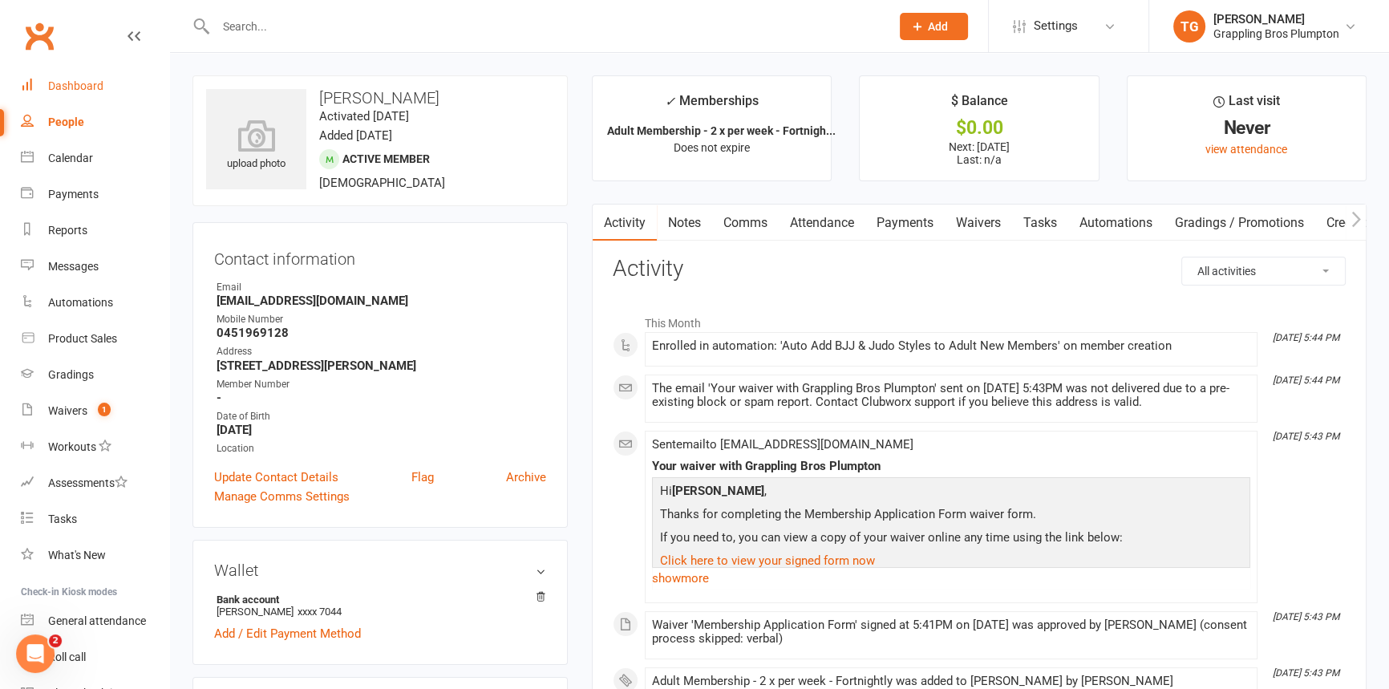
click at [58, 87] on div "Dashboard" at bounding box center [75, 85] width 55 height 13
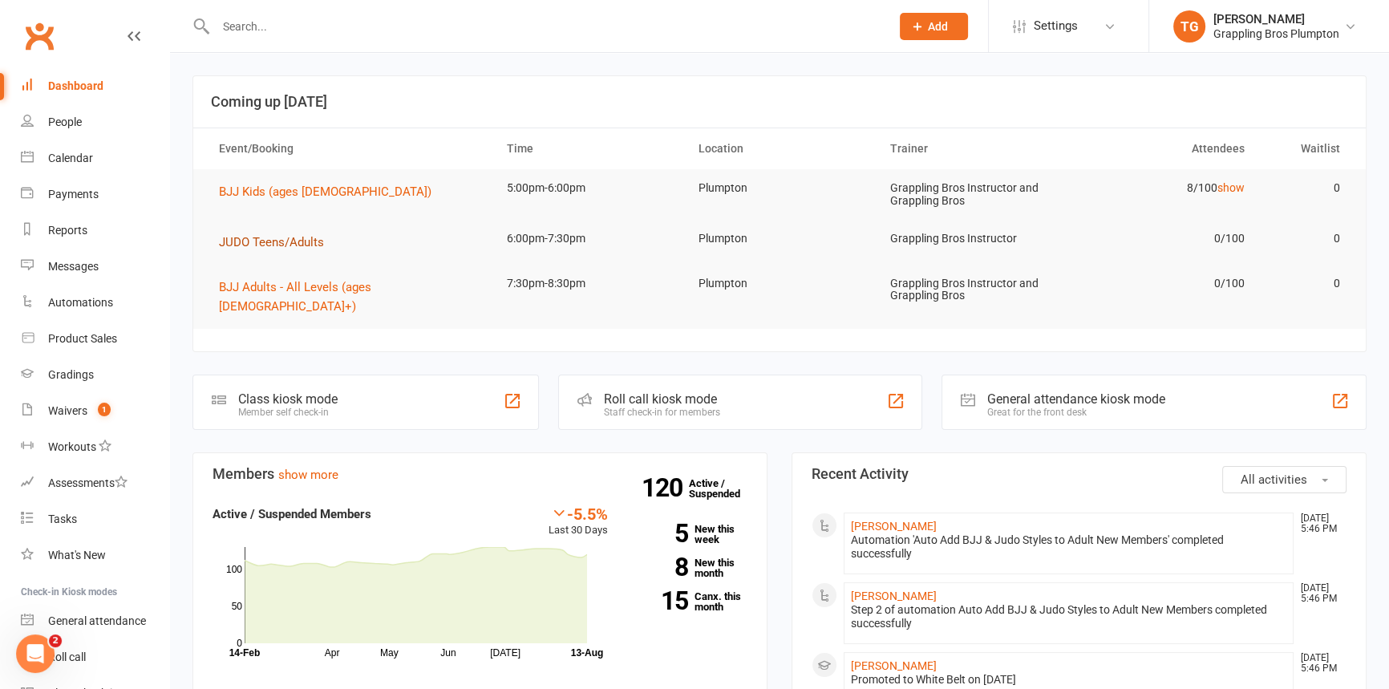
click at [241, 240] on span "JUDO Teens/Adults" at bounding box center [271, 242] width 105 height 14
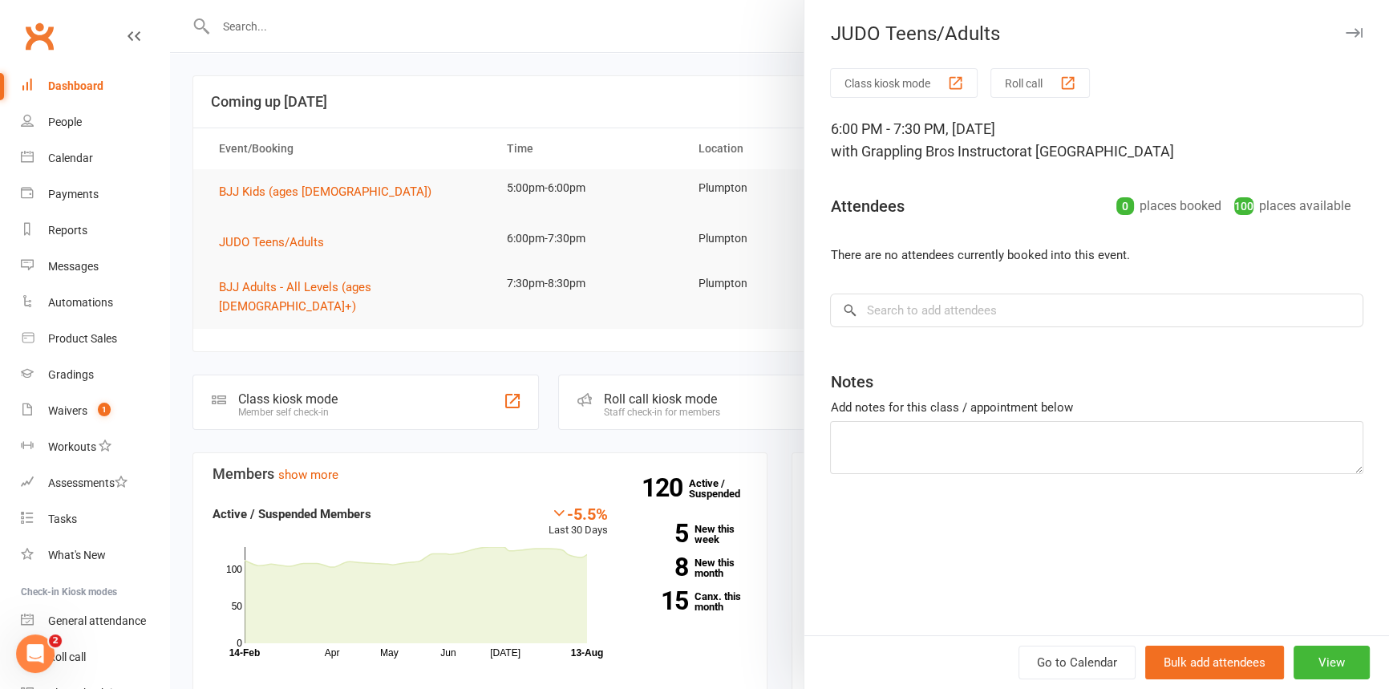
click at [1346, 31] on icon "button" at bounding box center [1354, 33] width 17 height 10
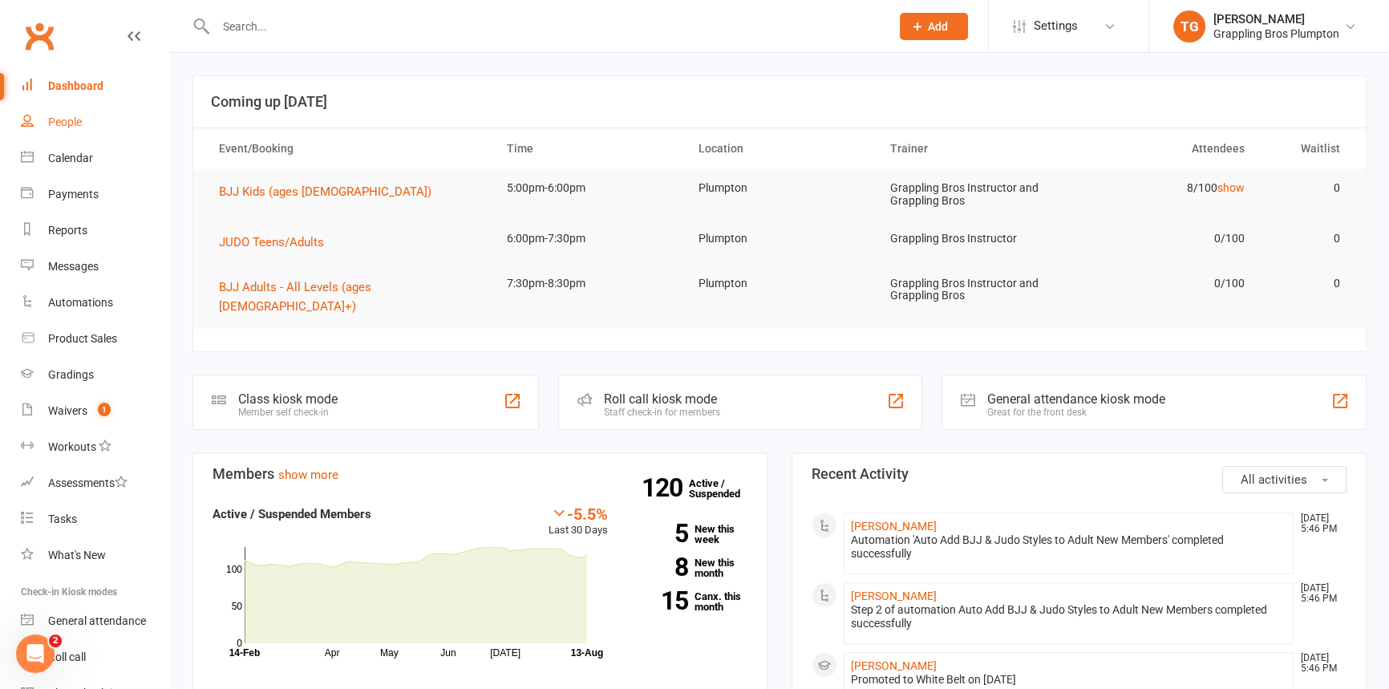
click at [77, 120] on div "People" at bounding box center [65, 121] width 34 height 13
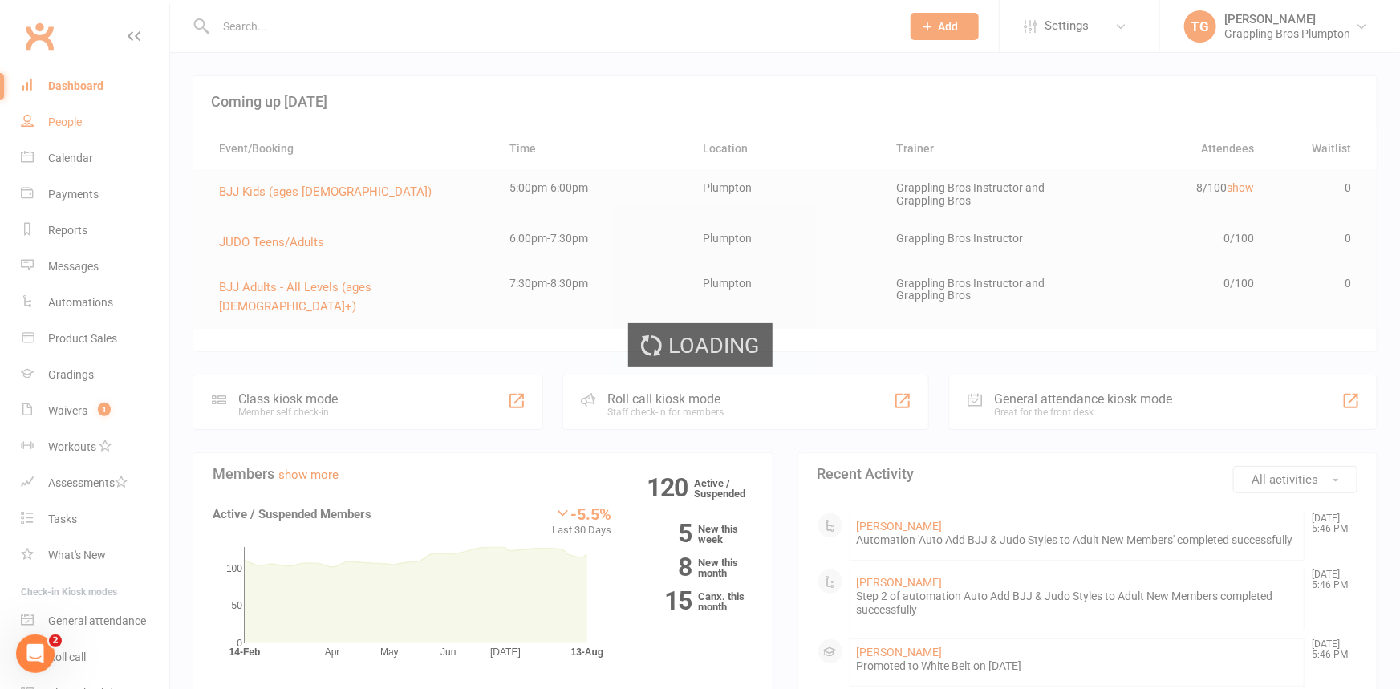
select select "100"
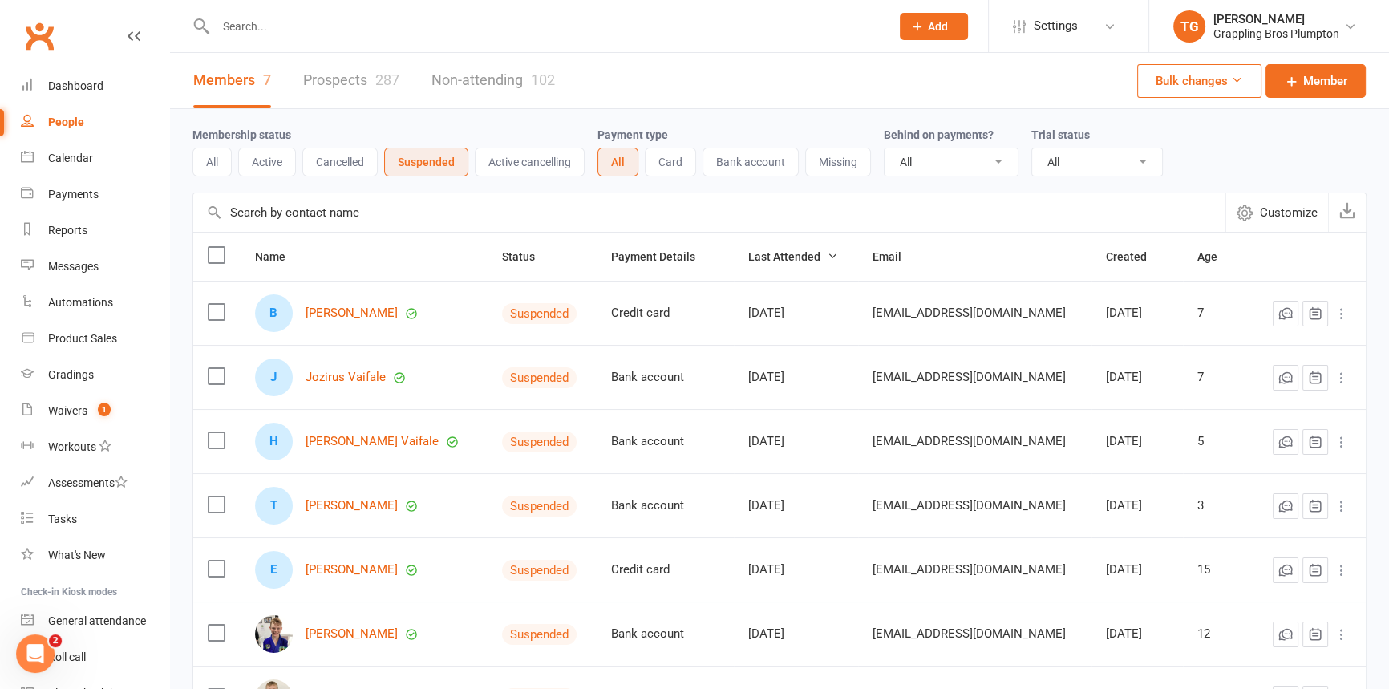
click at [239, 26] on input "text" at bounding box center [545, 26] width 668 height 22
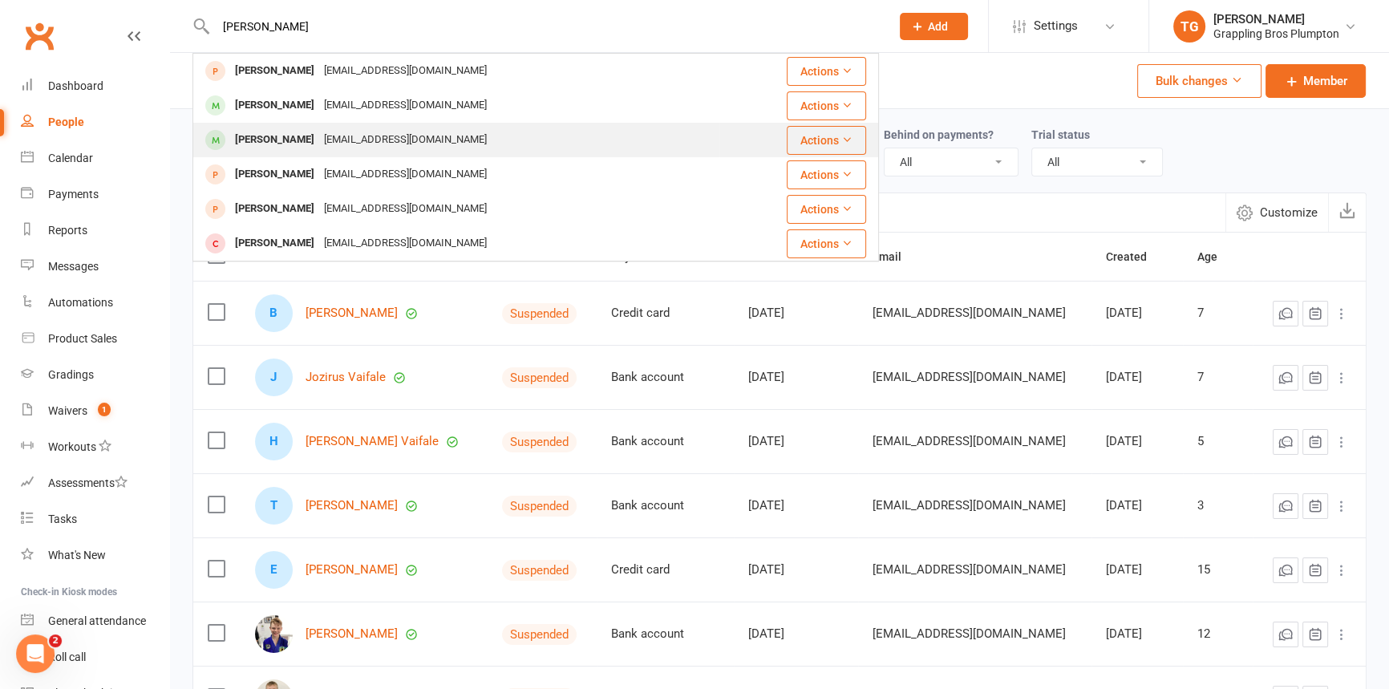
type input "[PERSON_NAME]"
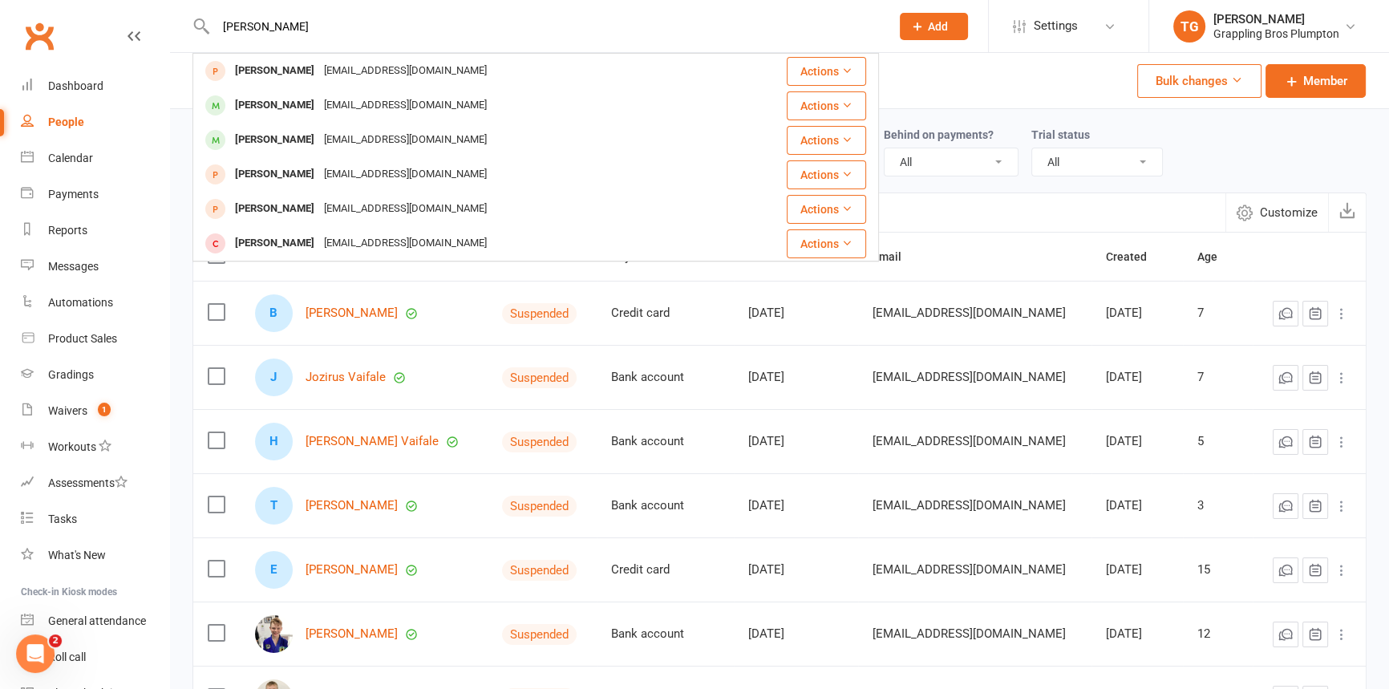
click at [272, 137] on div "[PERSON_NAME]" at bounding box center [274, 139] width 89 height 23
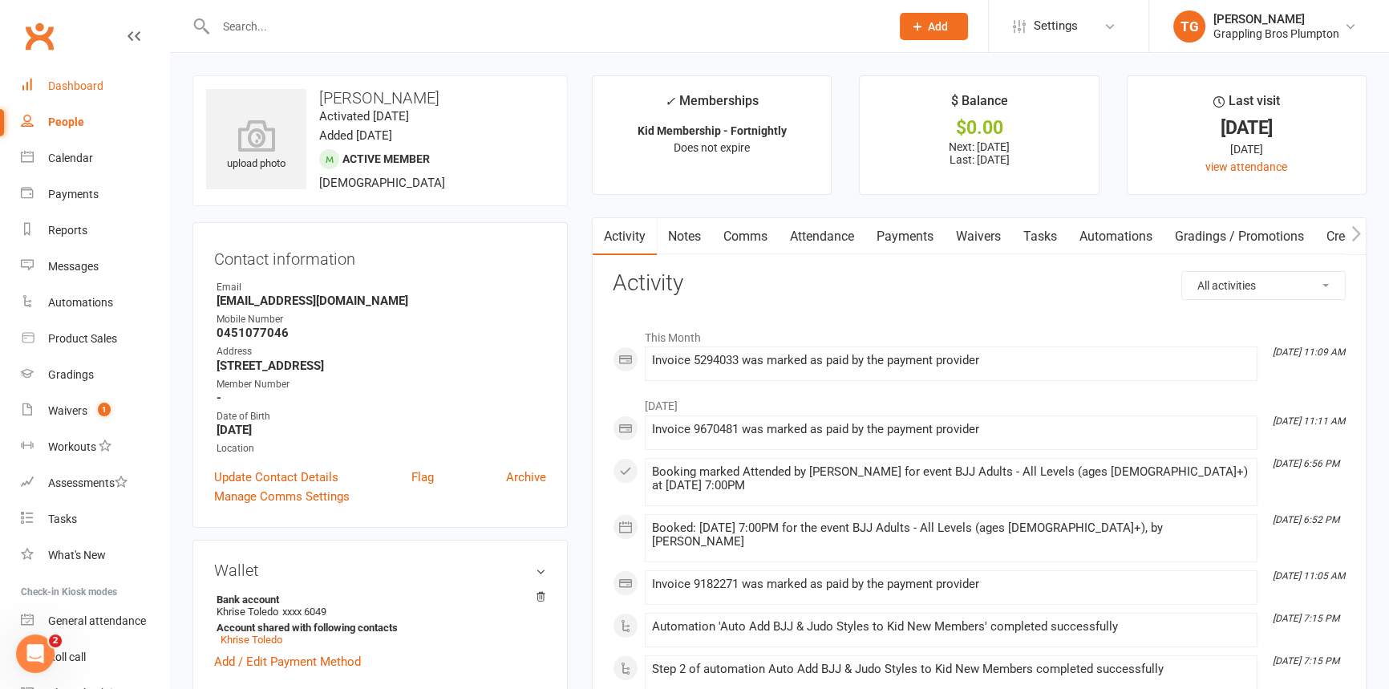
click at [61, 91] on div "Dashboard" at bounding box center [75, 85] width 55 height 13
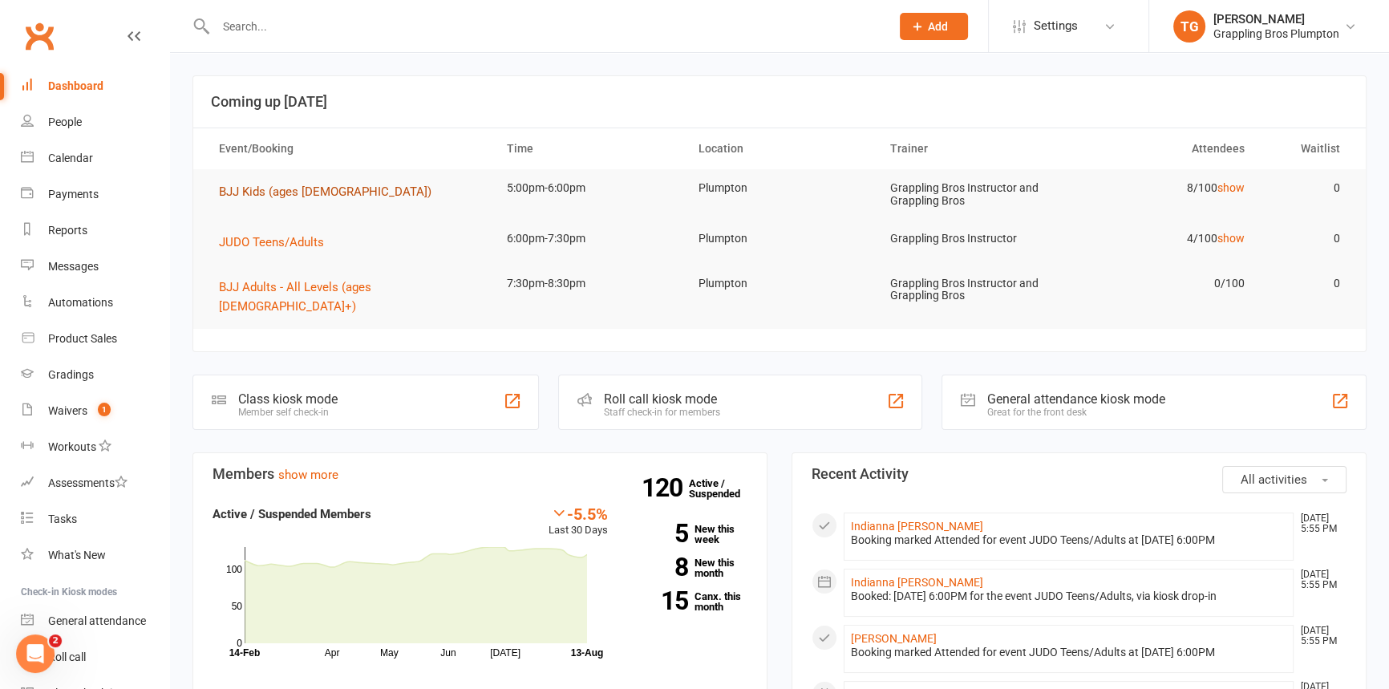
click at [252, 187] on span "BJJ Kids (ages [DEMOGRAPHIC_DATA])" at bounding box center [325, 191] width 213 height 14
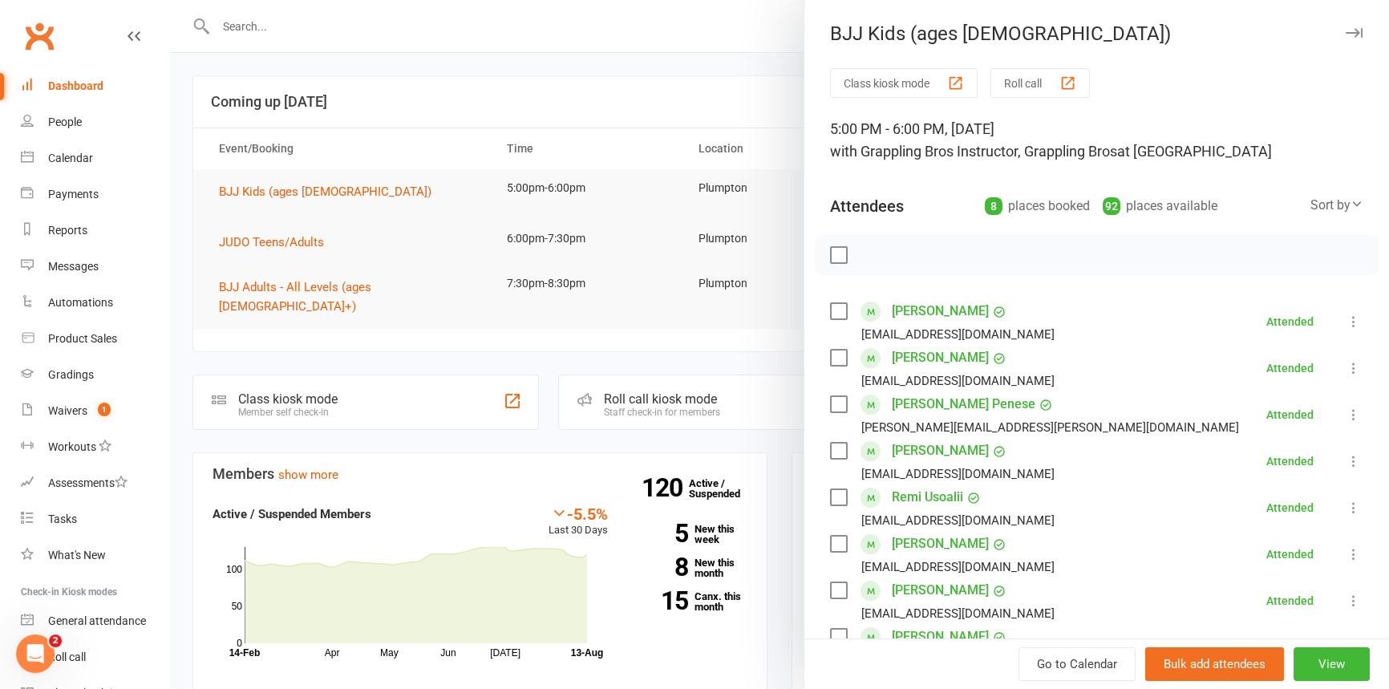
click at [1344, 24] on button "button" at bounding box center [1353, 32] width 19 height 19
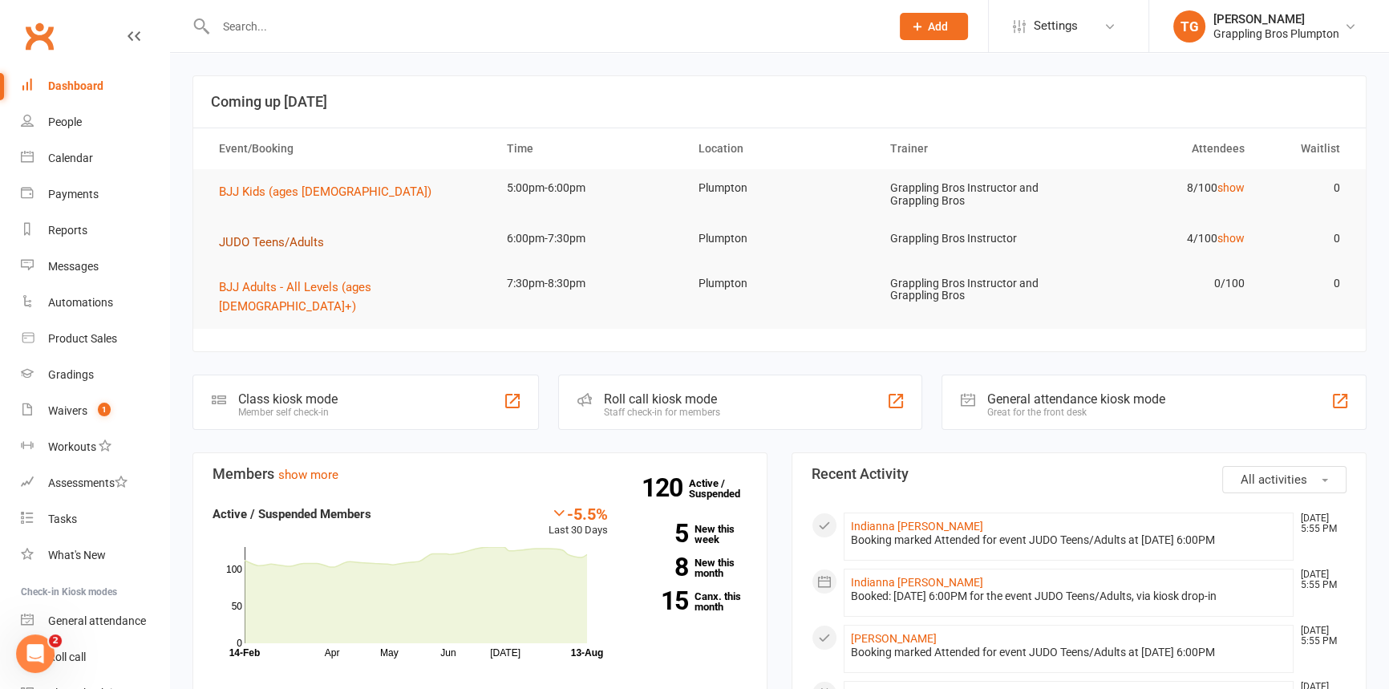
click at [237, 241] on span "JUDO Teens/Adults" at bounding box center [271, 242] width 105 height 14
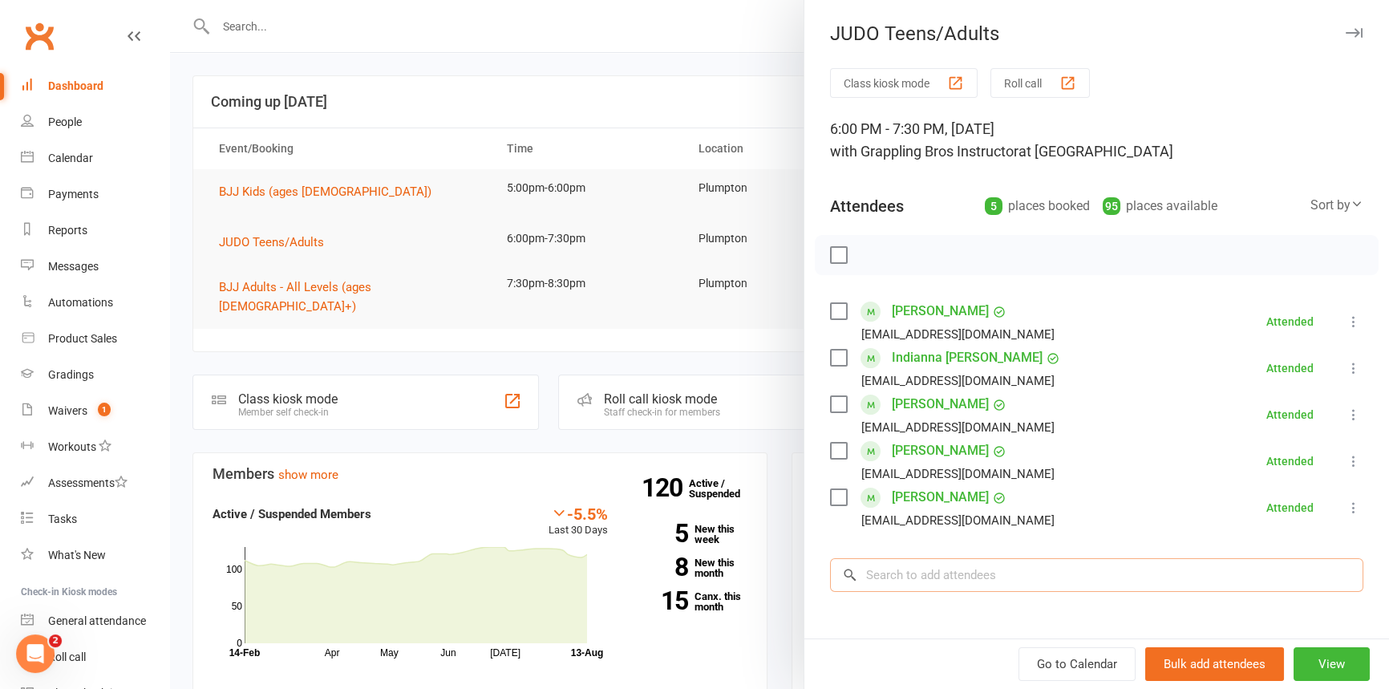
click at [898, 564] on input "search" at bounding box center [1096, 575] width 533 height 34
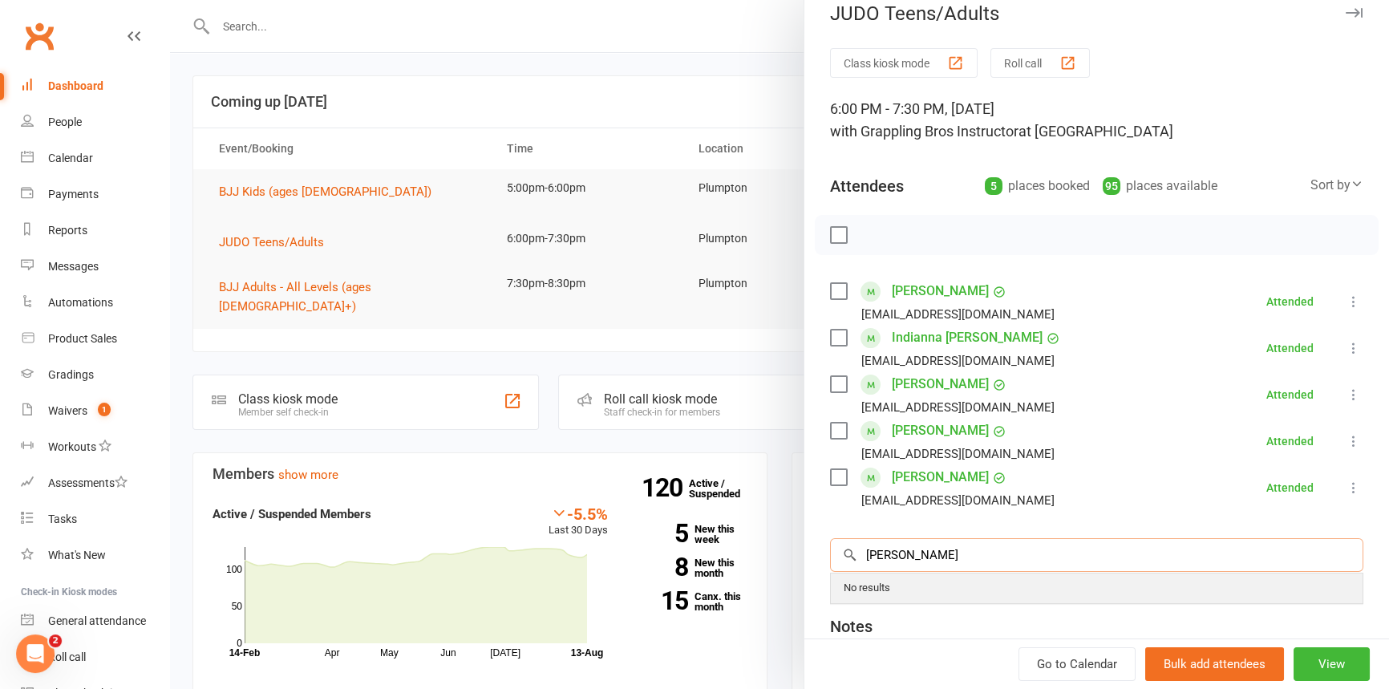
scroll to position [36, 0]
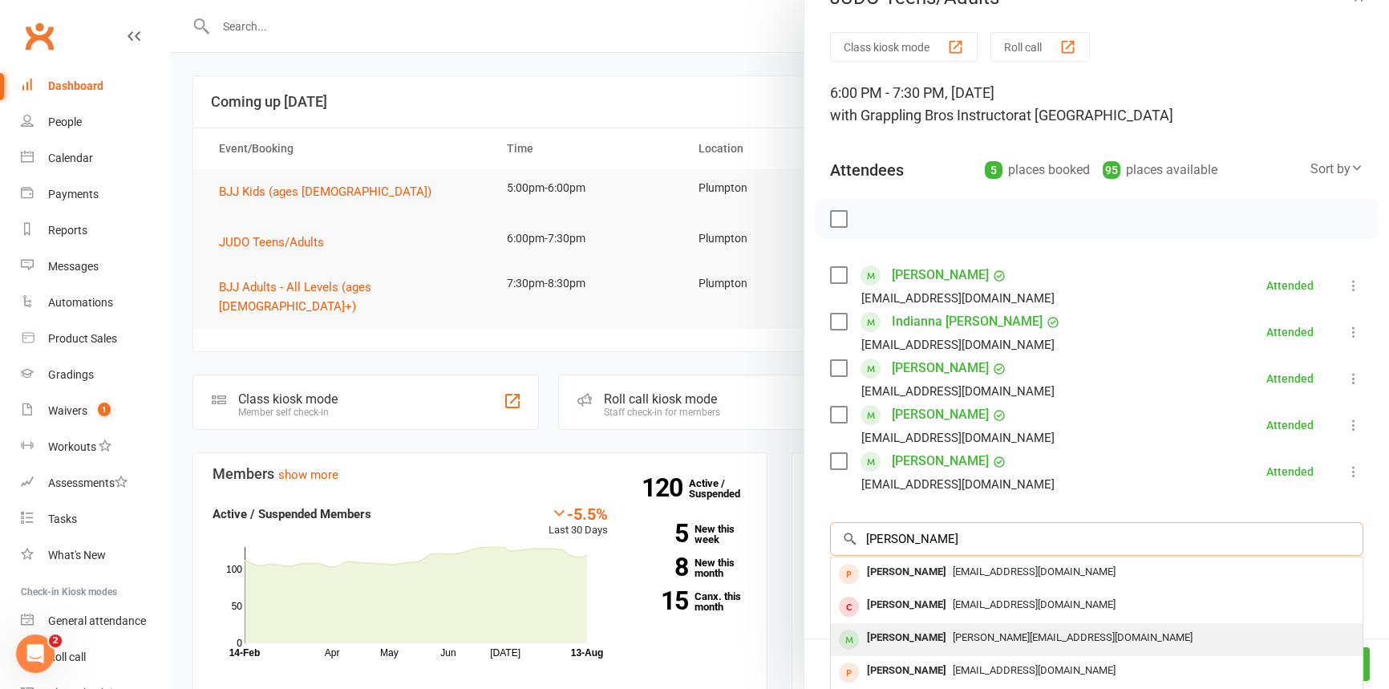
type input "[PERSON_NAME]"
click at [885, 646] on div "[PERSON_NAME]" at bounding box center [907, 637] width 92 height 23
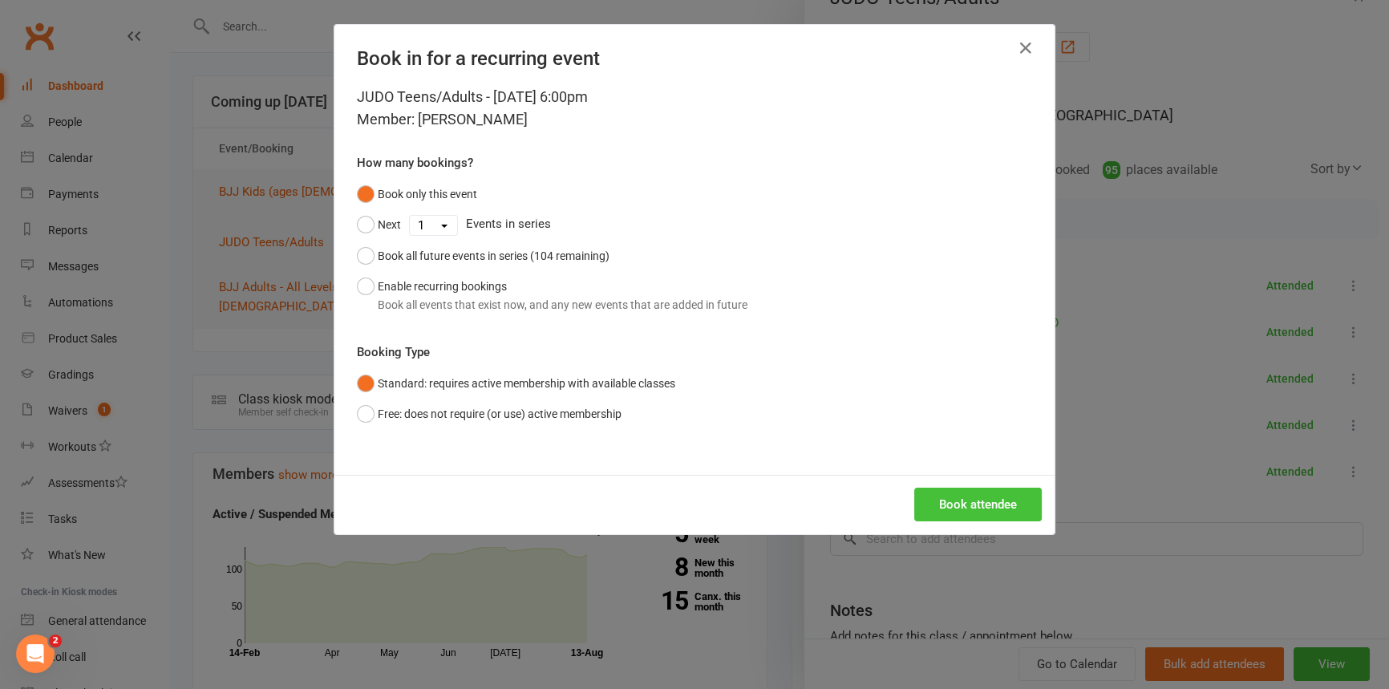
click at [966, 505] on button "Book attendee" at bounding box center [978, 505] width 128 height 34
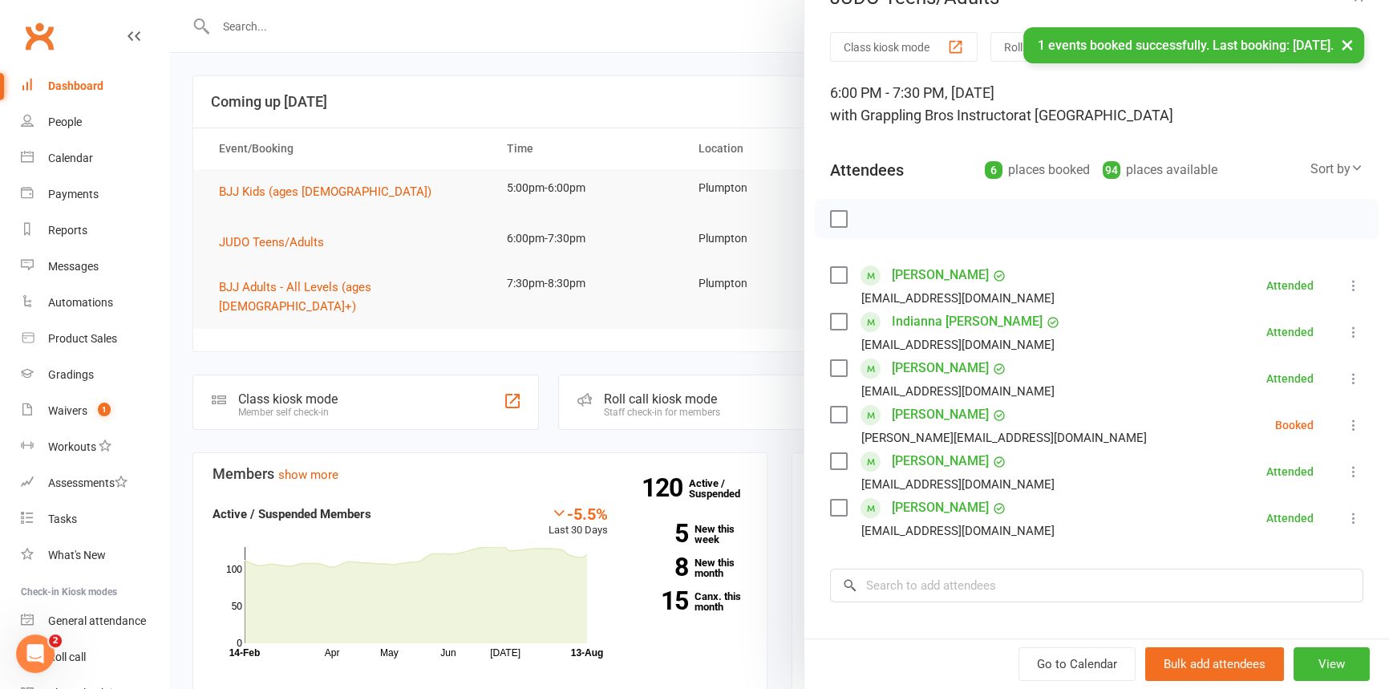
click at [1346, 427] on icon at bounding box center [1354, 425] width 16 height 16
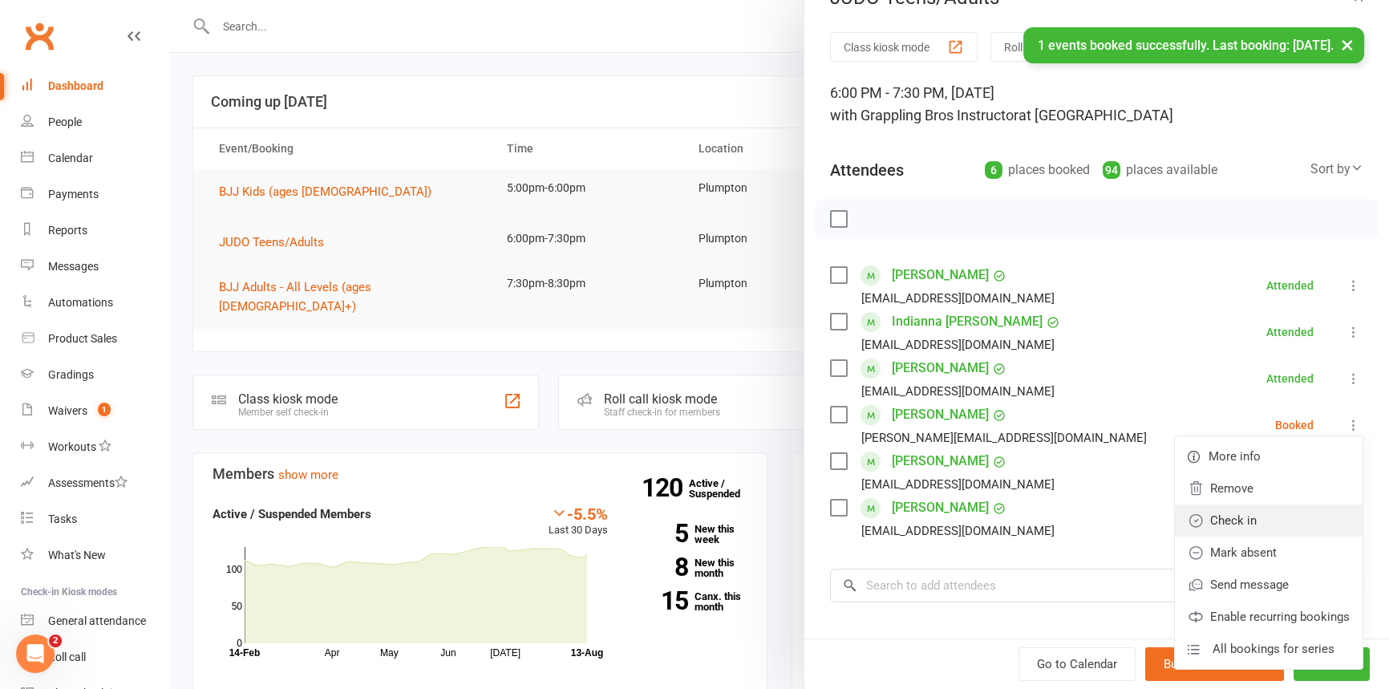
click at [1243, 522] on link "Check in" at bounding box center [1269, 520] width 188 height 32
